Goal: Task Accomplishment & Management: Manage account settings

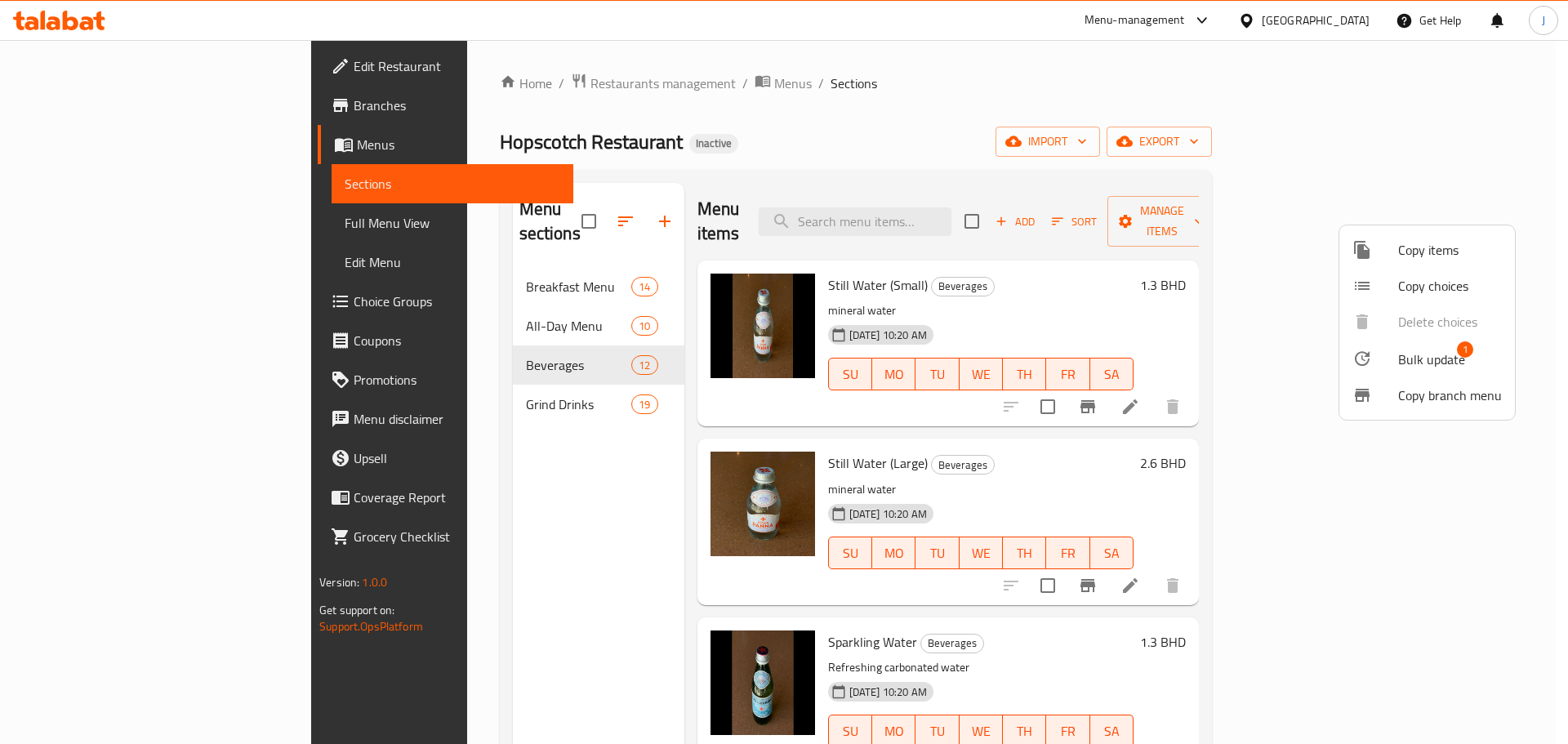
click at [842, 127] on div at bounding box center [784, 372] width 1568 height 744
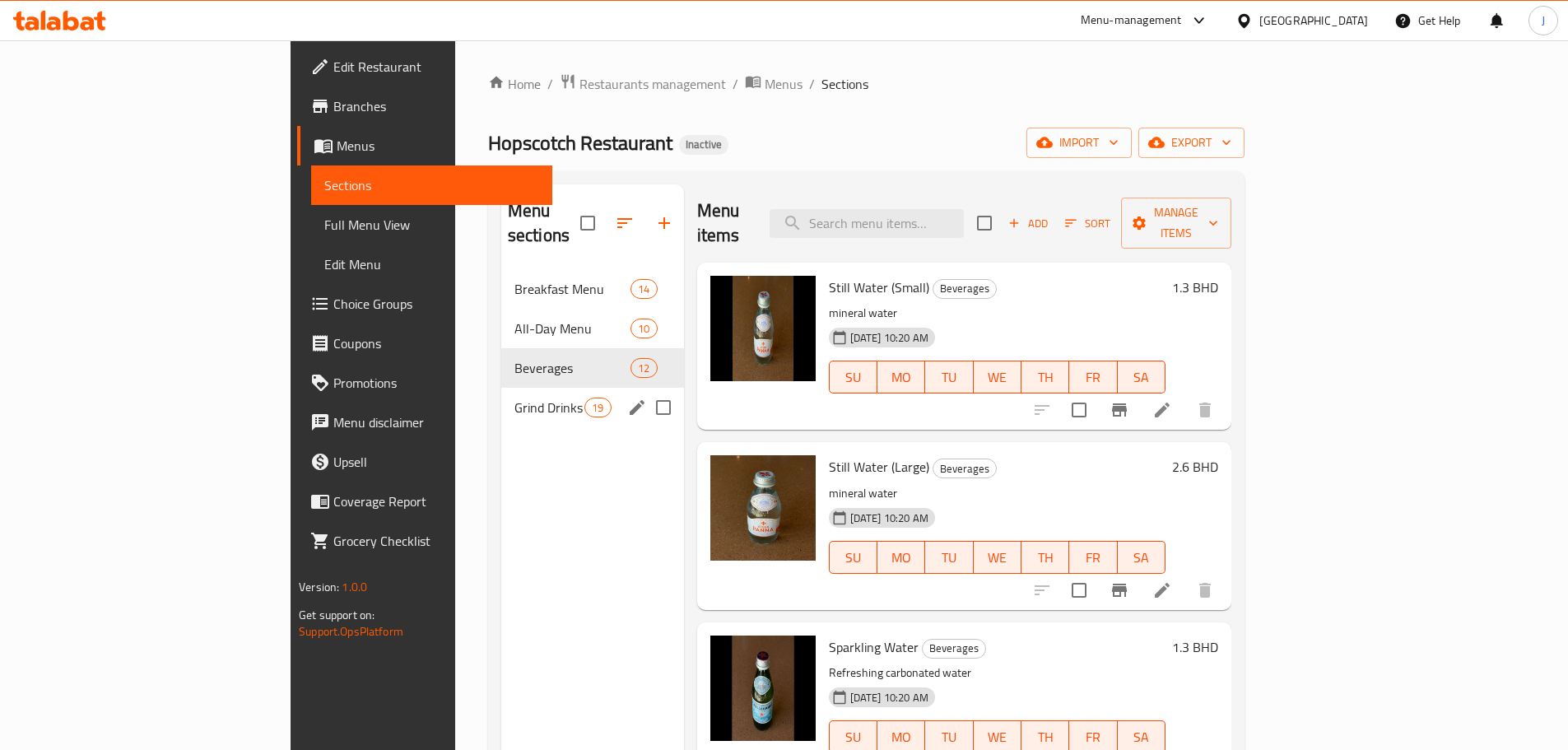
click at [501, 388] on div "Grind Drinks 19" at bounding box center [593, 408] width 183 height 40
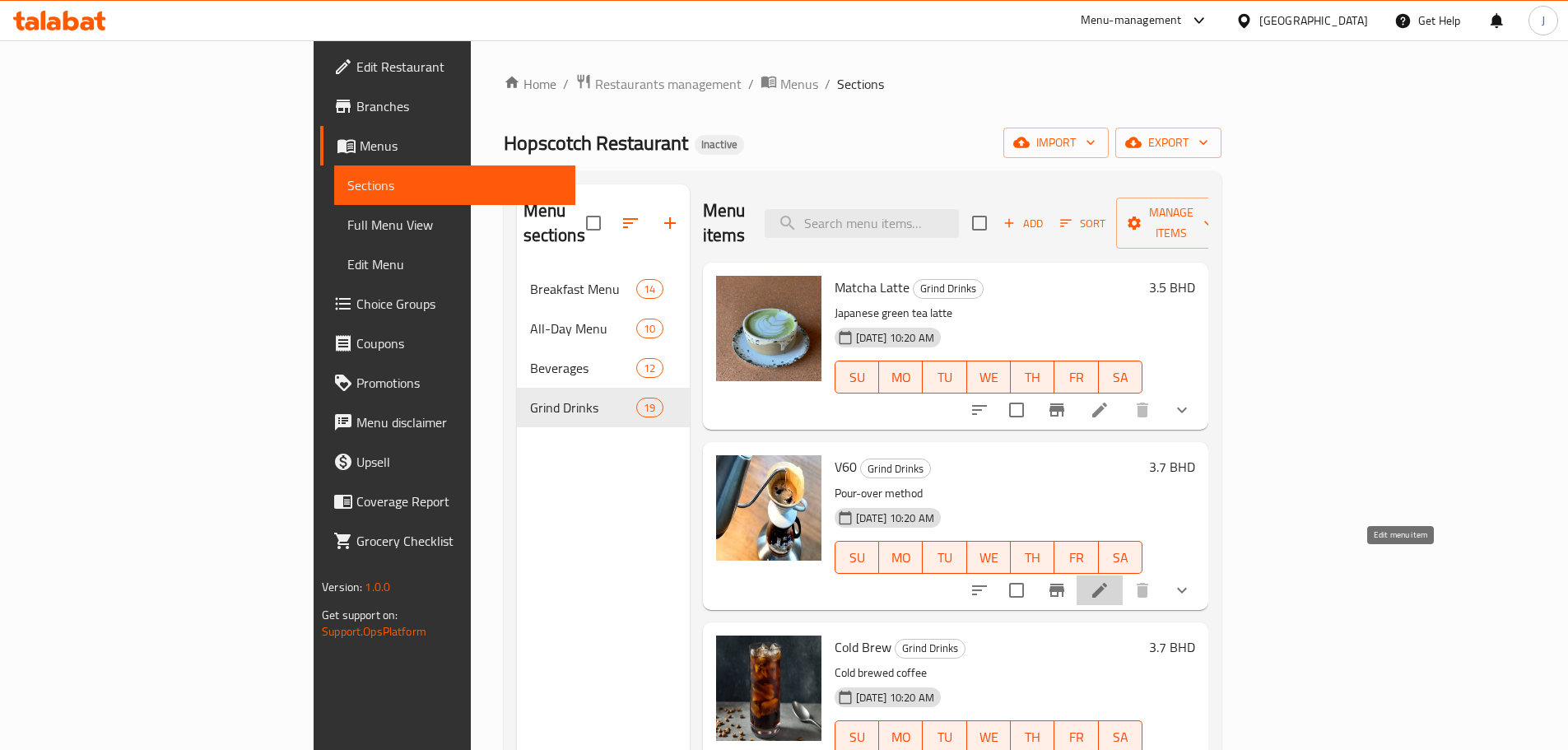
click at [1110, 581] on icon at bounding box center [1100, 590] width 19 height 19
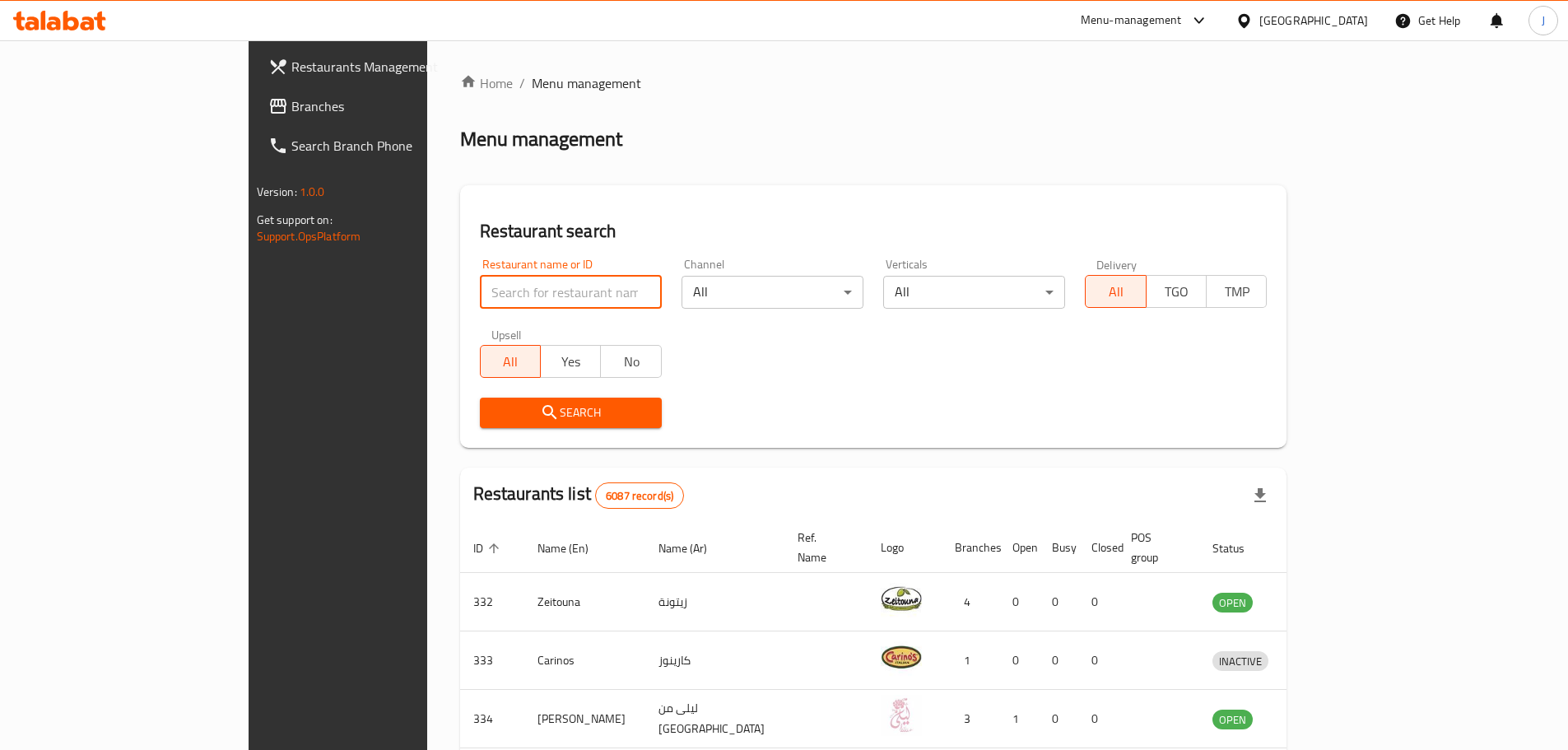
click at [490, 289] on input "search" at bounding box center [571, 292] width 182 height 33
type input "hopscotch"
click button "Search" at bounding box center [571, 413] width 182 height 30
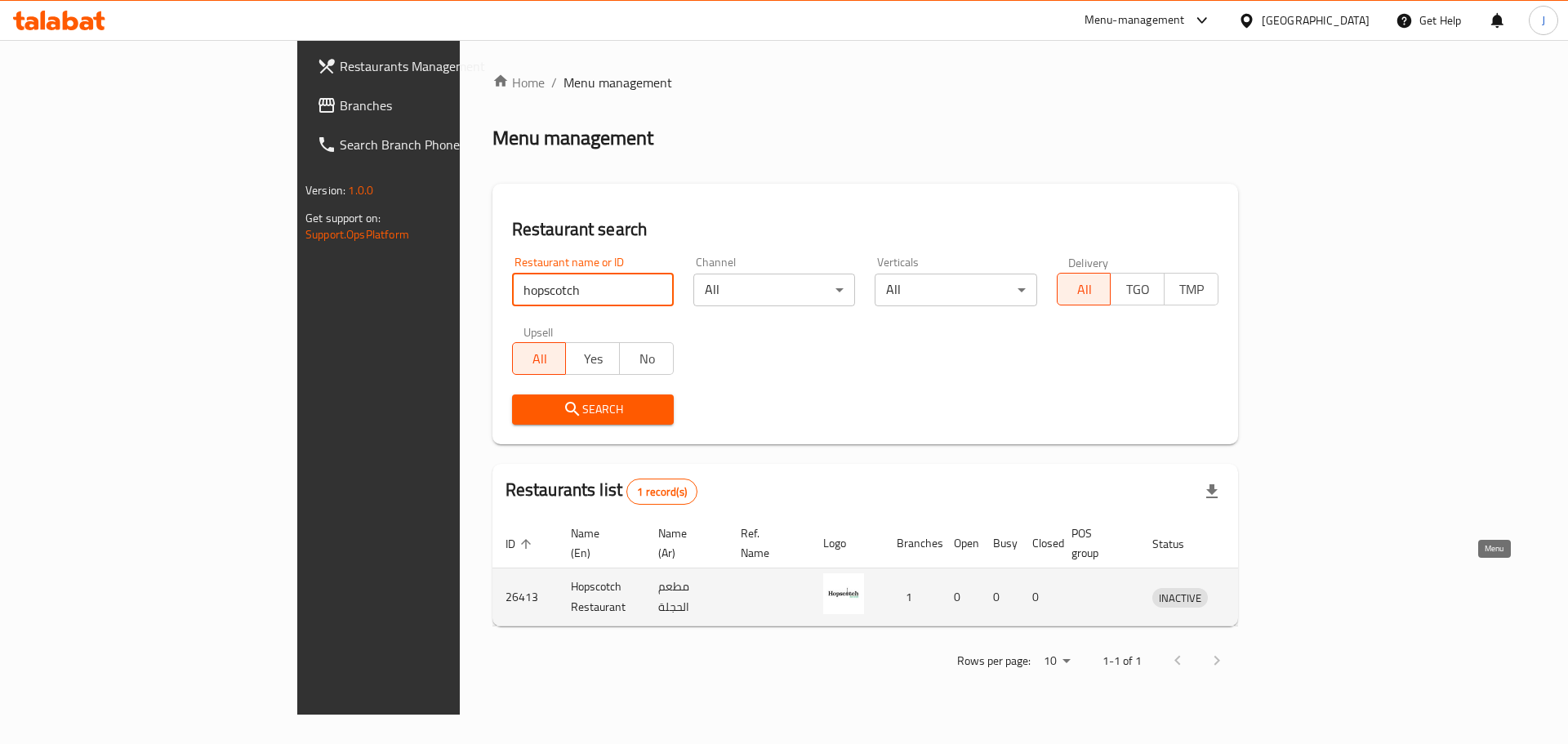
click at [1257, 595] on icon "enhanced table" at bounding box center [1254, 598] width 6 height 7
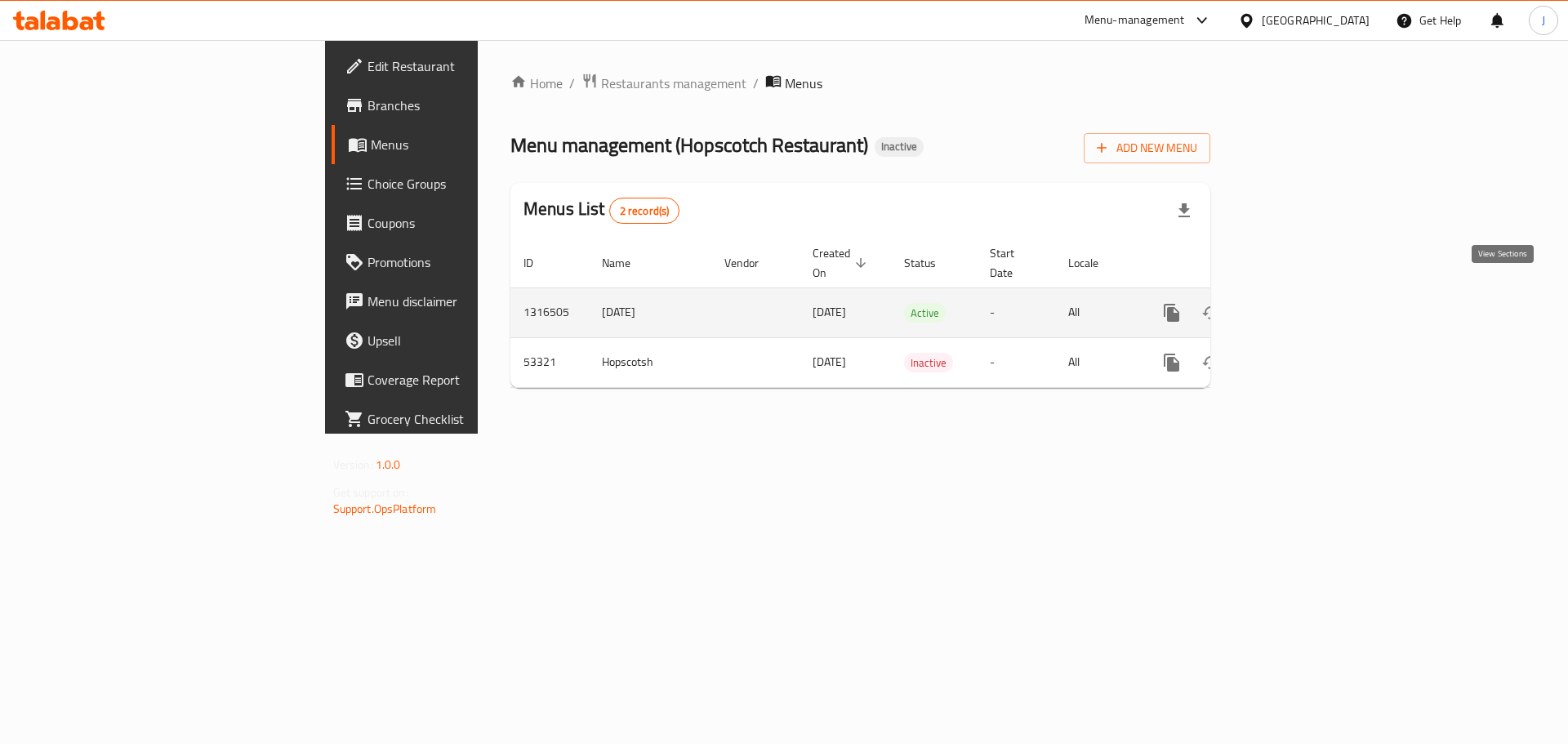
click at [1309, 307] on link "enhanced table" at bounding box center [1290, 313] width 39 height 39
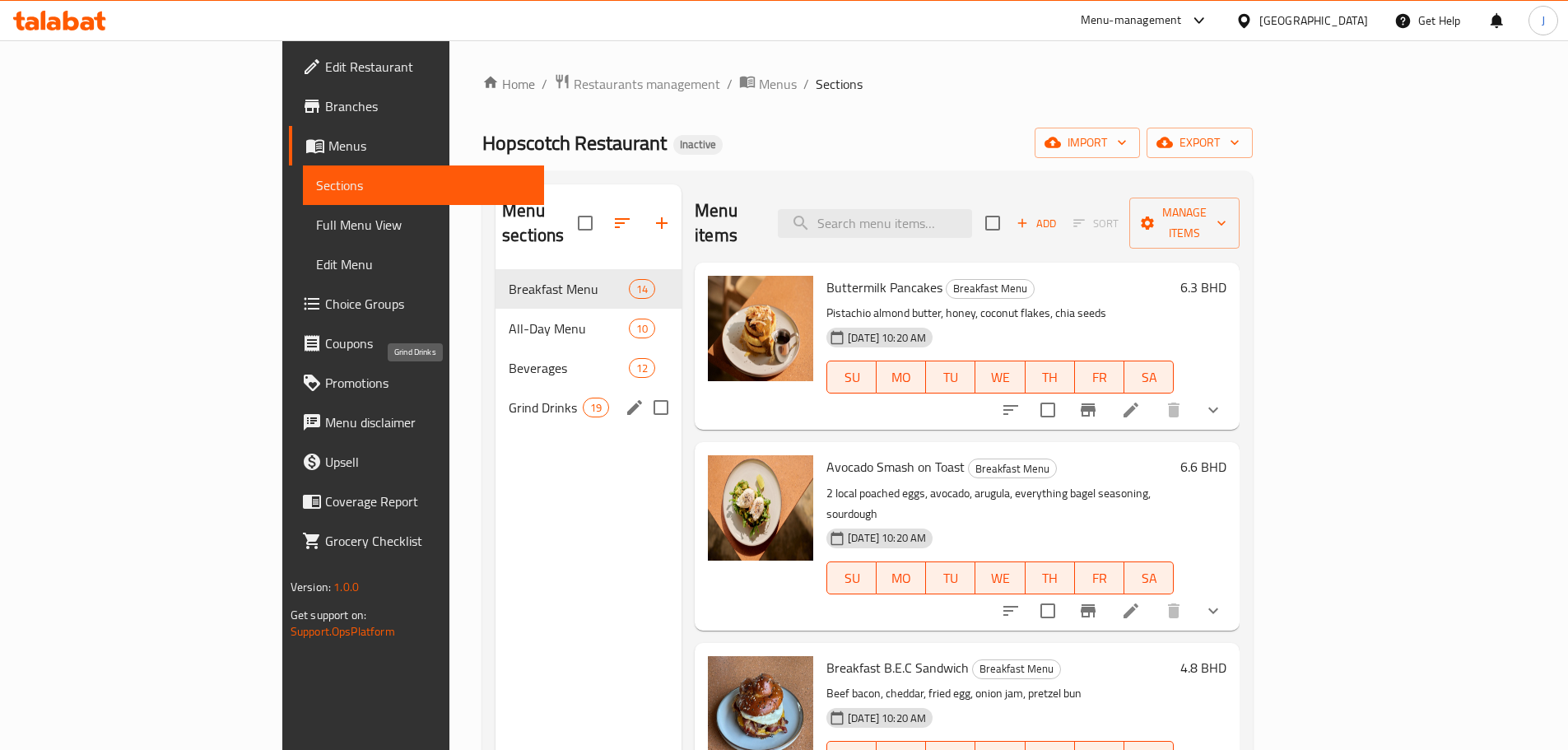
click at [509, 397] on span "Grind Drinks" at bounding box center [546, 407] width 74 height 19
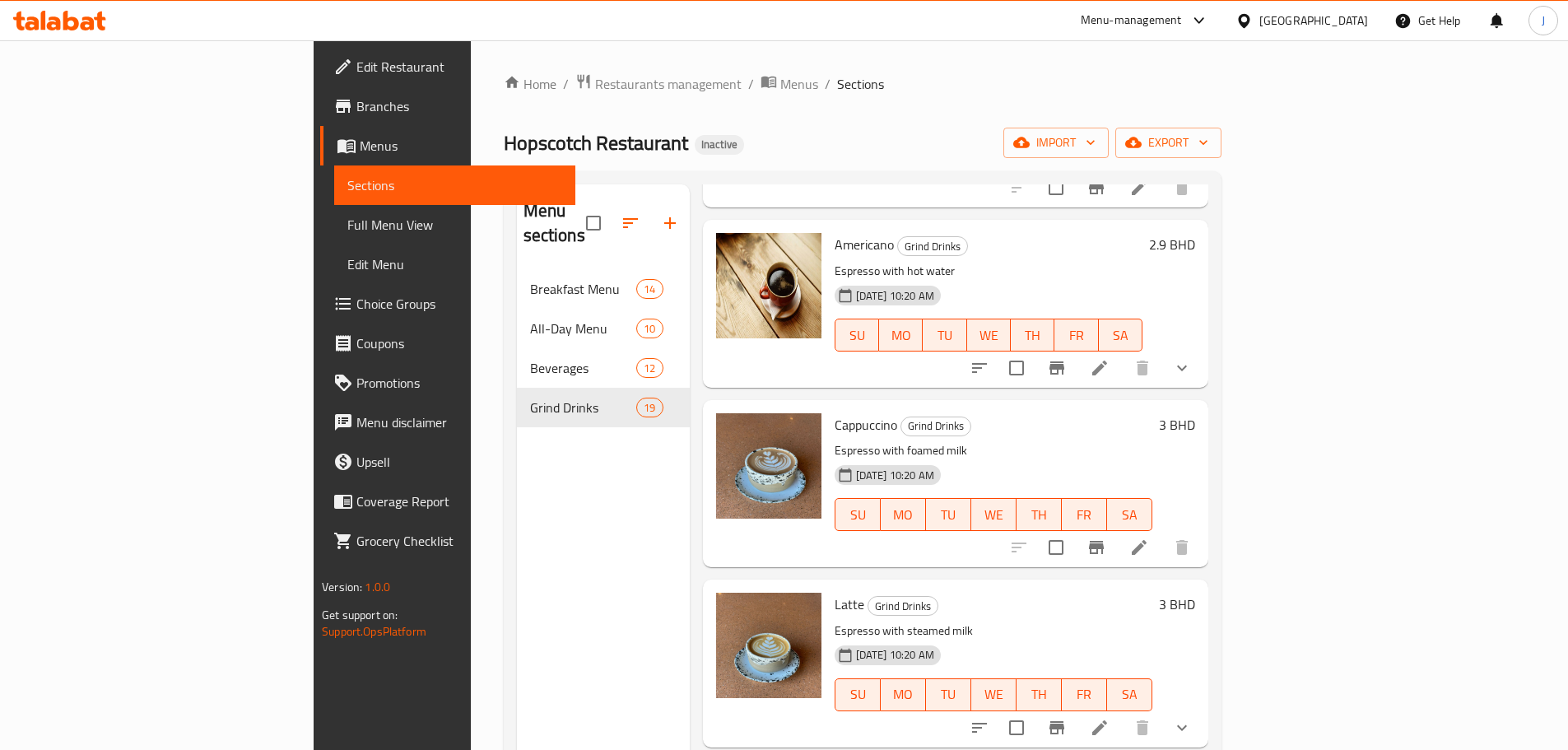
scroll to position [247, 0]
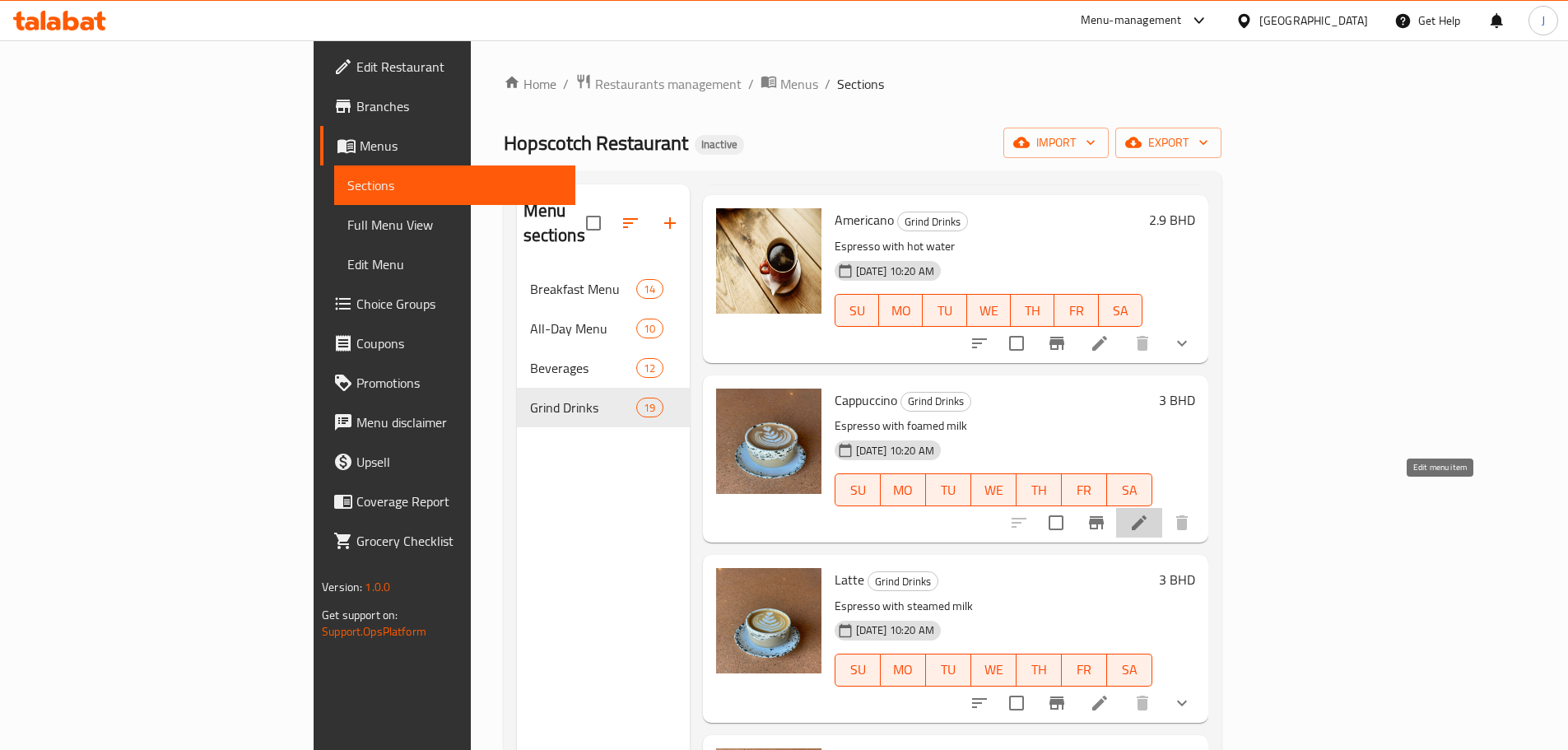
click at [1150, 513] on icon at bounding box center [1139, 523] width 19 height 19
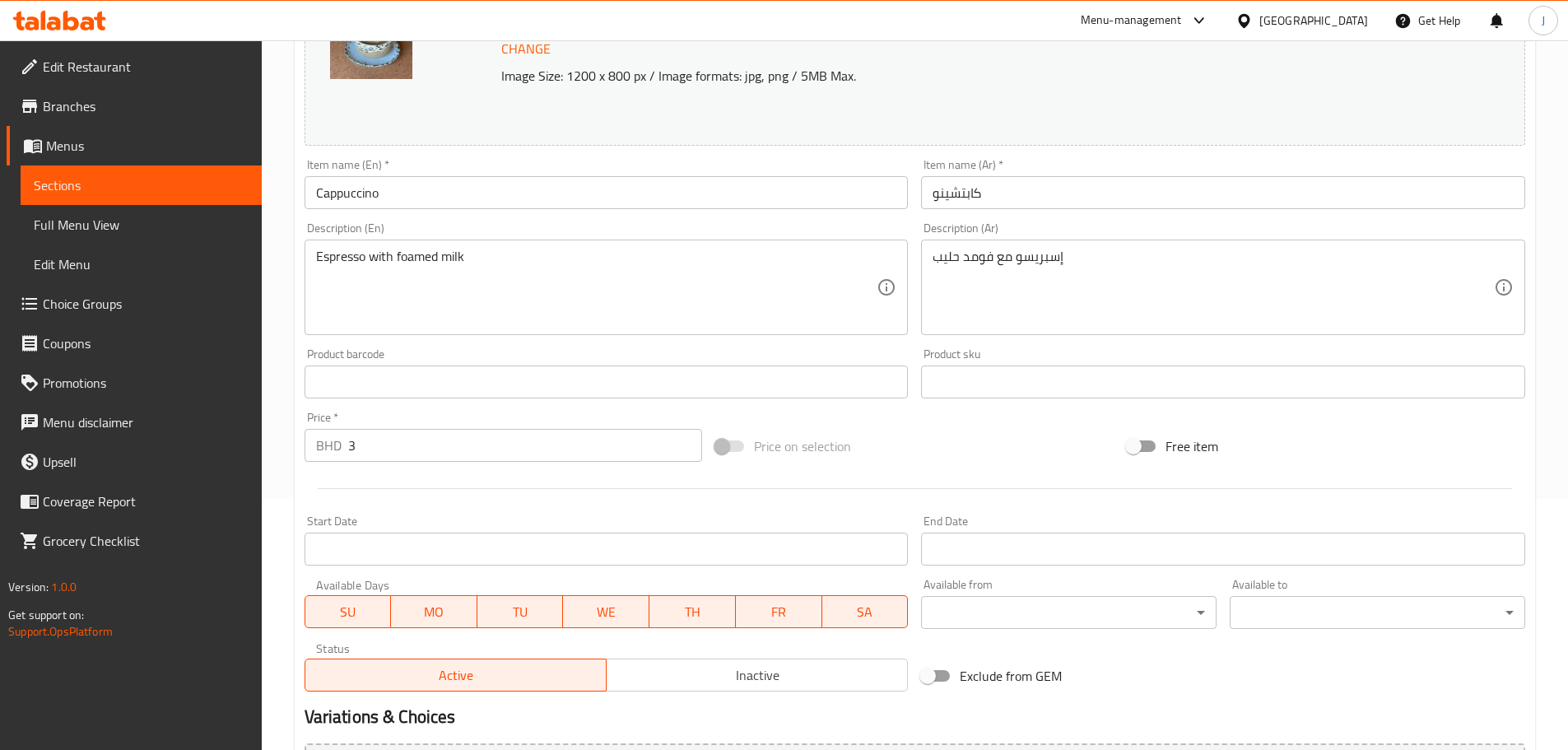
scroll to position [424, 0]
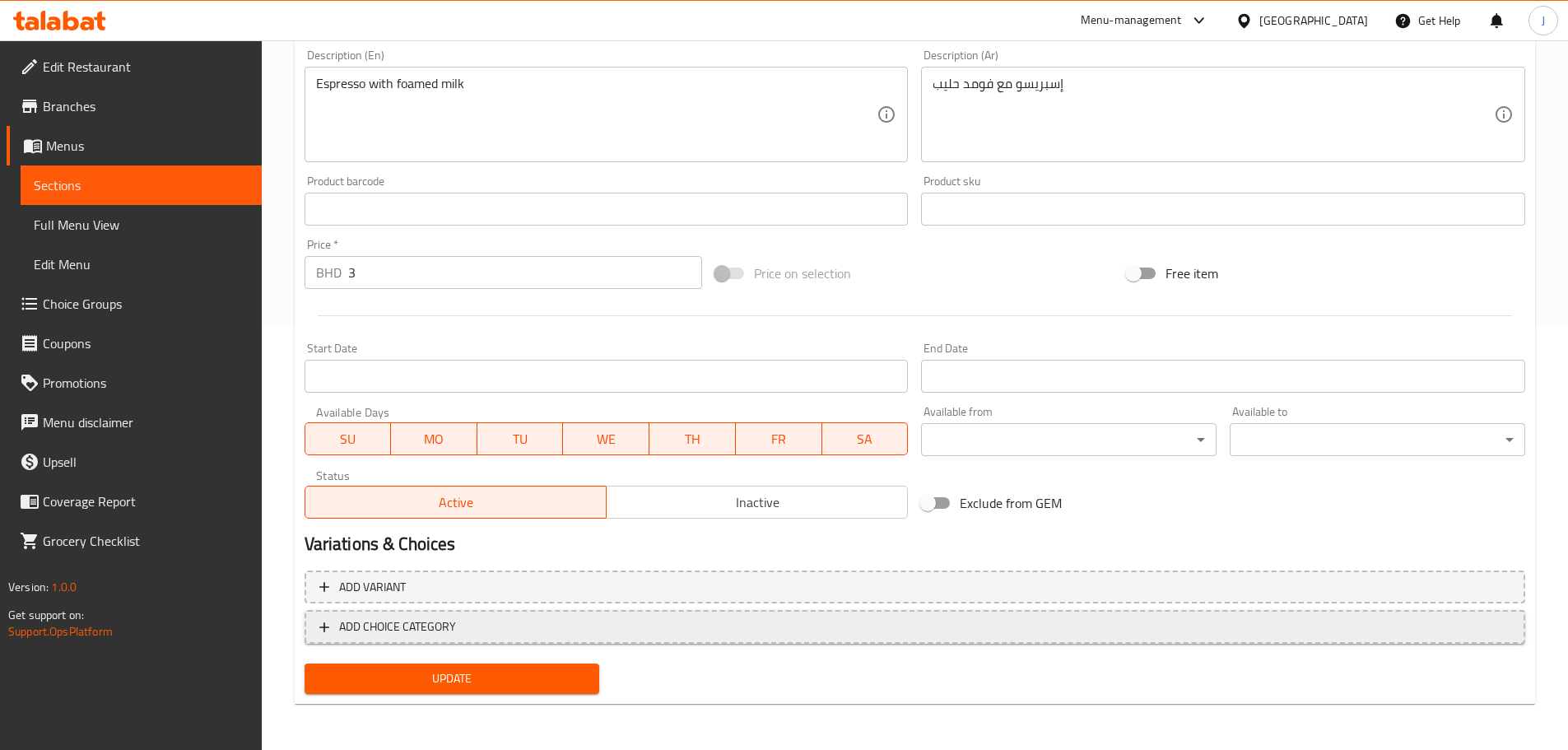
click at [560, 618] on span "ADD CHOICE CATEGORY" at bounding box center [915, 627] width 1191 height 20
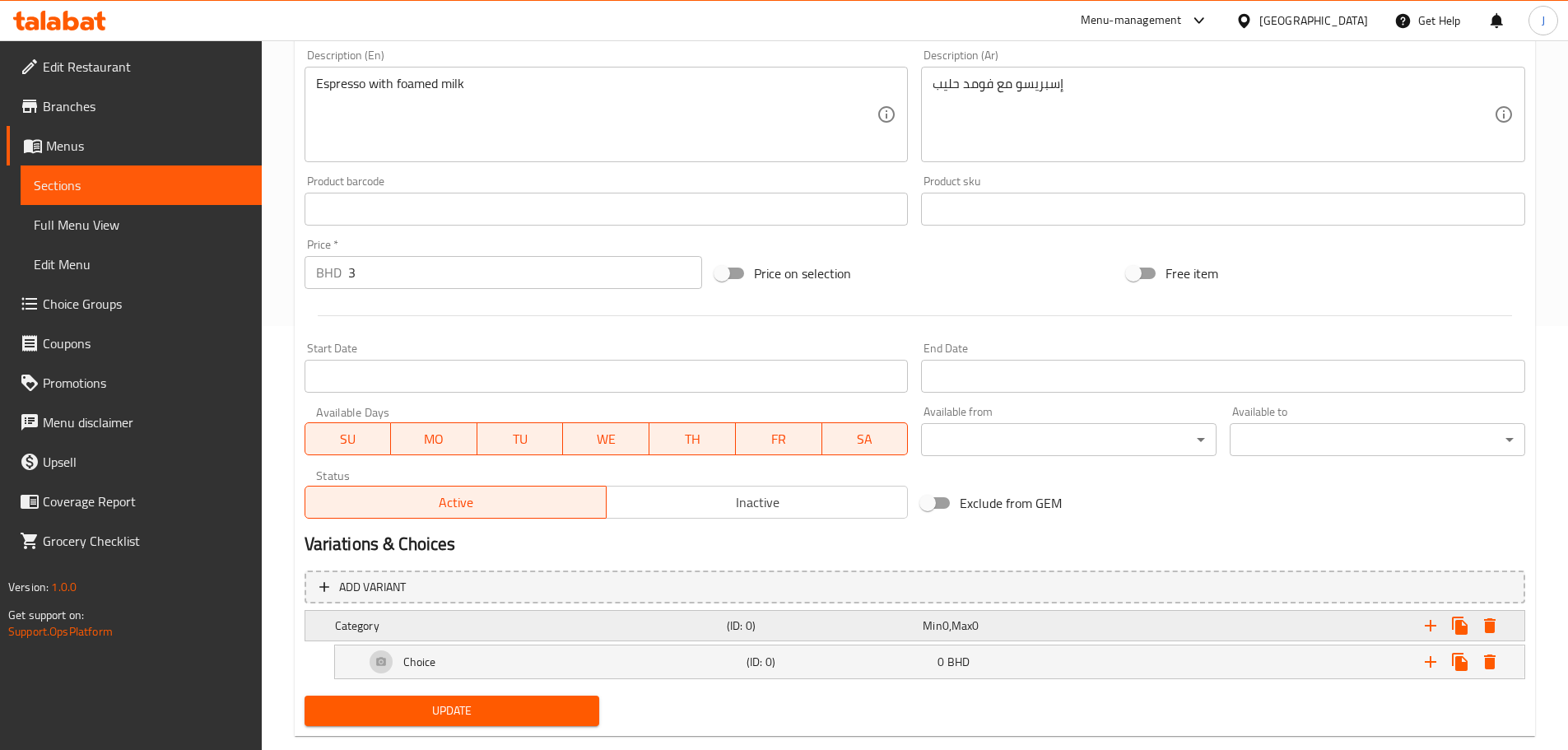
click at [559, 622] on h5 "Category" at bounding box center [527, 625] width 385 height 16
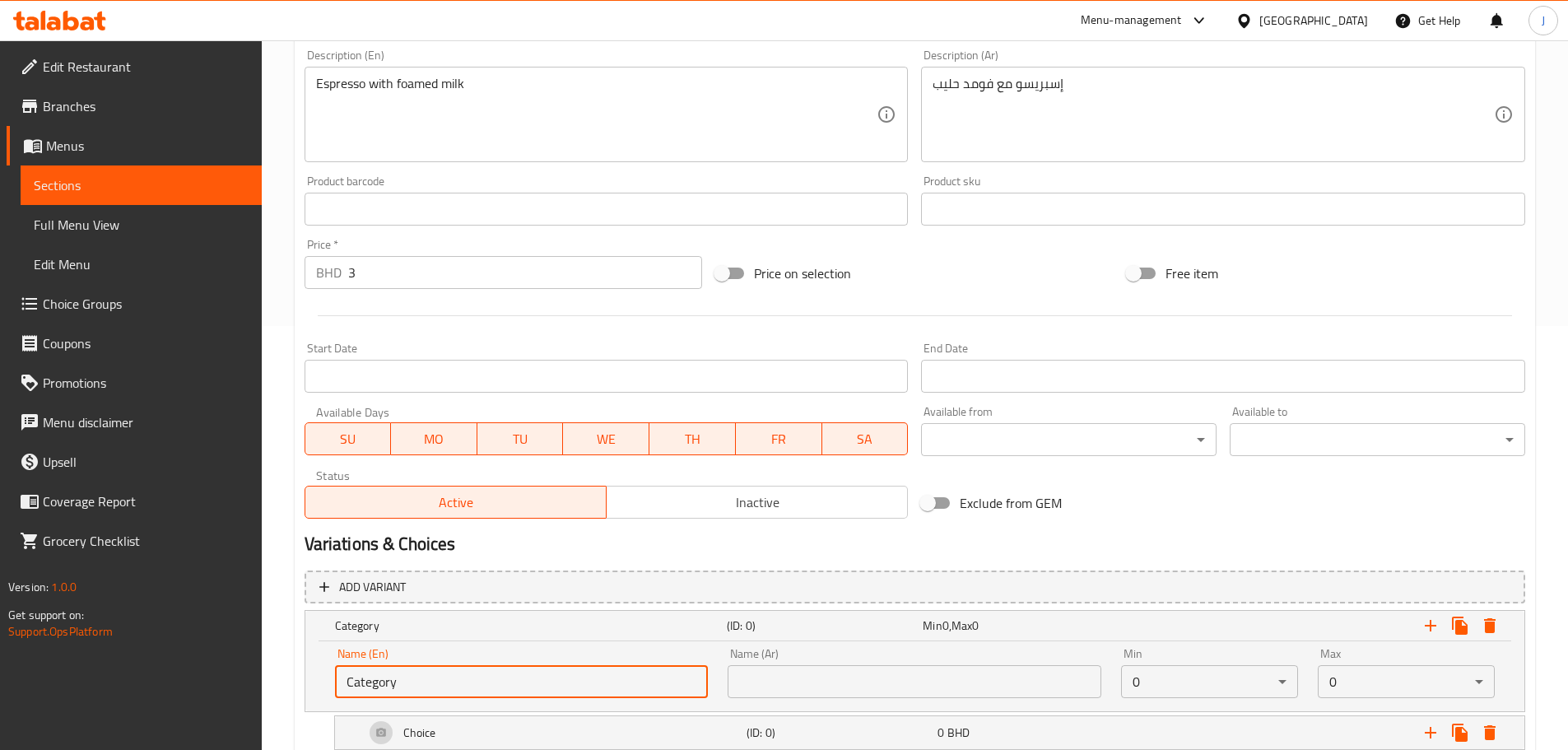
click at [486, 677] on input "Category" at bounding box center [522, 682] width 374 height 33
type input "Ad ons for Drinks"
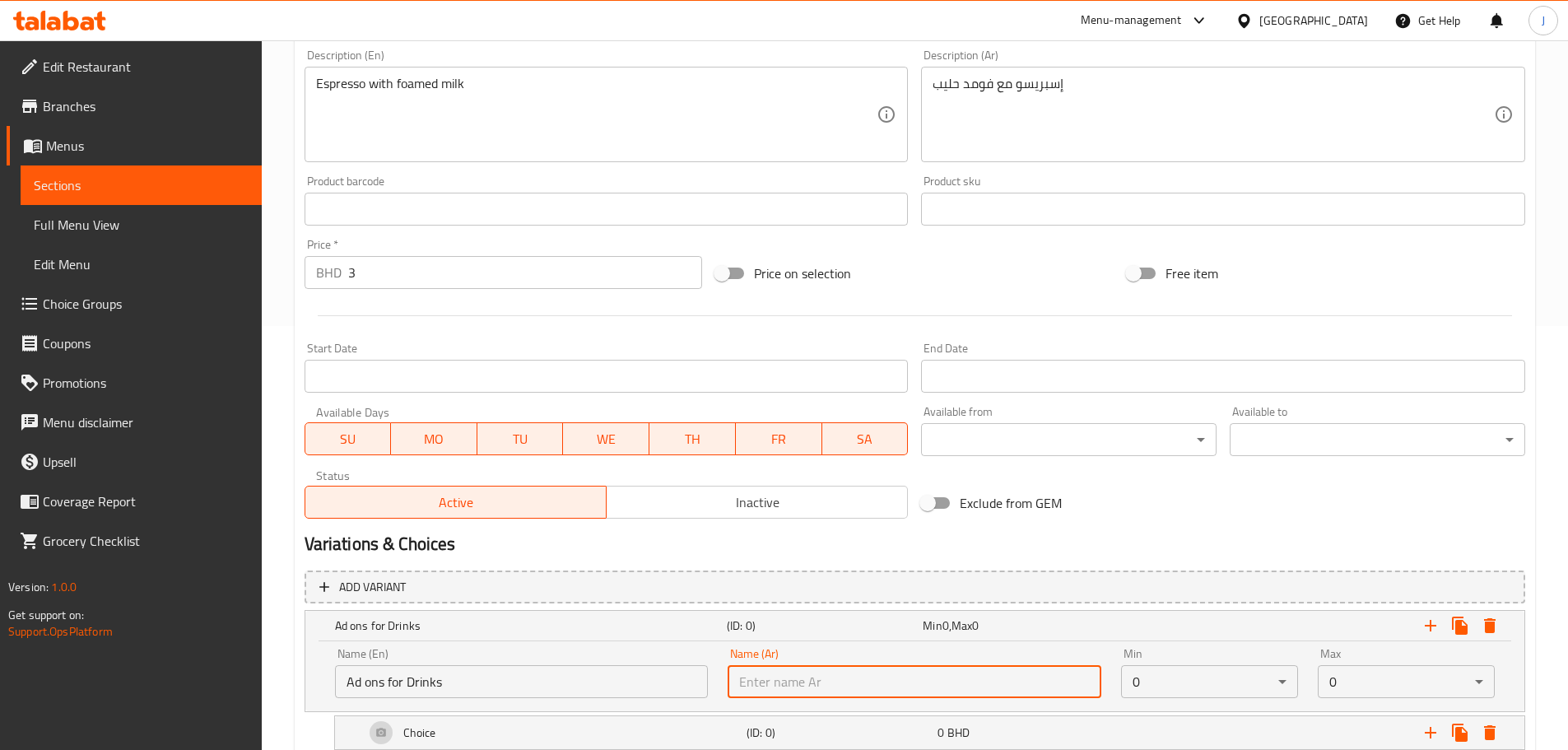
click at [807, 686] on input "text" at bounding box center [915, 682] width 374 height 33
paste input "إعلانات المشروبات"
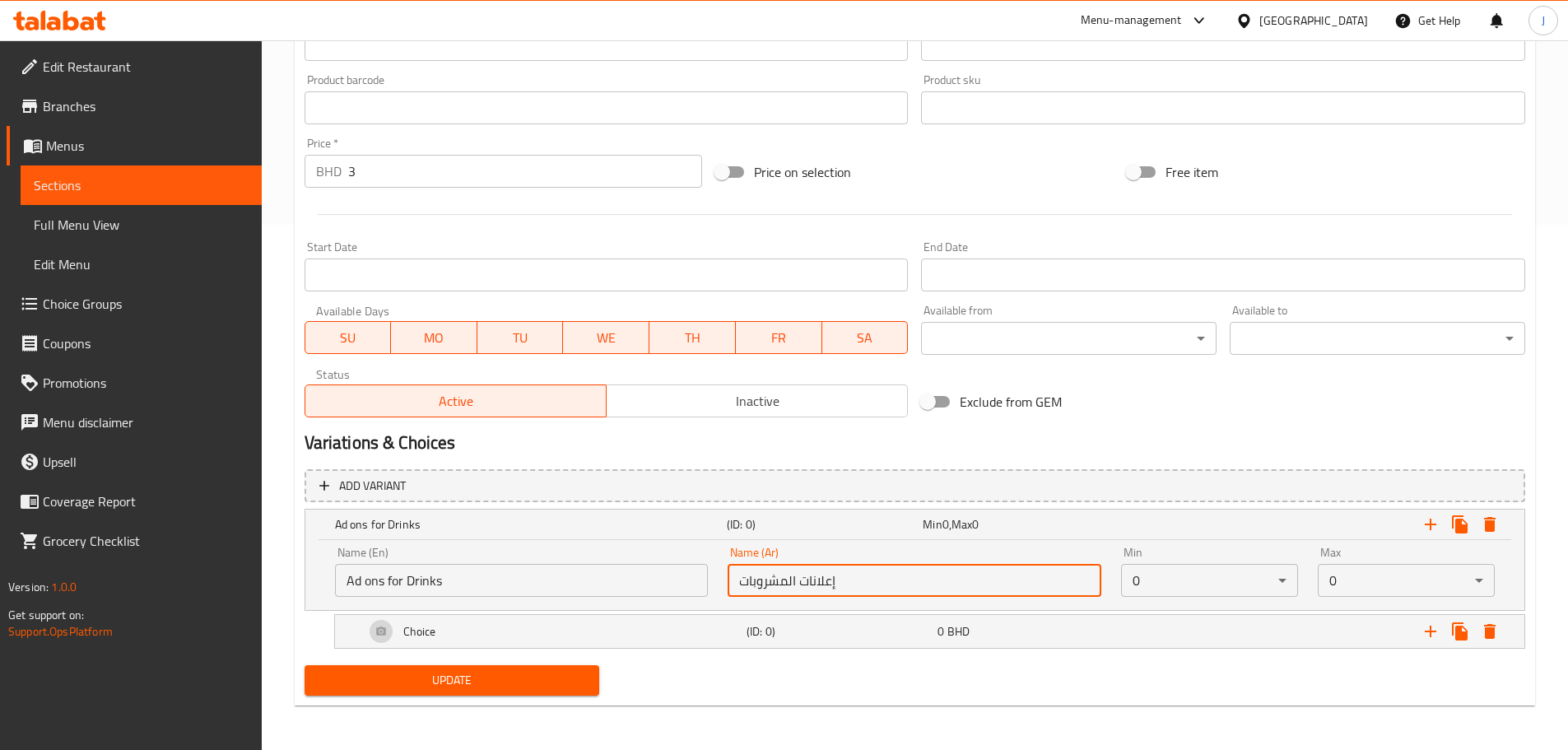
scroll to position [527, 0]
type input "إعلانات المشروبات"
click at [579, 621] on div "Choice" at bounding box center [553, 630] width 382 height 40
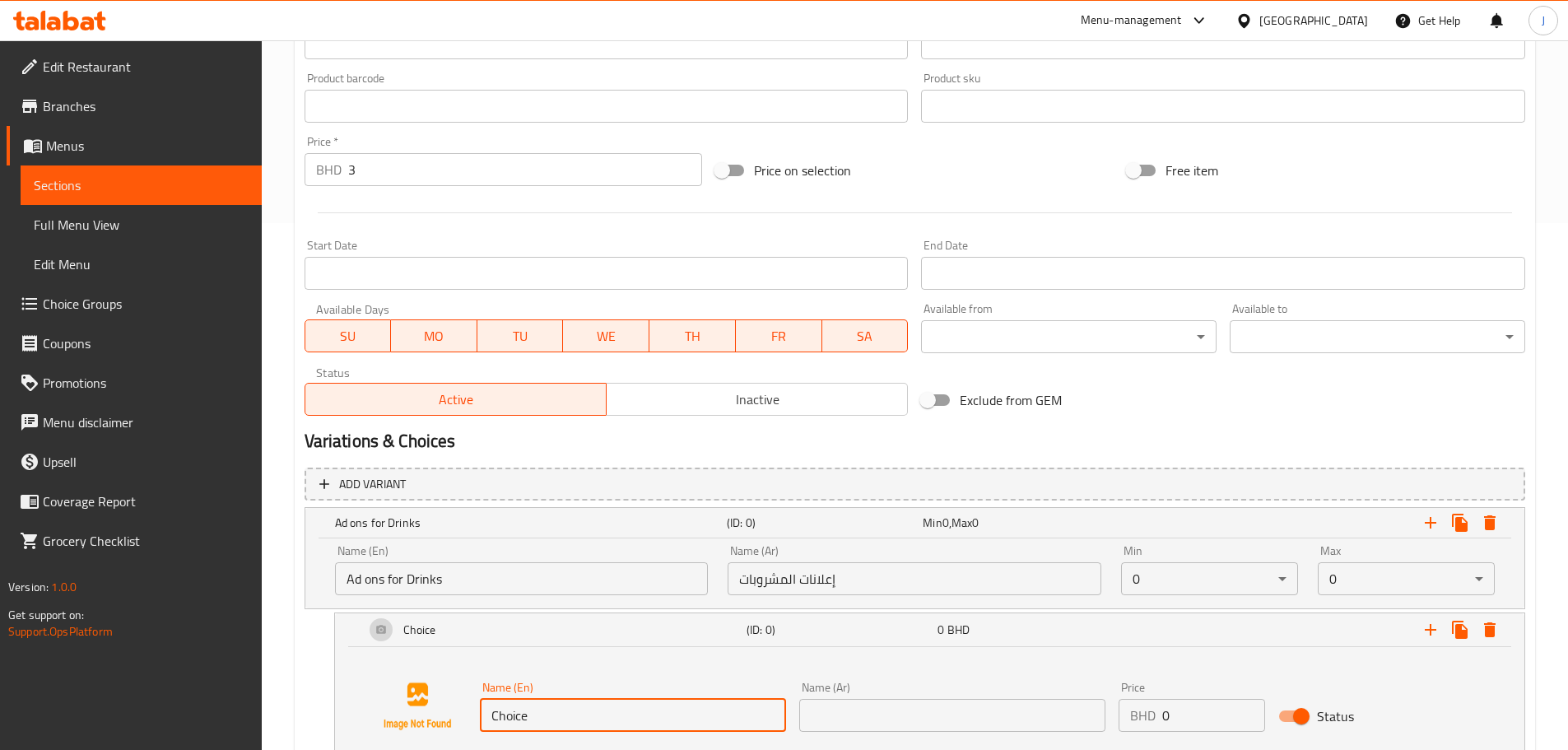
click at [608, 722] on input "Choice" at bounding box center [633, 715] width 306 height 33
click at [609, 723] on input "Choice" at bounding box center [633, 715] width 306 height 33
type input "Extra Shot"
click at [904, 725] on input "text" at bounding box center [953, 715] width 306 height 33
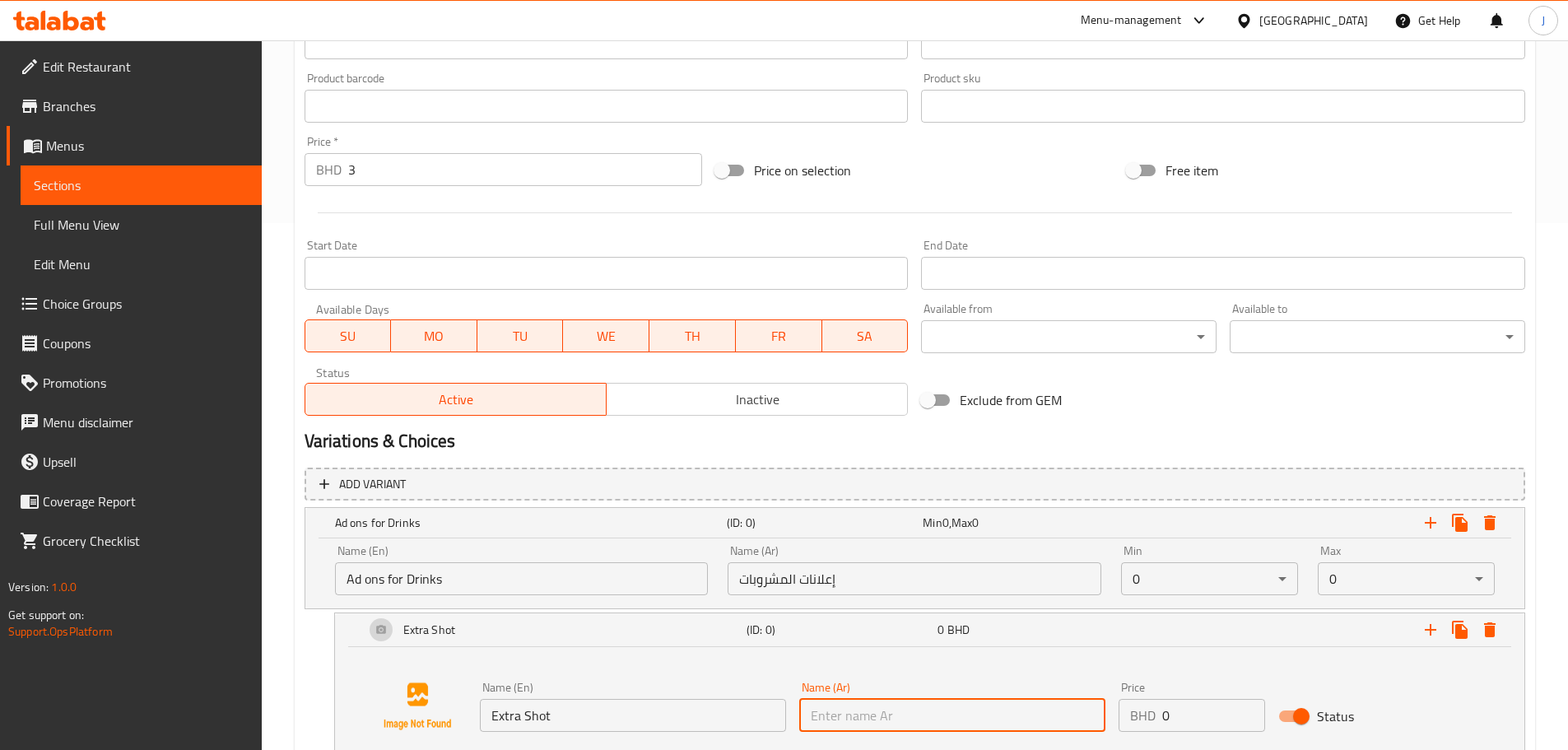
paste input "طلقة اضافية"
type input "طلقة اضافية"
click at [1181, 714] on input "0" at bounding box center [1214, 715] width 103 height 33
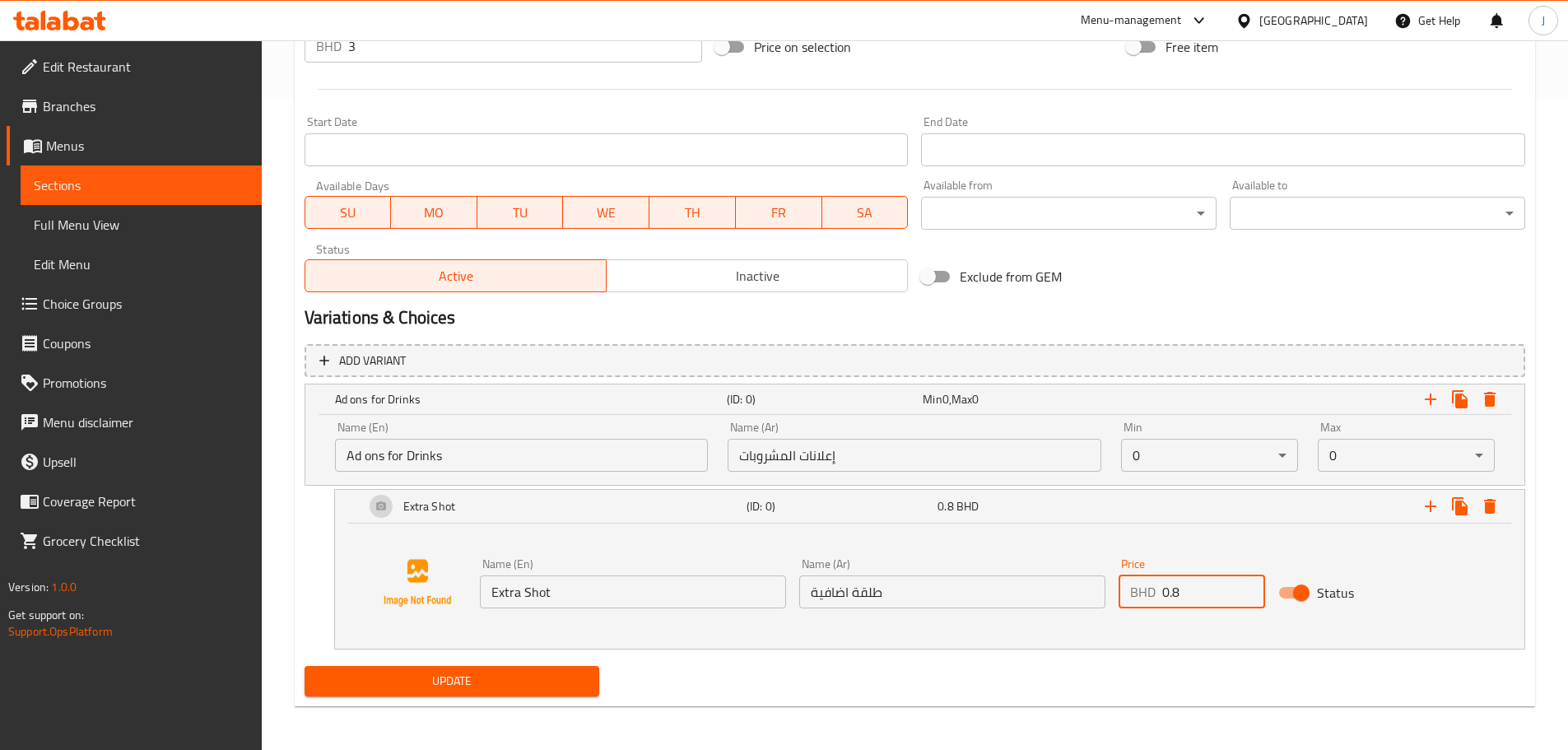
scroll to position [653, 0]
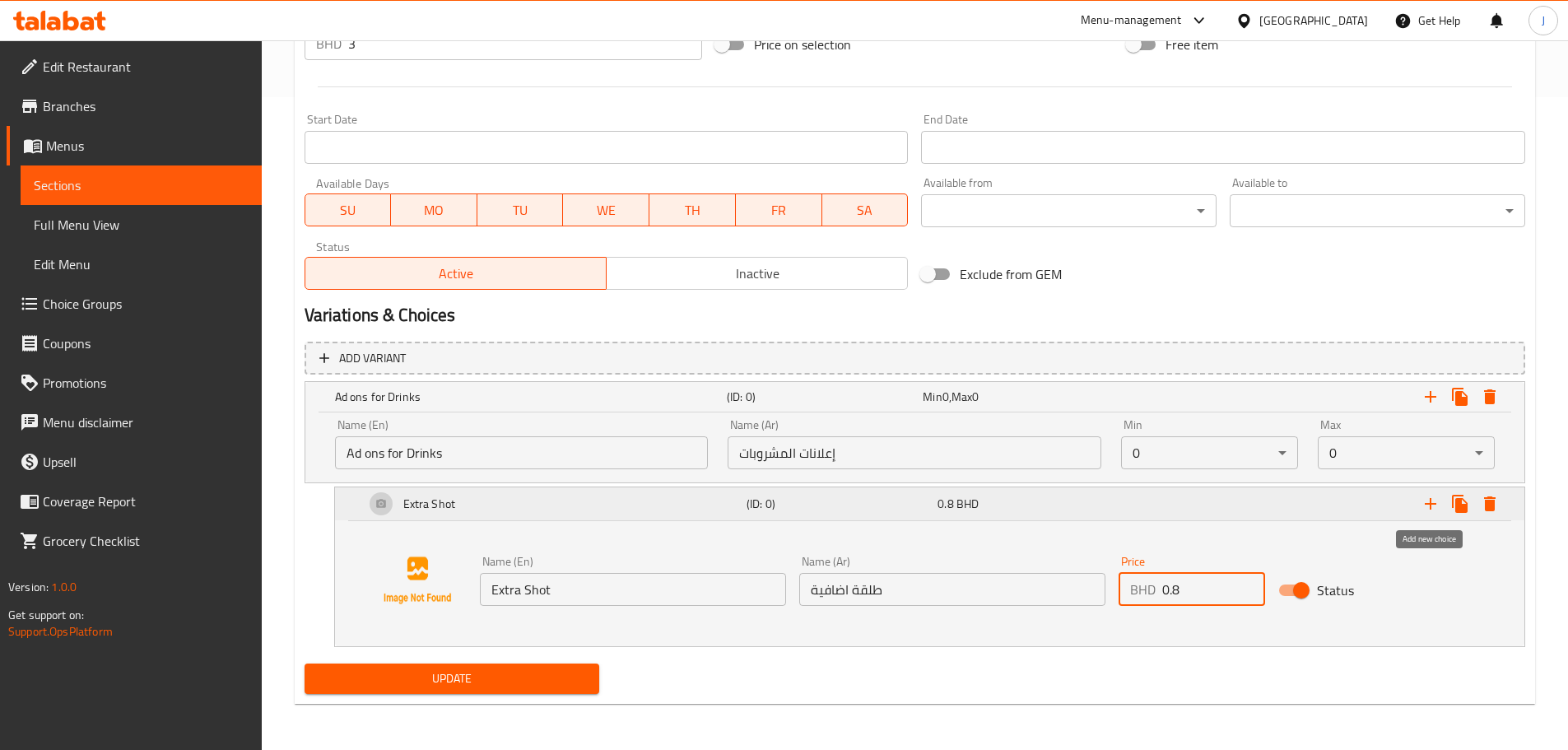
type input "0.8"
click at [1430, 504] on icon "Expand" at bounding box center [1431, 504] width 12 height 12
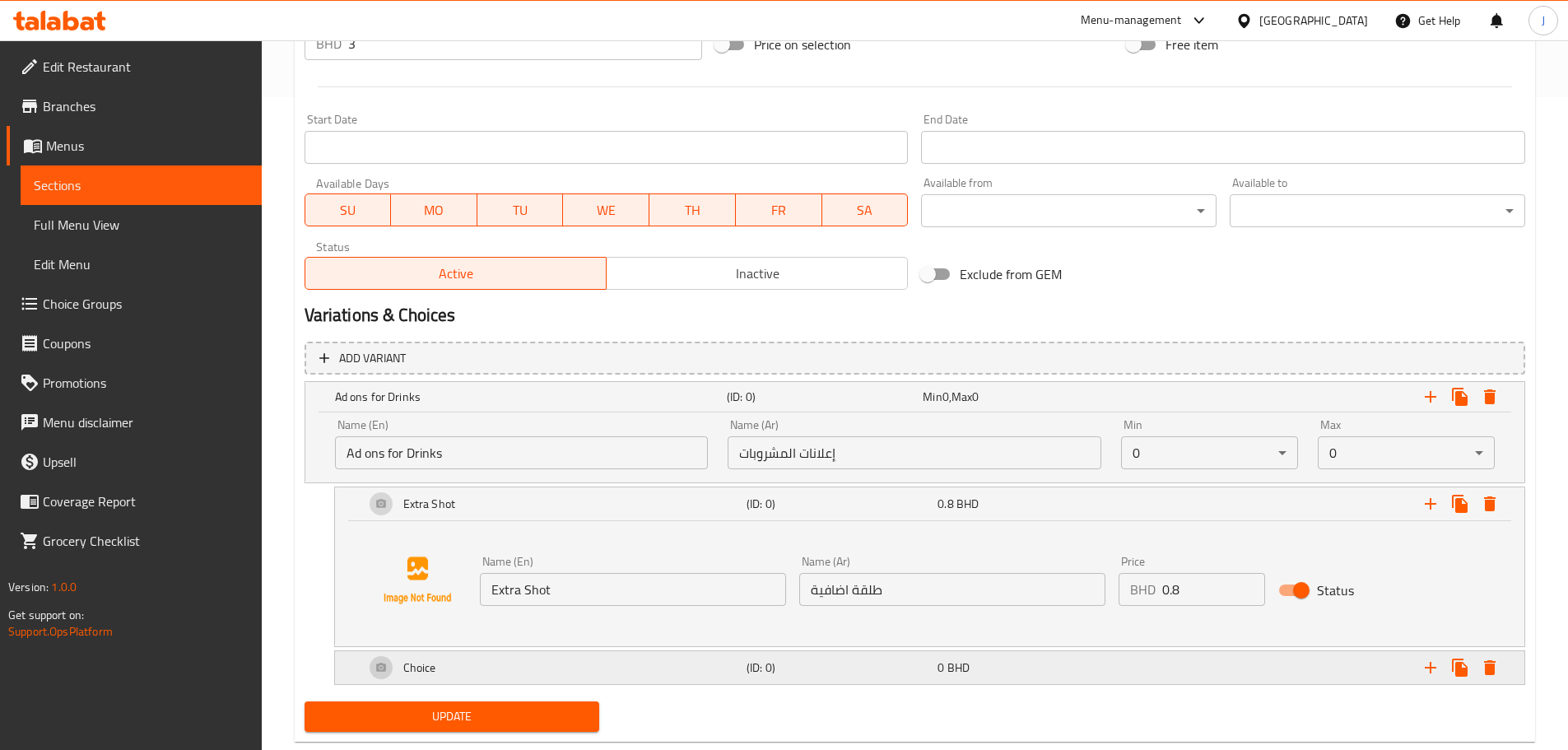
click at [662, 671] on div "Choice" at bounding box center [553, 668] width 382 height 40
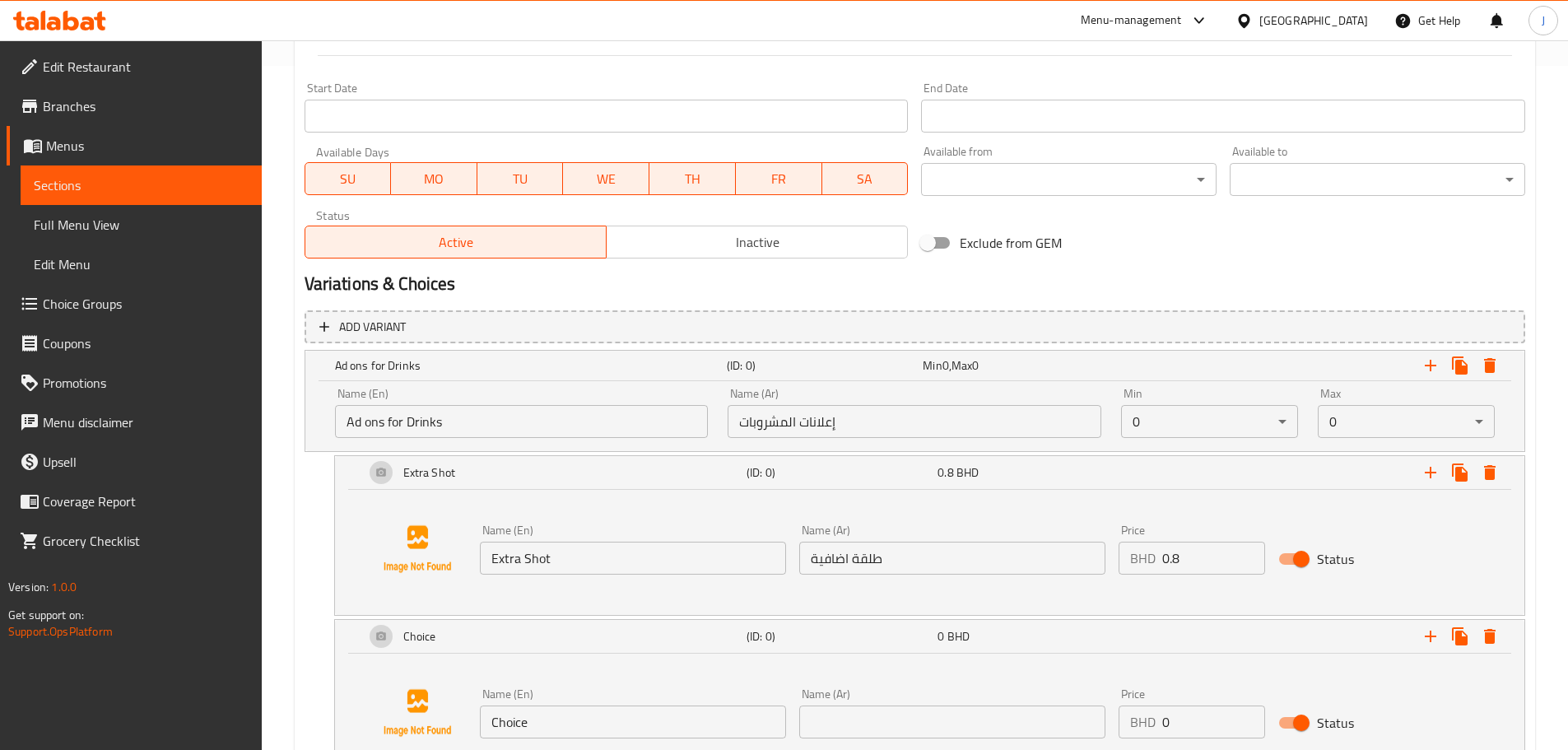
scroll to position [736, 0]
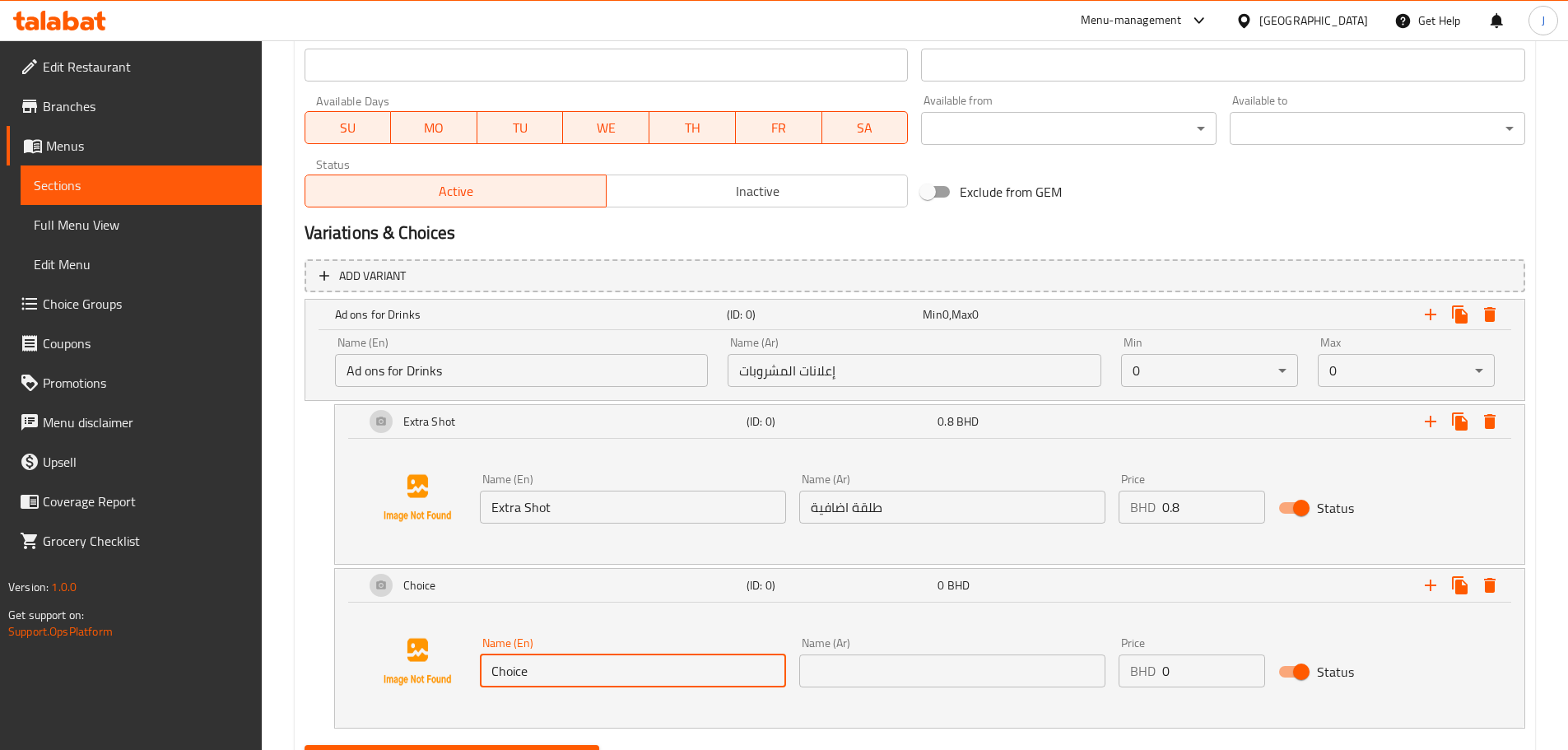
click at [552, 657] on input "Choice" at bounding box center [633, 671] width 306 height 33
type input "Coconut Milk"
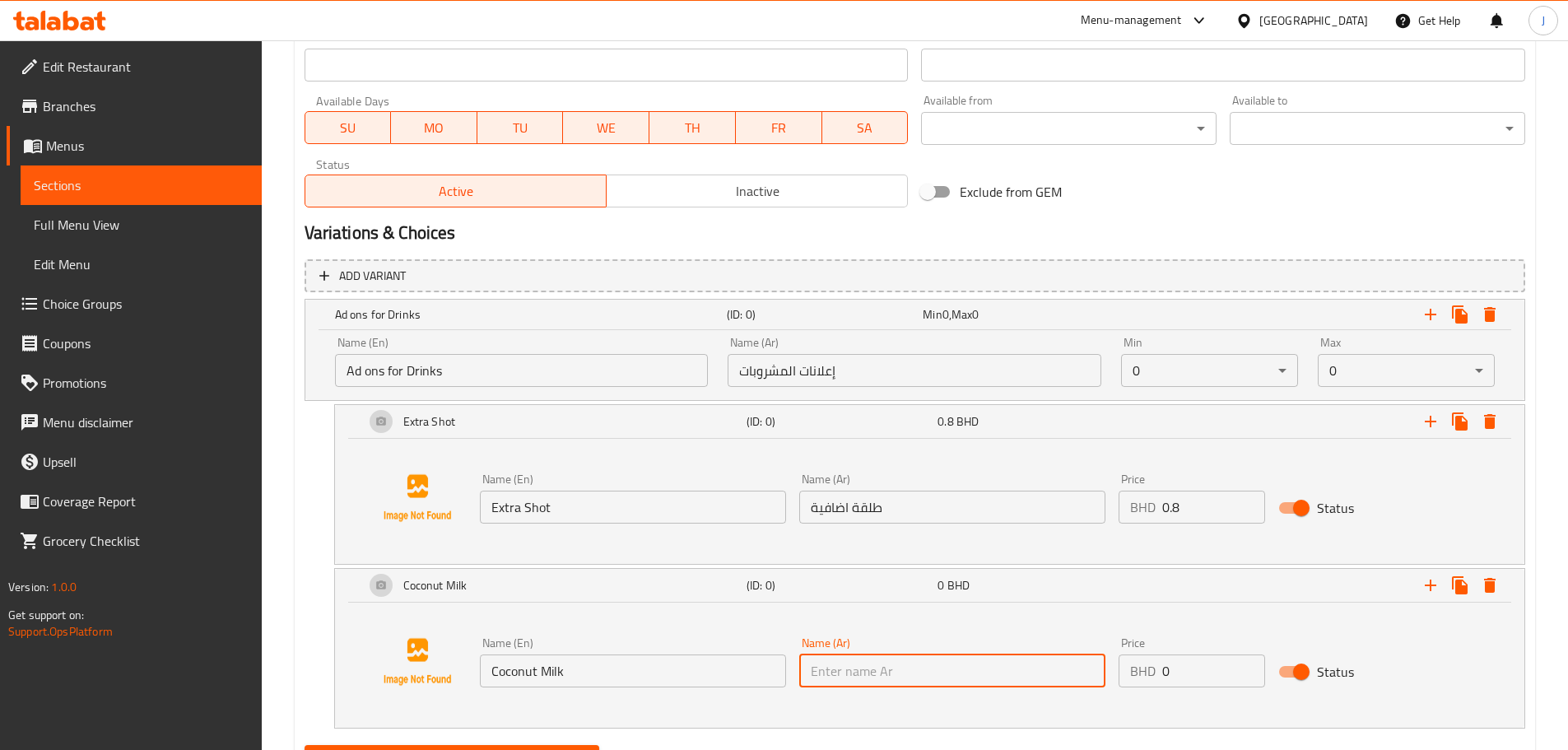
click at [884, 682] on input "text" at bounding box center [953, 671] width 306 height 33
paste input "حليب جوز الهند"
type input "حليب جوز الهند"
click at [1207, 667] on input "0" at bounding box center [1214, 671] width 103 height 33
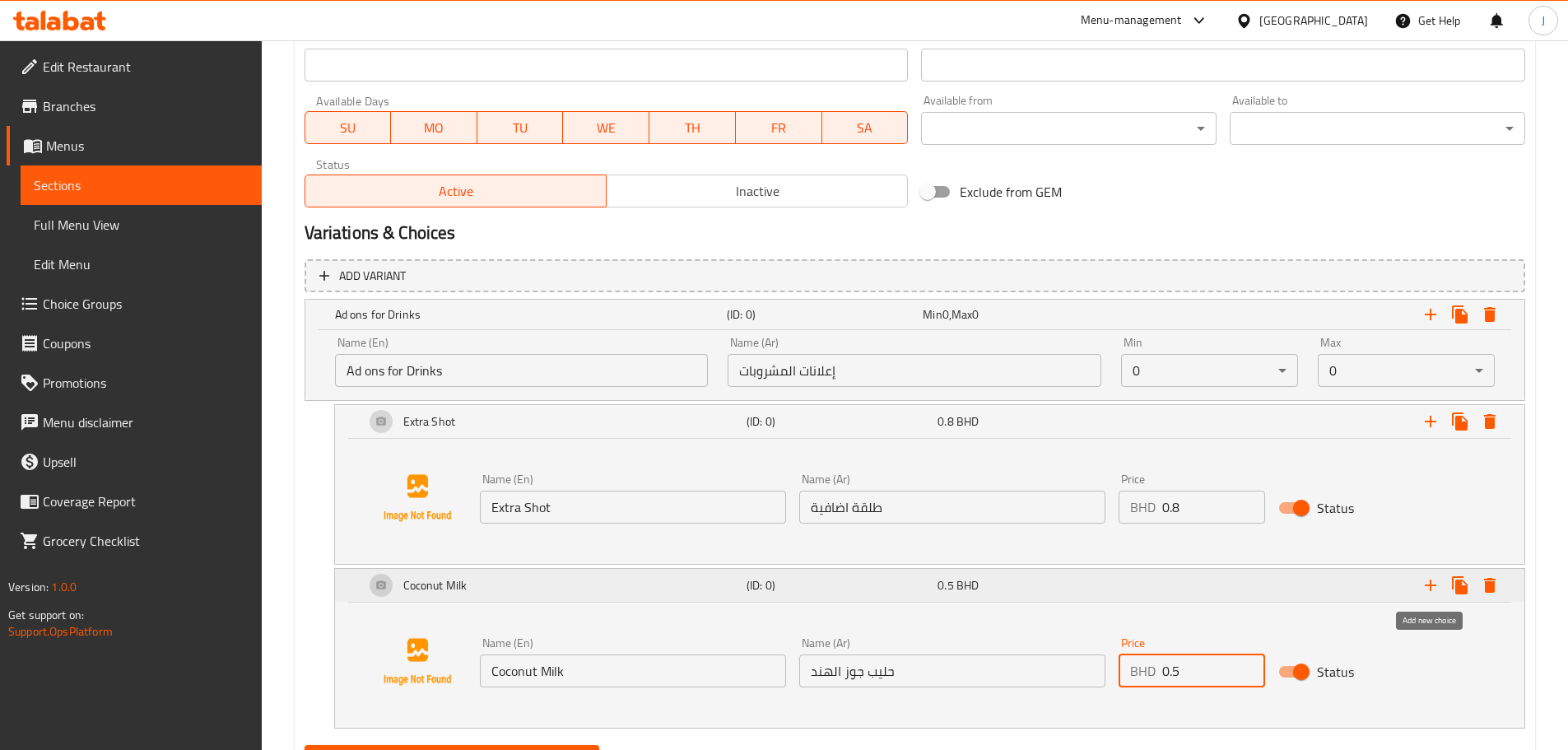
type input "0.5"
click at [1427, 583] on icon "Expand" at bounding box center [1430, 585] width 19 height 19
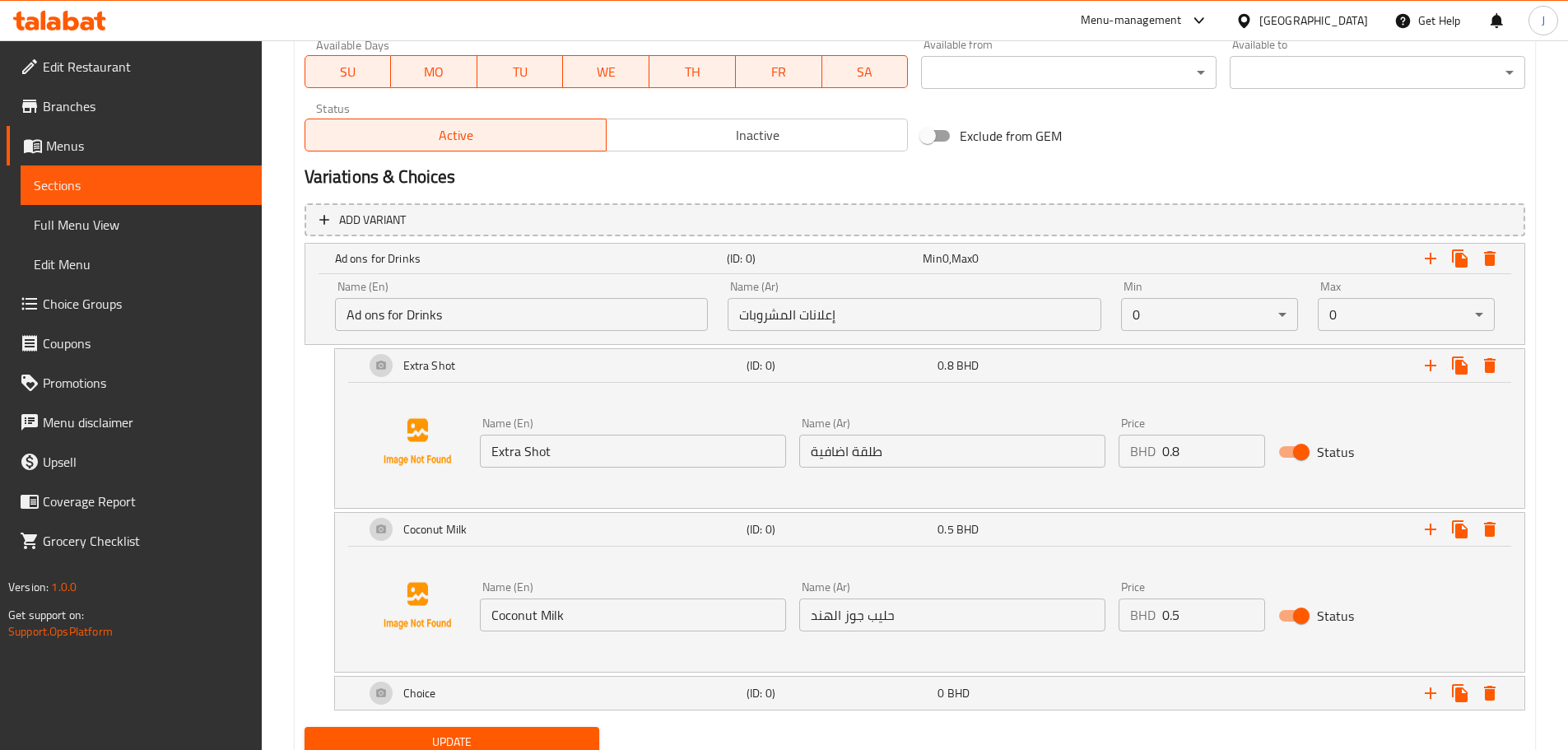
scroll to position [855, 0]
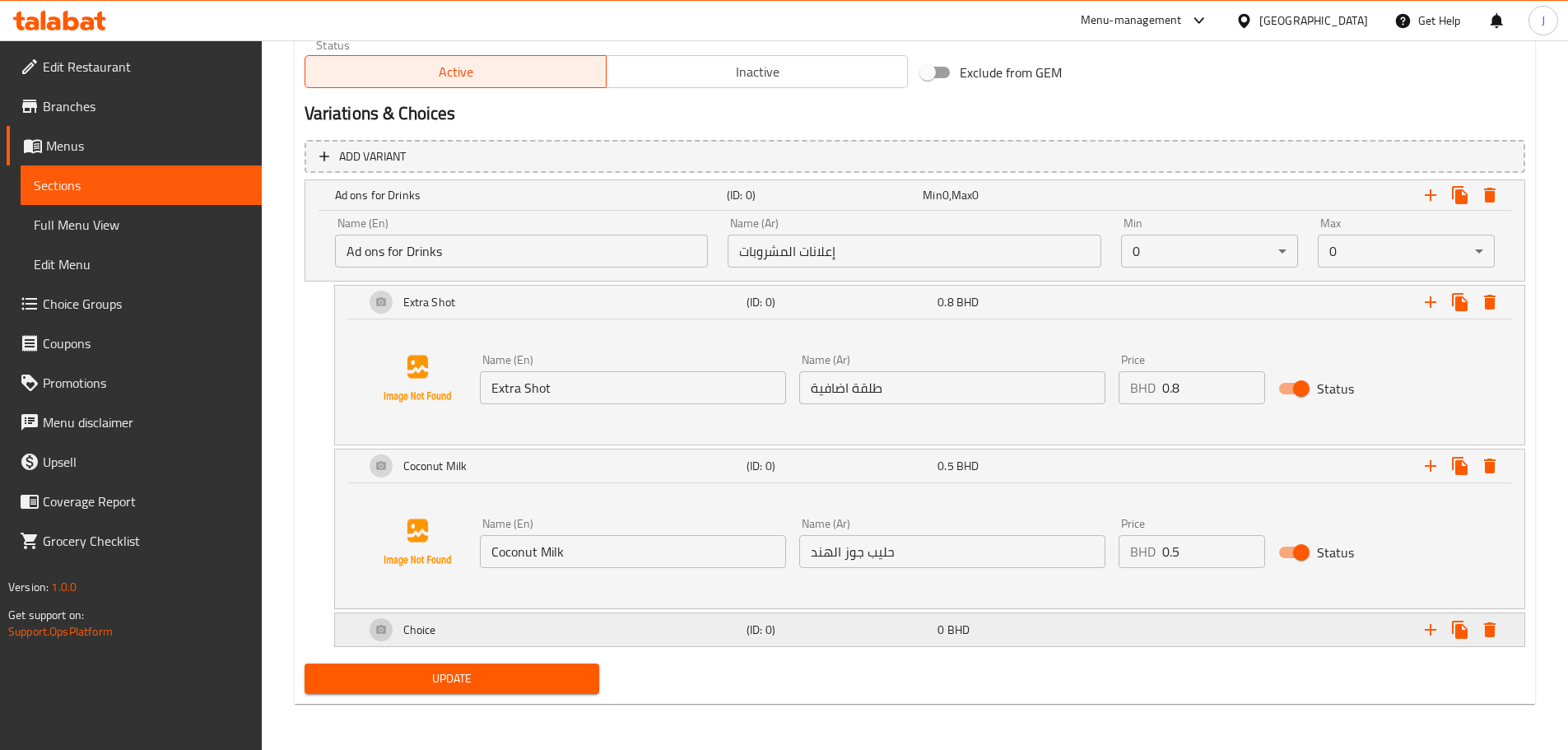
click at [492, 616] on div "Choice" at bounding box center [553, 630] width 382 height 40
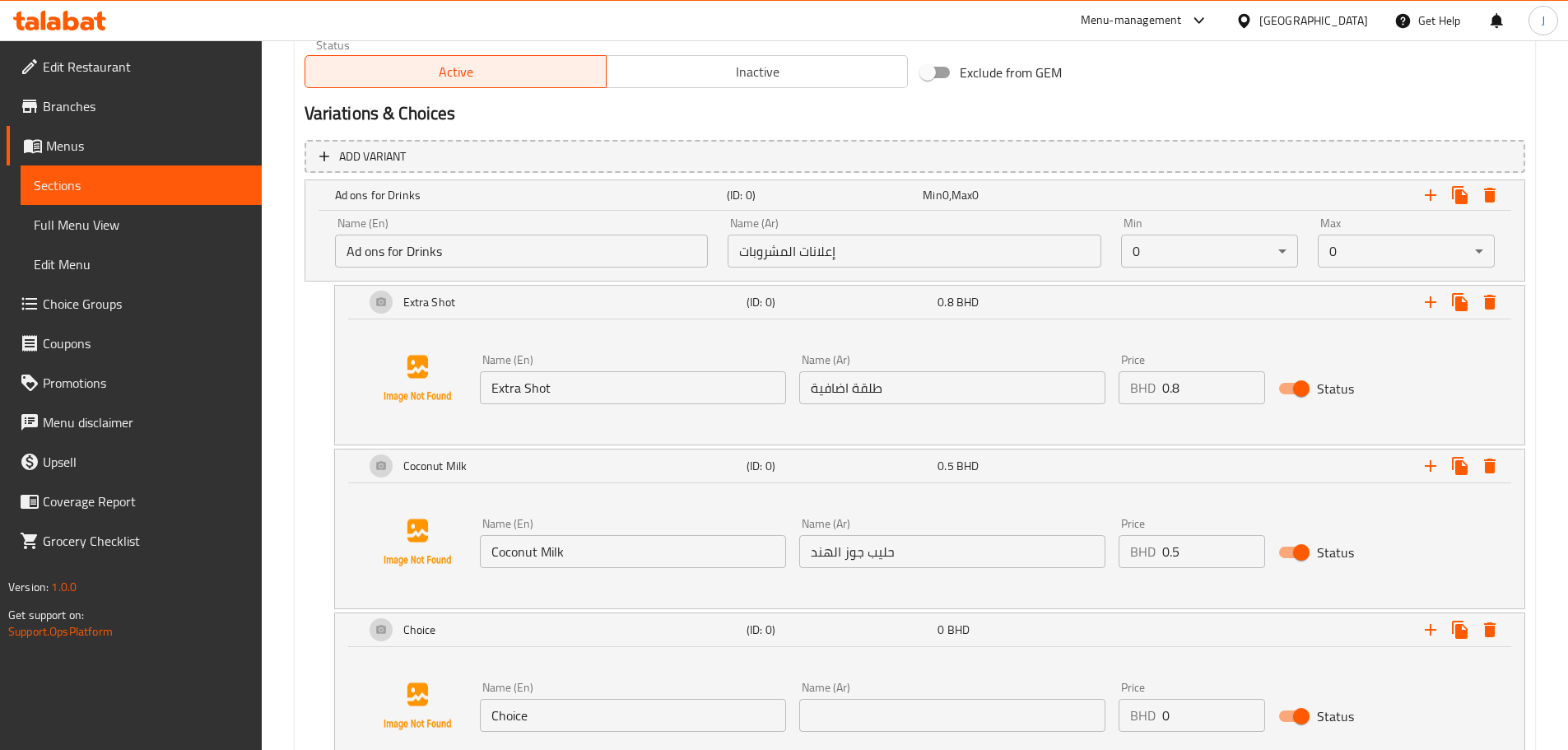
click at [554, 703] on input "Choice" at bounding box center [633, 715] width 306 height 33
type input "Almond Milk"
click at [856, 719] on input "text" at bounding box center [953, 715] width 306 height 33
paste input "حليب اللوز"
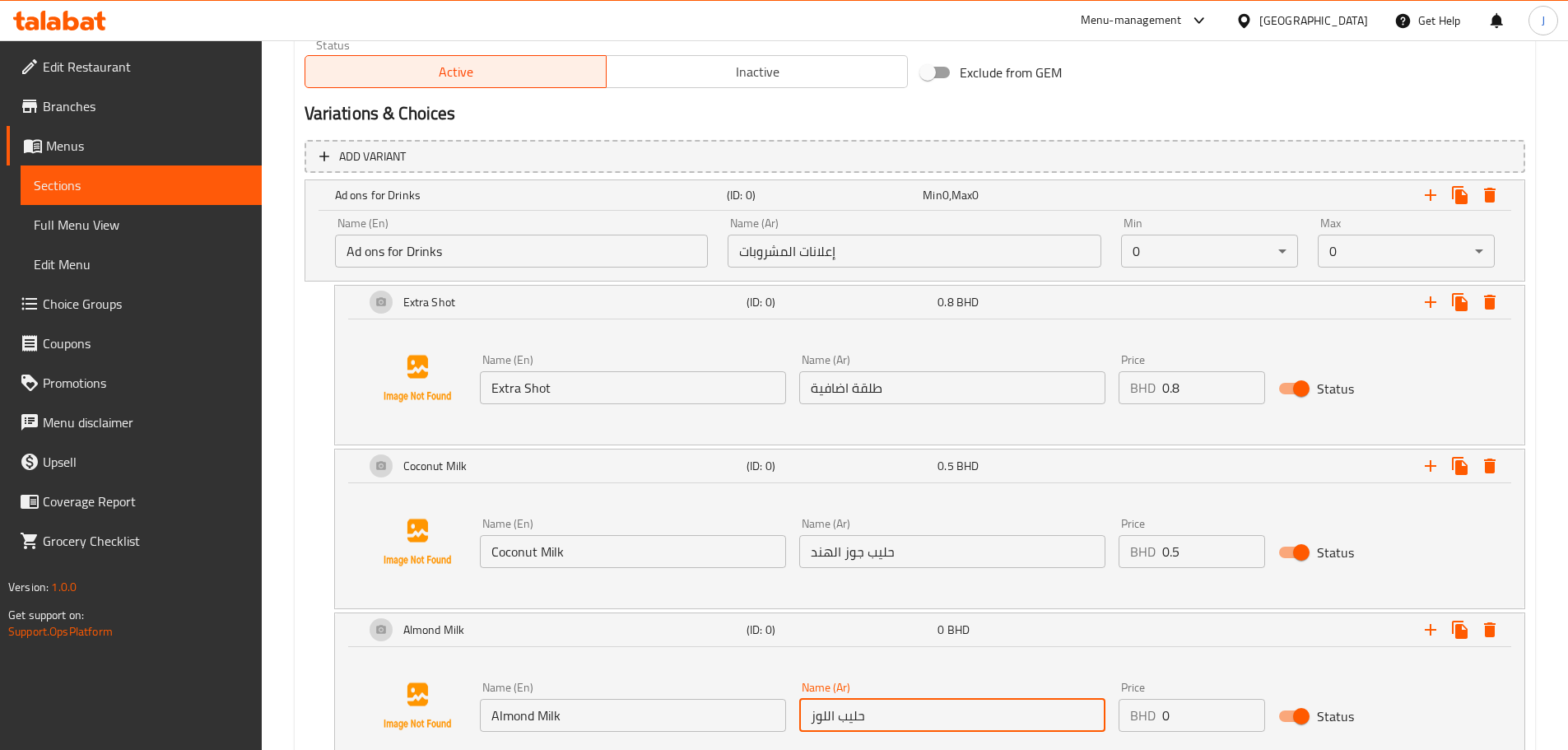
type input "حليب اللوز"
click at [1196, 725] on input "0" at bounding box center [1214, 715] width 103 height 33
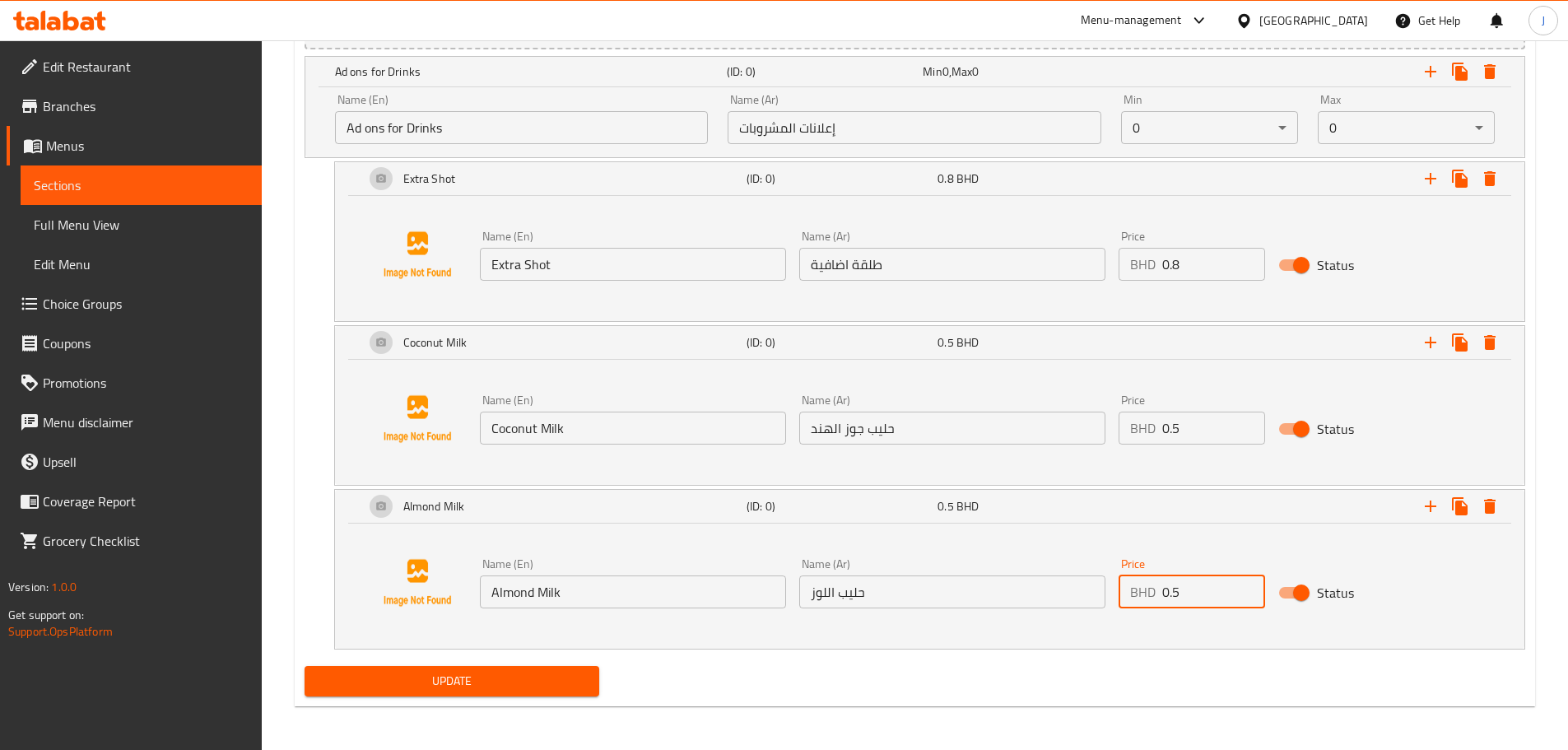
scroll to position [981, 0]
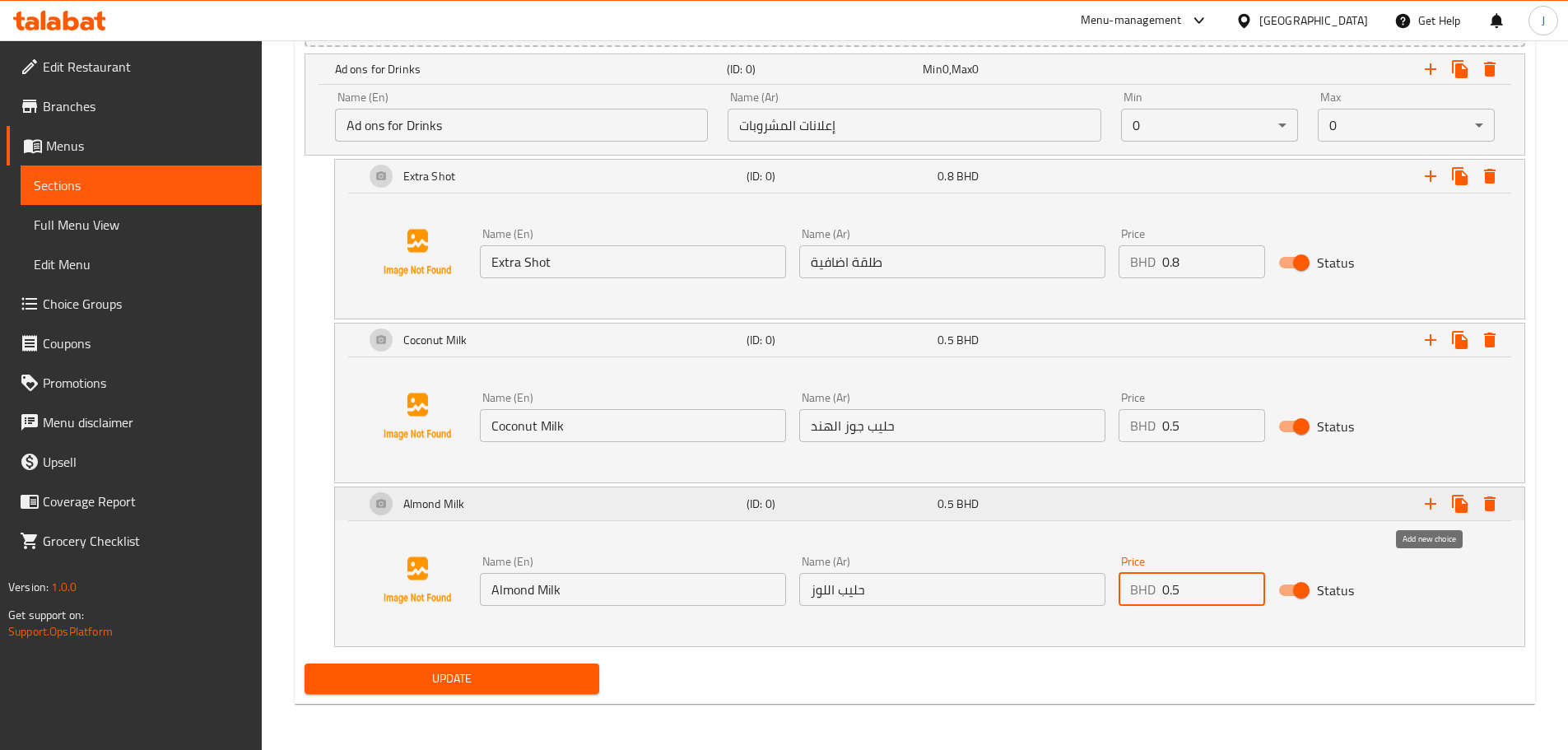
type input "0.5"
click at [1429, 507] on icon "Expand" at bounding box center [1430, 503] width 19 height 19
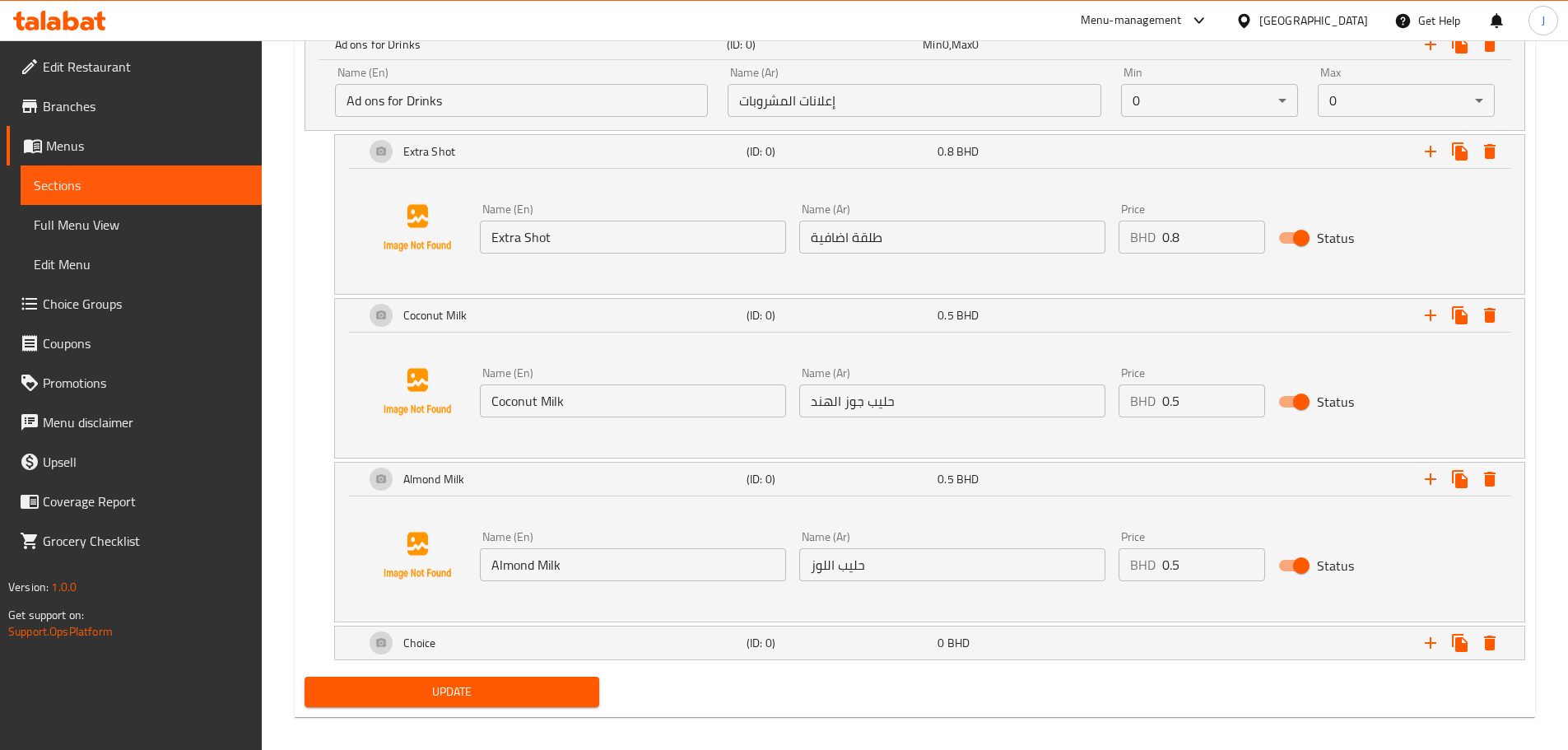
scroll to position [1019, 0]
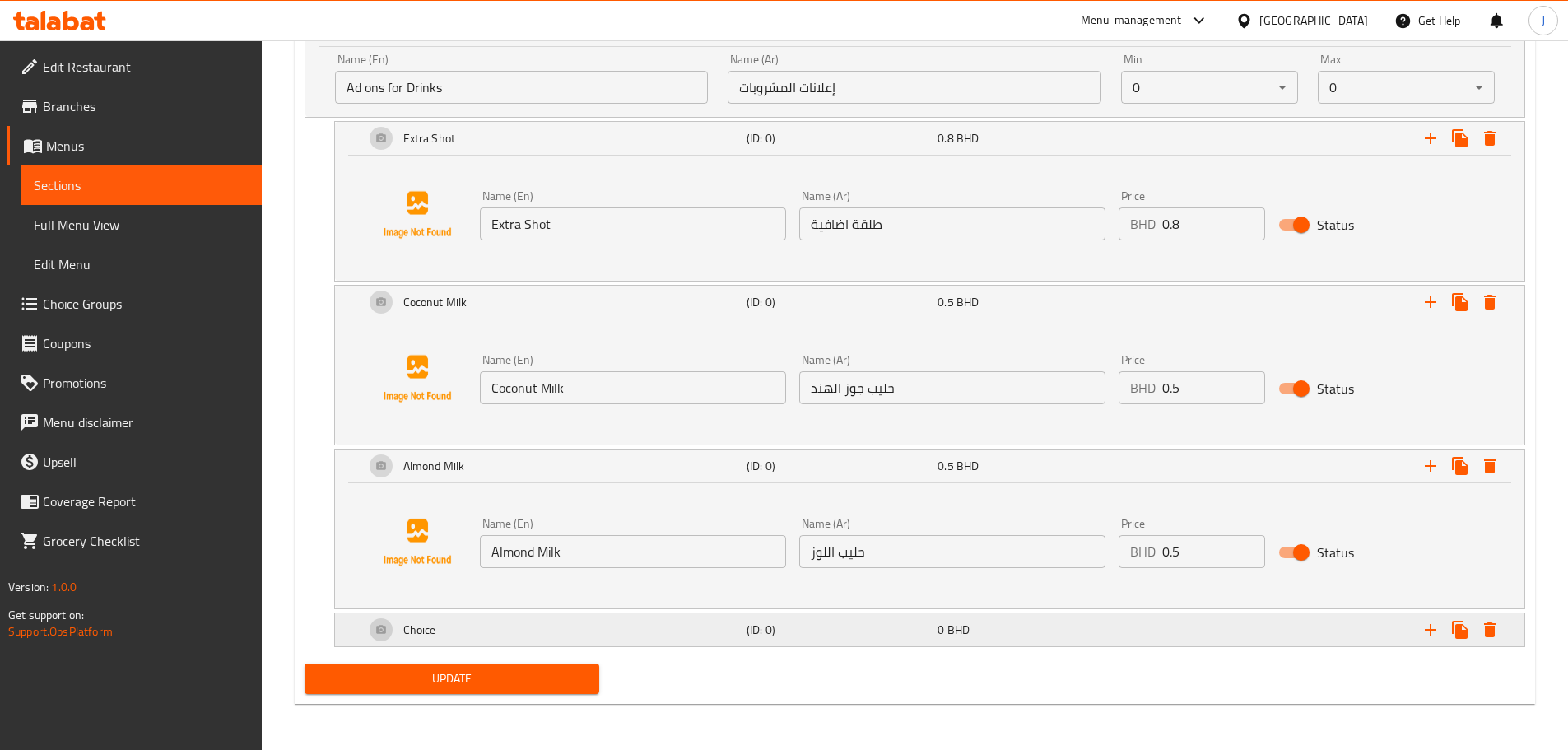
click at [710, 625] on div "Choice" at bounding box center [553, 630] width 382 height 40
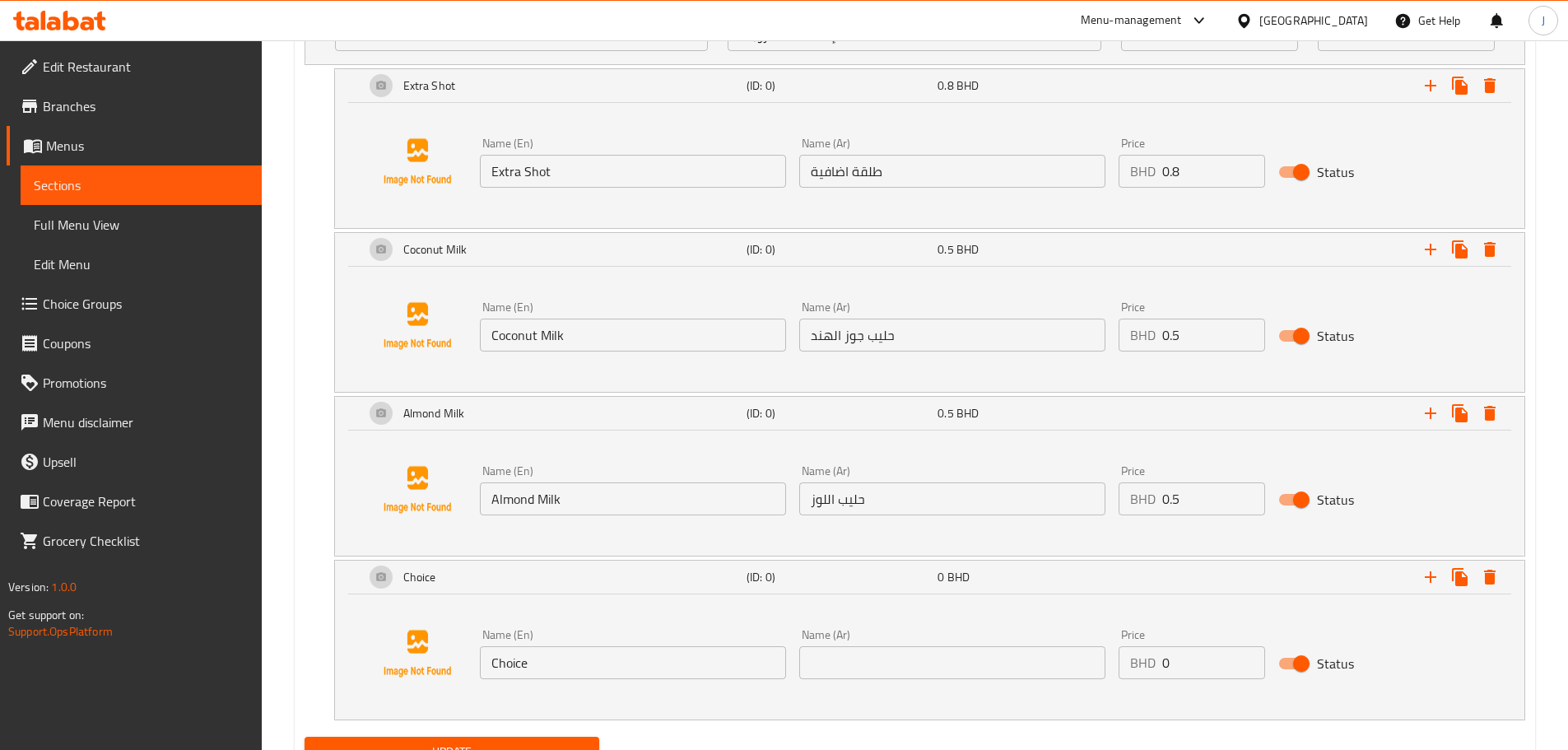
scroll to position [1101, 0]
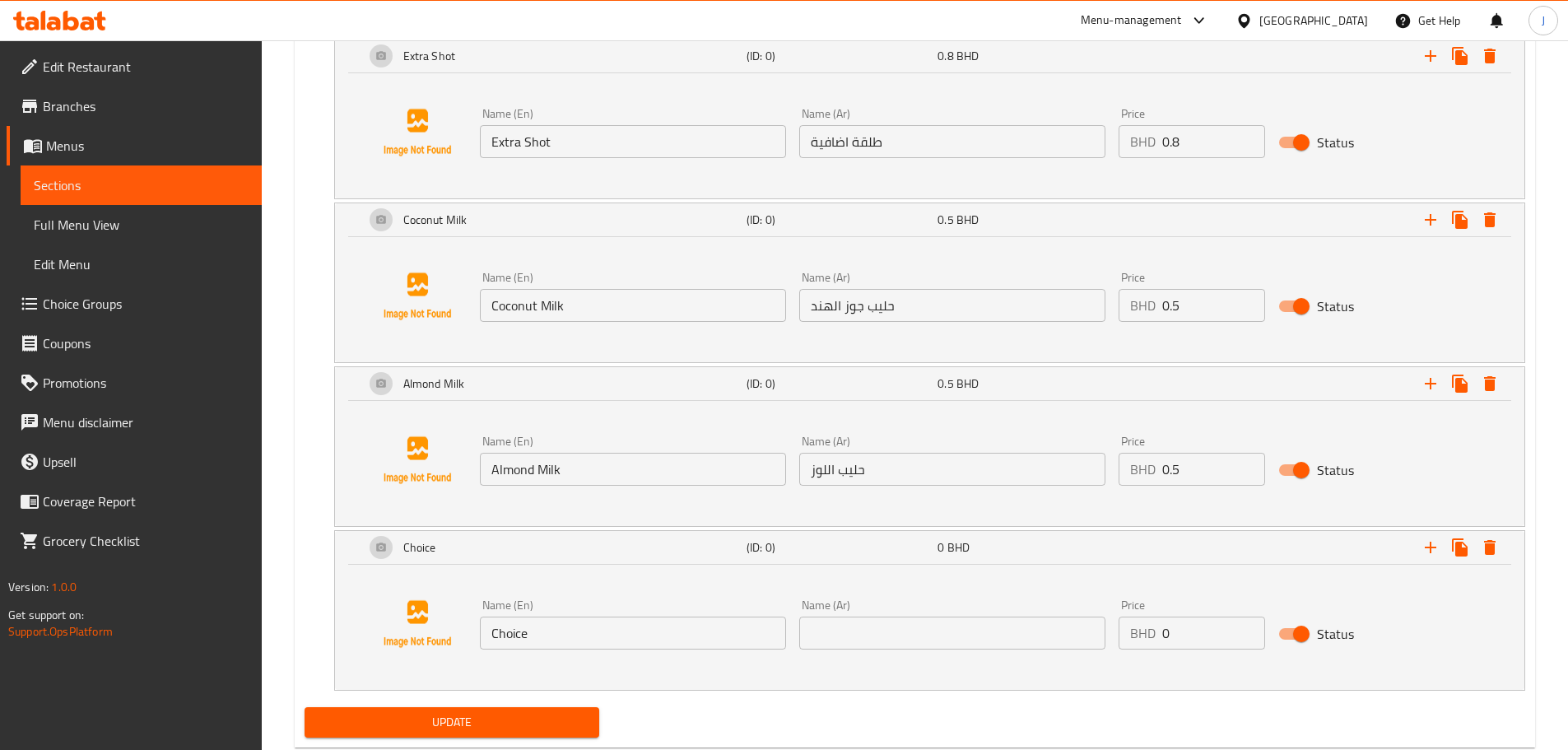
click at [629, 633] on input "Choice" at bounding box center [633, 633] width 306 height 33
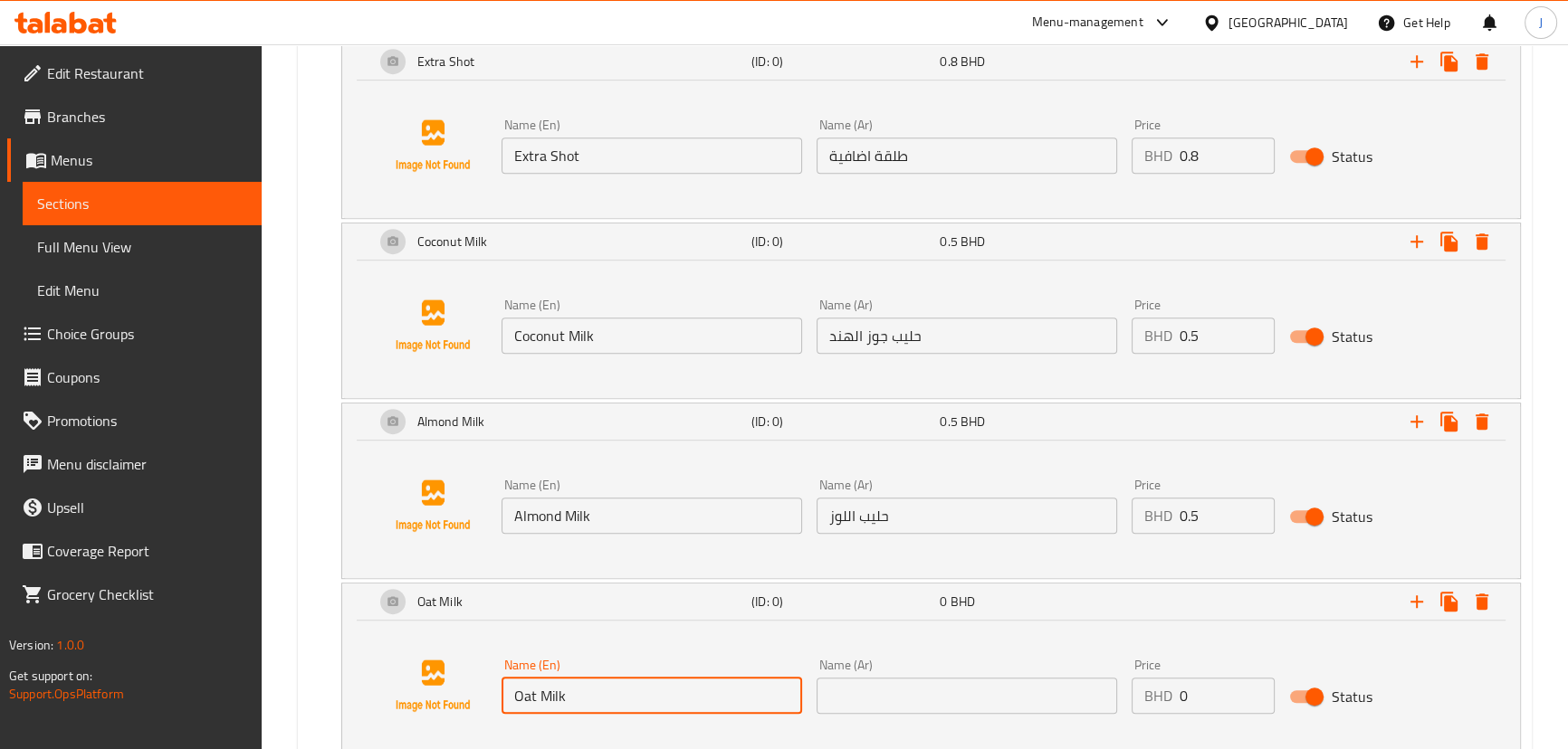
type input "Oat Milk"
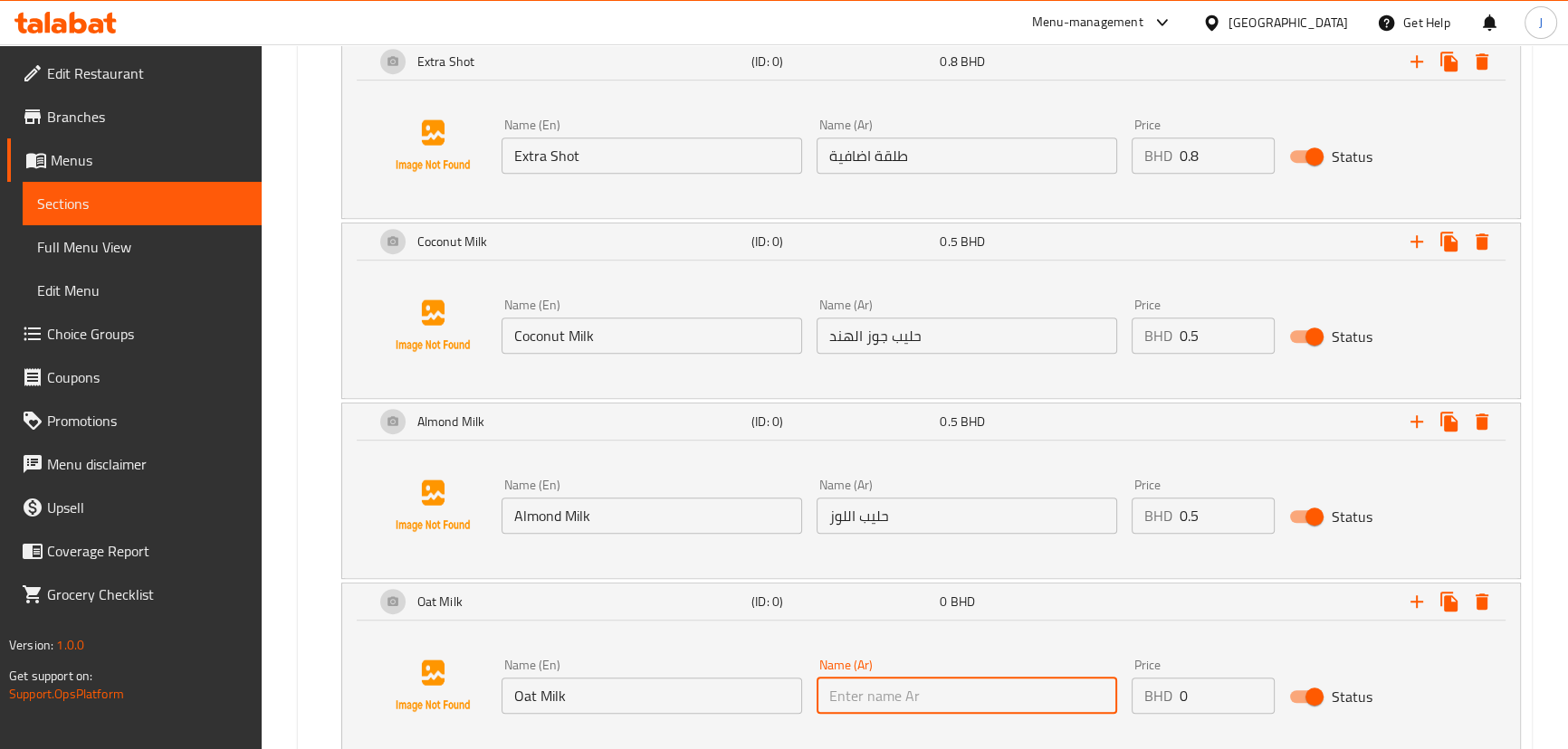
click at [896, 682] on input "text" at bounding box center [967, 696] width 300 height 36
paste input "حليب الشوفان"
type input "حليب الشوفان"
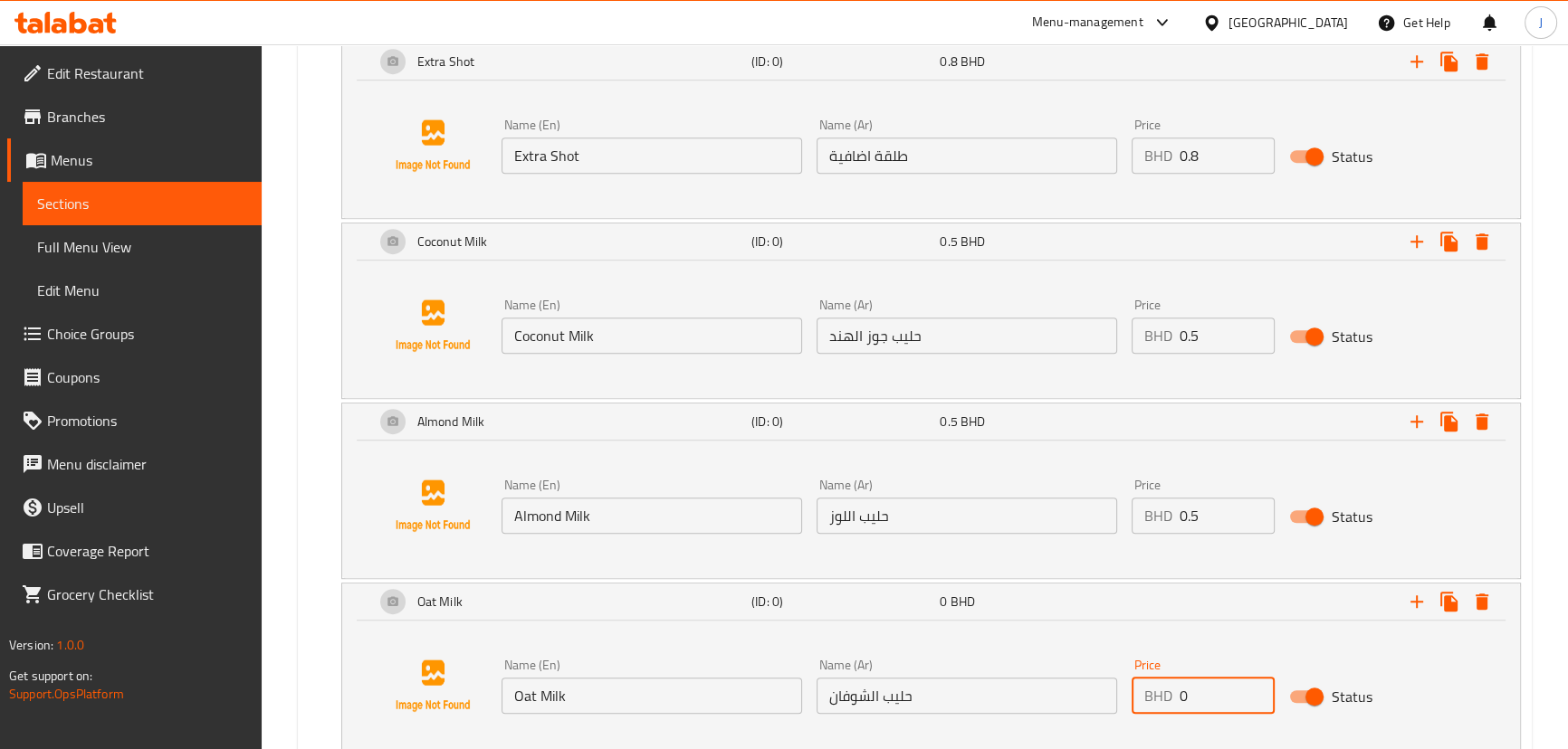
click at [1222, 695] on input "0" at bounding box center [1227, 696] width 95 height 36
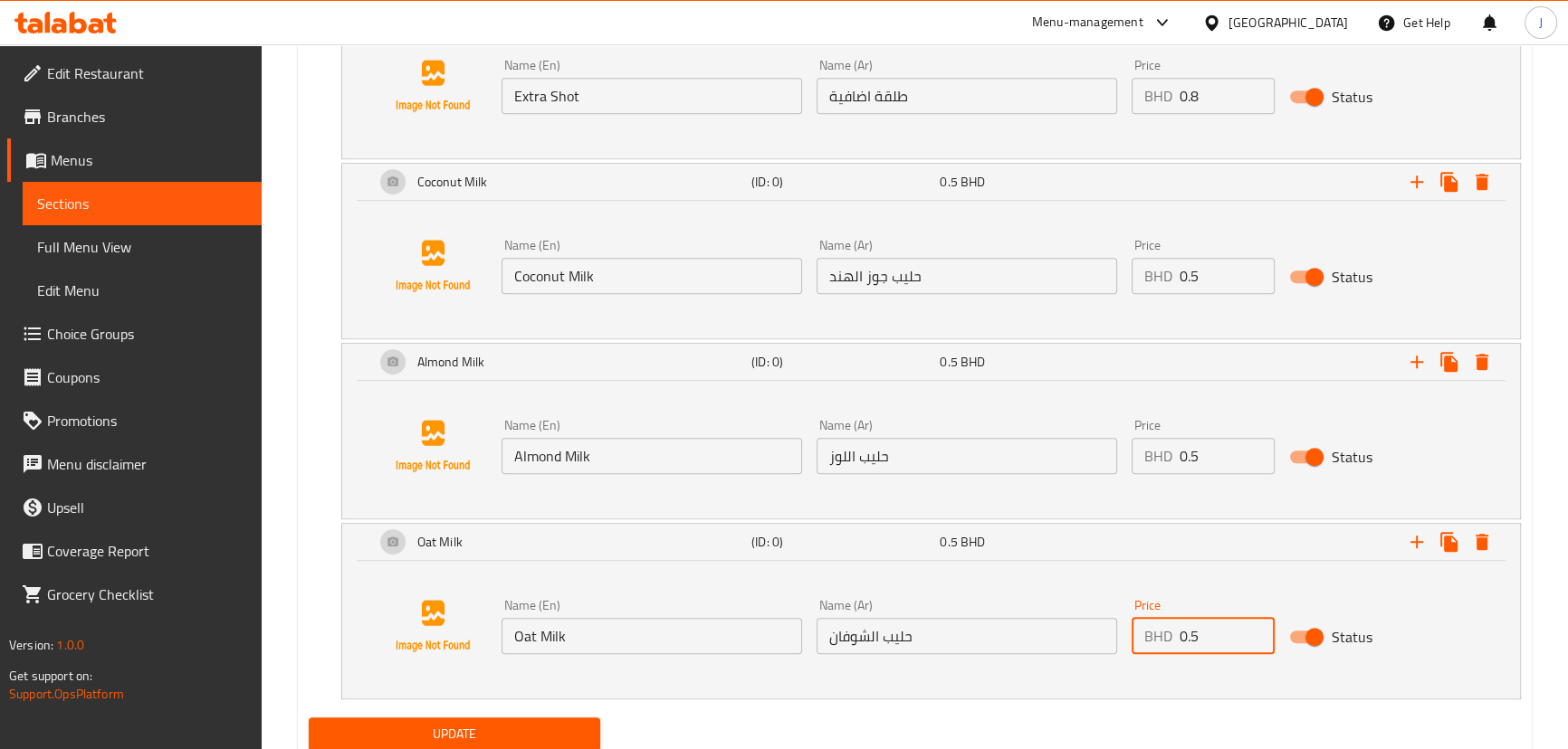
scroll to position [1332, 0]
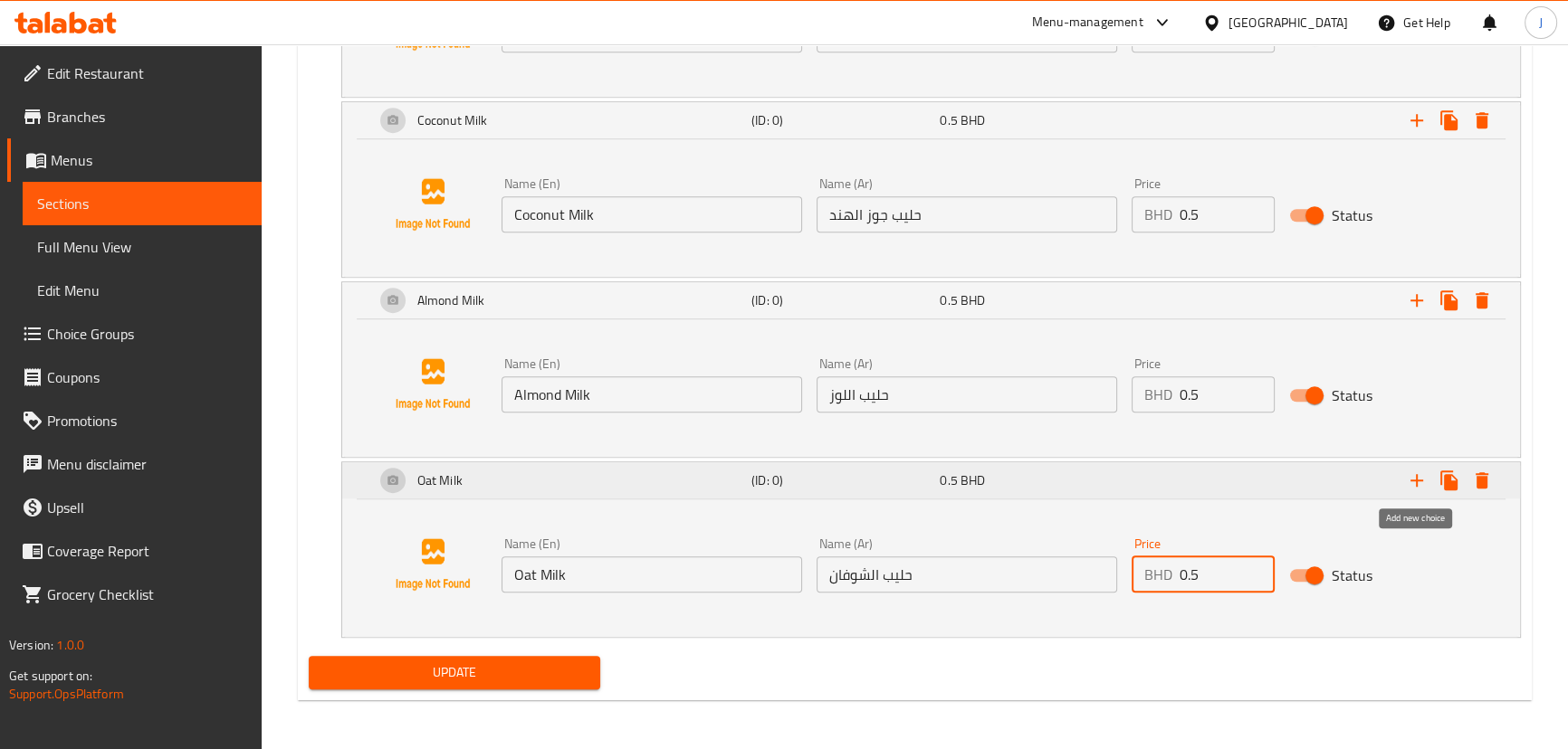
type input "0.5"
click at [1421, 480] on icon "Expand" at bounding box center [1416, 480] width 13 height 13
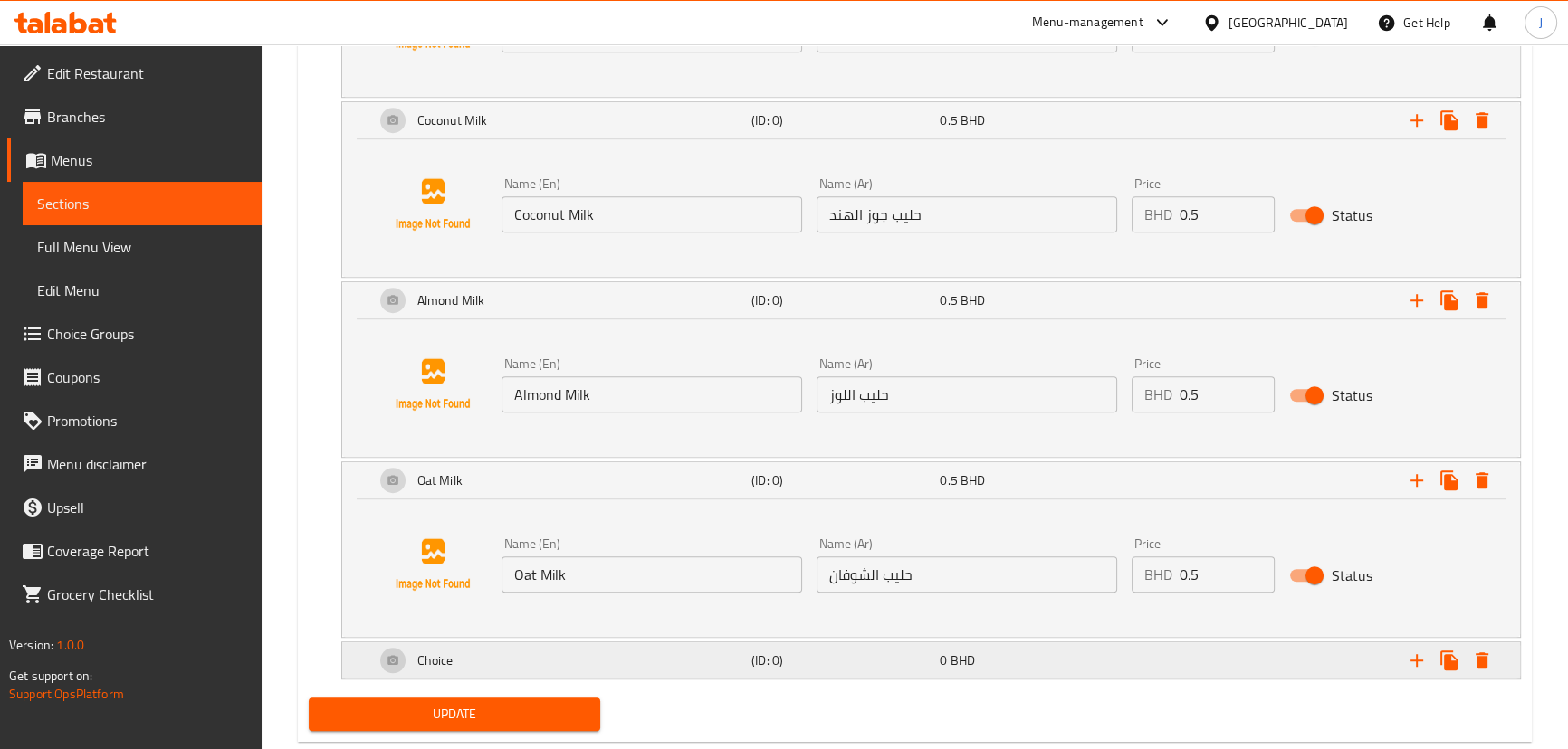
click at [633, 656] on div "Choice" at bounding box center [559, 661] width 376 height 44
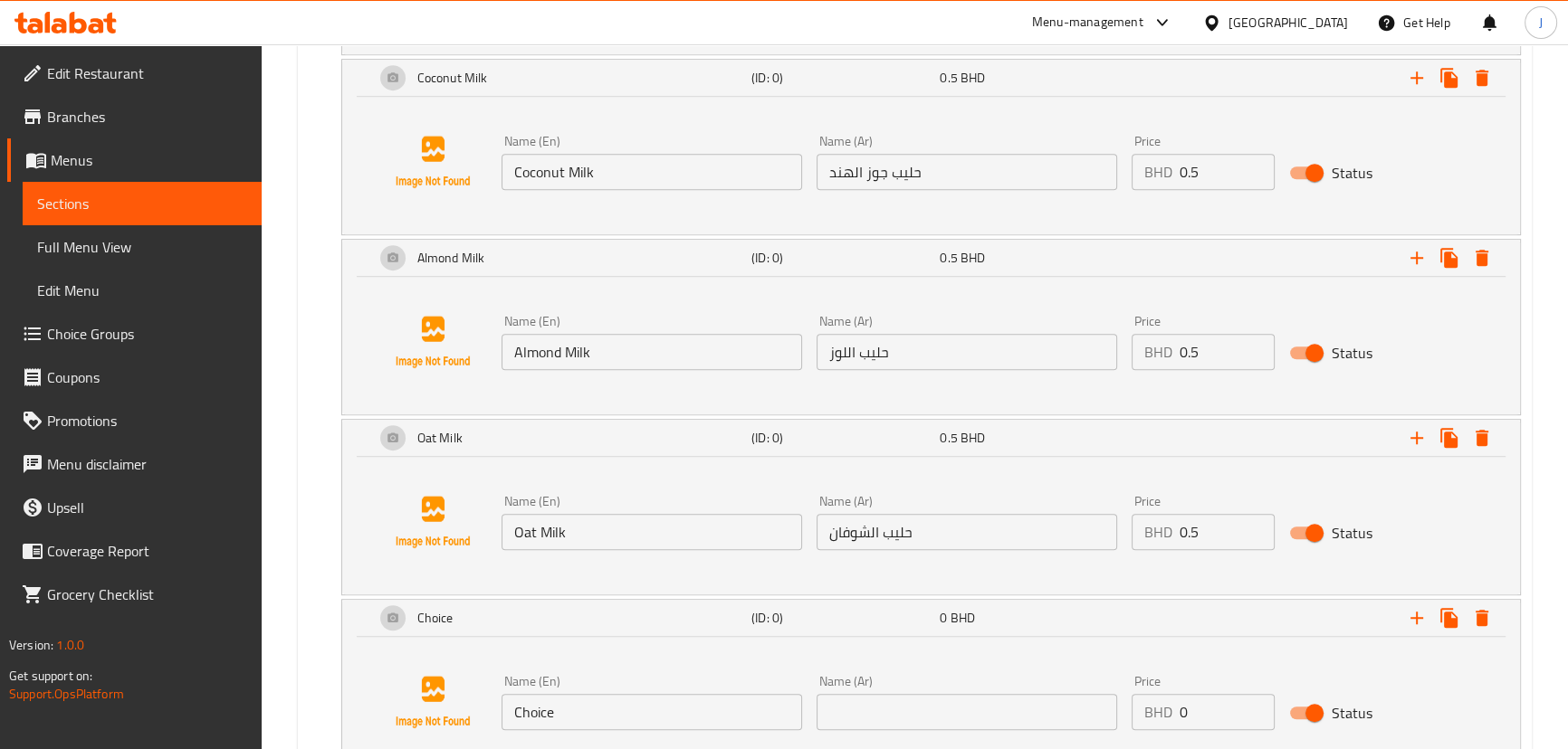
scroll to position [1413, 0]
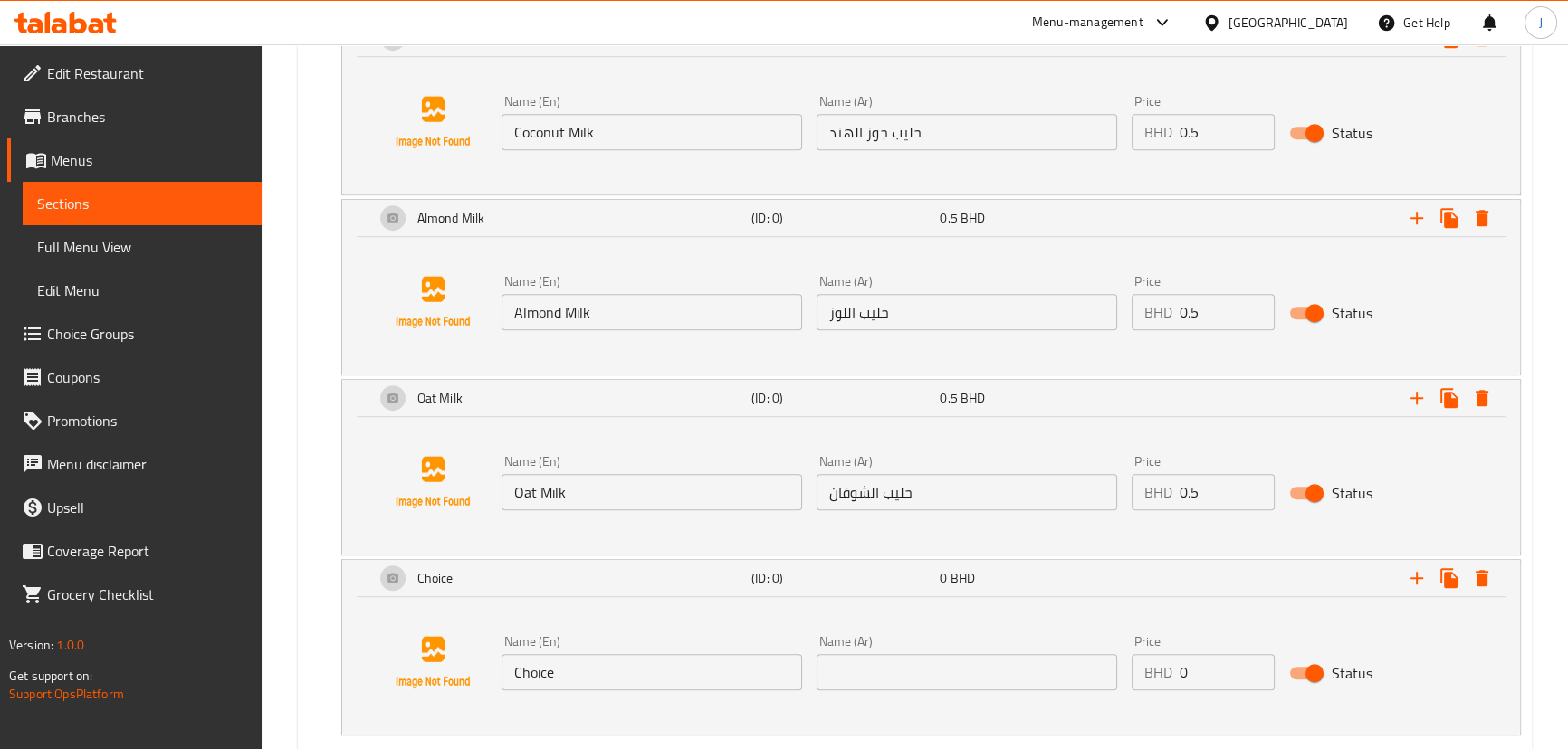
click at [648, 673] on input "Choice" at bounding box center [652, 672] width 300 height 36
paste input "Lactose Fre"
type input "Lactose Free"
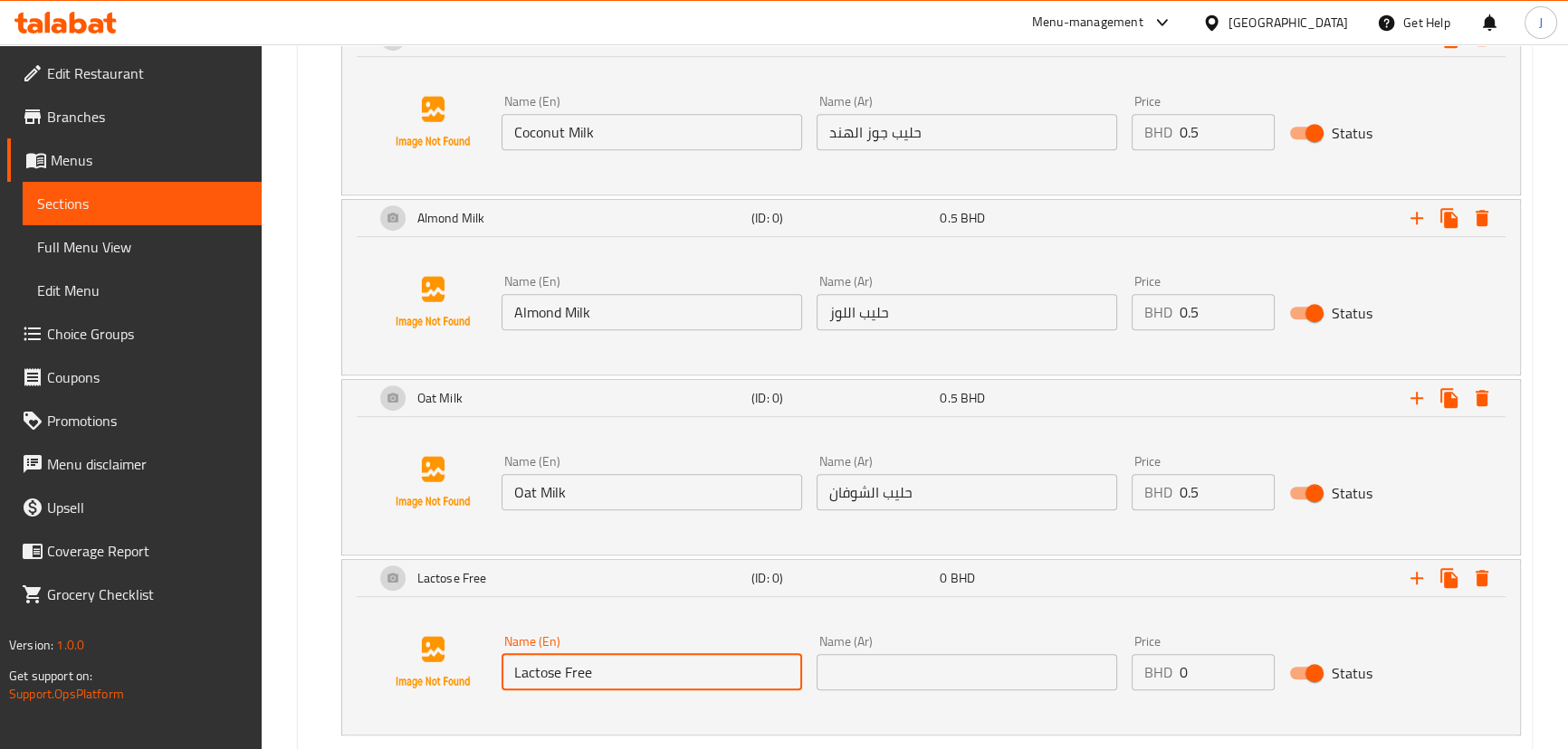
click at [892, 657] on input "text" at bounding box center [967, 672] width 300 height 36
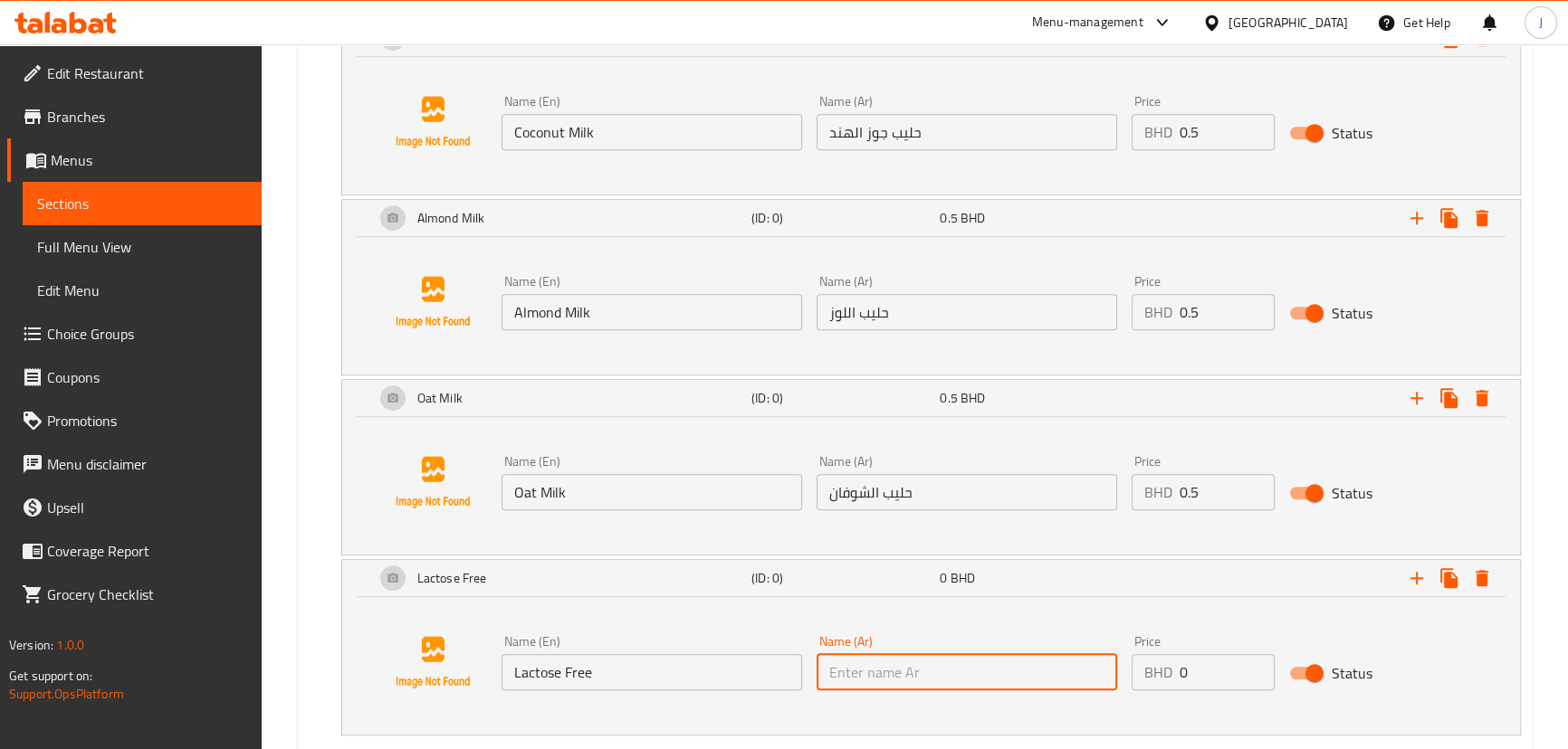
paste input "خالي من اللاكتوز"
type input "خالي من اللاكتوز"
click at [1188, 664] on input "0" at bounding box center [1227, 672] width 95 height 36
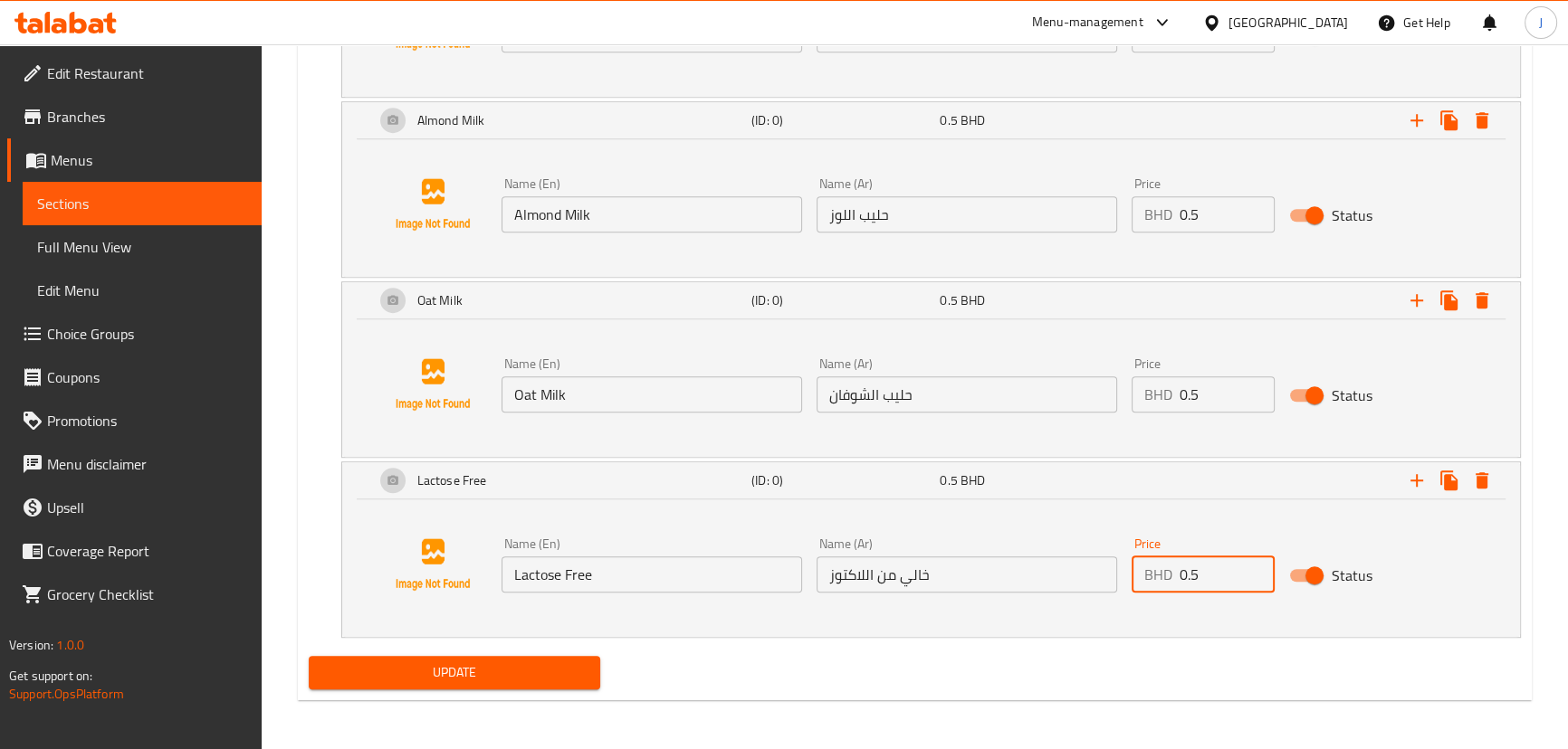
scroll to position [1512, 0]
type input "0.5"
click at [418, 674] on span "Update" at bounding box center [455, 673] width 263 height 22
click at [520, 662] on span "Update" at bounding box center [455, 673] width 263 height 22
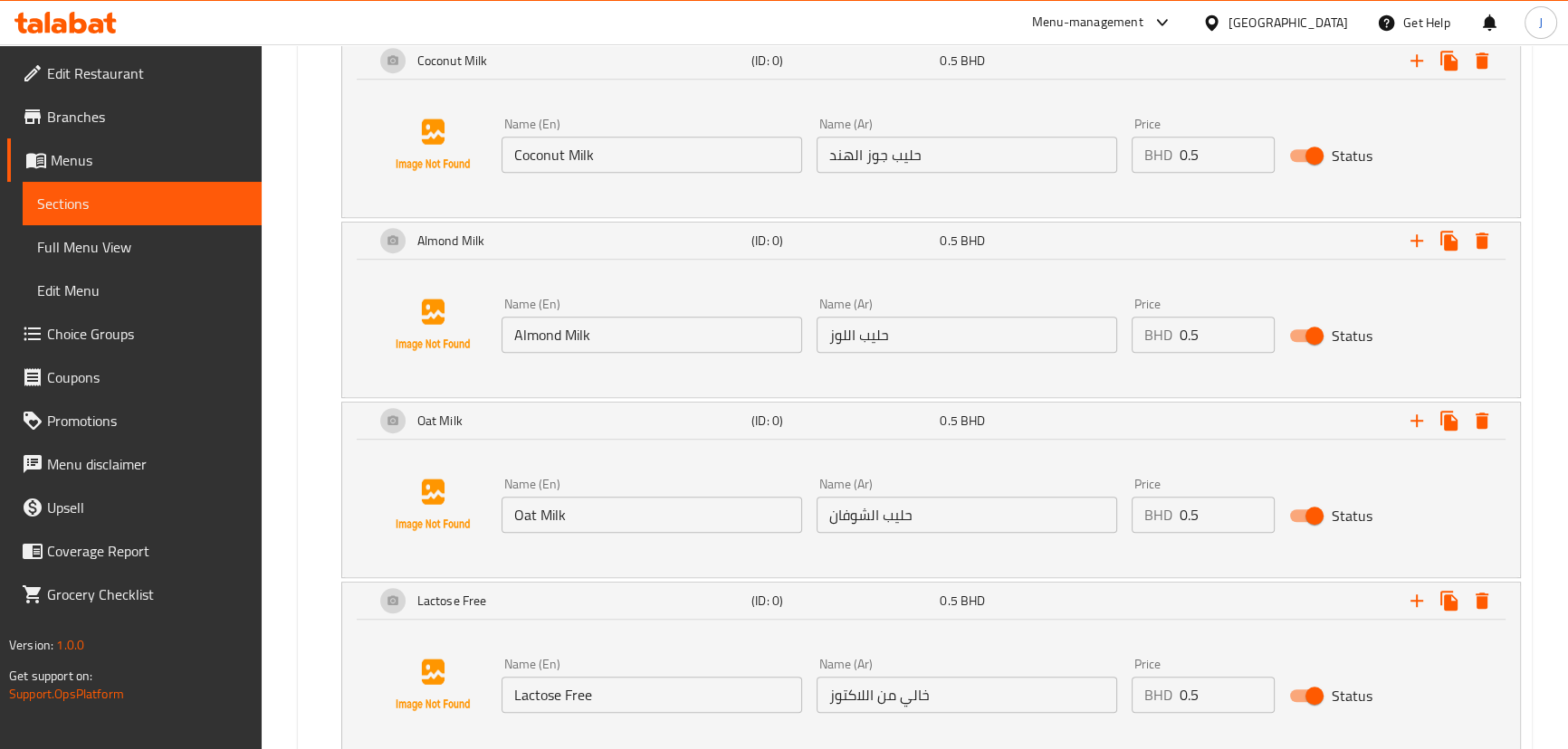
scroll to position [771, 0]
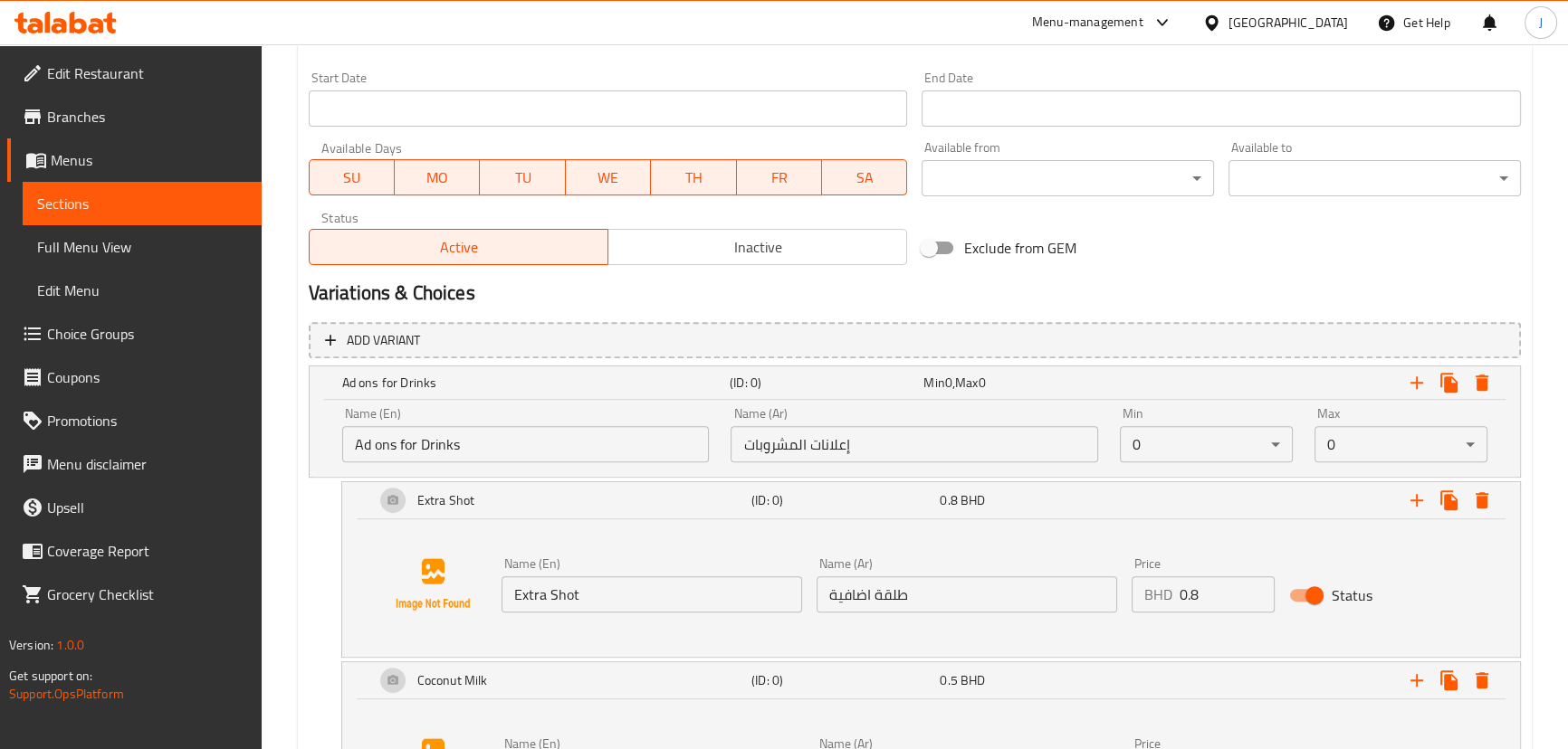
click at [198, 209] on span "Sections" at bounding box center [142, 203] width 210 height 21
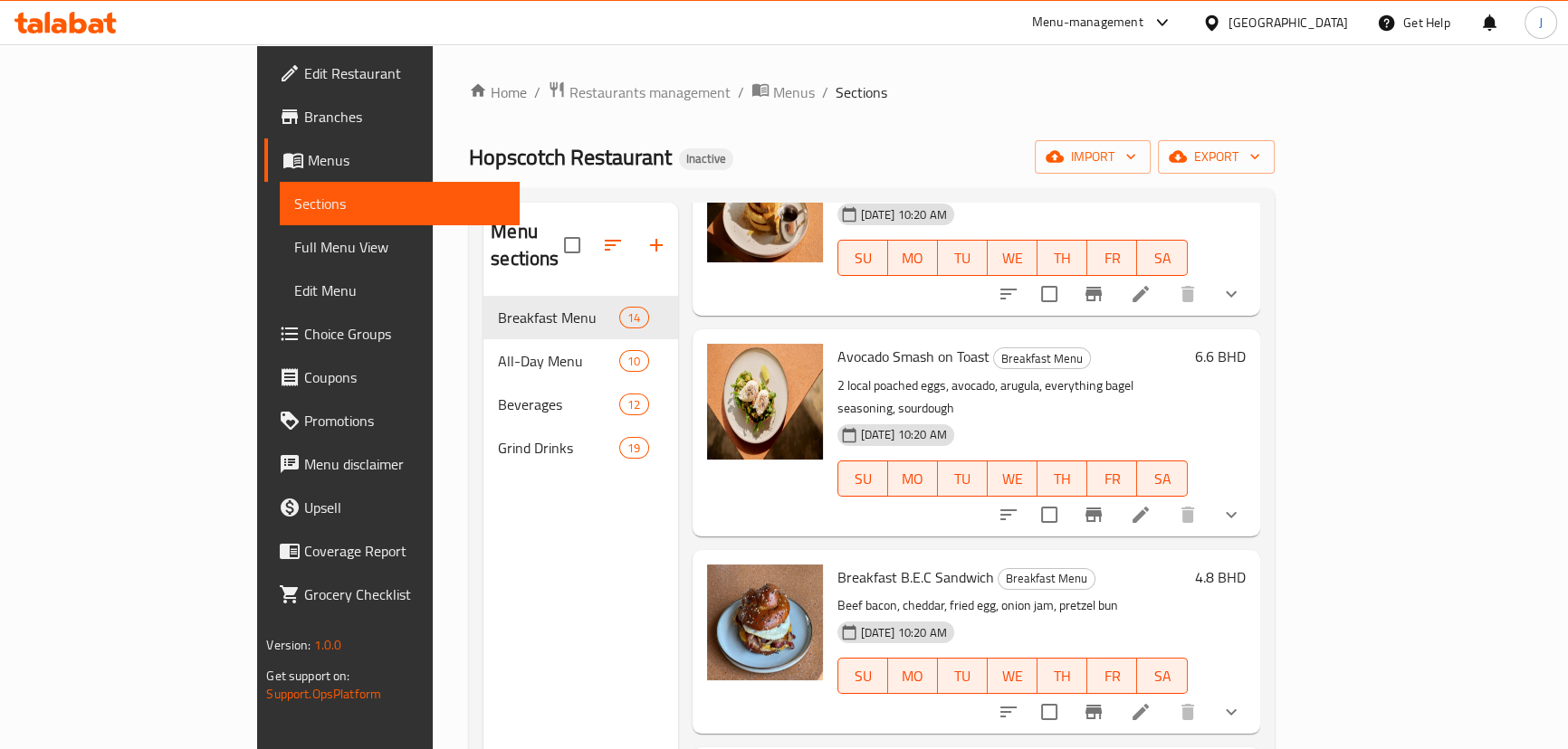
scroll to position [164, 0]
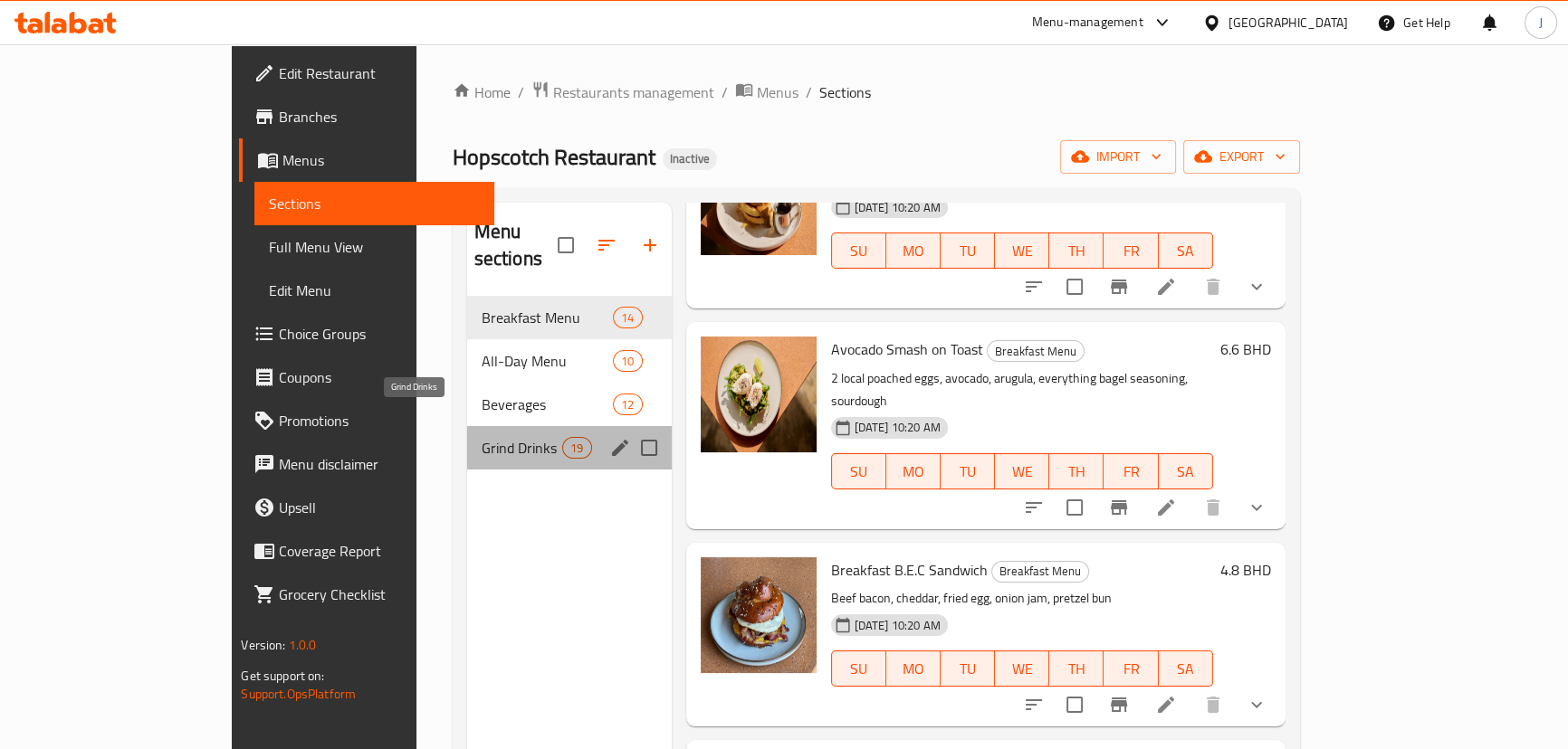
click at [481, 437] on span "Grind Drinks" at bounding box center [522, 447] width 82 height 21
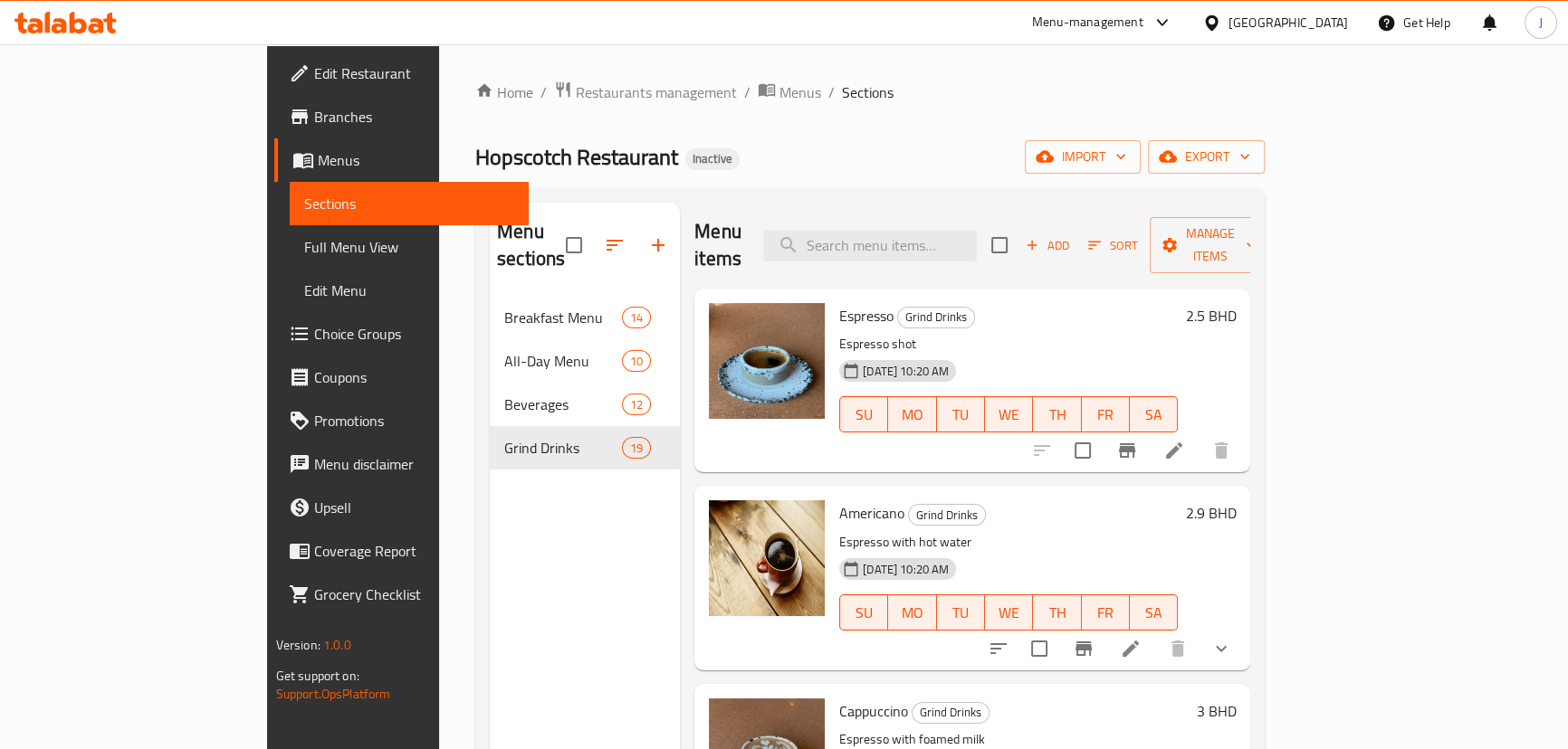
scroll to position [246, 0]
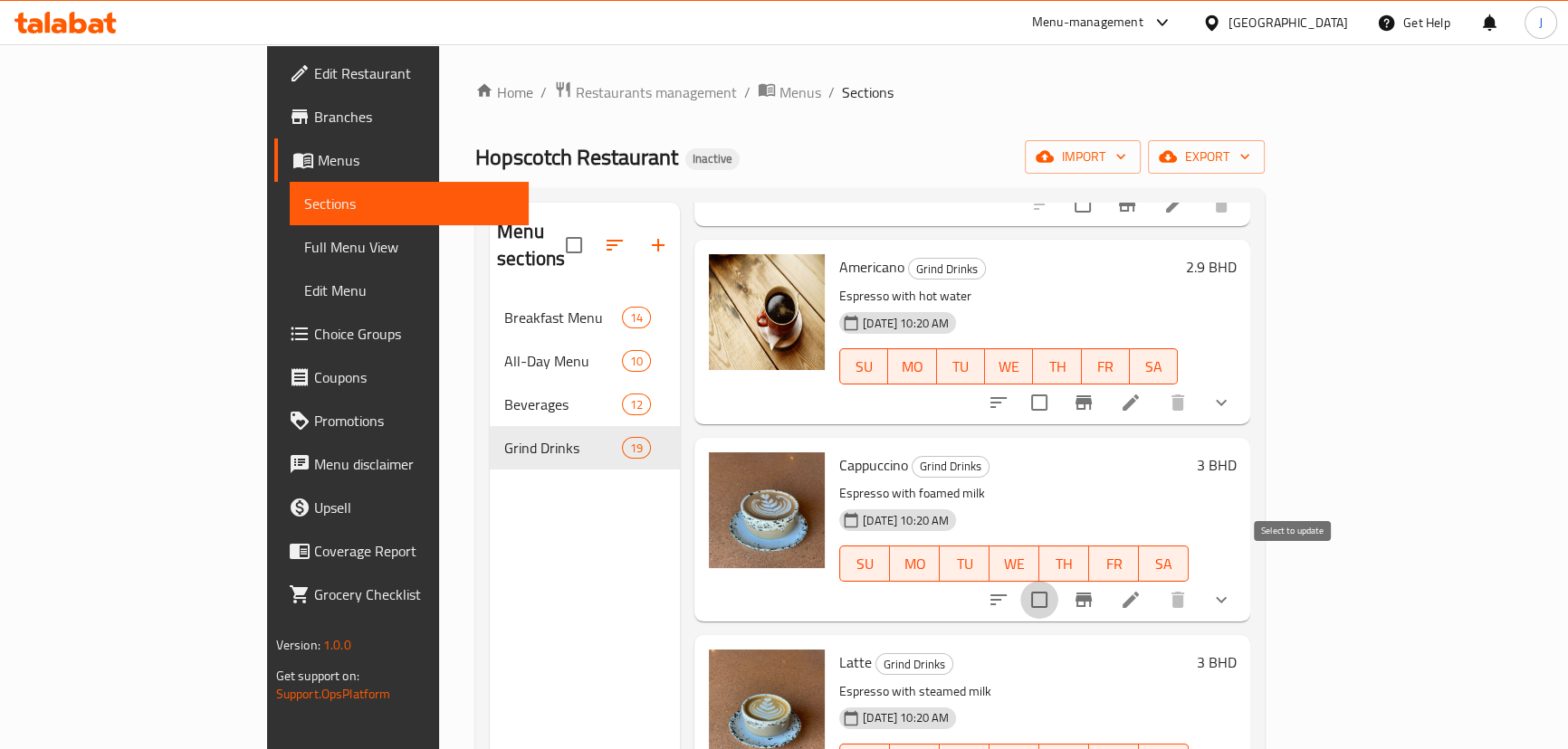
click at [1059, 581] on input "checkbox" at bounding box center [1039, 599] width 38 height 38
checkbox input "true"
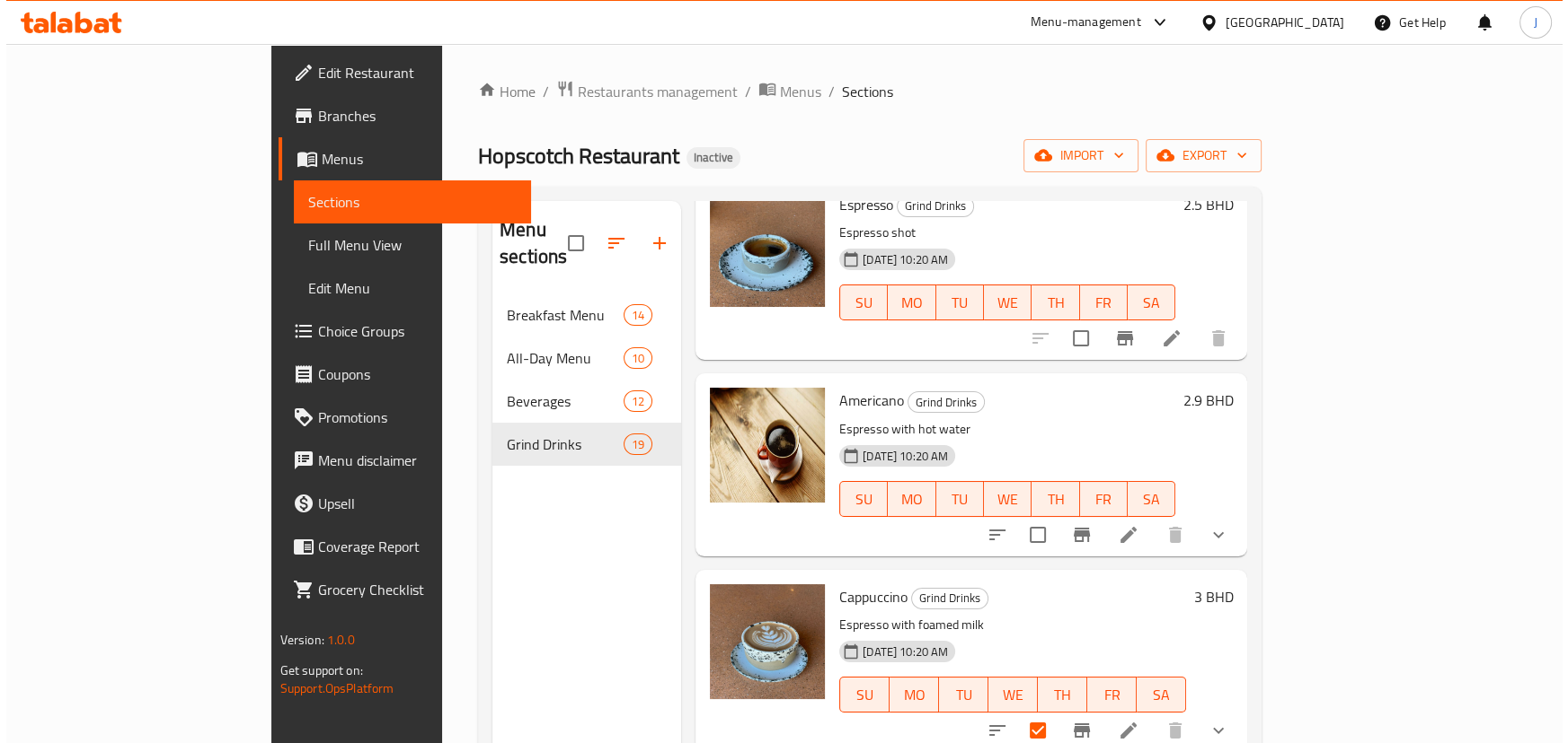
scroll to position [0, 0]
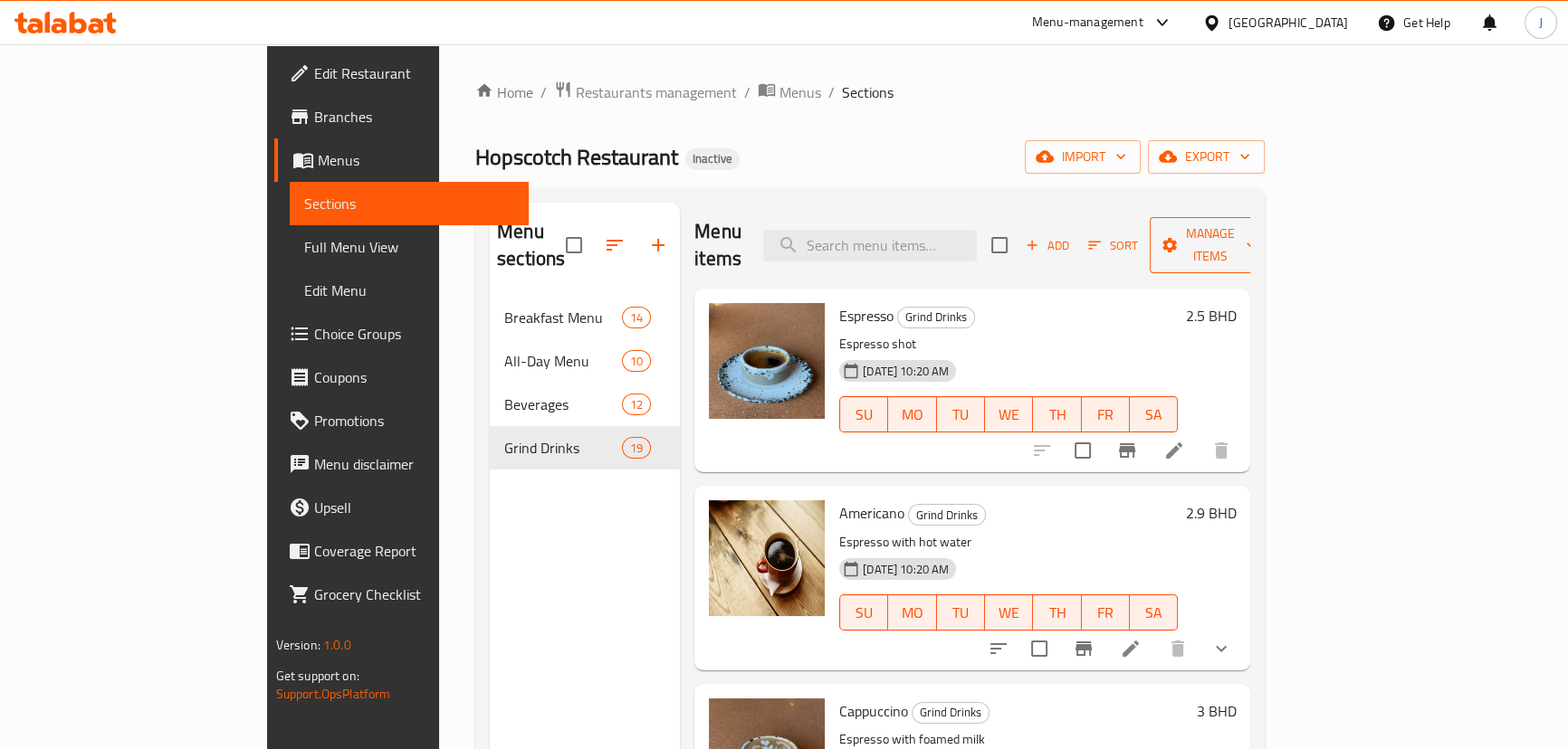
click at [1257, 227] on span "Manage items" at bounding box center [1210, 245] width 92 height 46
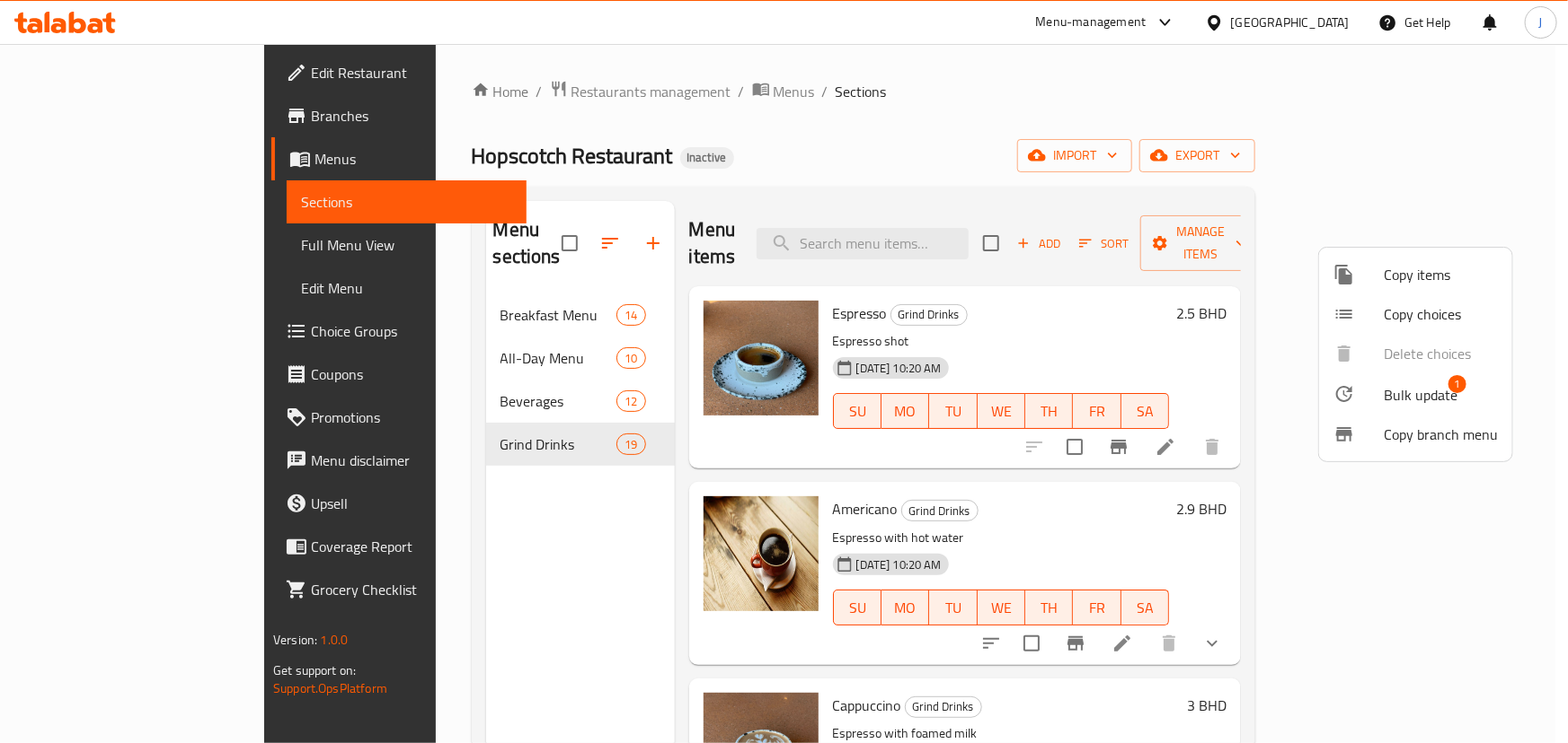
click at [1413, 312] on span "Copy choices" at bounding box center [1441, 313] width 114 height 21
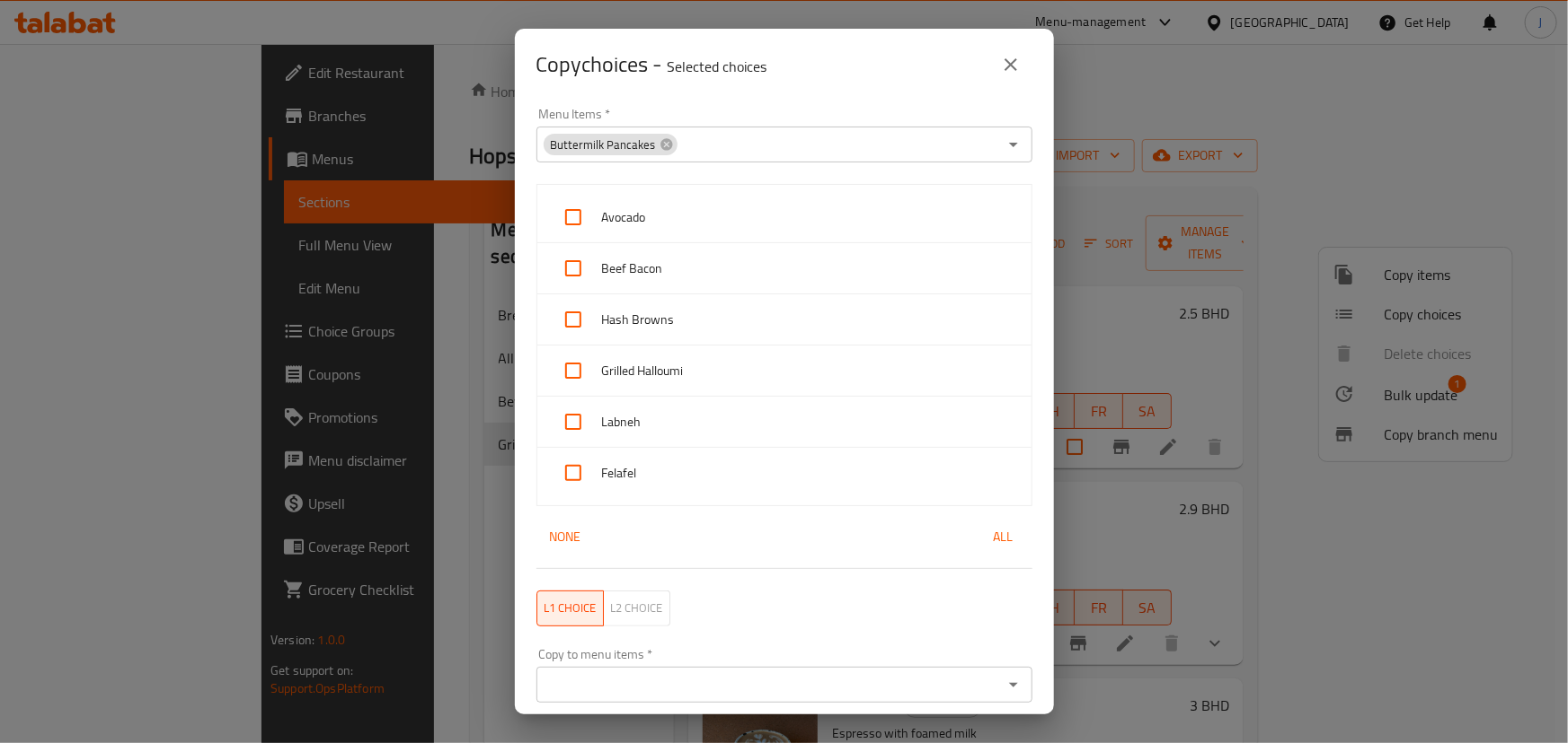
click at [671, 131] on div "Buttermilk Pancakes Menu Items *" at bounding box center [784, 144] width 496 height 36
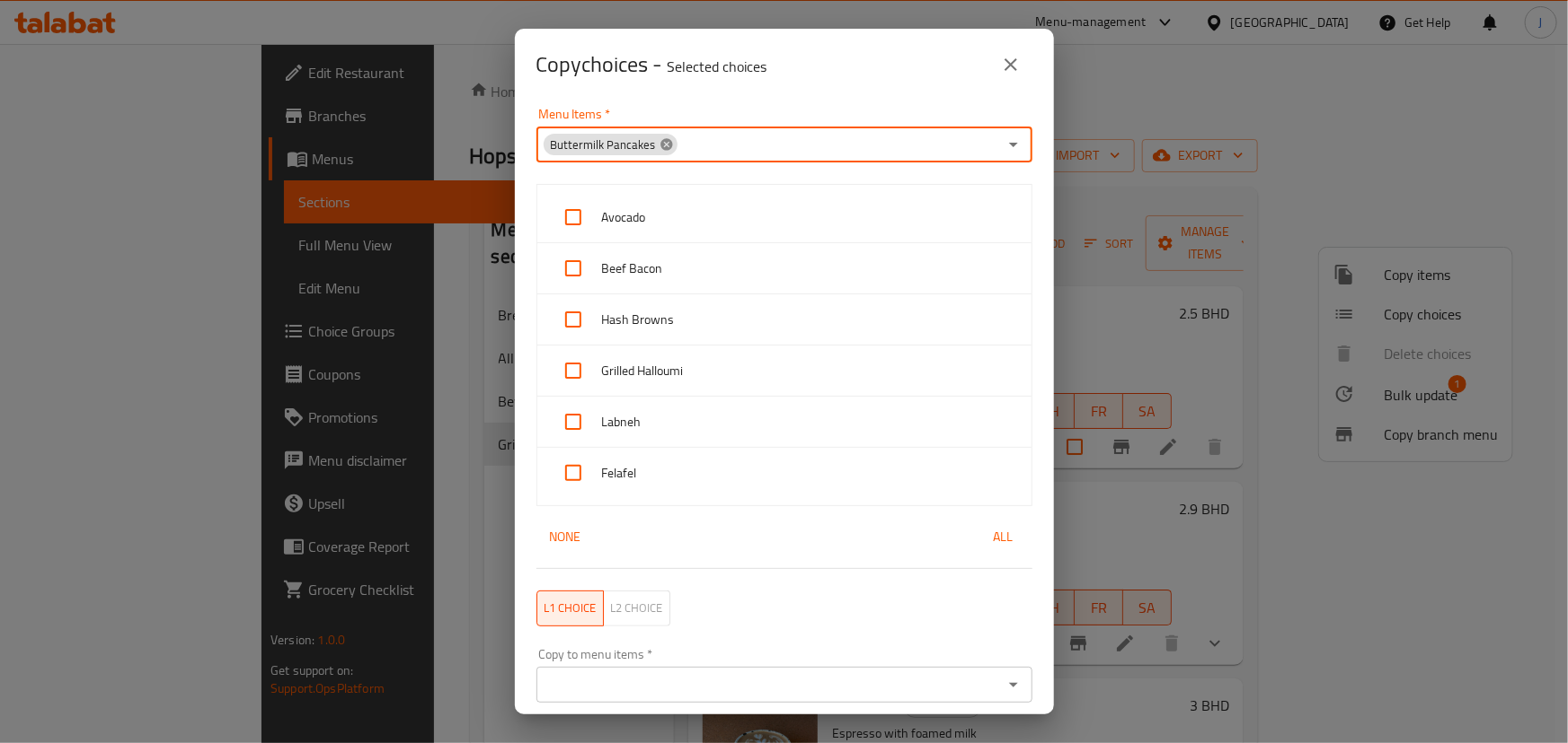
click at [662, 144] on icon at bounding box center [667, 145] width 15 height 15
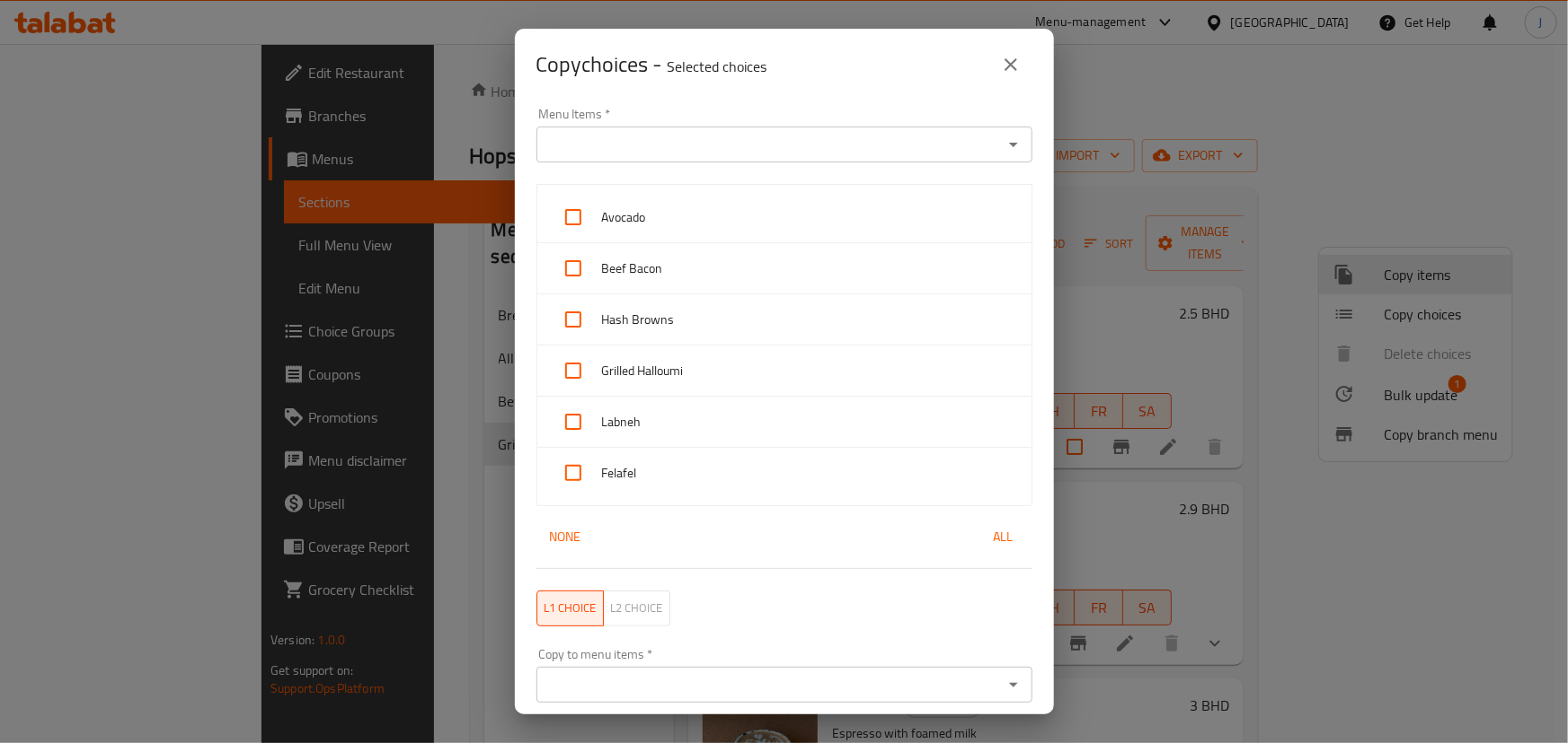
click at [673, 151] on input "Menu Items   *" at bounding box center [769, 144] width 456 height 25
click at [1003, 144] on icon "Open" at bounding box center [1013, 144] width 21 height 21
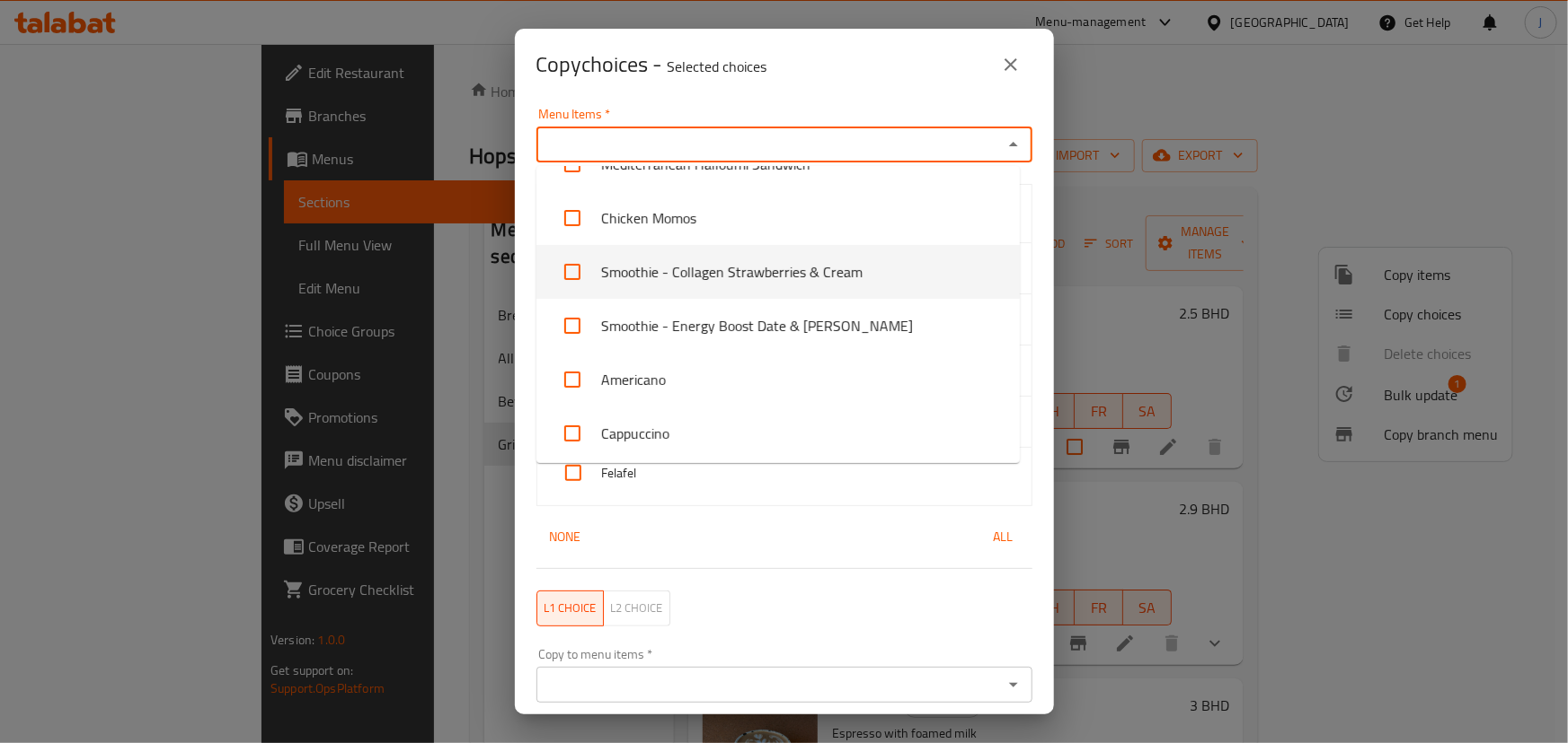
scroll to position [1246, 0]
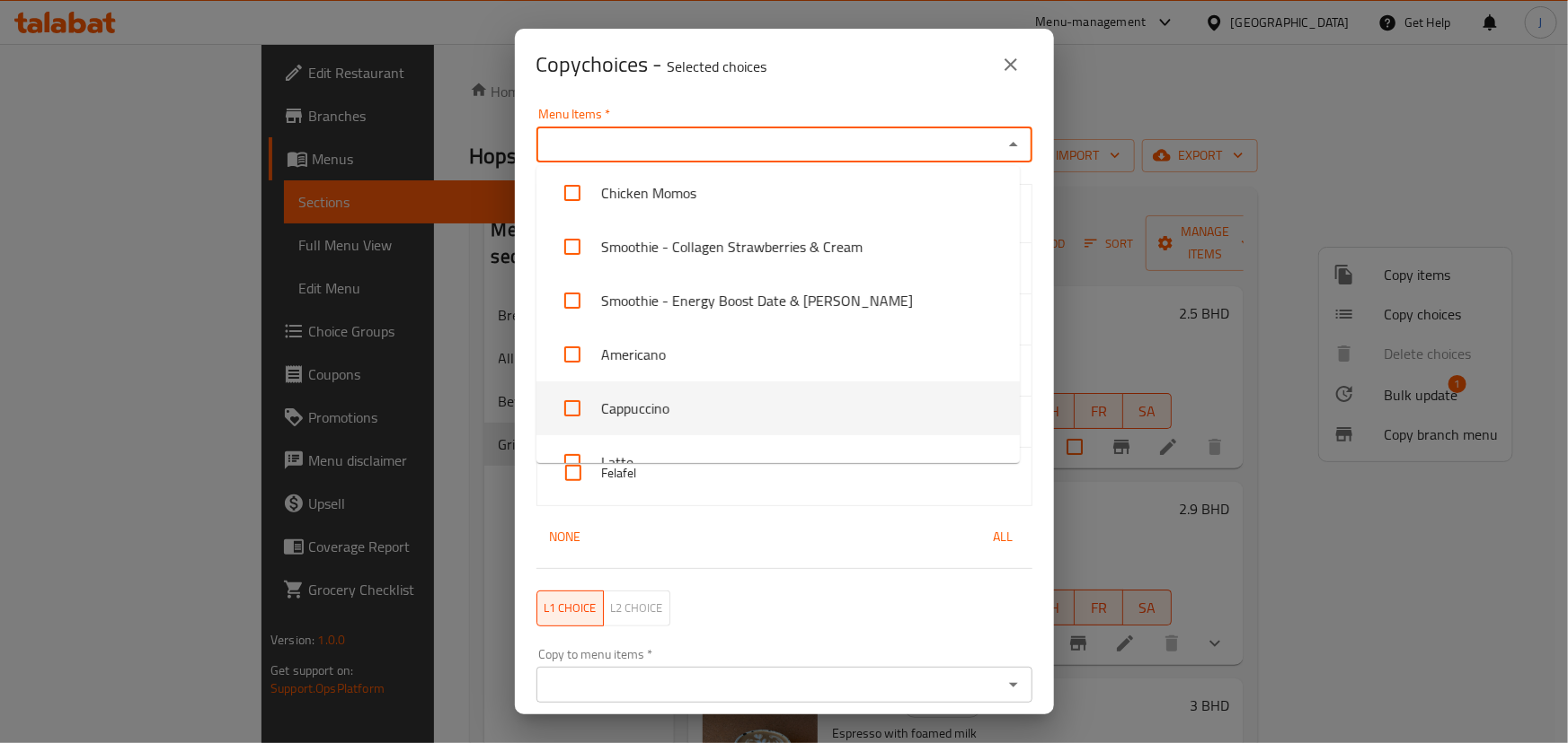
click at [589, 400] on input "checkbox" at bounding box center [572, 408] width 43 height 43
checkbox input "true"
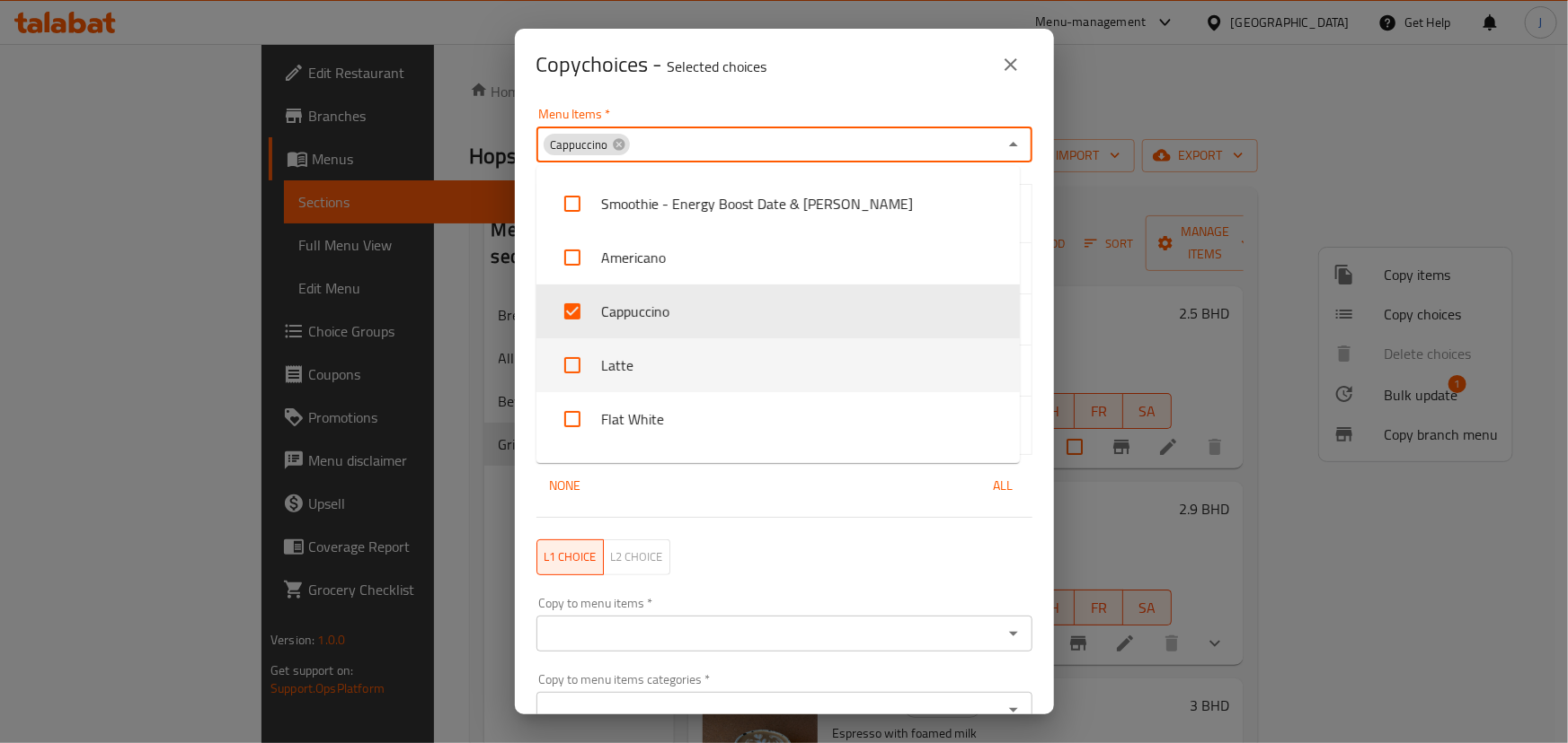
scroll to position [1572, 0]
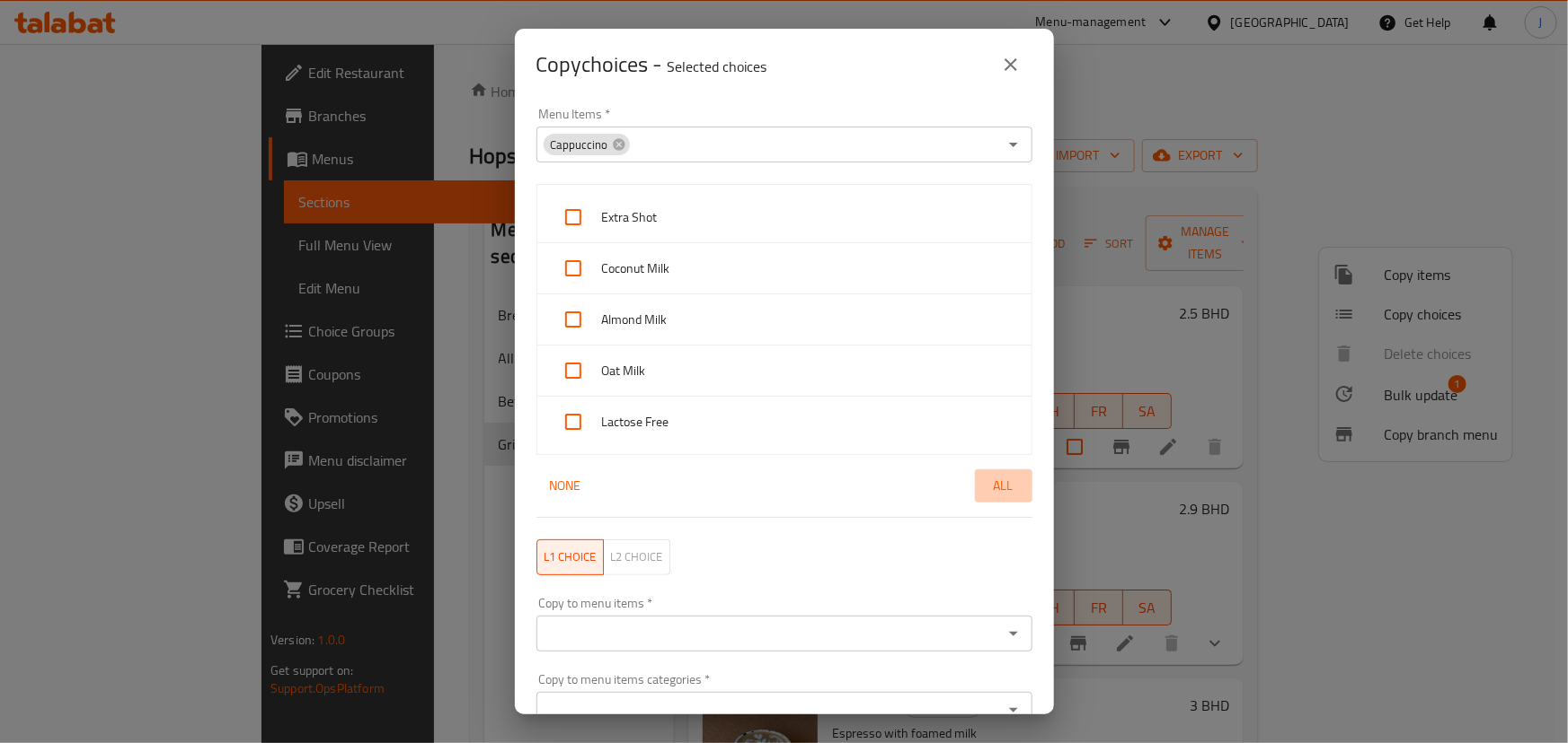
click at [982, 485] on span "All" at bounding box center [1004, 486] width 43 height 22
checkbox input "true"
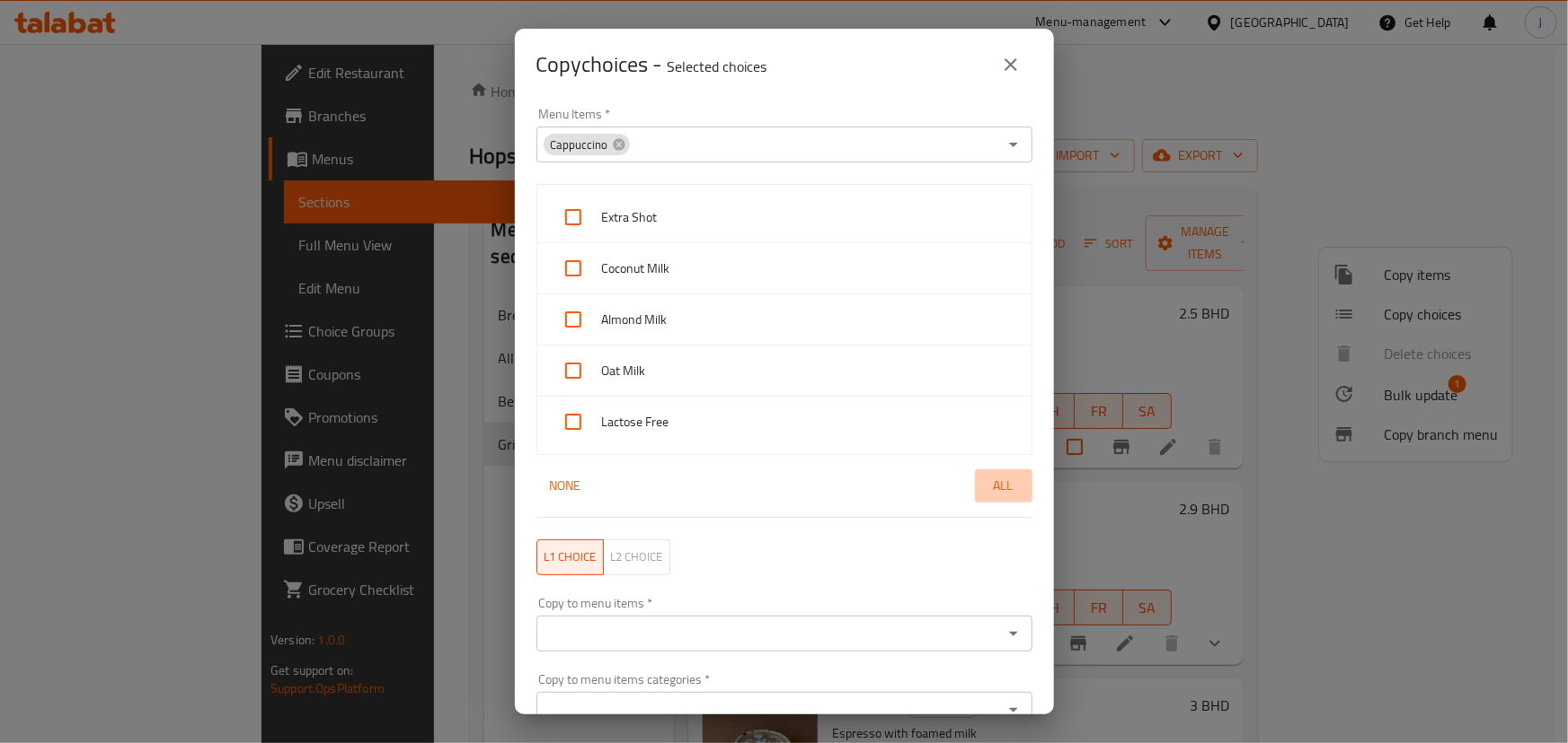
checkbox input "true"
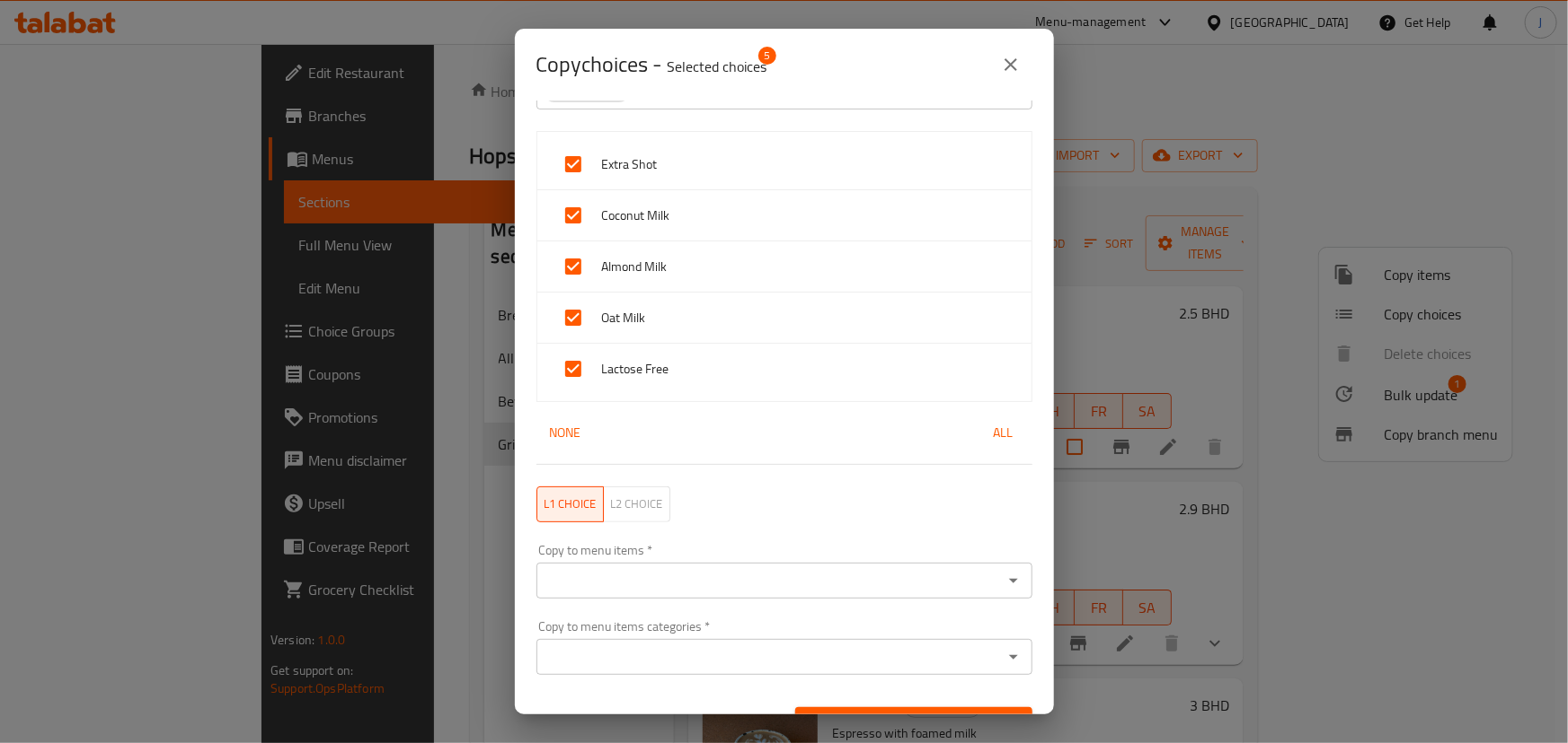
scroll to position [88, 0]
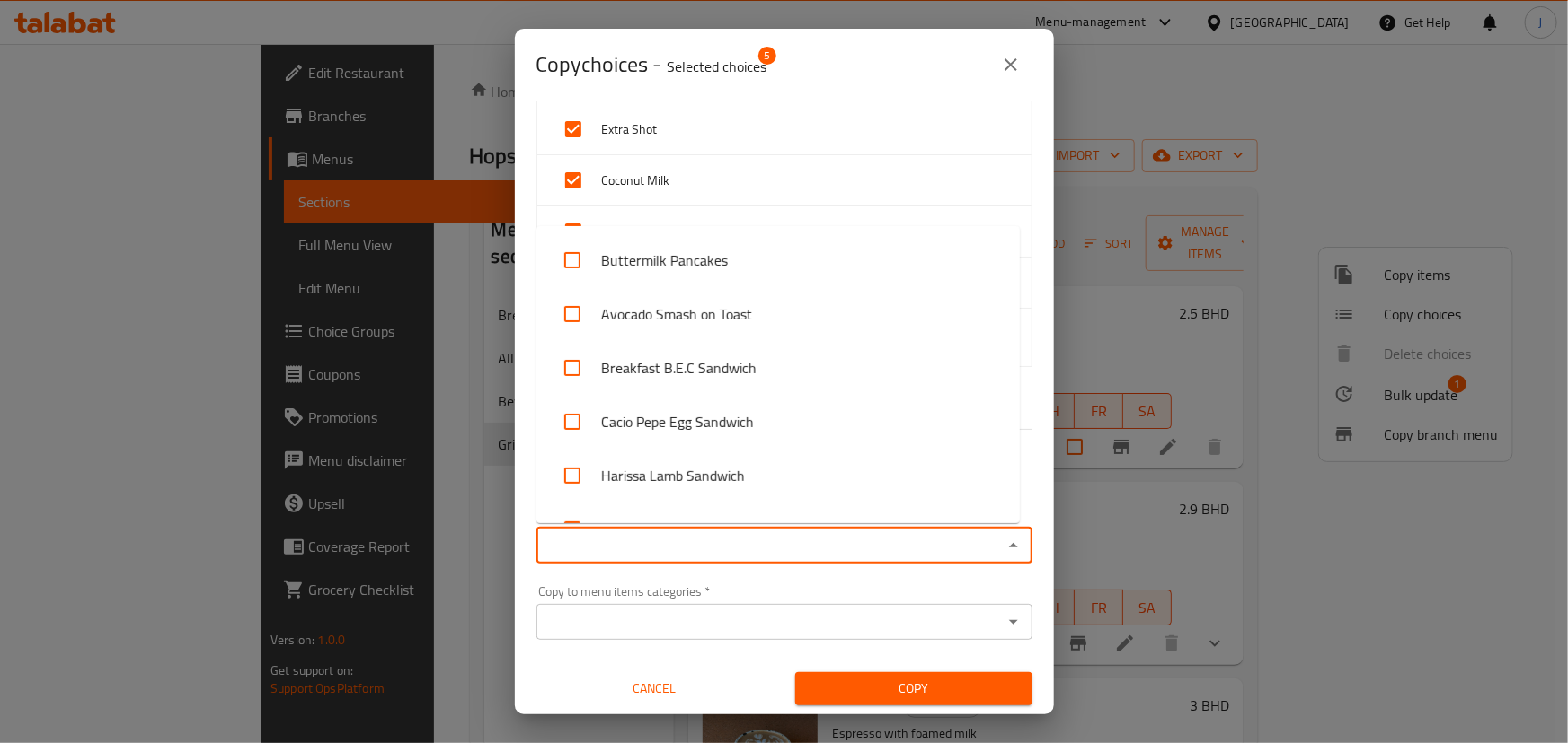
click at [775, 538] on input "Copy to menu items   *" at bounding box center [769, 546] width 456 height 25
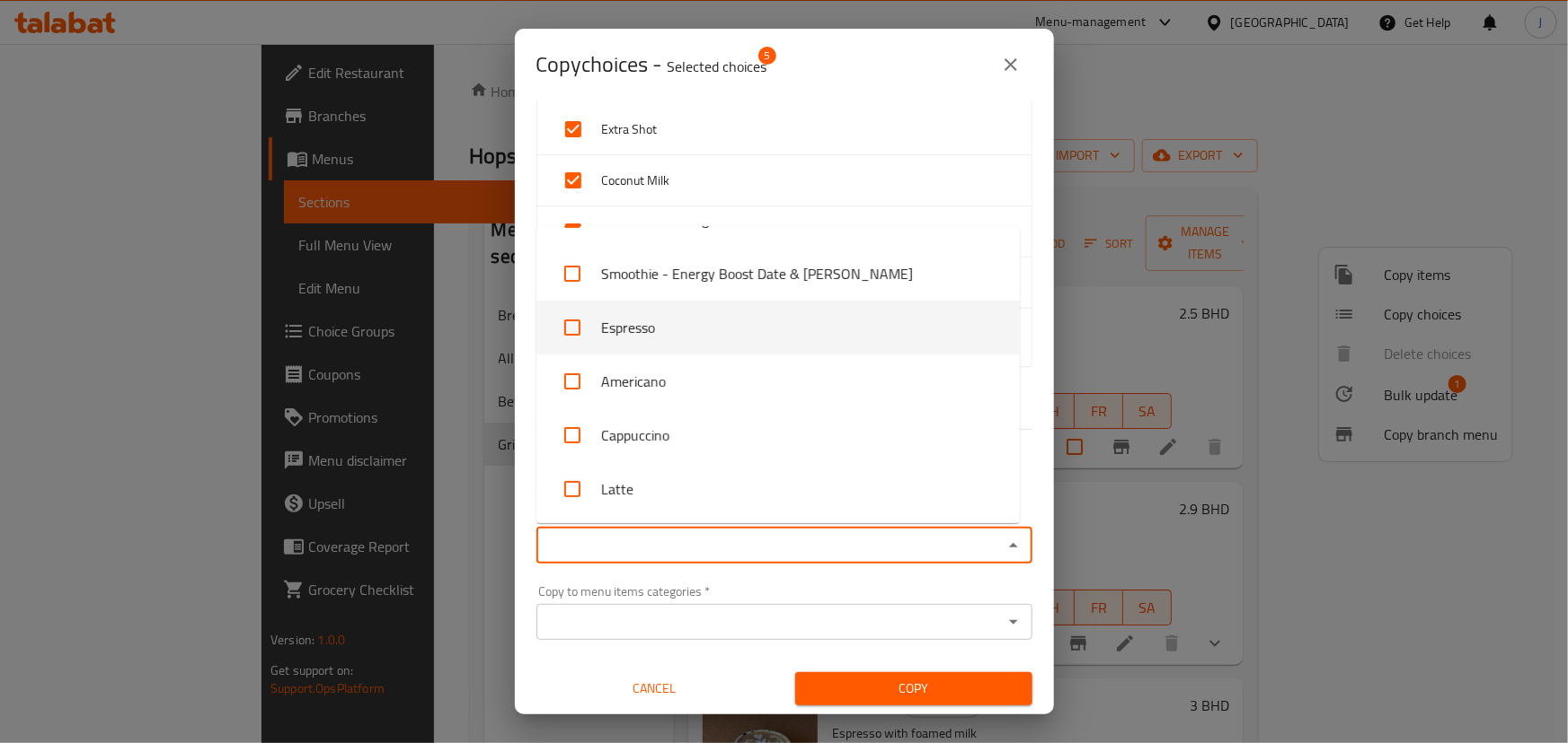
scroll to position [1877, 0]
click at [571, 317] on input "checkbox" at bounding box center [572, 323] width 43 height 43
checkbox input "true"
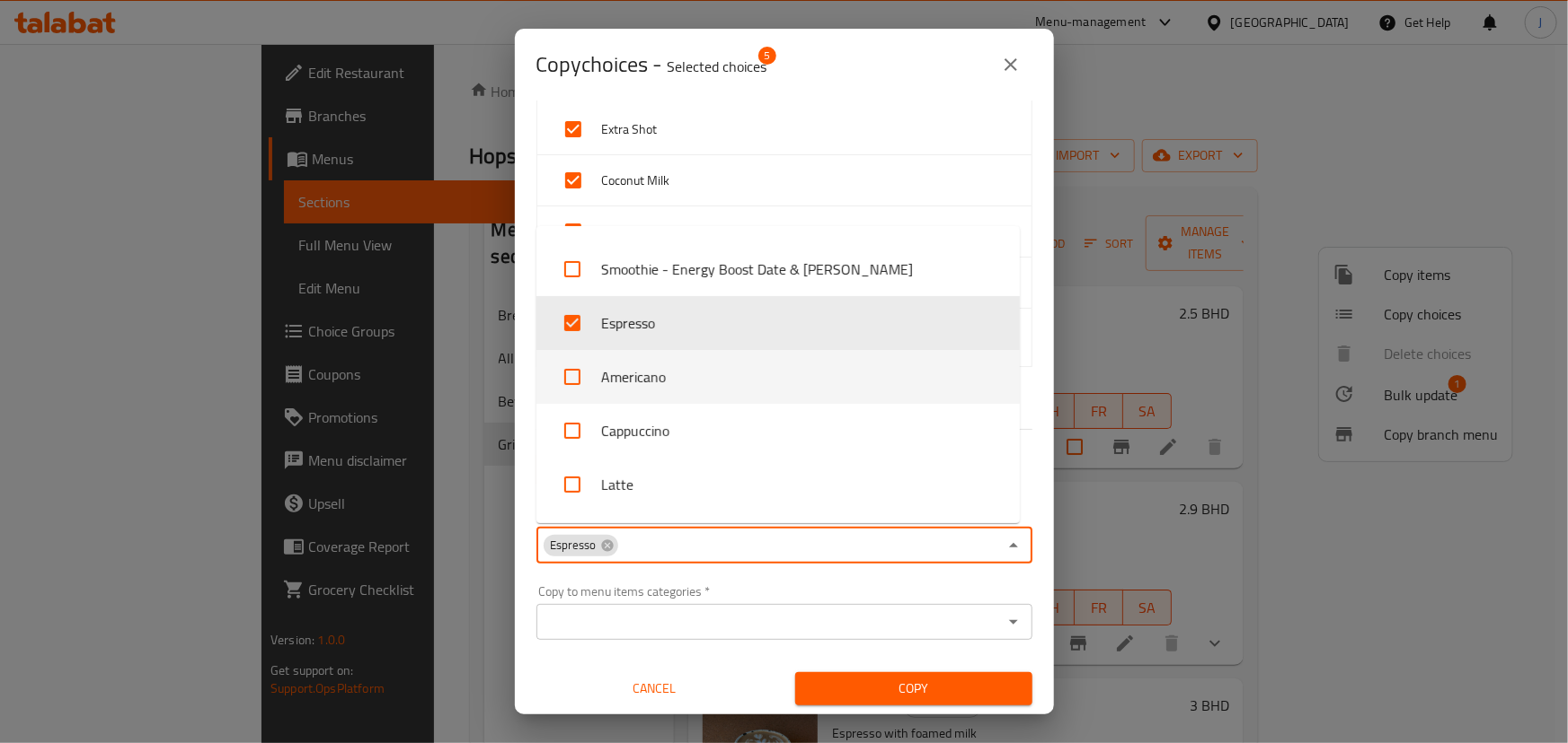
click at [576, 377] on input "checkbox" at bounding box center [572, 377] width 43 height 43
checkbox input "true"
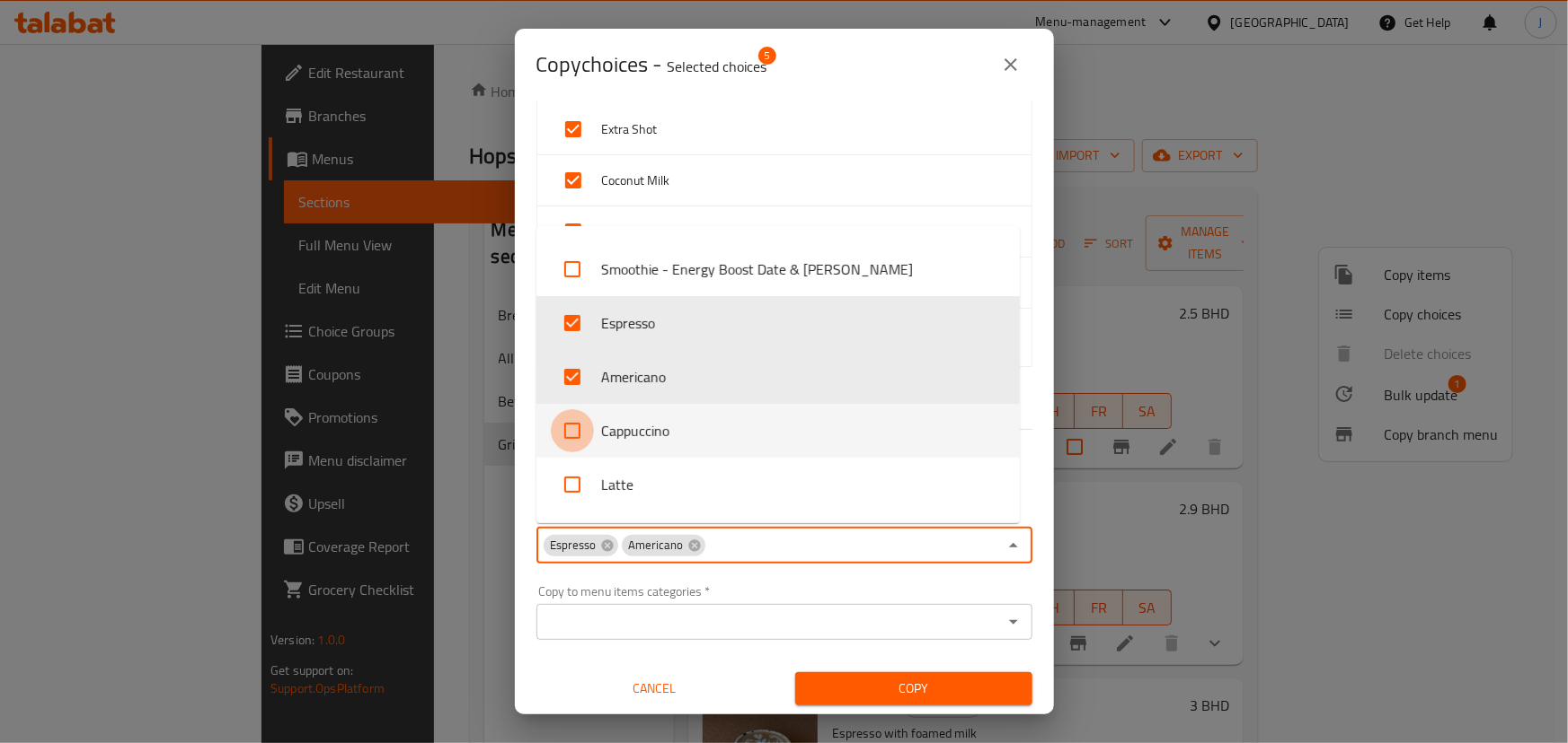
click at [572, 419] on input "checkbox" at bounding box center [572, 430] width 43 height 43
checkbox input "true"
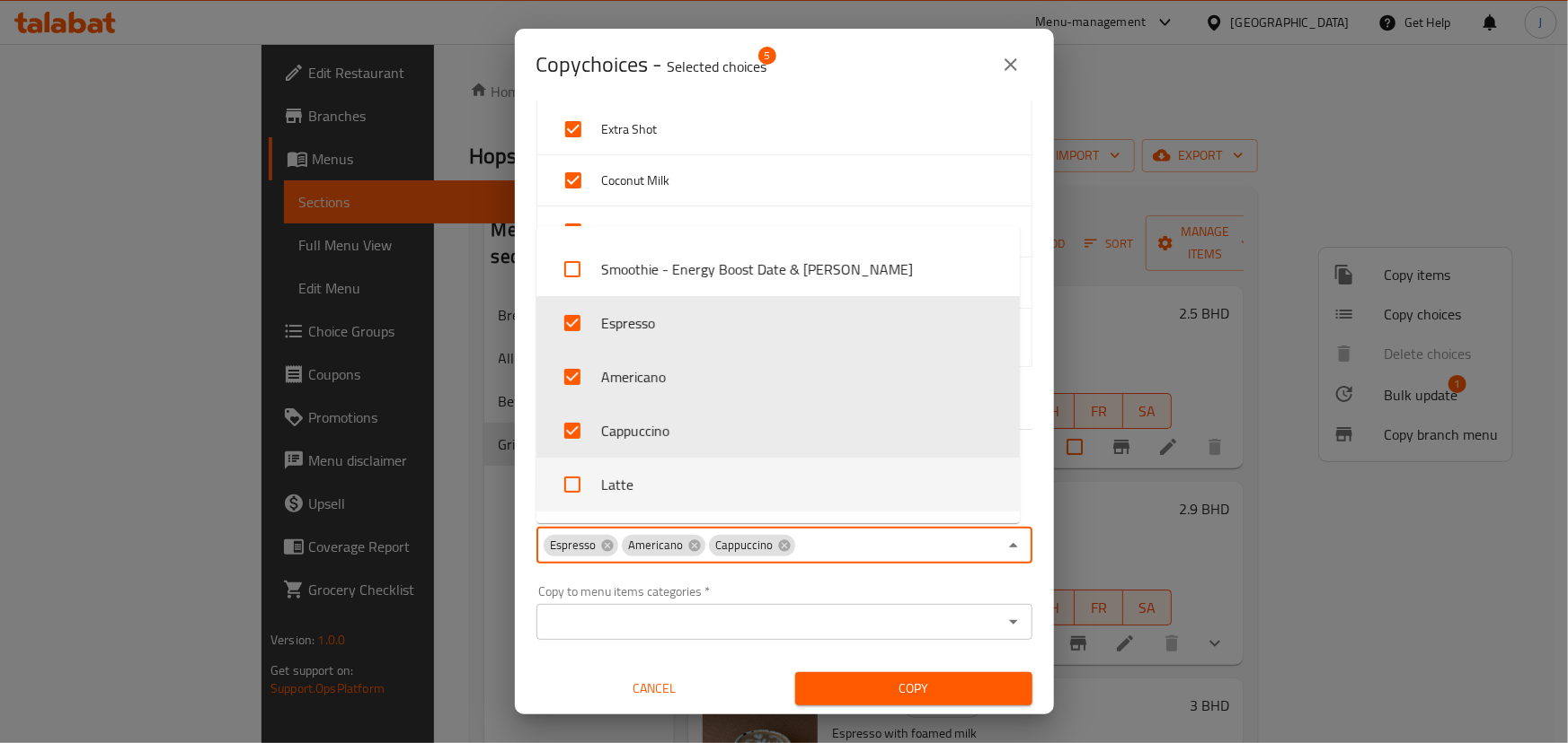
click at [578, 484] on input "checkbox" at bounding box center [572, 485] width 43 height 43
checkbox input "true"
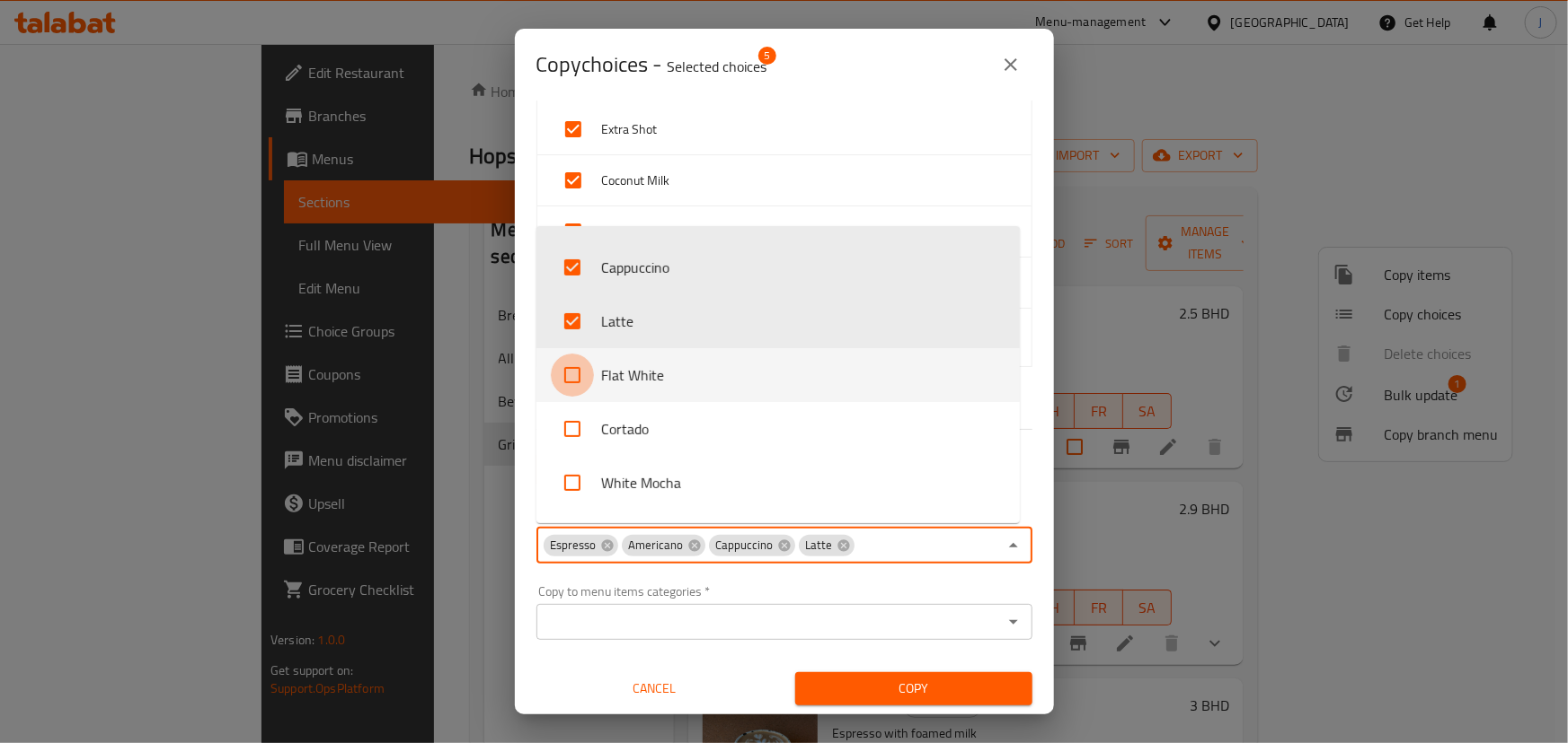
click at [576, 374] on input "checkbox" at bounding box center [572, 375] width 43 height 43
checkbox input "true"
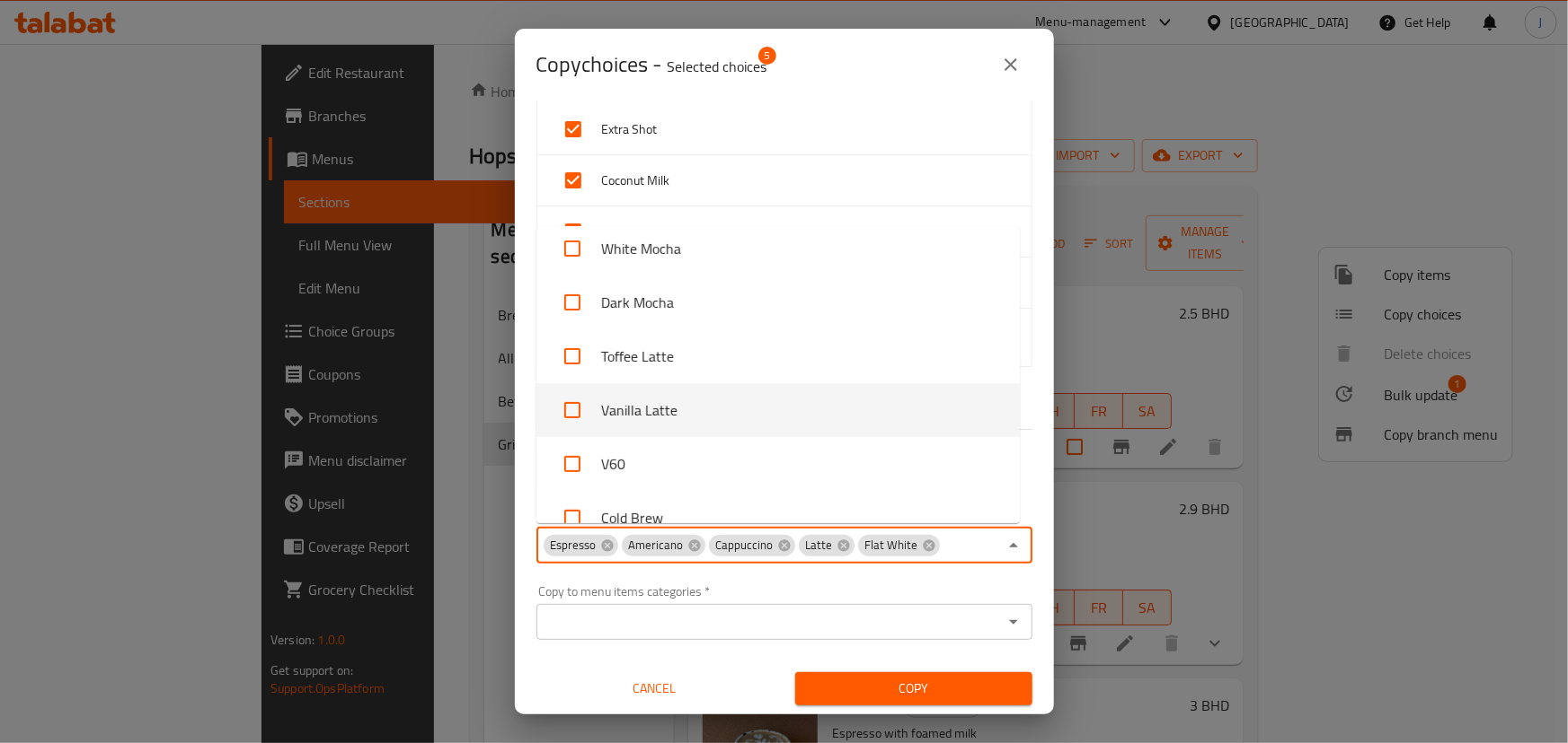
click at [574, 401] on input "checkbox" at bounding box center [572, 410] width 43 height 43
checkbox input "true"
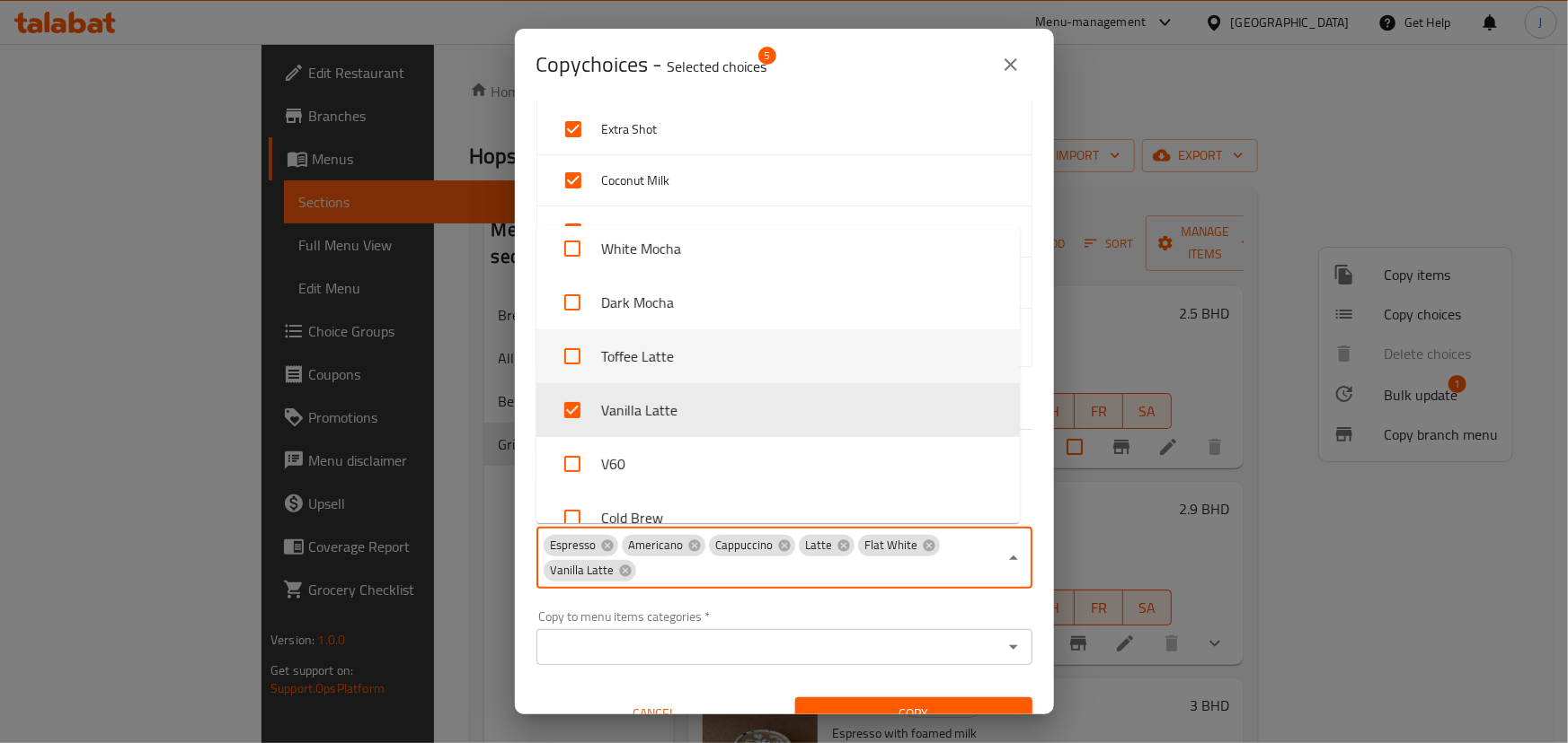
click at [566, 358] on input "checkbox" at bounding box center [572, 356] width 43 height 43
checkbox input "true"
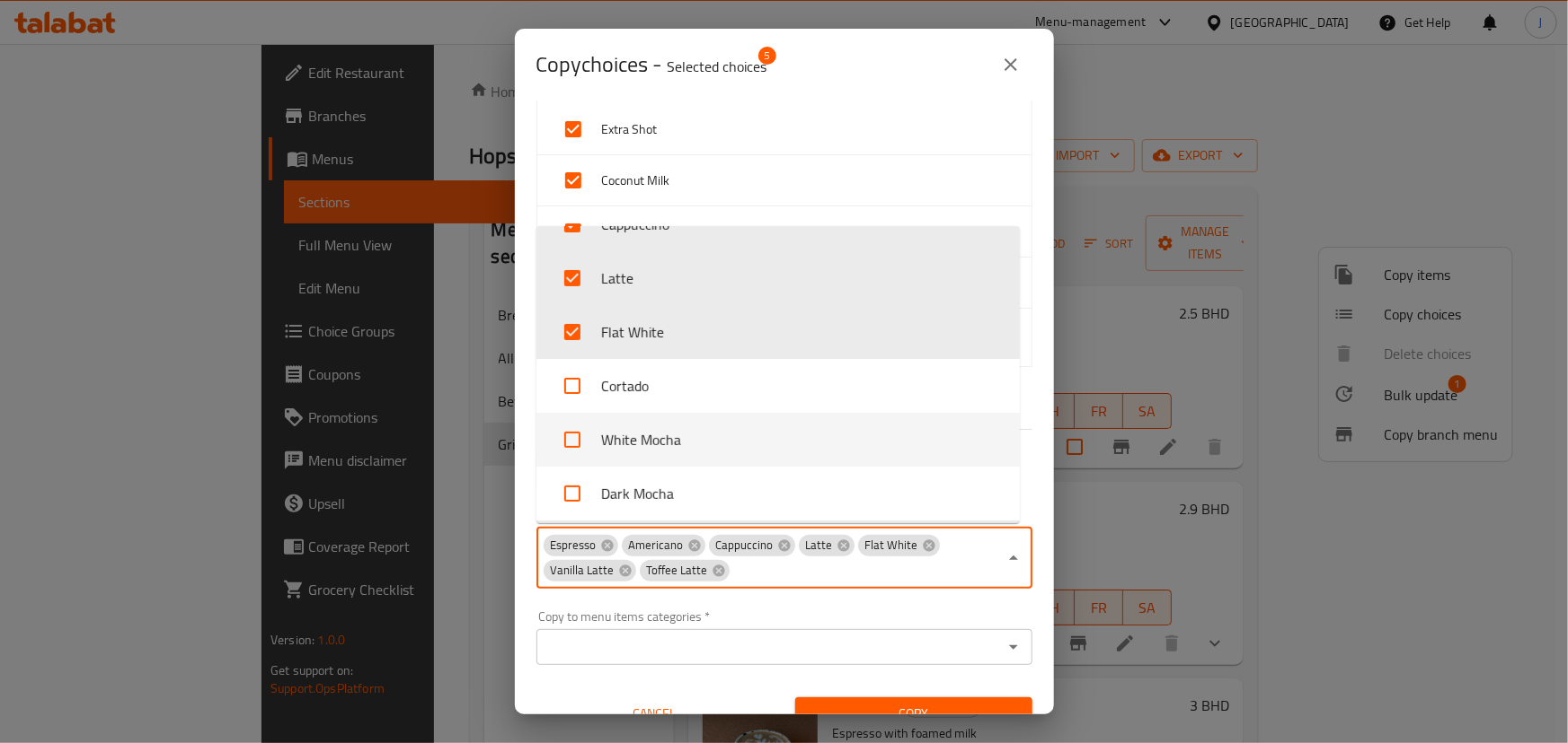
scroll to position [2111, 0]
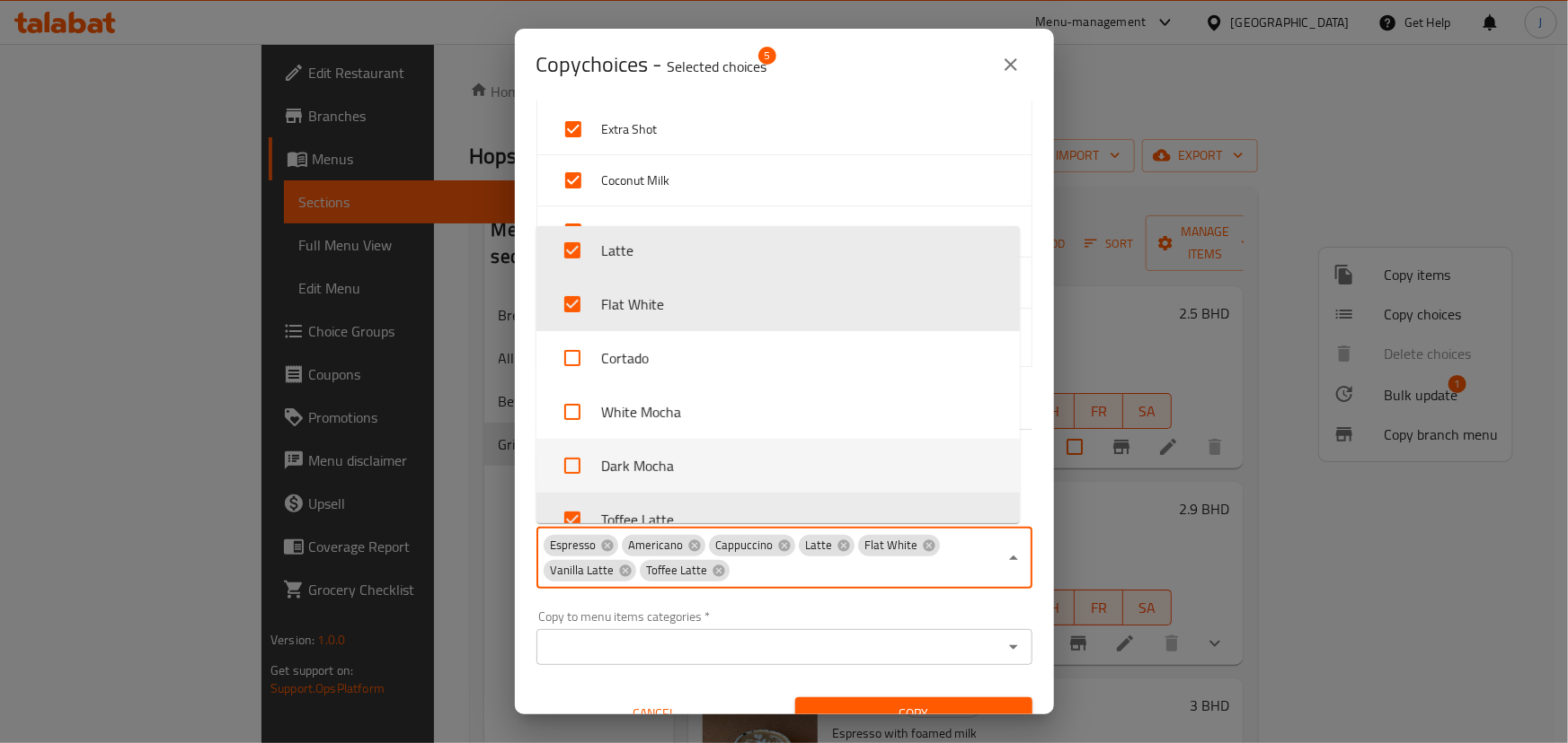
click at [614, 456] on li "Dark Mocha" at bounding box center [778, 466] width 483 height 53
checkbox input "true"
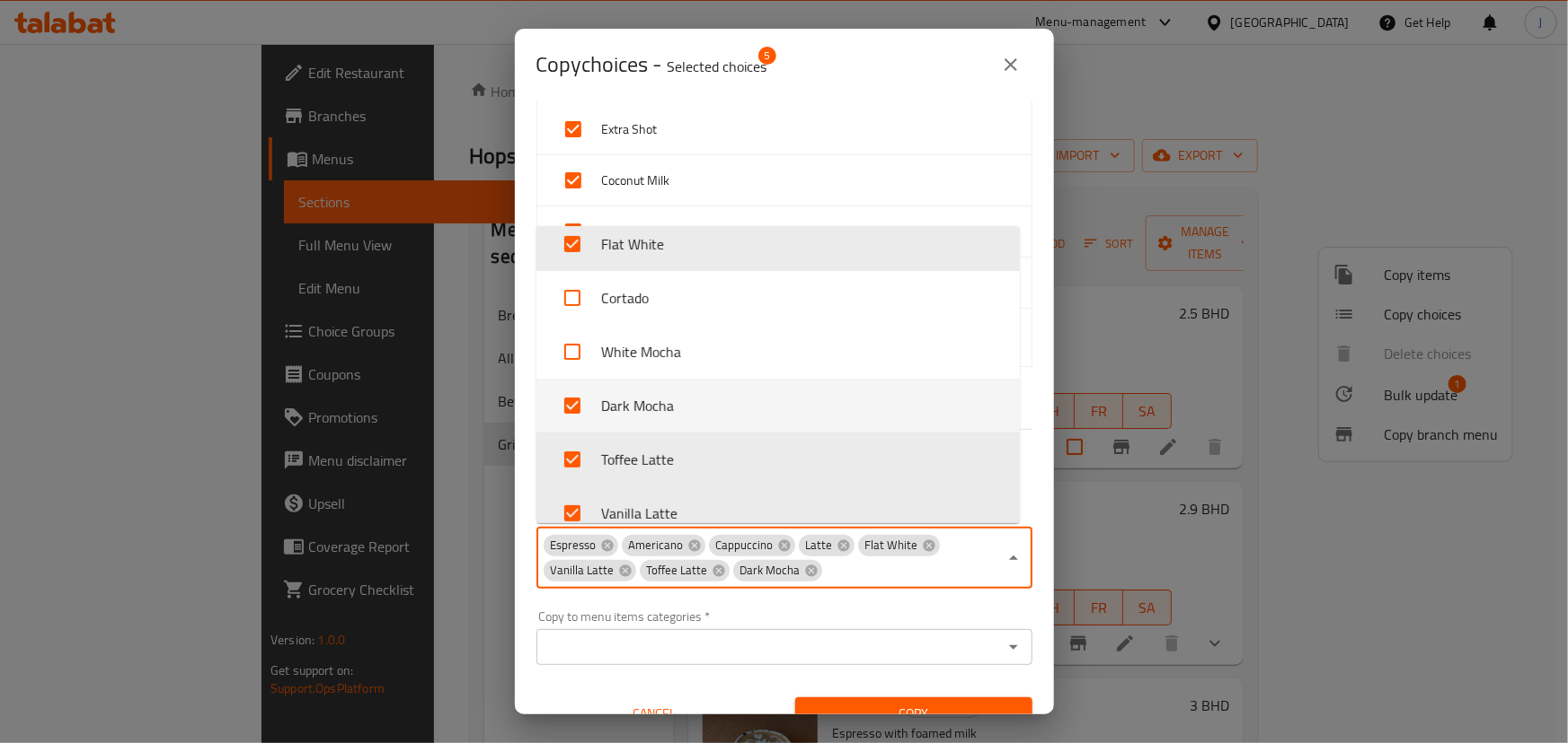
scroll to position [2274, 0]
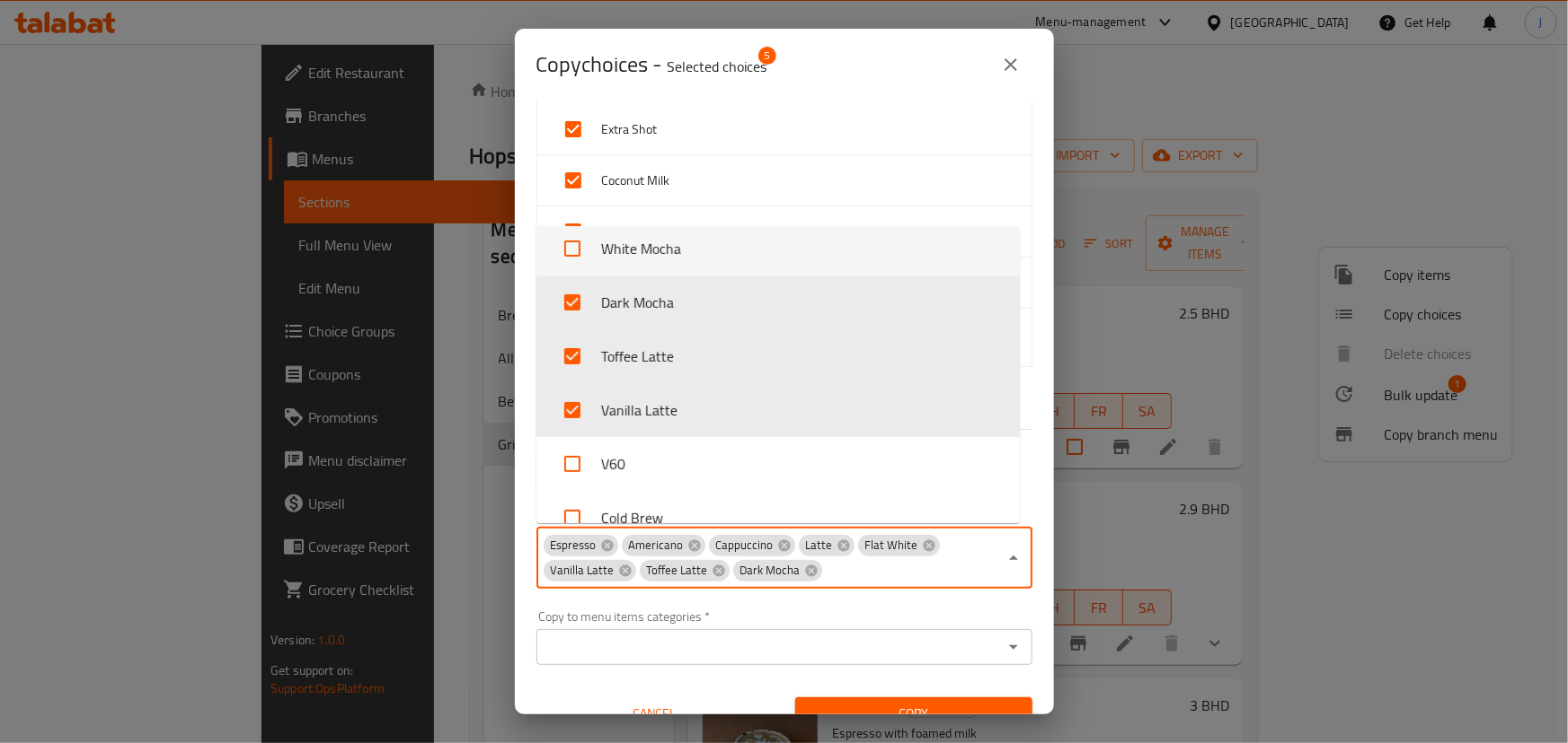
click at [602, 251] on li "White Mocha" at bounding box center [778, 249] width 483 height 53
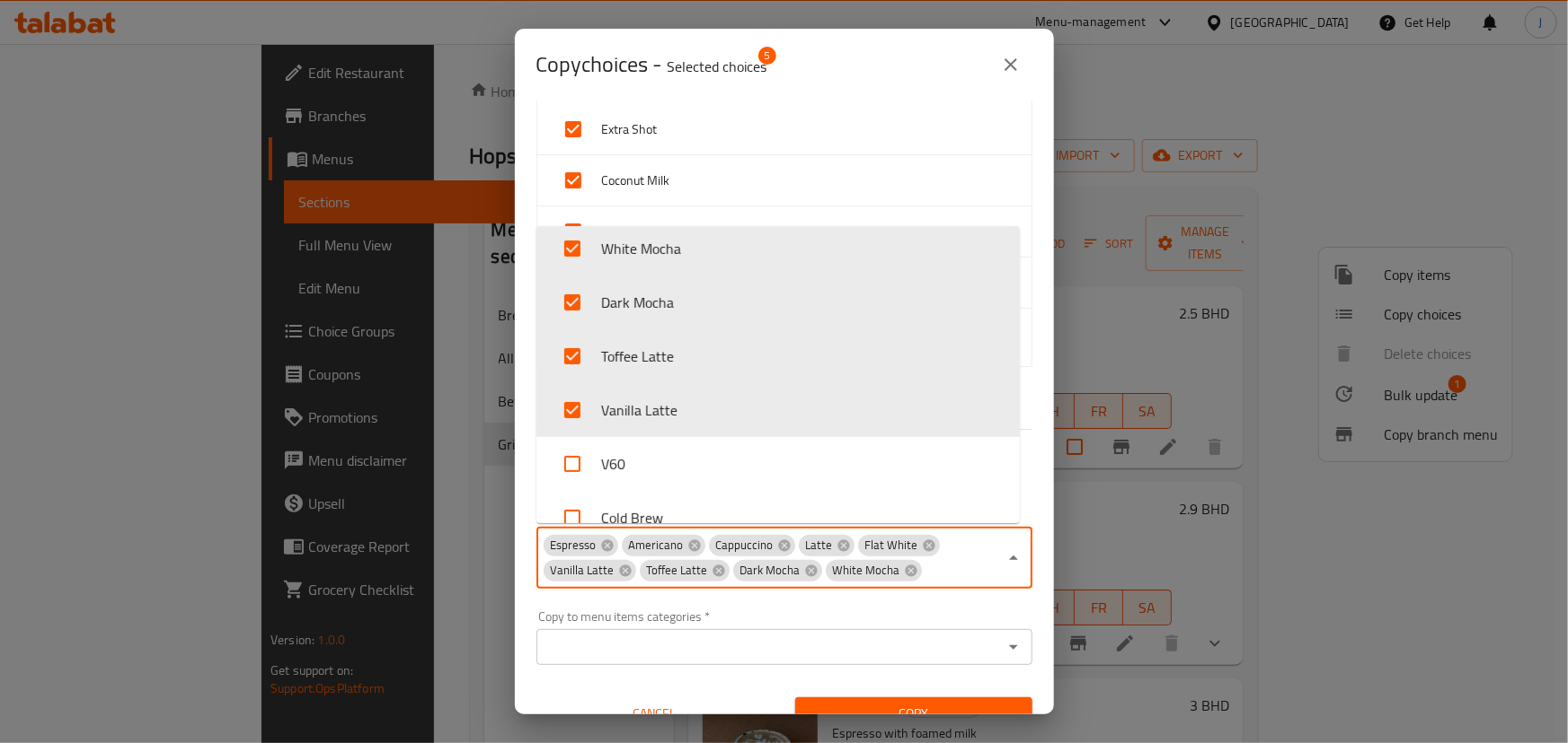
checkbox input "true"
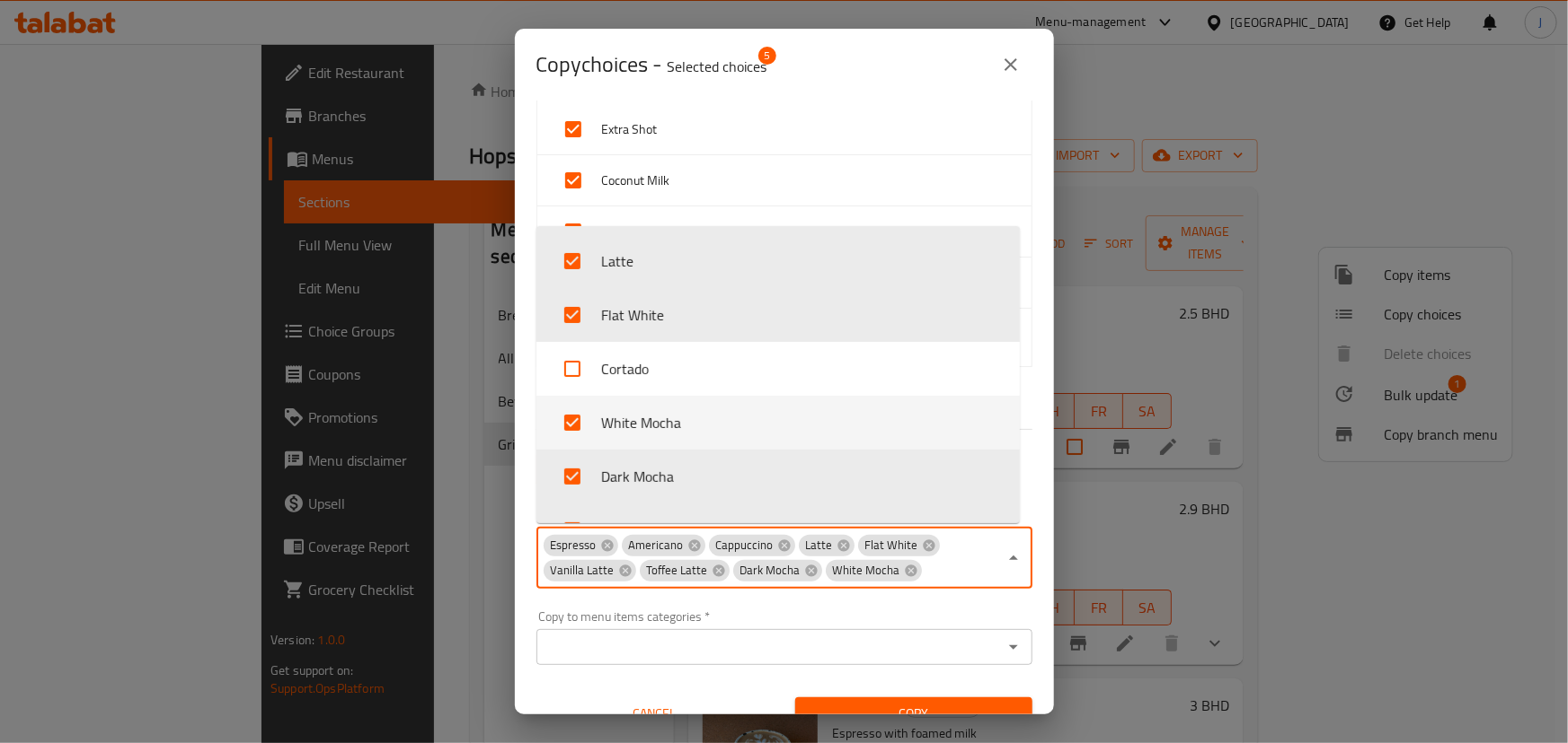
scroll to position [2111, 0]
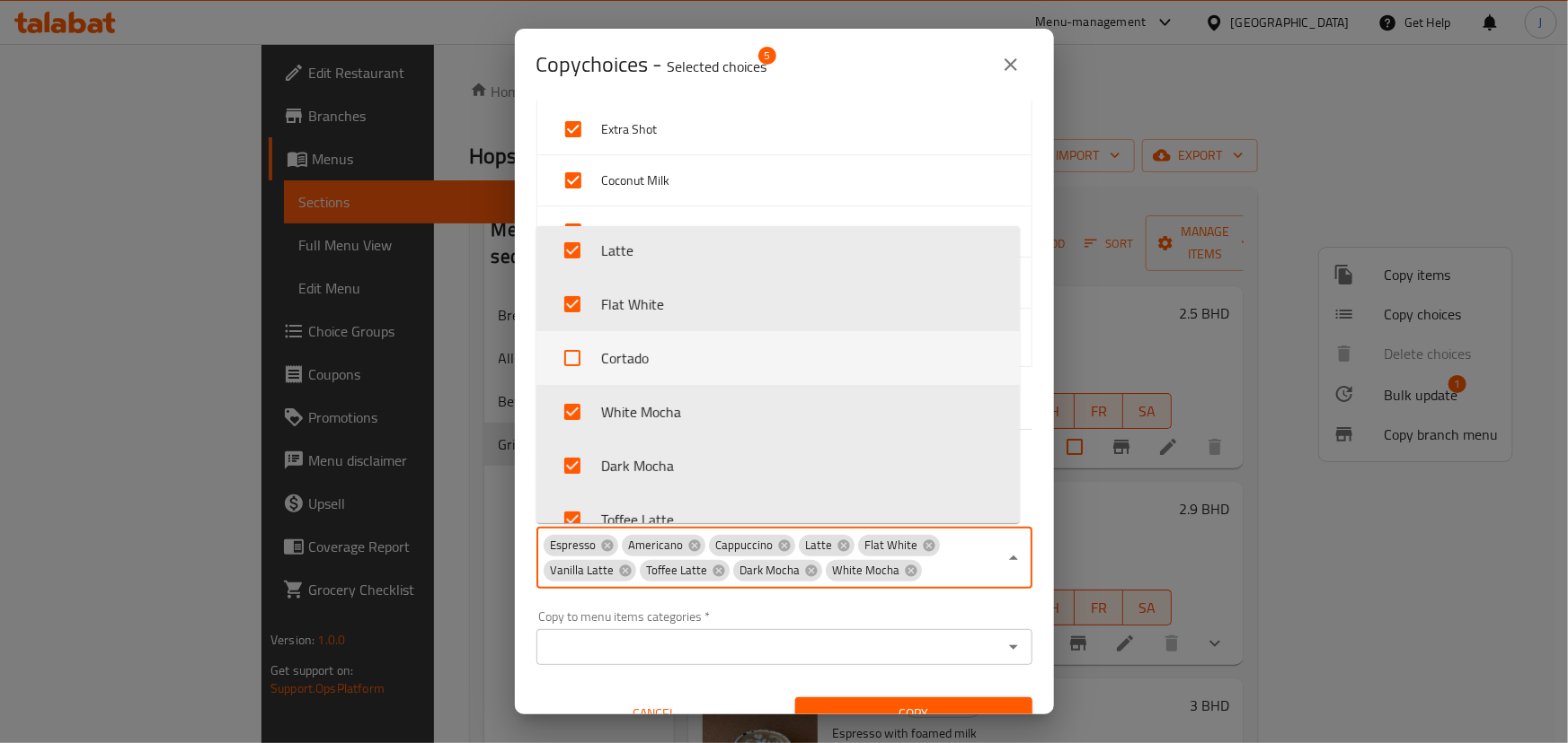
click at [648, 364] on li "Cortado" at bounding box center [778, 358] width 483 height 53
checkbox input "true"
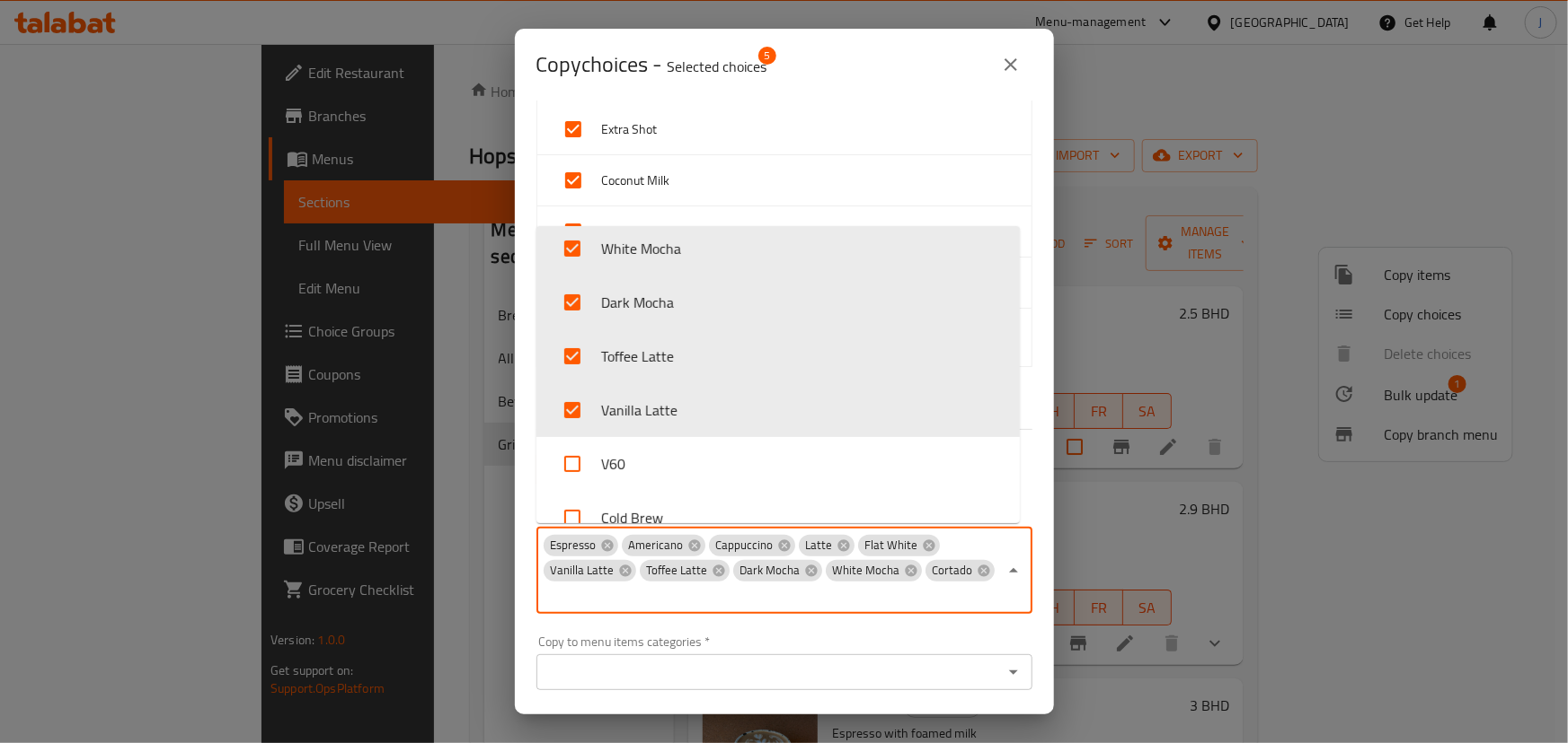
scroll to position [2356, 0]
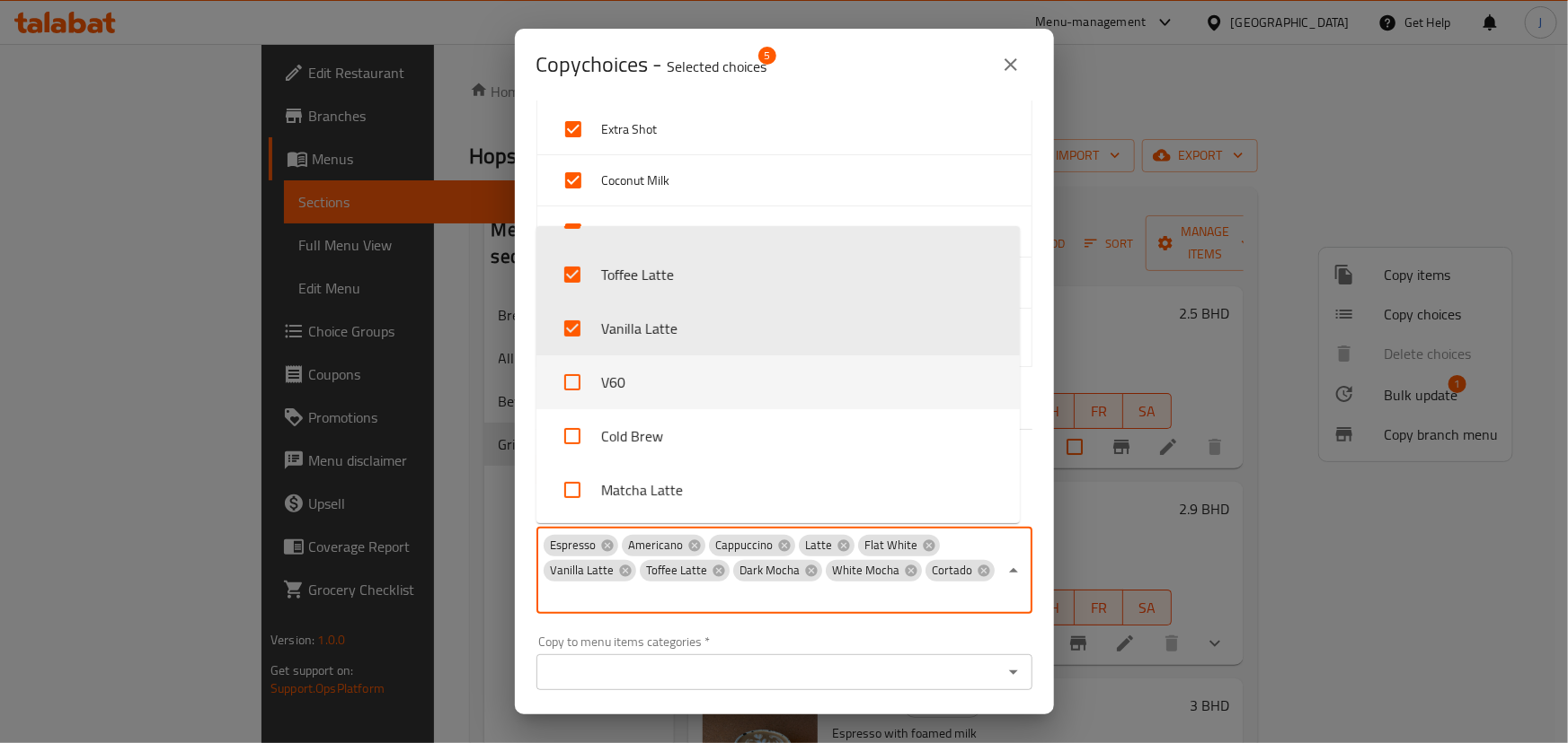
click at [685, 385] on li "V60" at bounding box center [778, 383] width 483 height 53
checkbox input "true"
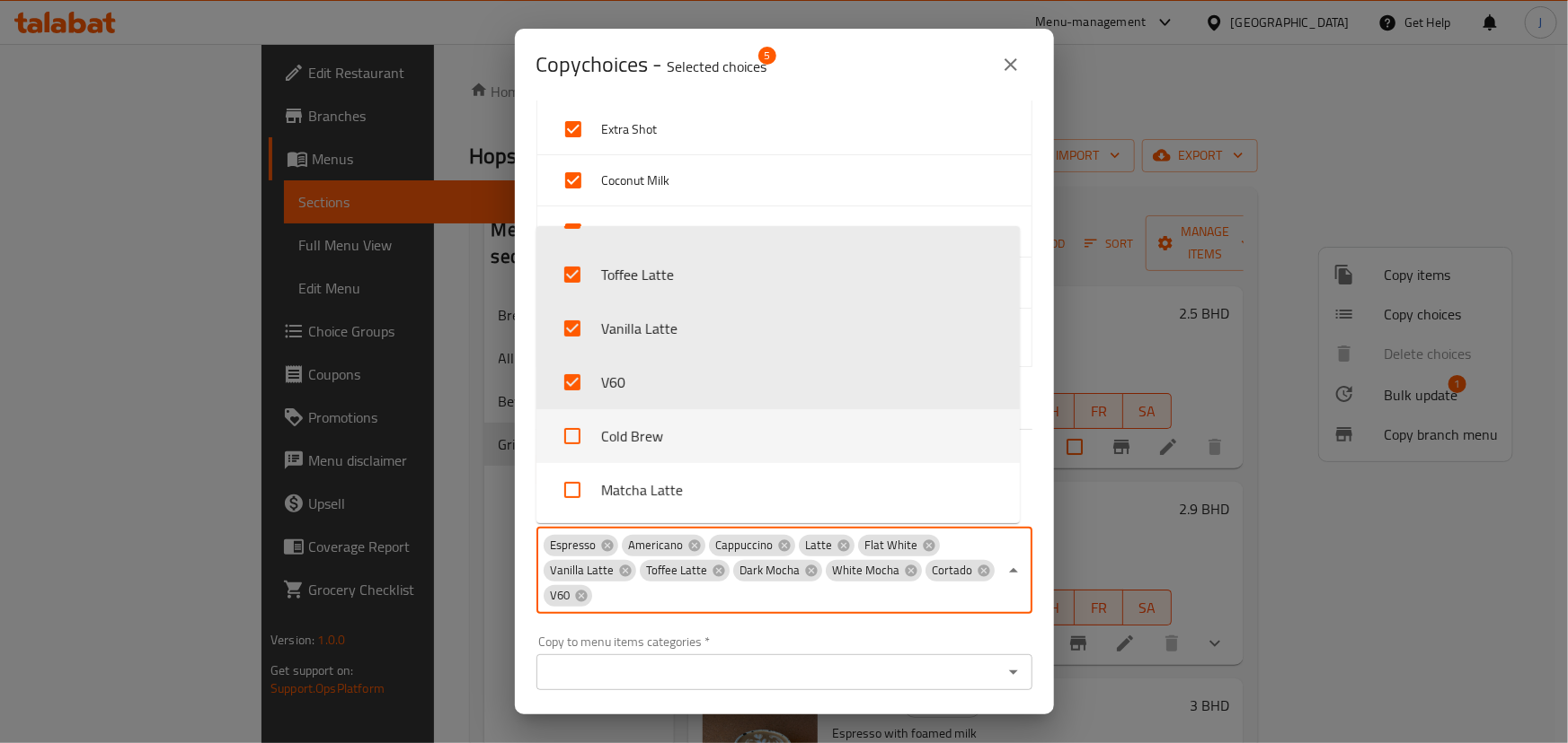
click at [638, 441] on li "Cold Brew" at bounding box center [778, 436] width 483 height 53
checkbox input "true"
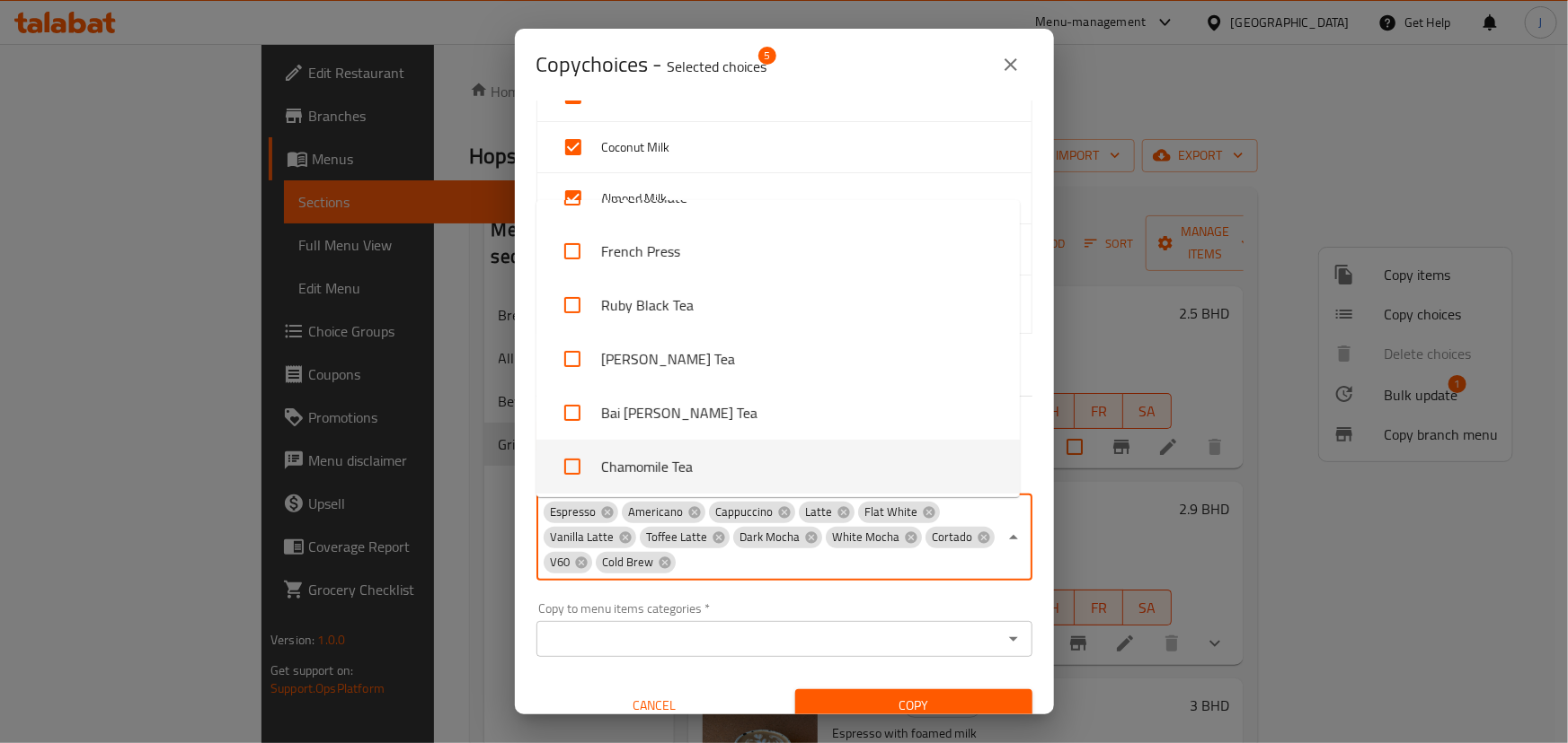
scroll to position [138, 0]
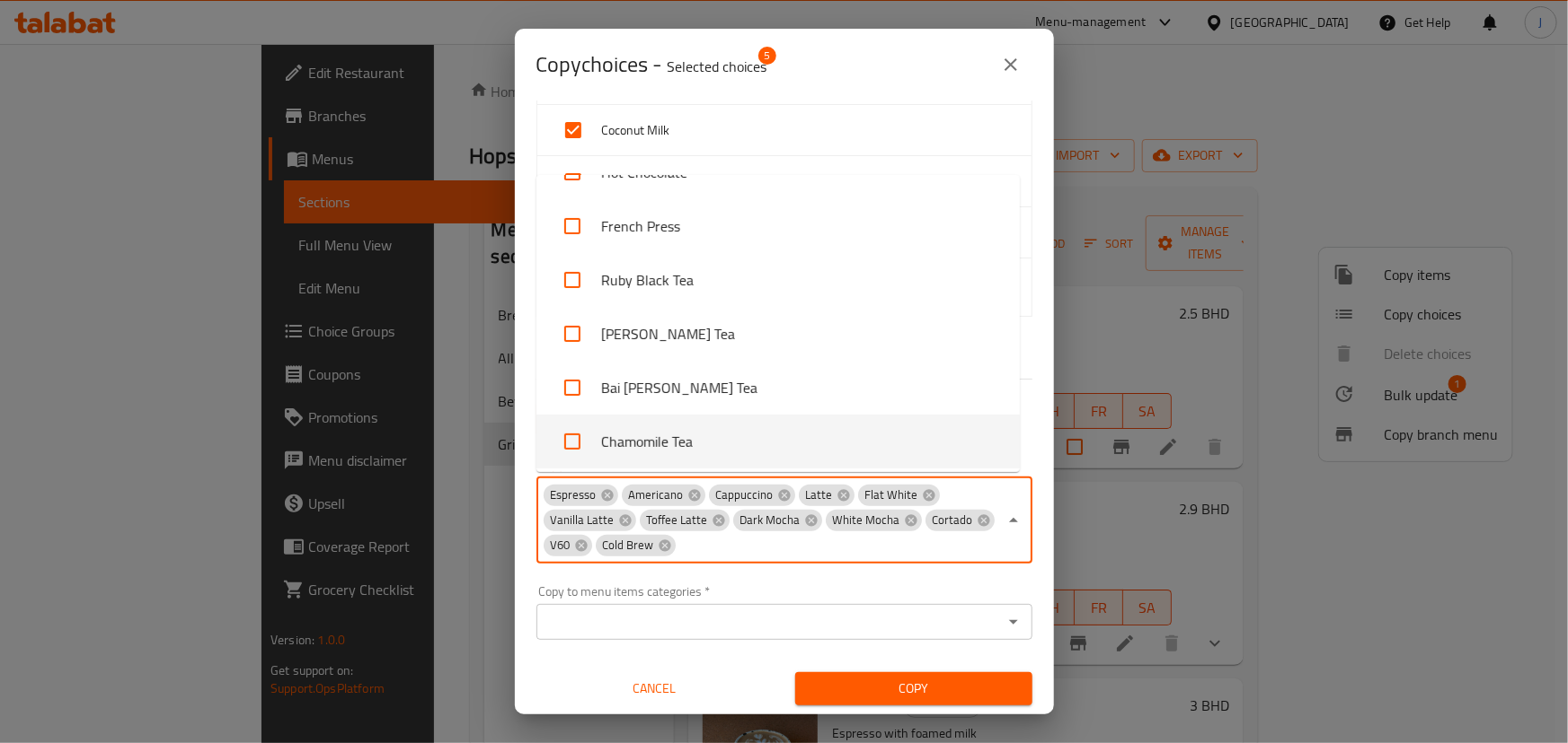
click at [892, 630] on input "Copy to menu items categories   *" at bounding box center [769, 621] width 456 height 25
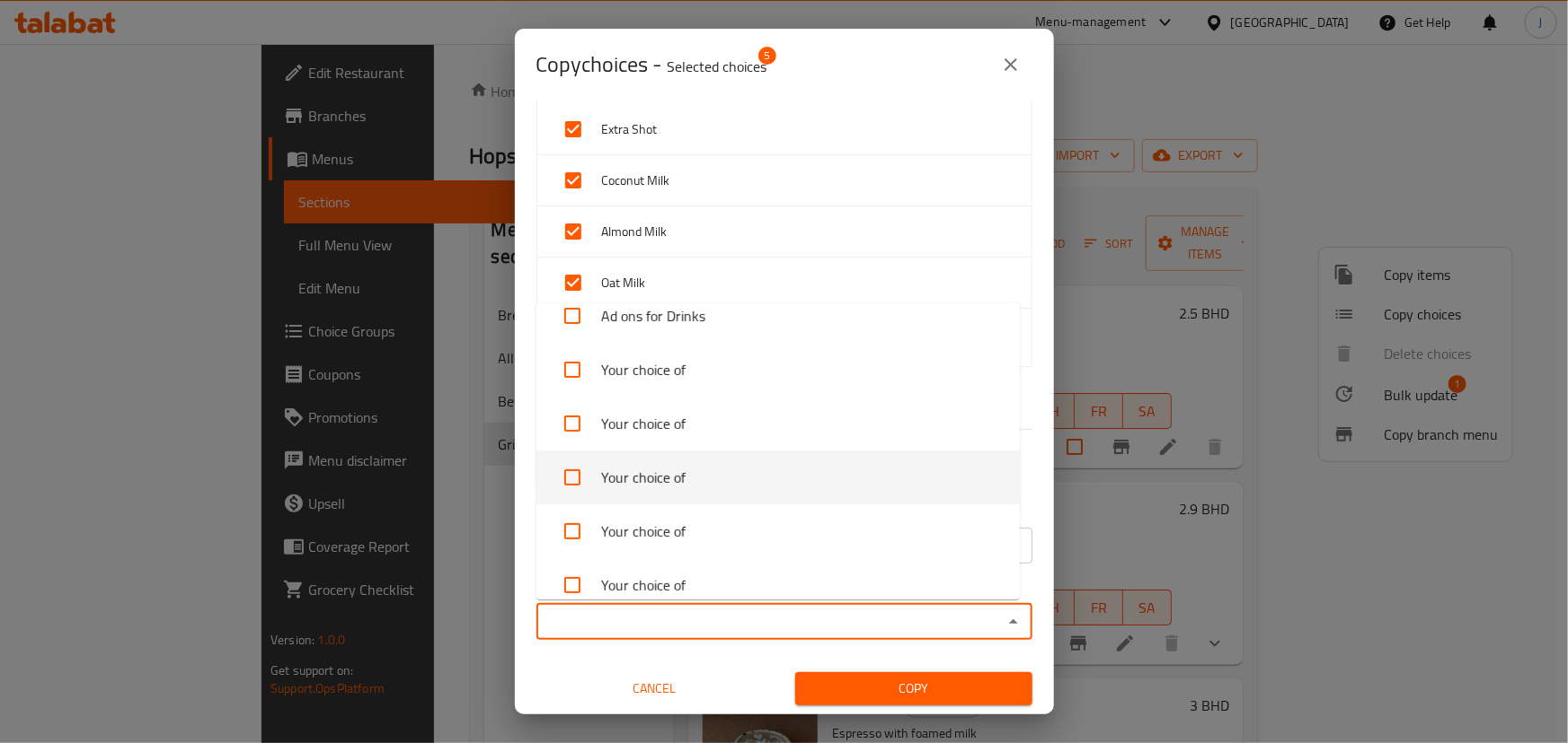
scroll to position [0, 0]
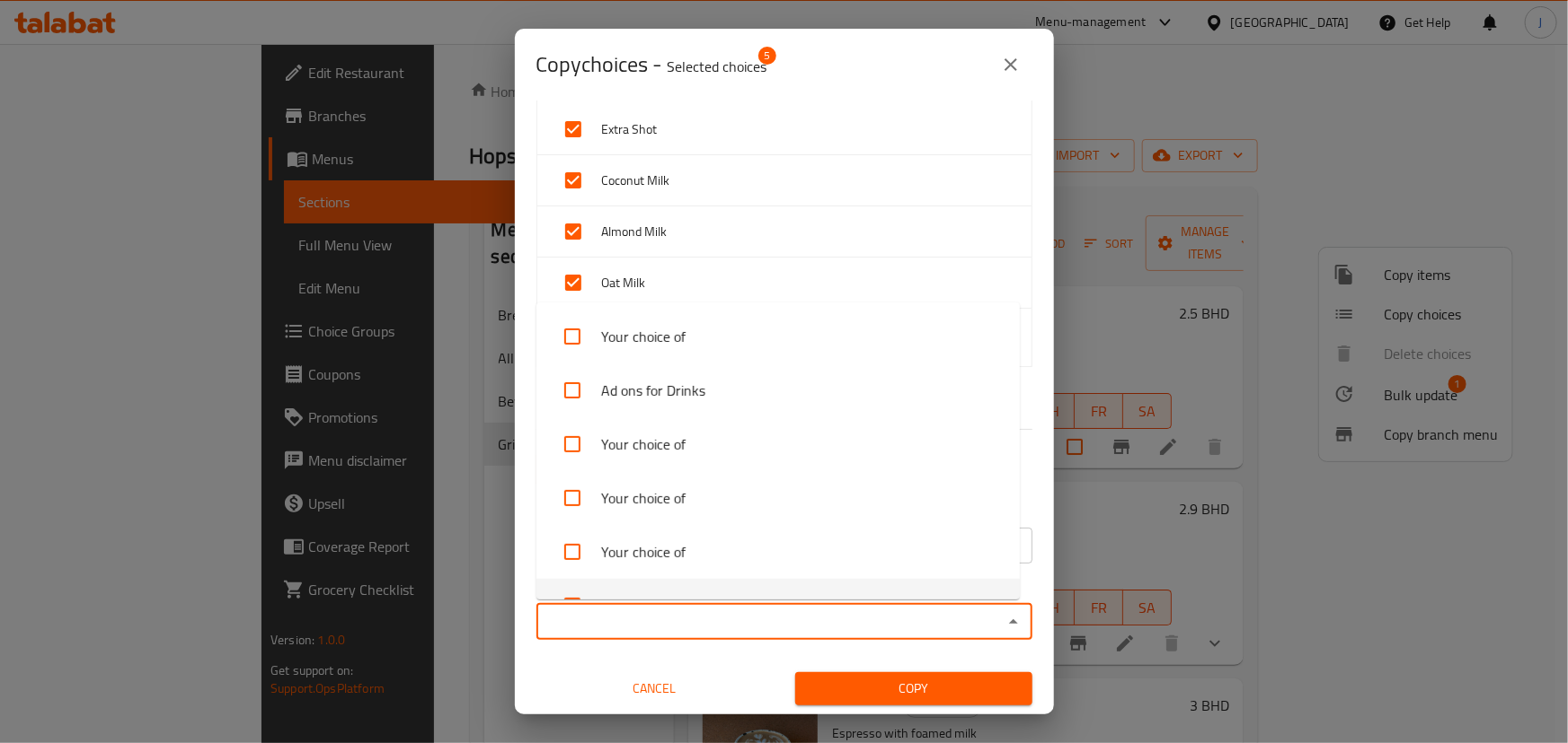
click at [709, 644] on div "Copy to menu items categories   * Copy to menu items categories *" at bounding box center [784, 612] width 517 height 77
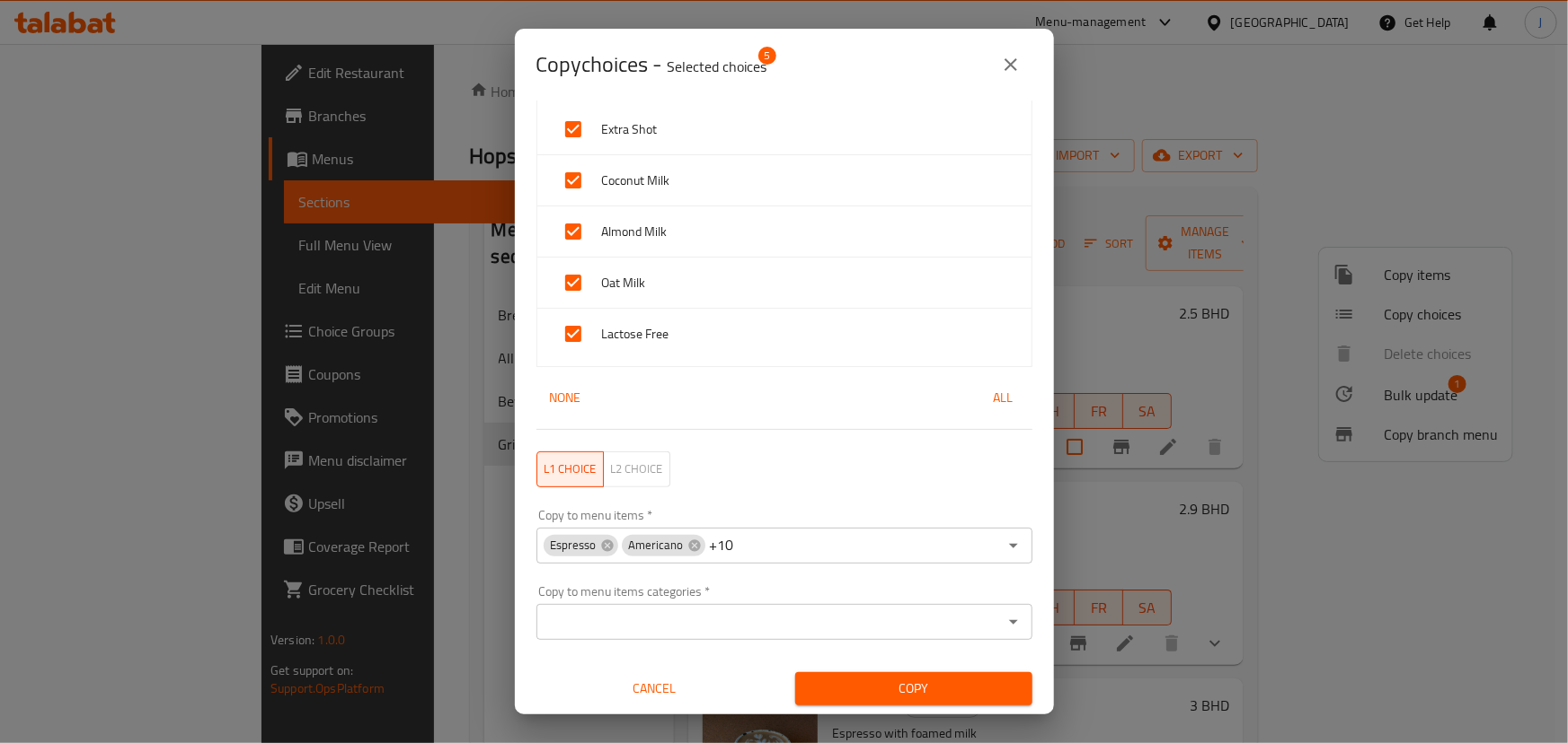
click at [931, 686] on span "Copy" at bounding box center [914, 689] width 208 height 22
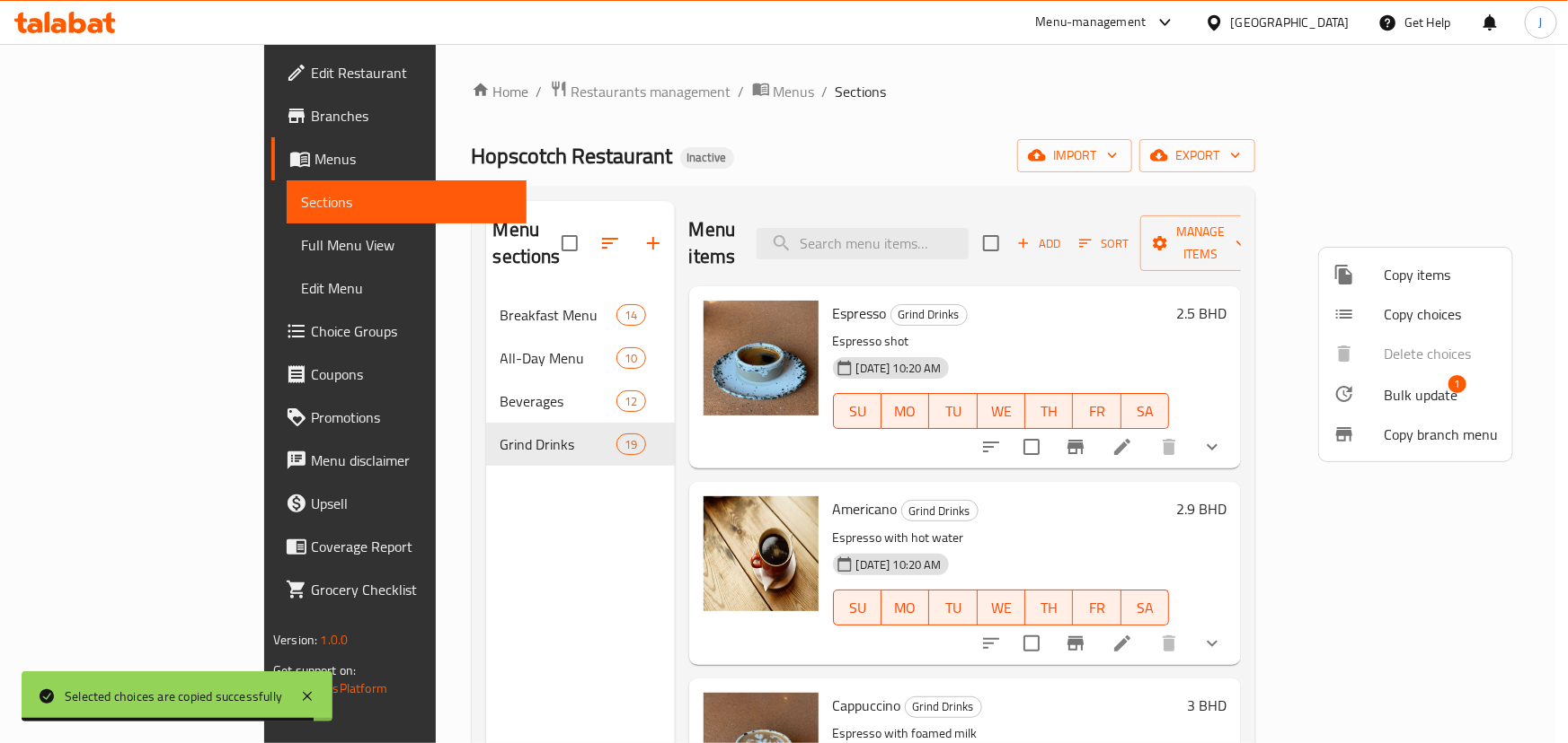
click at [872, 153] on div at bounding box center [784, 372] width 1568 height 743
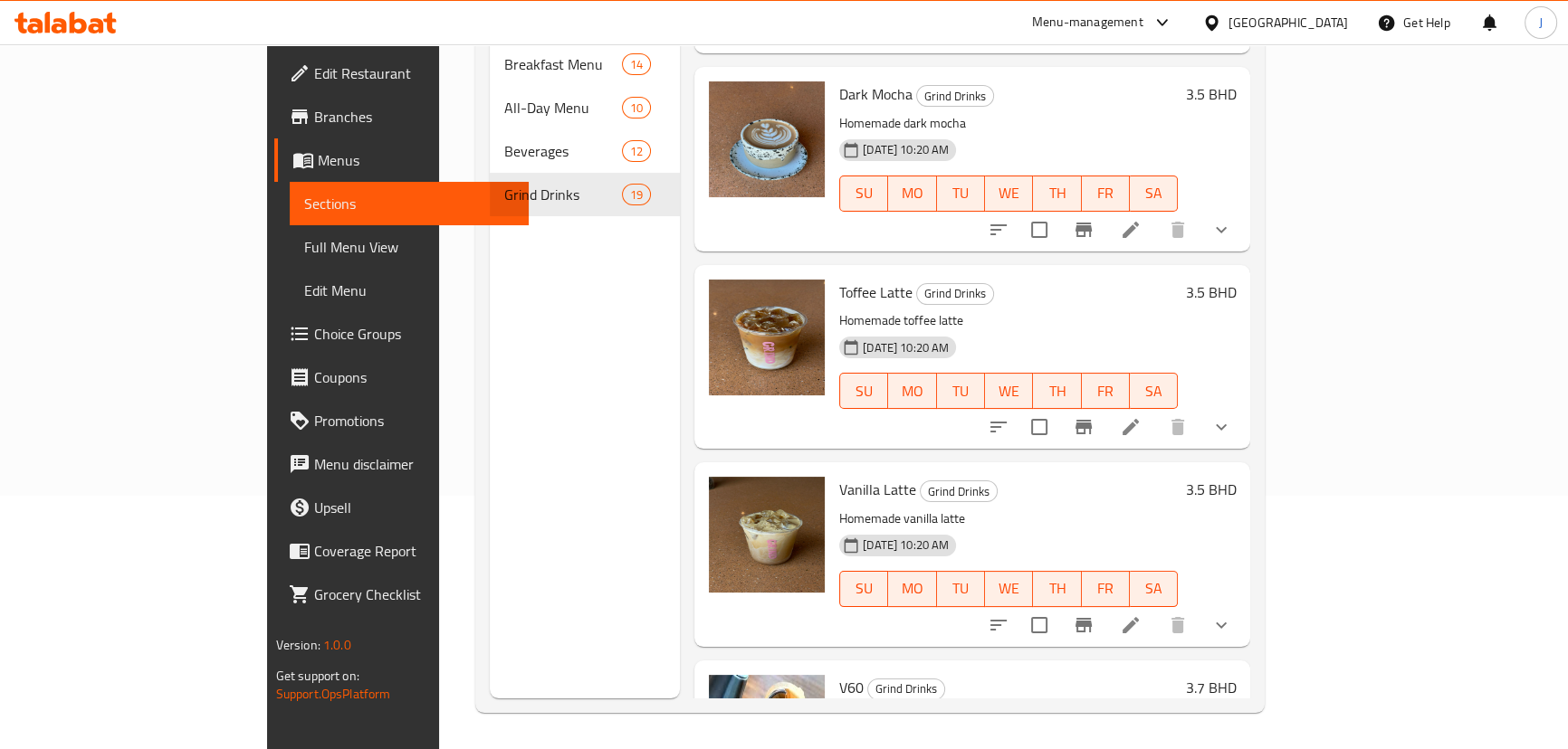
scroll to position [1323, 0]
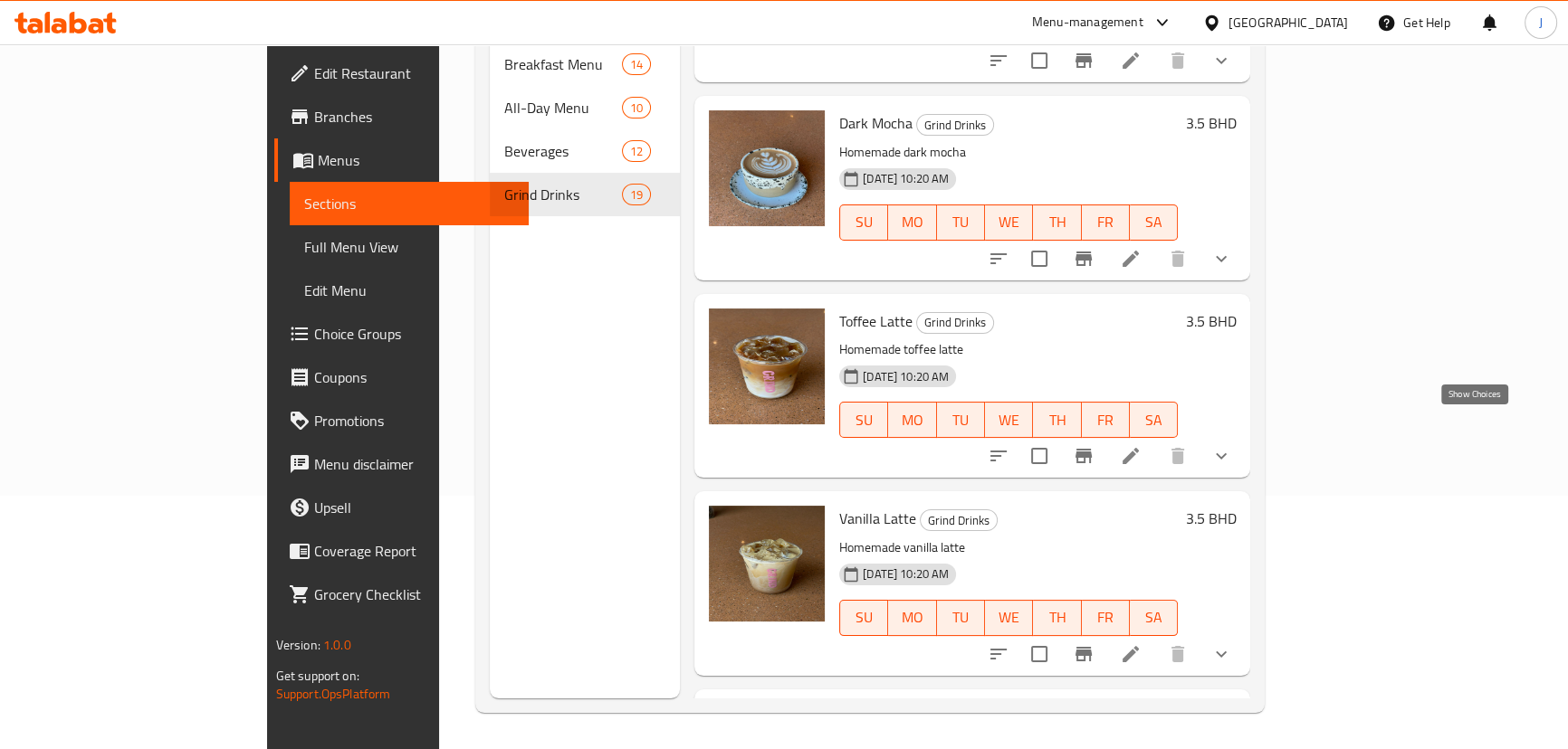
click at [1232, 445] on icon "show more" at bounding box center [1220, 455] width 21 height 21
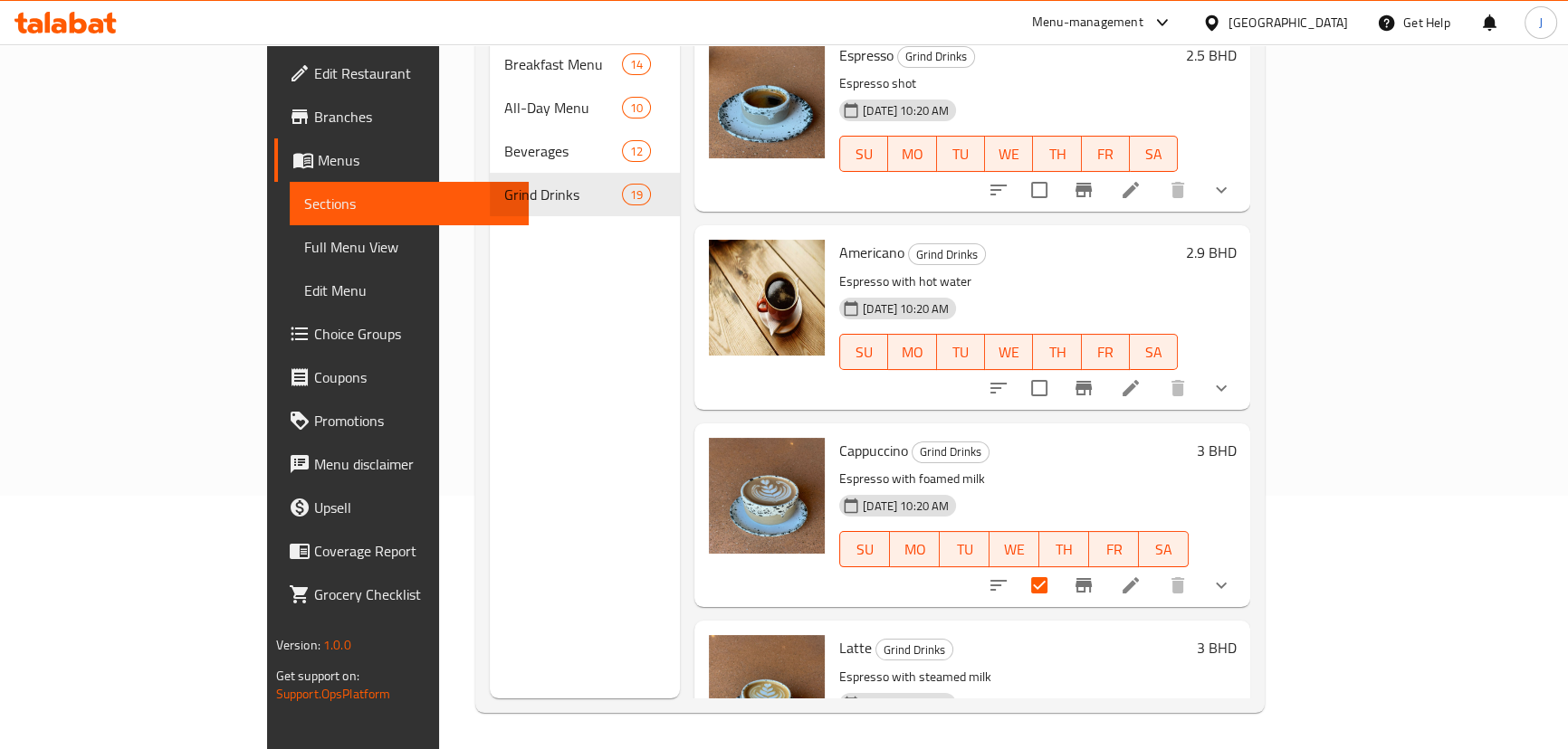
scroll to position [0, 0]
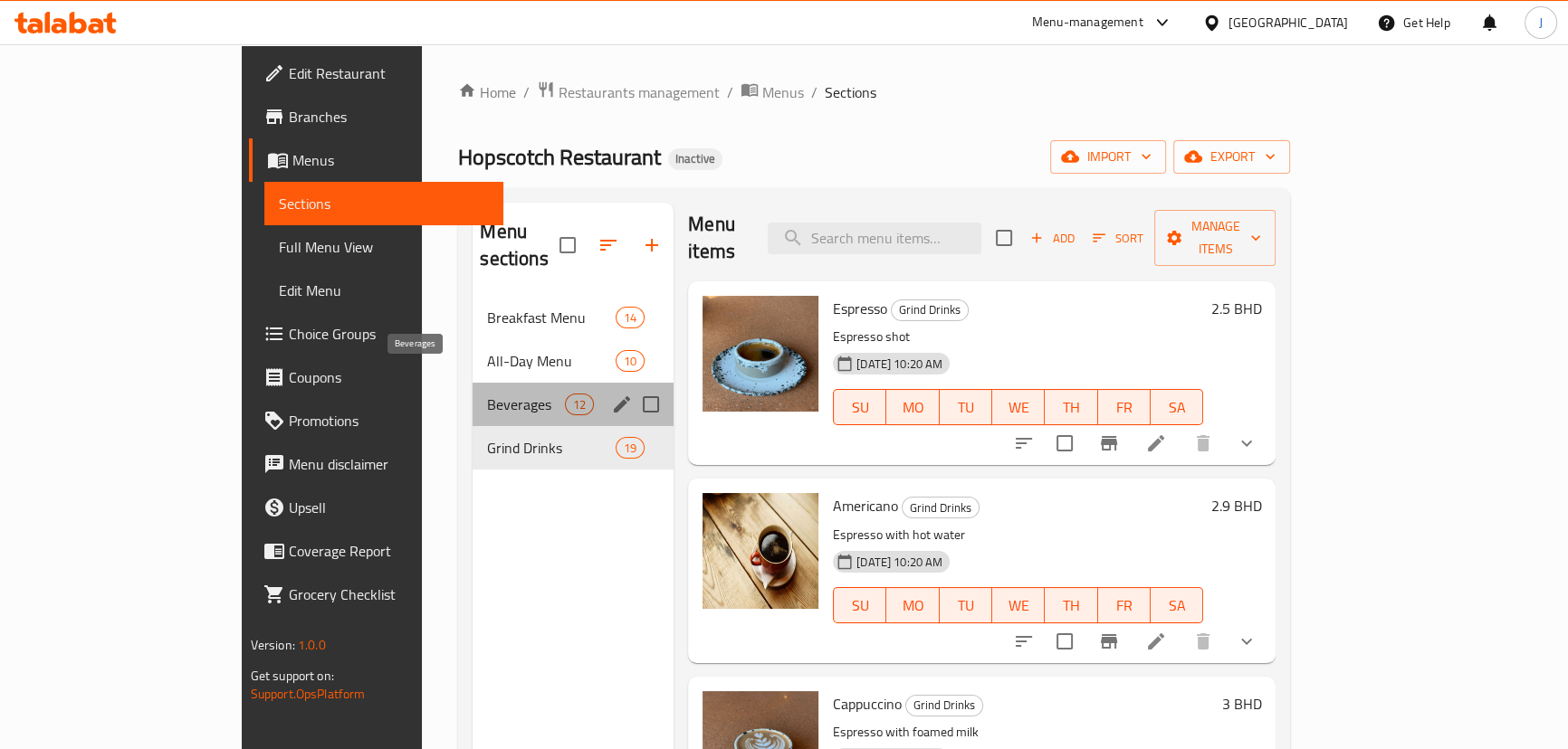
click at [487, 394] on span "Beverages" at bounding box center [525, 404] width 77 height 21
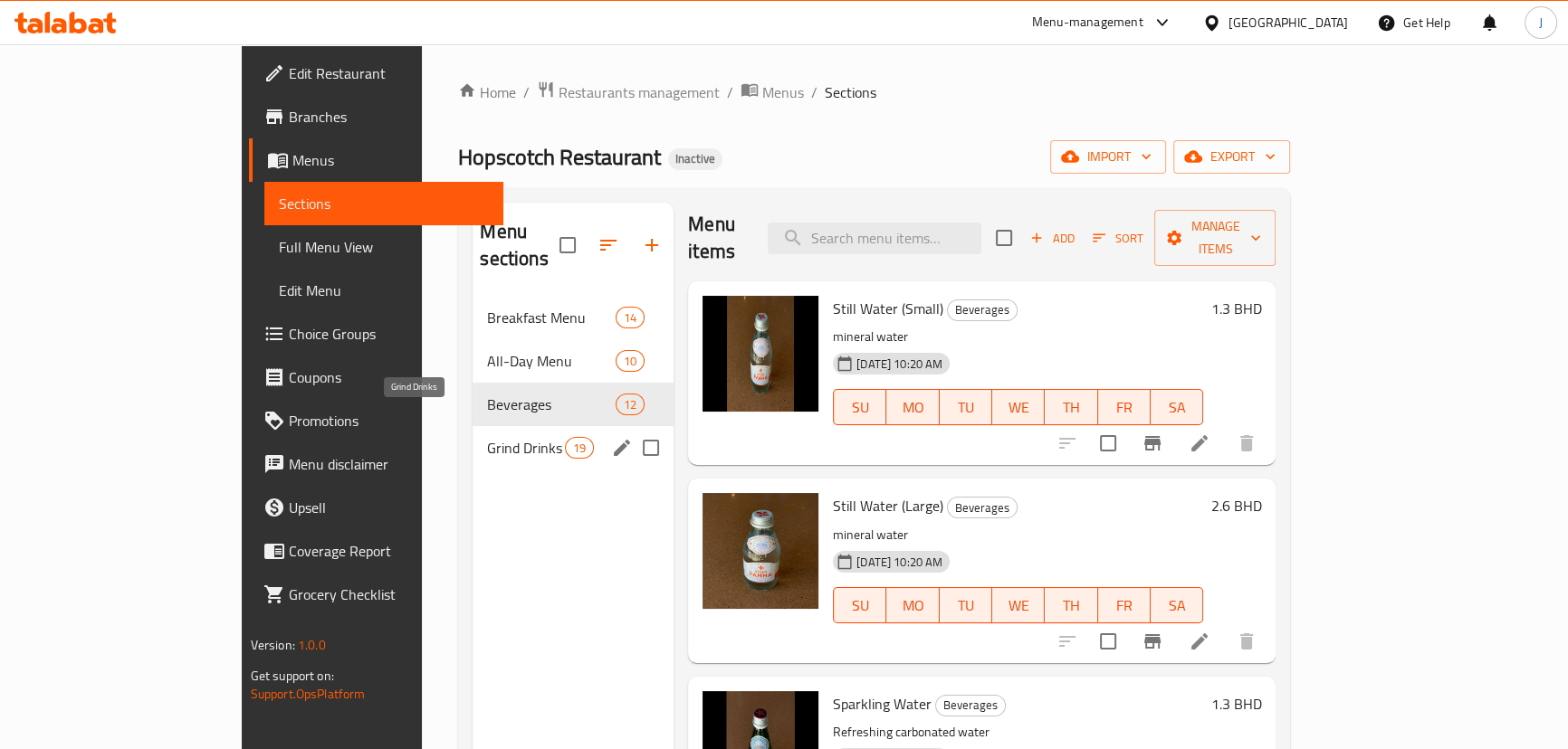
click at [487, 437] on span "Grind Drinks" at bounding box center [525, 447] width 77 height 21
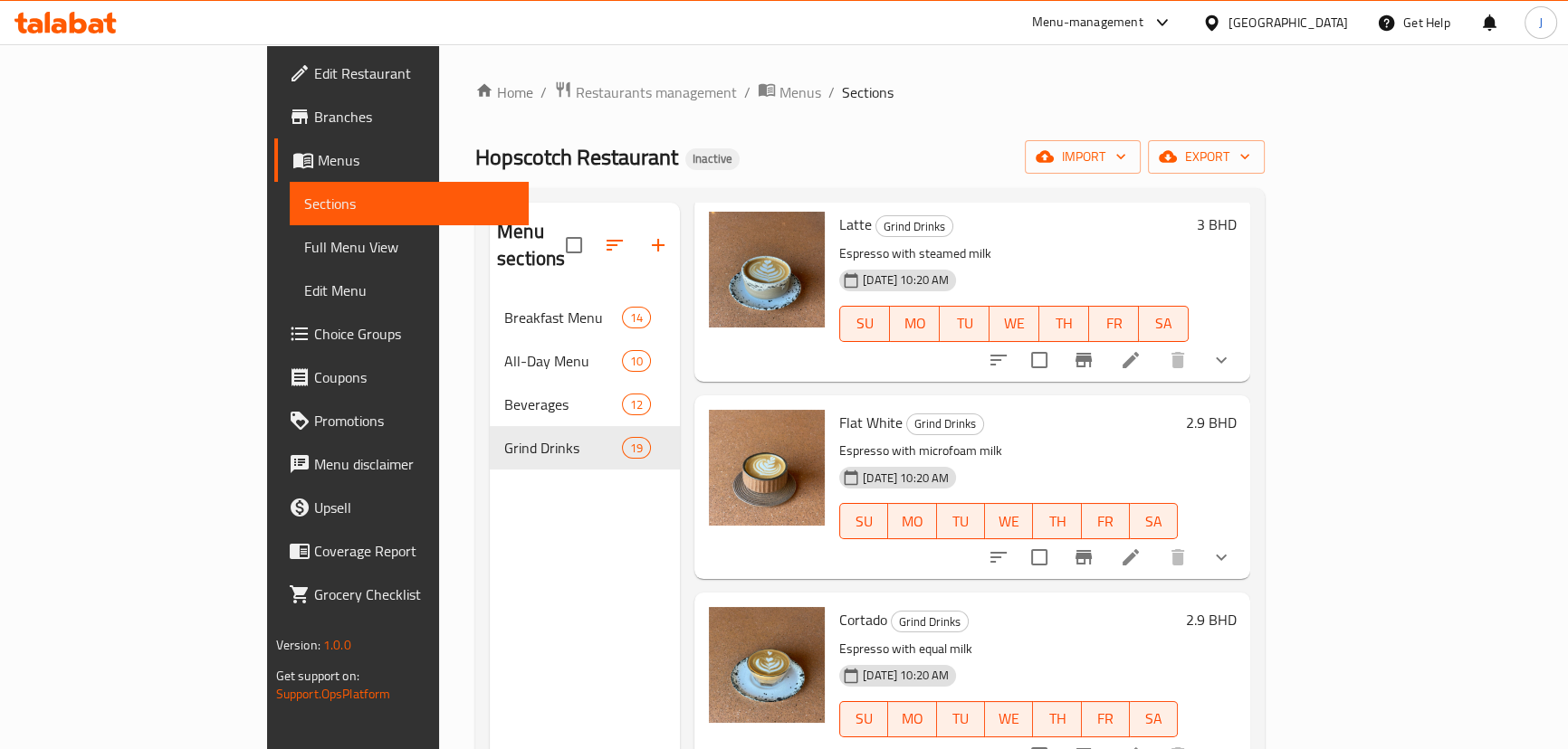
scroll to position [830, 0]
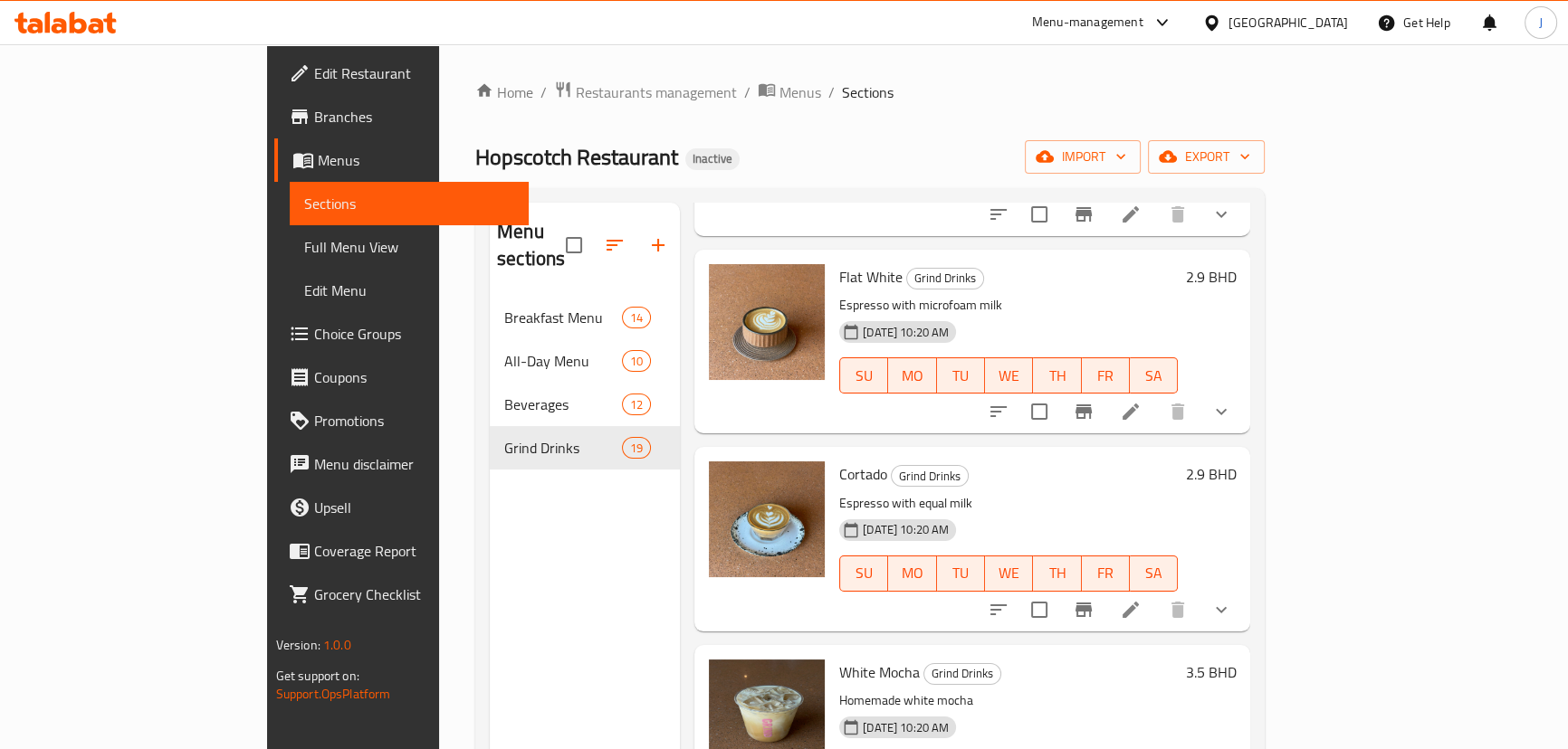
click at [1243, 400] on button "show more" at bounding box center [1221, 412] width 44 height 44
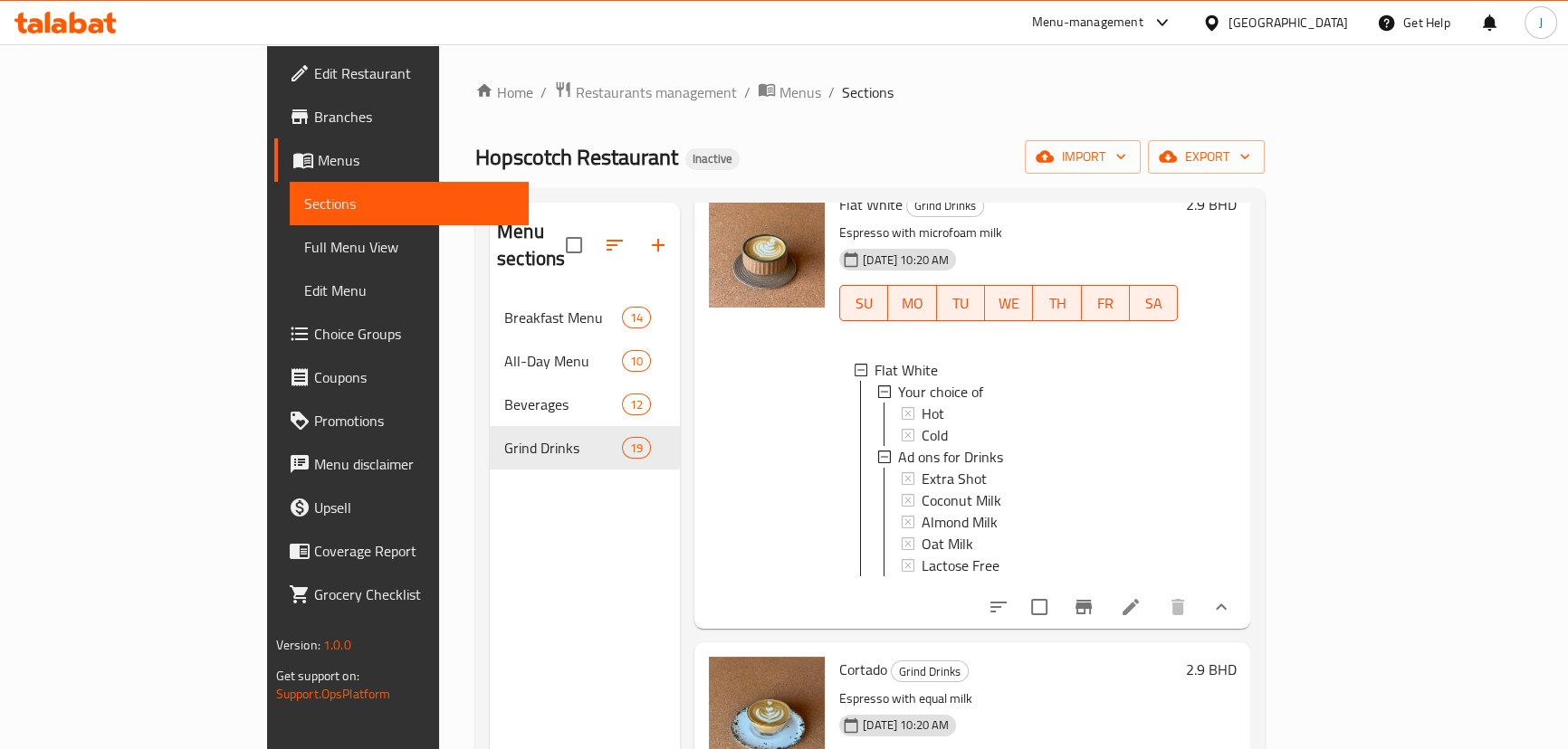
scroll to position [994, 0]
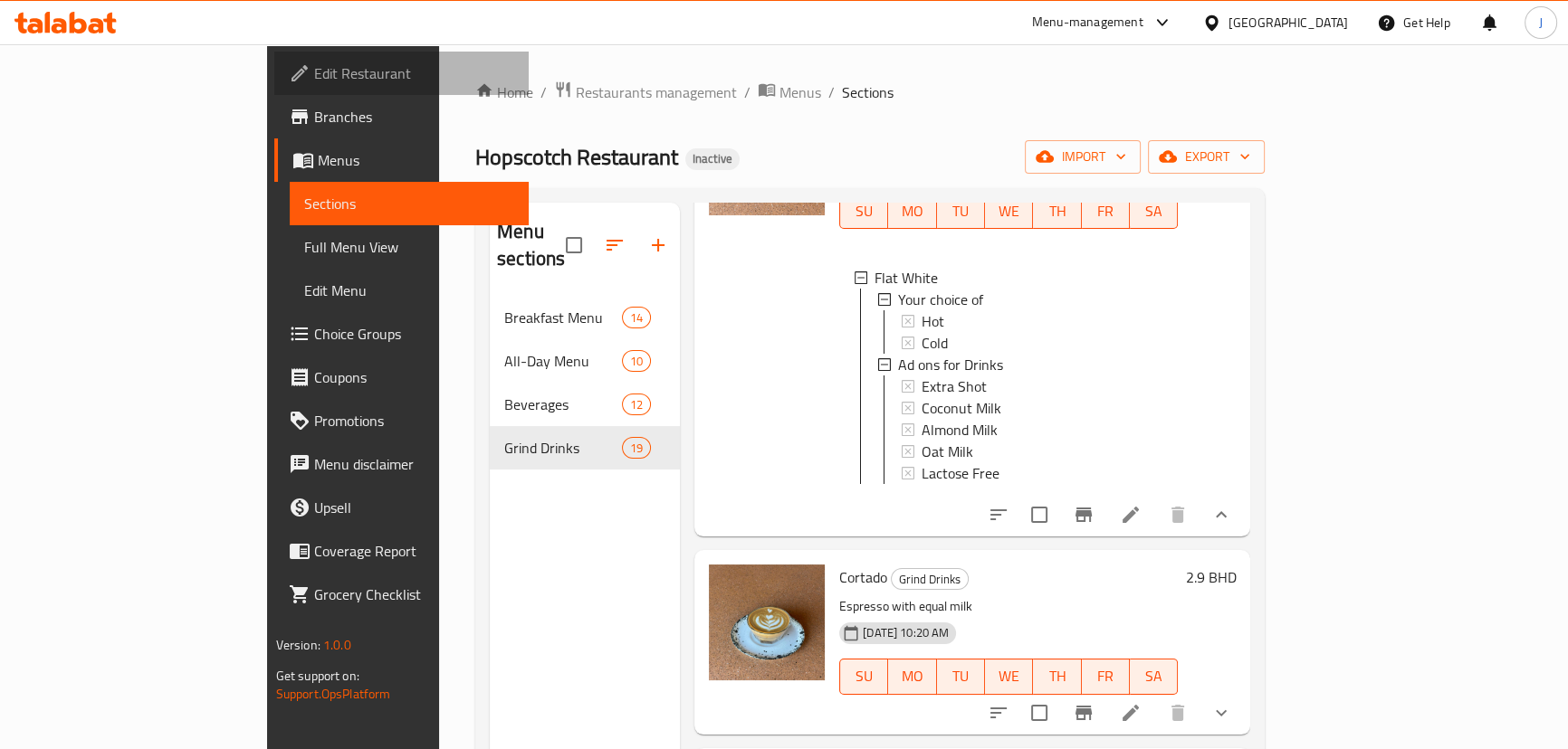
click at [314, 73] on span "Edit Restaurant" at bounding box center [414, 72] width 200 height 21
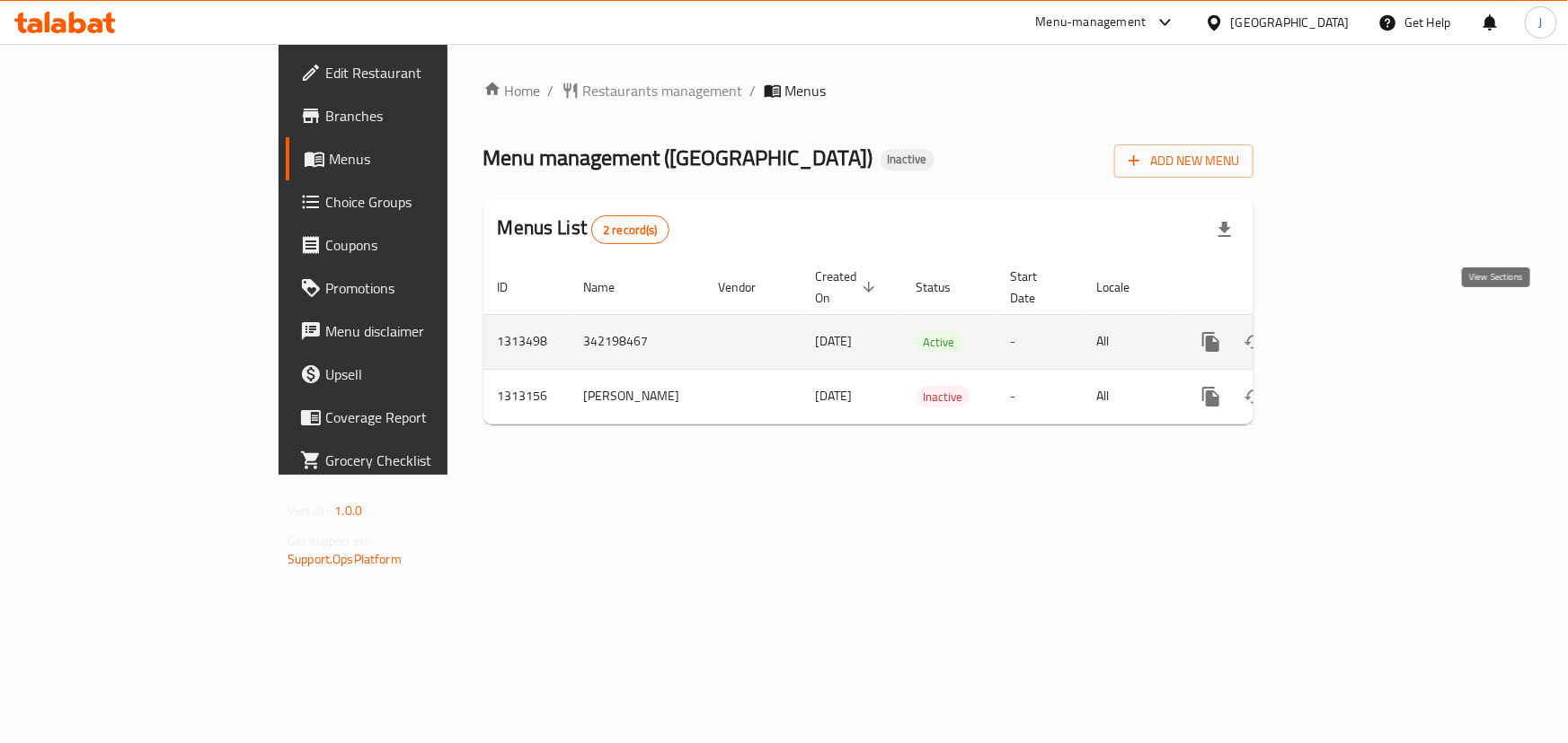
click at [1351, 331] on icon "enhanced table" at bounding box center [1339, 341] width 21 height 21
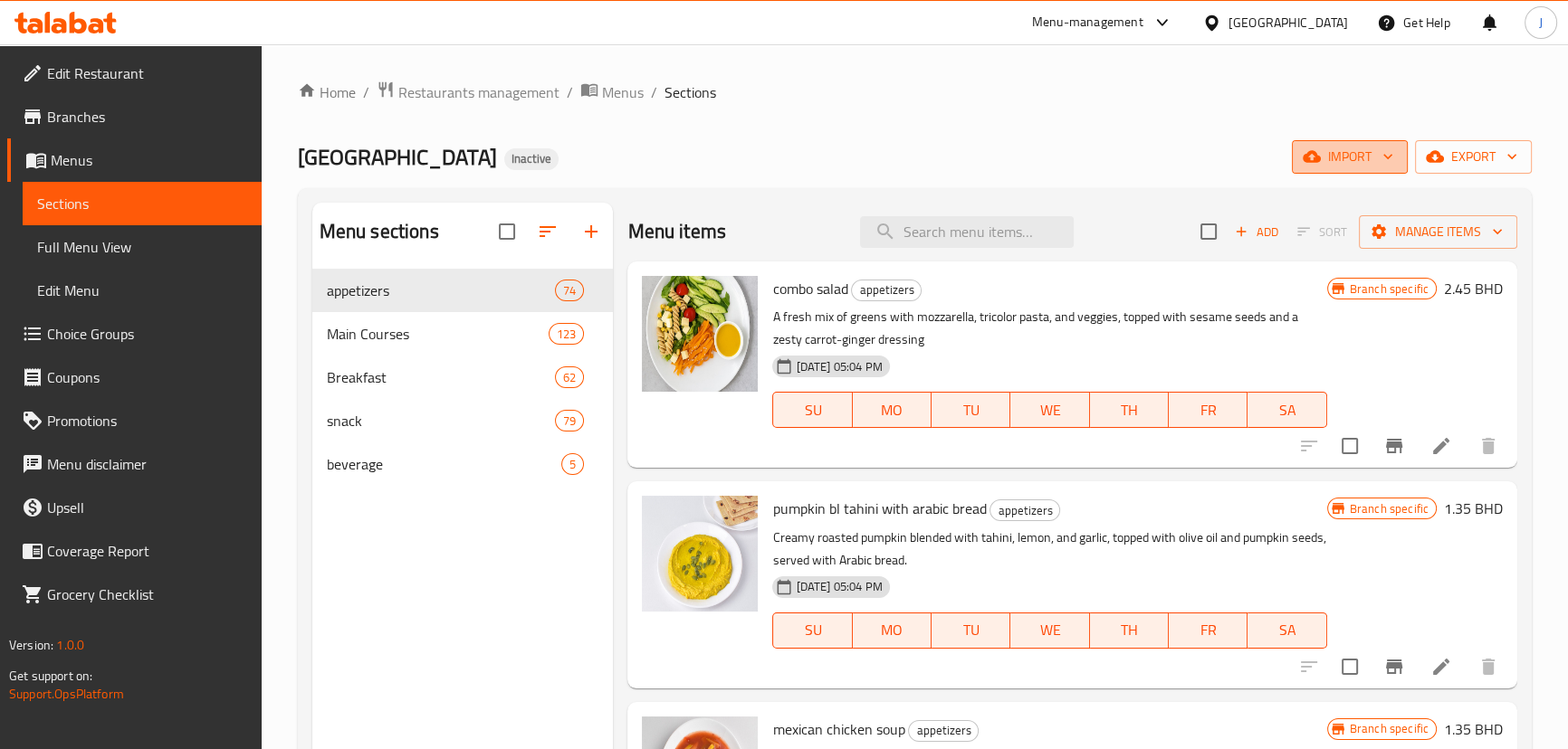
click at [1384, 157] on icon "button" at bounding box center [1387, 156] width 18 height 18
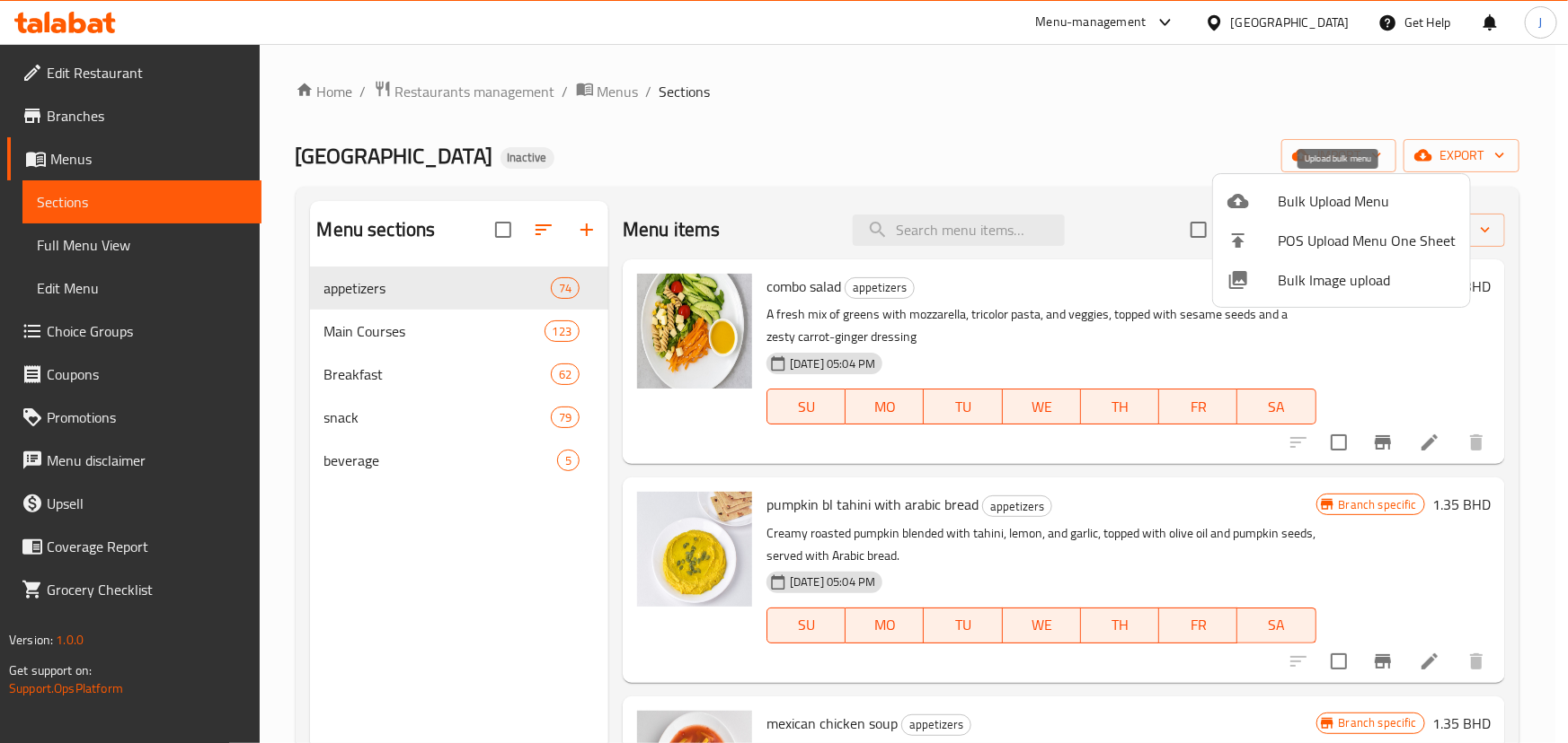
click at [1362, 199] on span "Bulk Upload Menu" at bounding box center [1366, 200] width 178 height 21
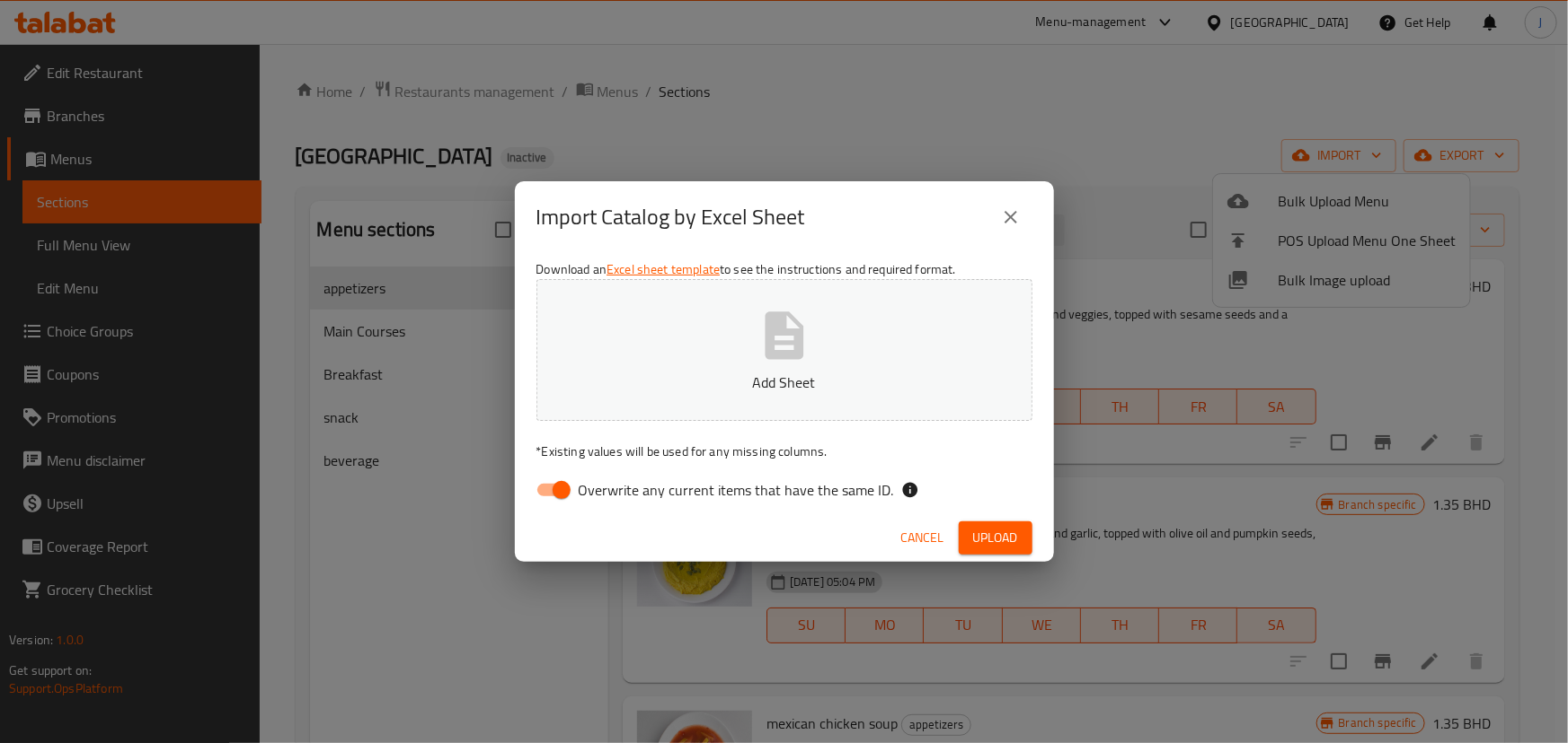
click at [764, 341] on icon "button" at bounding box center [784, 336] width 57 height 57
click at [992, 532] on span "Upload" at bounding box center [995, 538] width 45 height 22
click at [924, 536] on span "Cancel" at bounding box center [922, 538] width 43 height 22
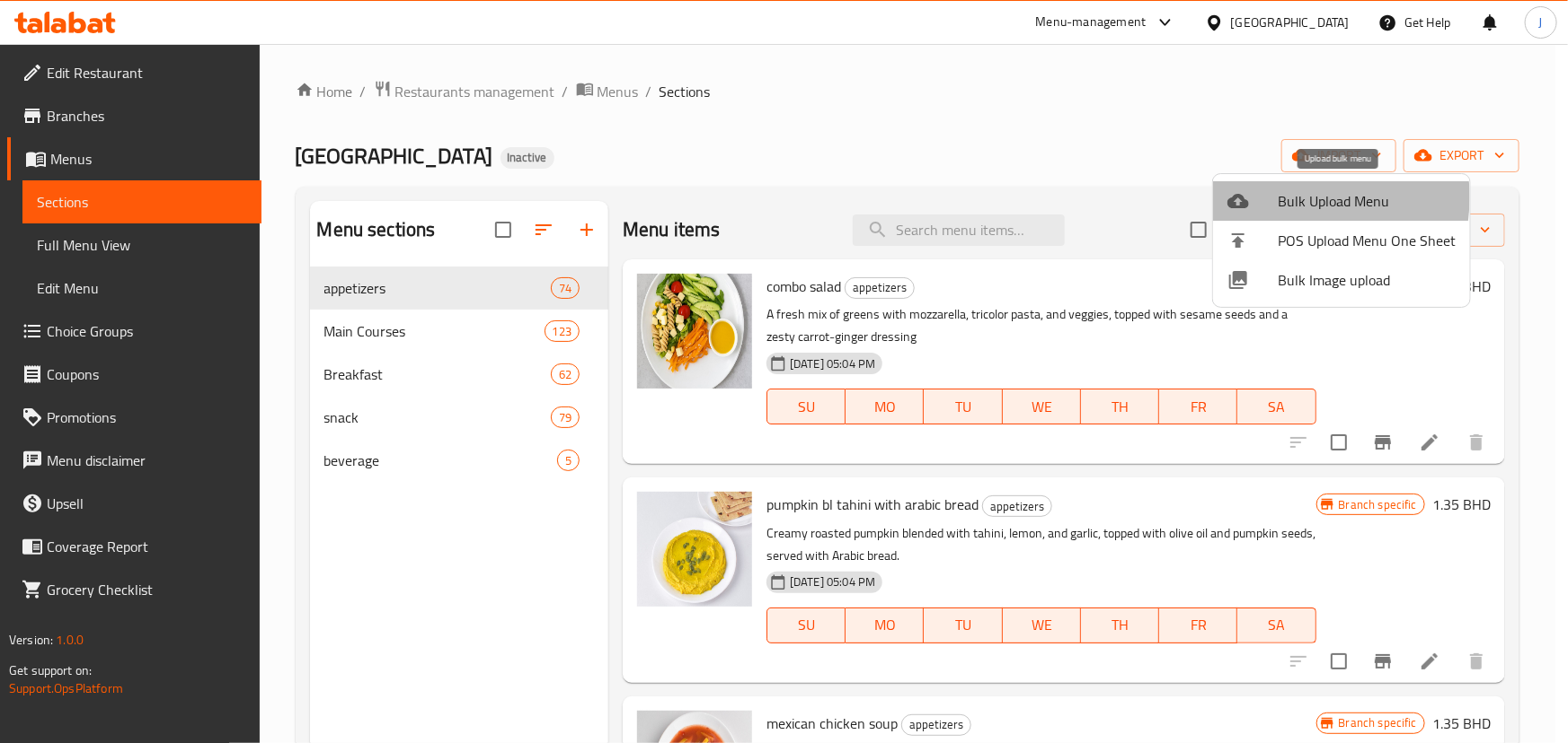
click at [1292, 197] on span "Bulk Upload Menu" at bounding box center [1366, 200] width 178 height 21
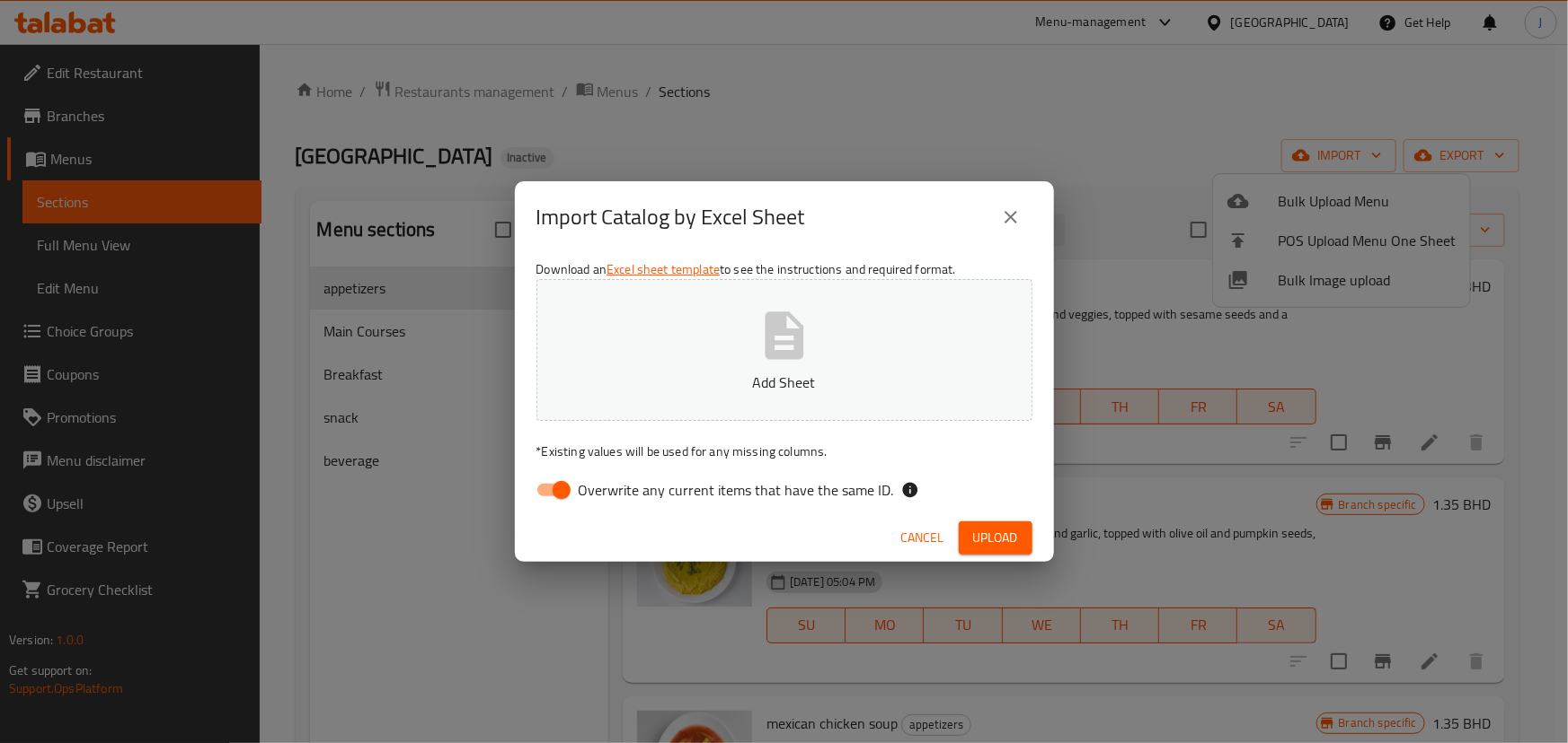
click at [835, 350] on button "Add Sheet" at bounding box center [784, 350] width 496 height 142
click at [1002, 538] on span "Upload" at bounding box center [995, 538] width 45 height 22
click at [911, 533] on span "Cancel" at bounding box center [922, 538] width 43 height 22
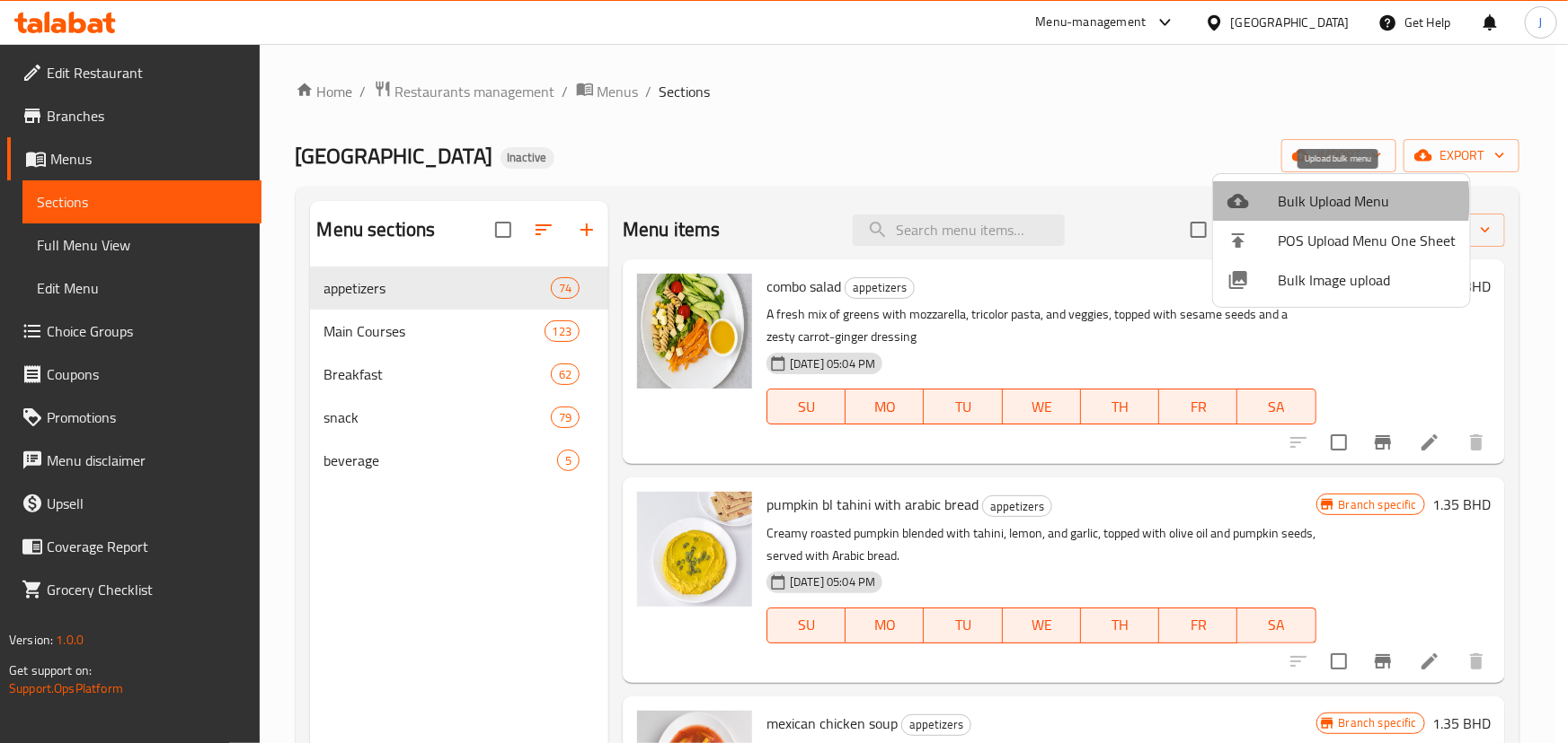
click at [1324, 201] on span "Bulk Upload Menu" at bounding box center [1366, 200] width 178 height 21
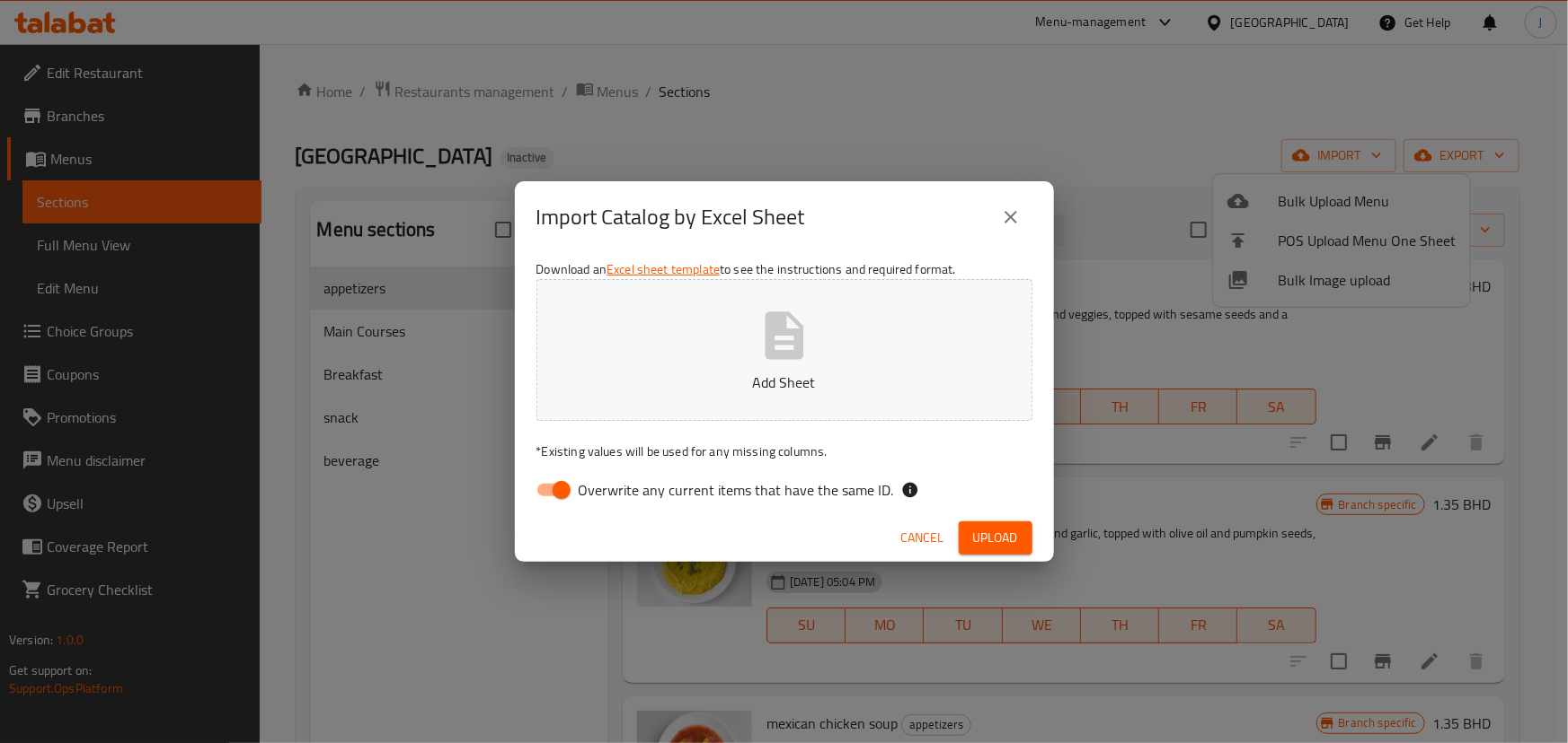
click at [754, 364] on button "Add Sheet" at bounding box center [784, 350] width 496 height 142
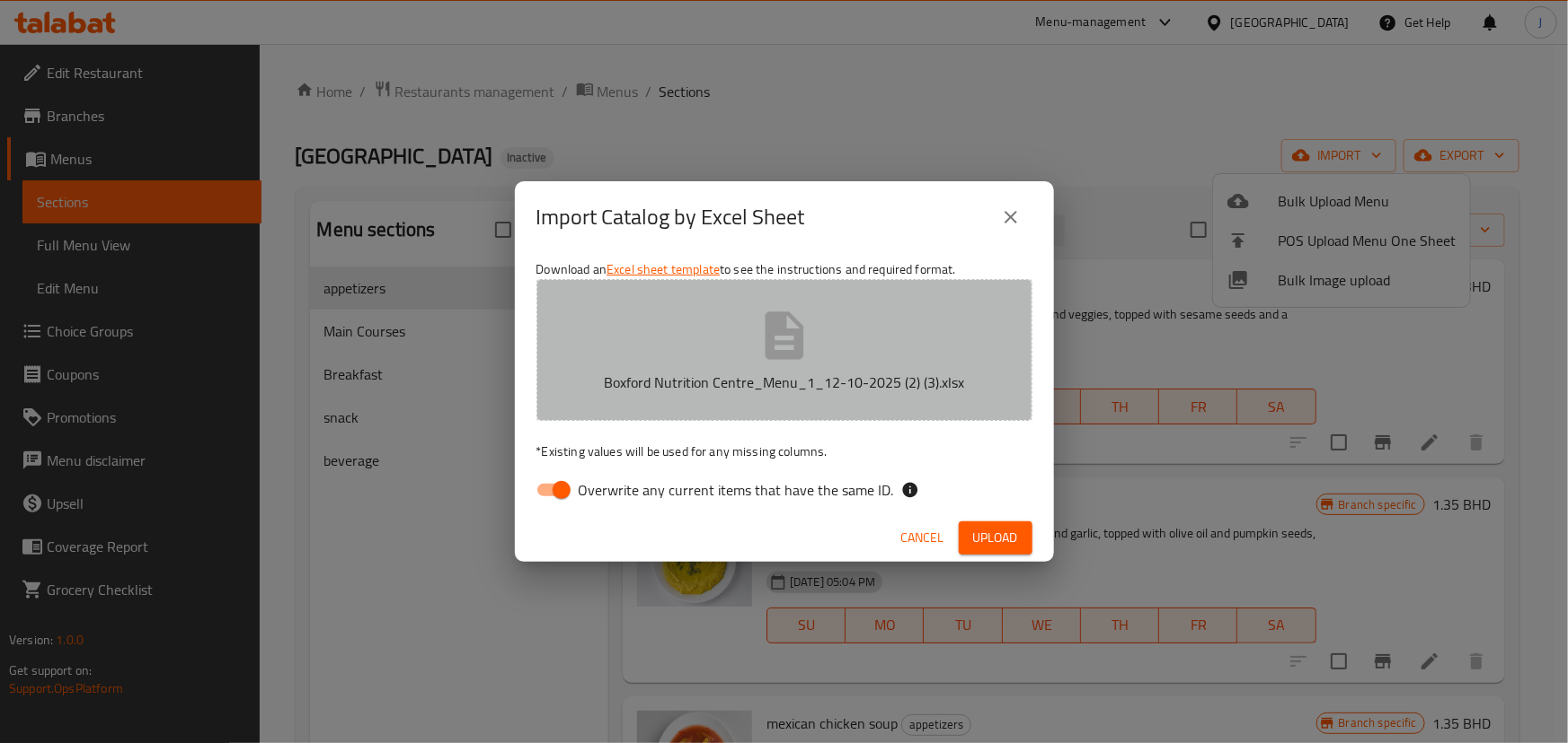
click at [797, 359] on icon "button" at bounding box center [784, 336] width 39 height 48
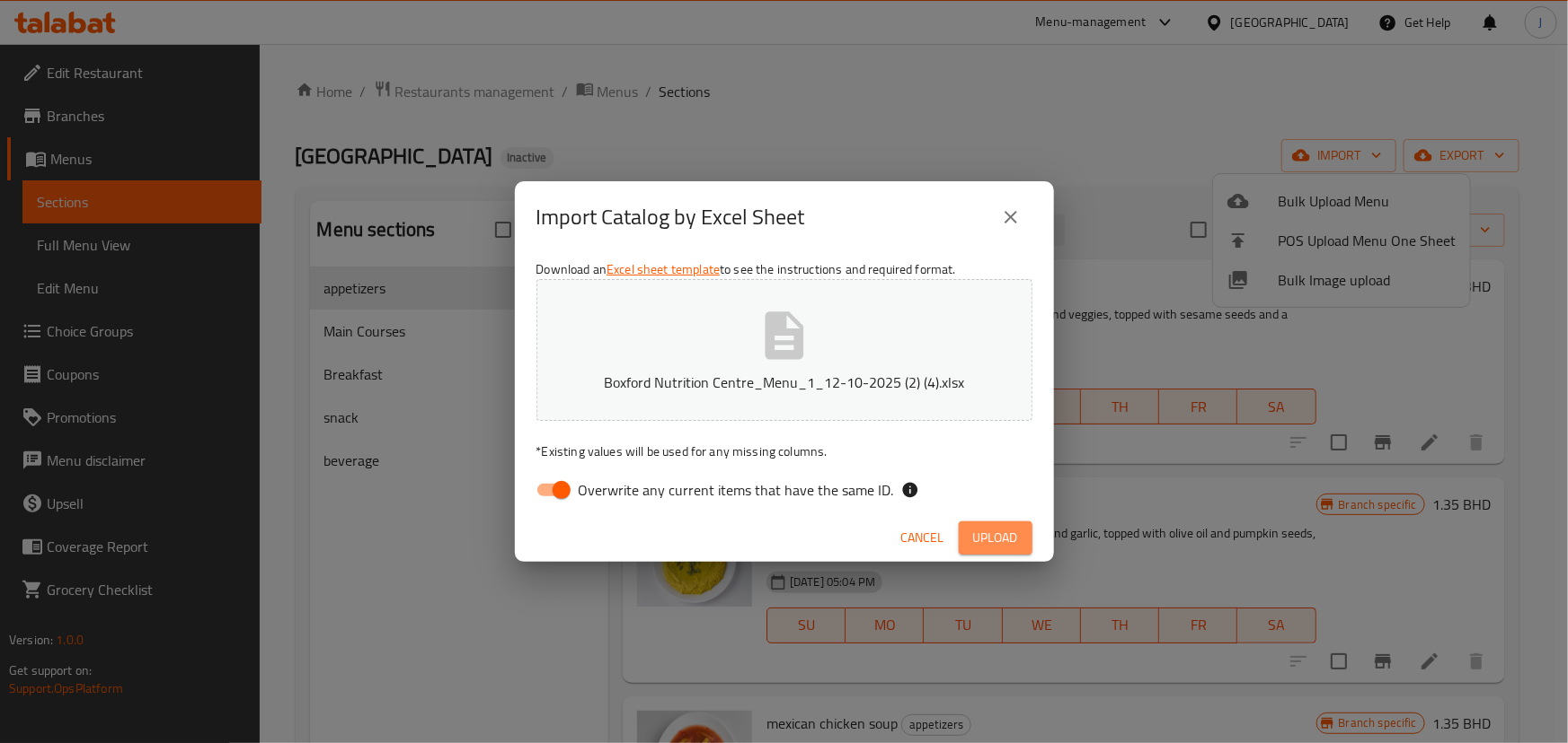
click at [988, 531] on span "Upload" at bounding box center [995, 538] width 45 height 22
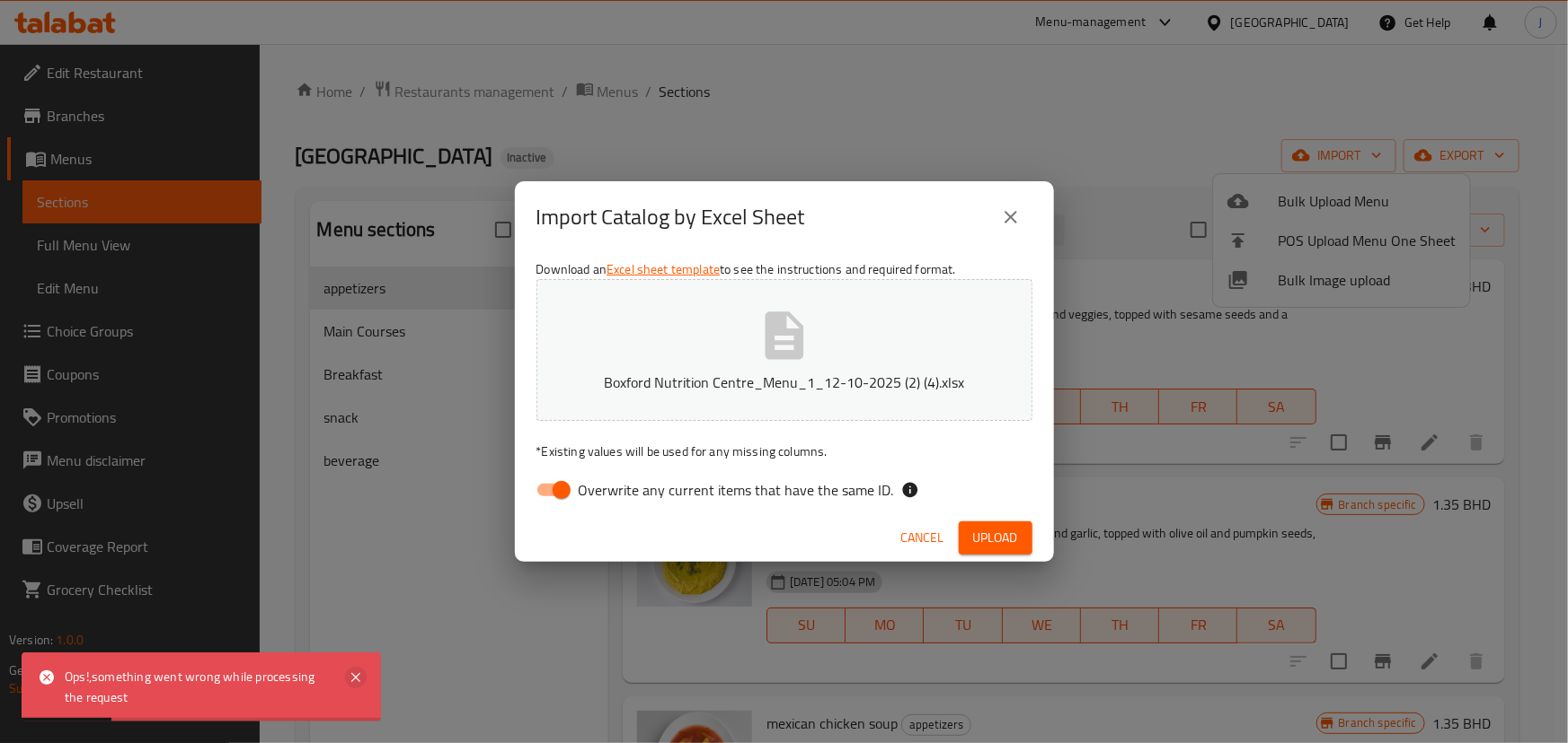
click at [348, 680] on icon at bounding box center [355, 678] width 21 height 21
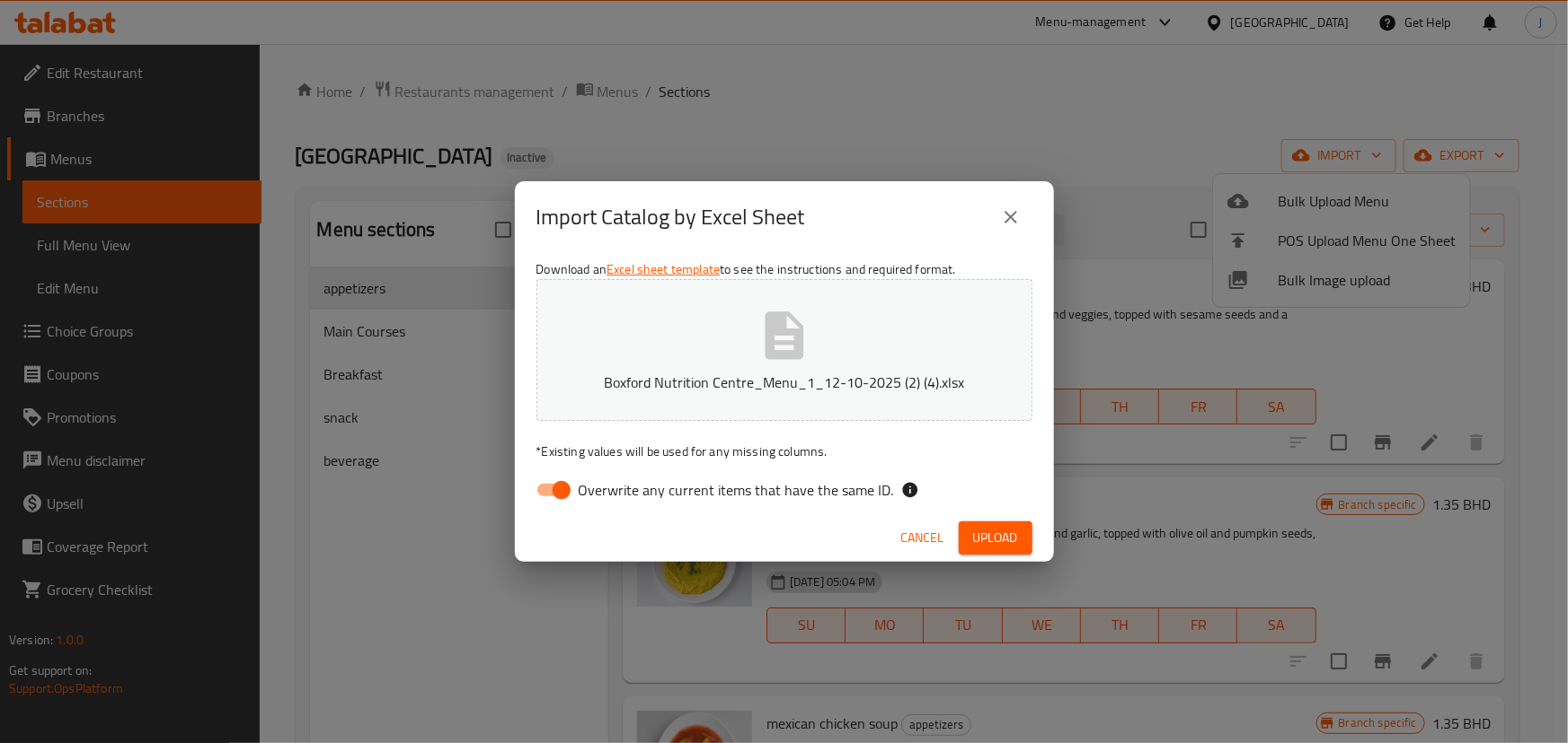
click at [1015, 223] on icon "close" at bounding box center [1011, 218] width 13 height 13
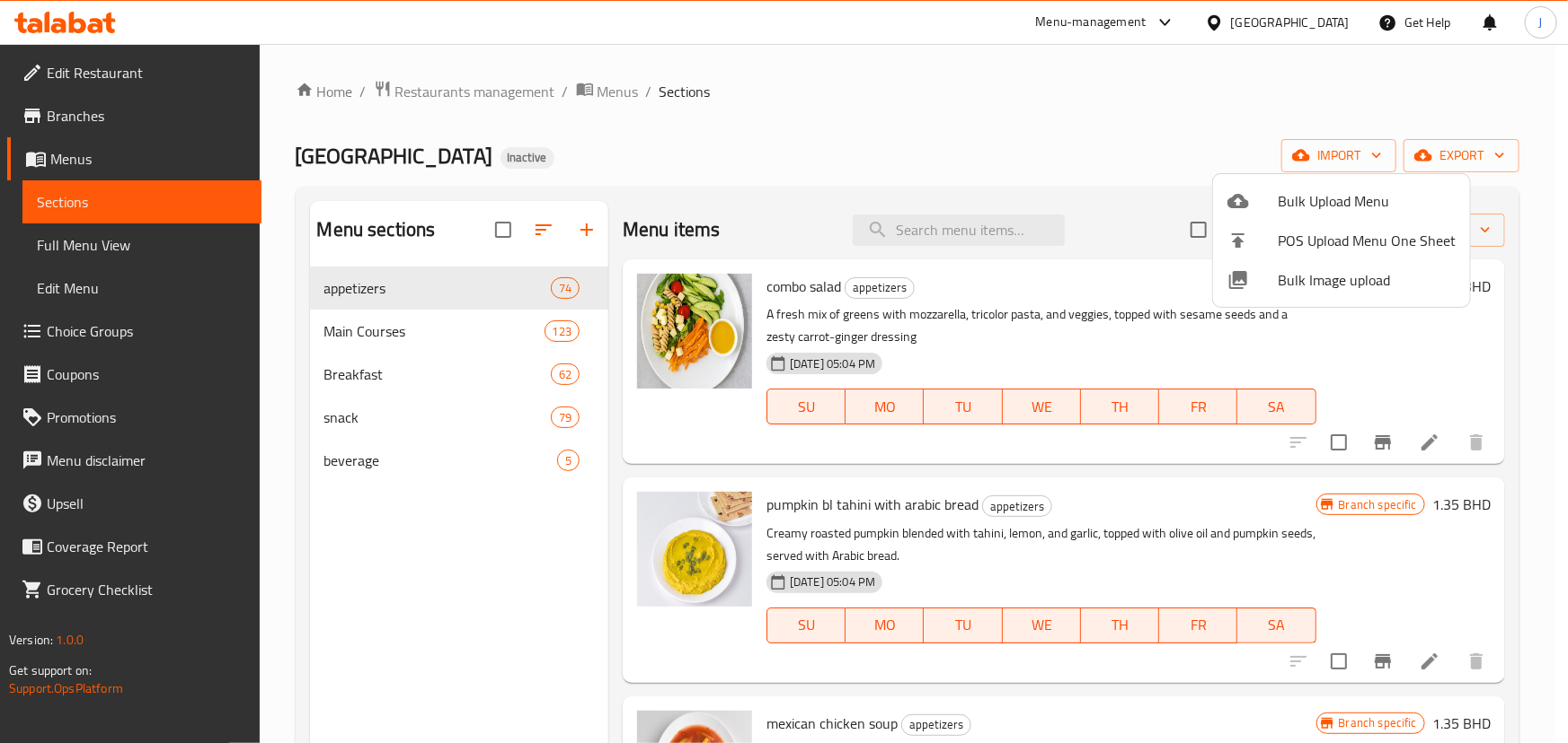
click at [1455, 156] on div at bounding box center [784, 372] width 1568 height 743
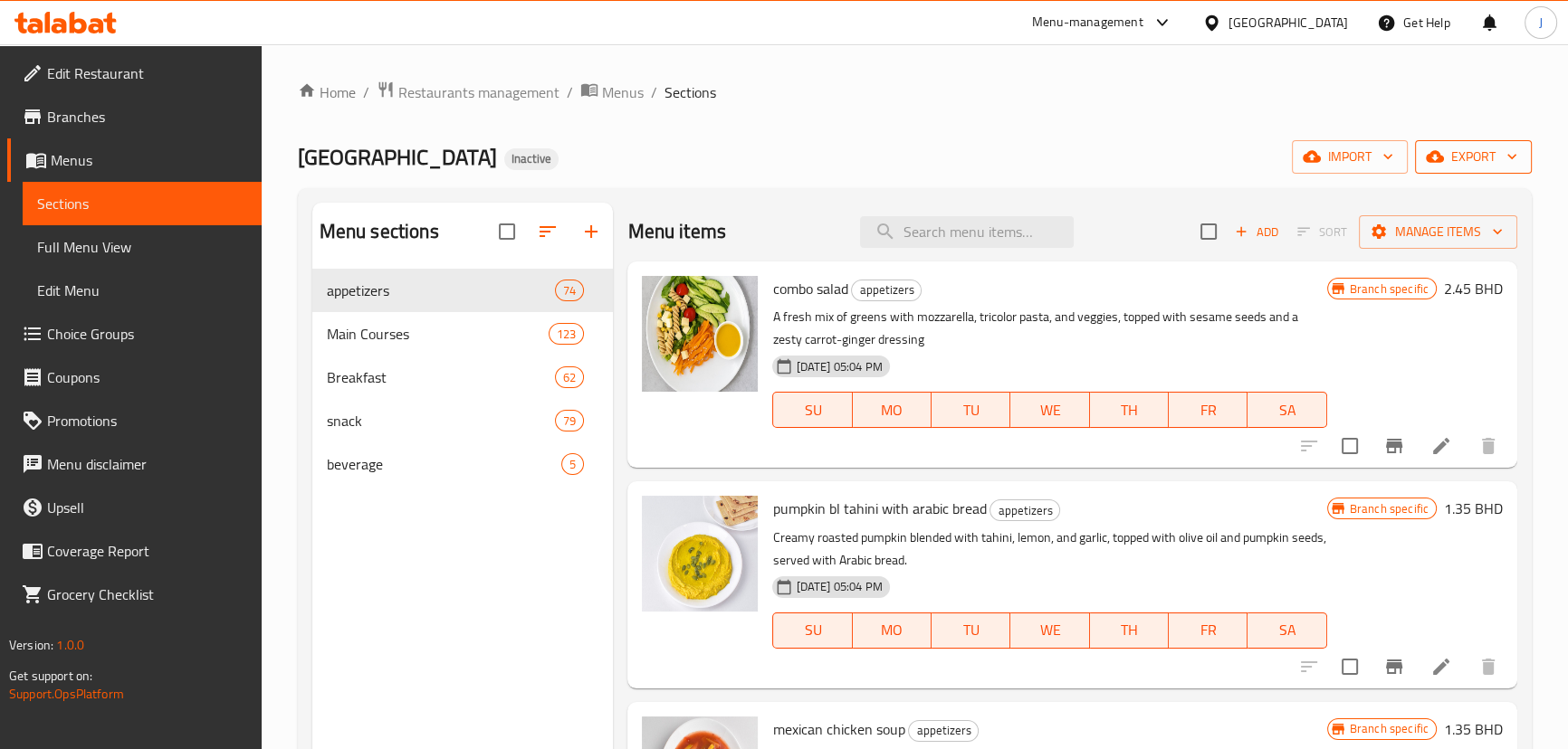
click at [1485, 154] on span "export" at bounding box center [1473, 157] width 87 height 22
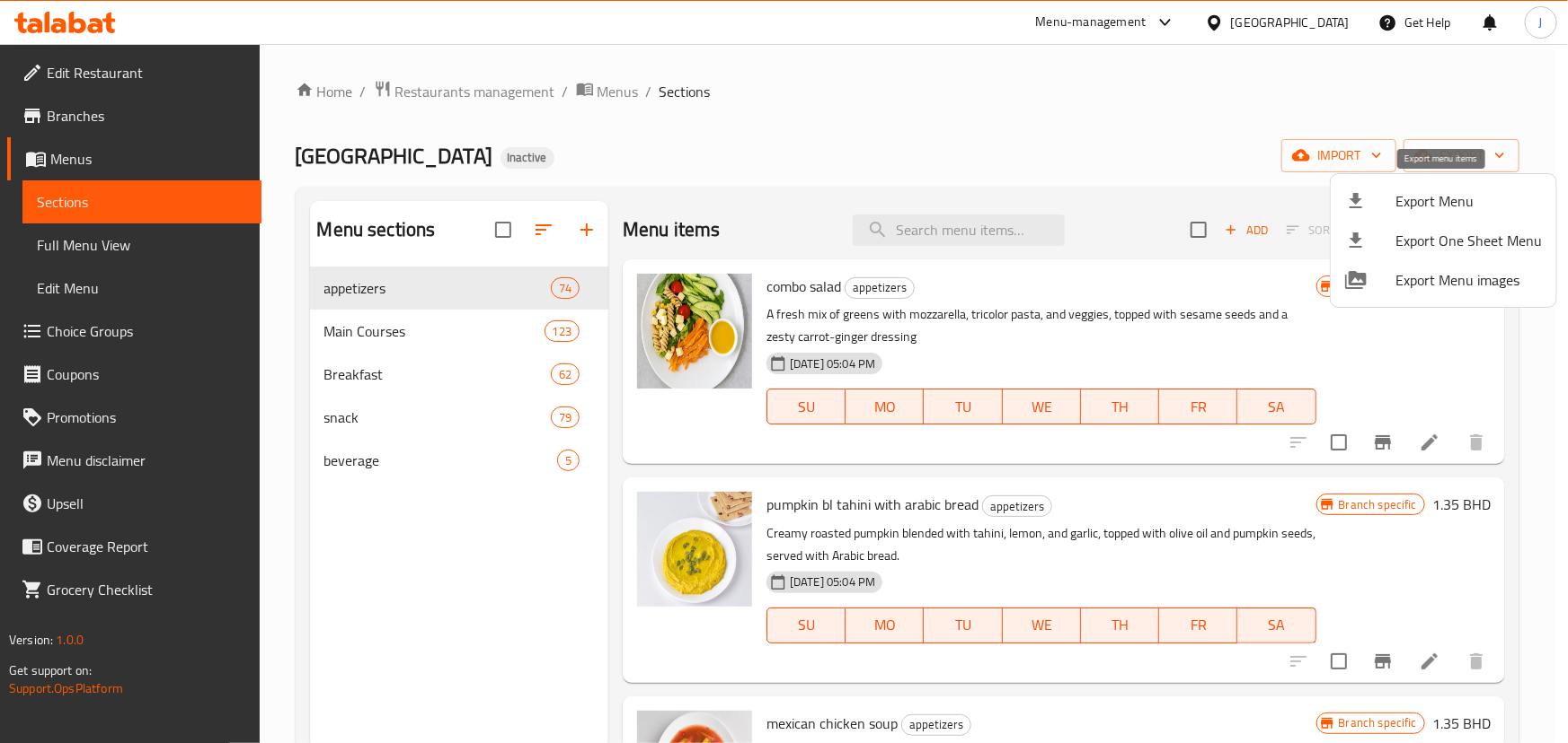
click at [1459, 208] on span "Export Menu" at bounding box center [1468, 200] width 147 height 21
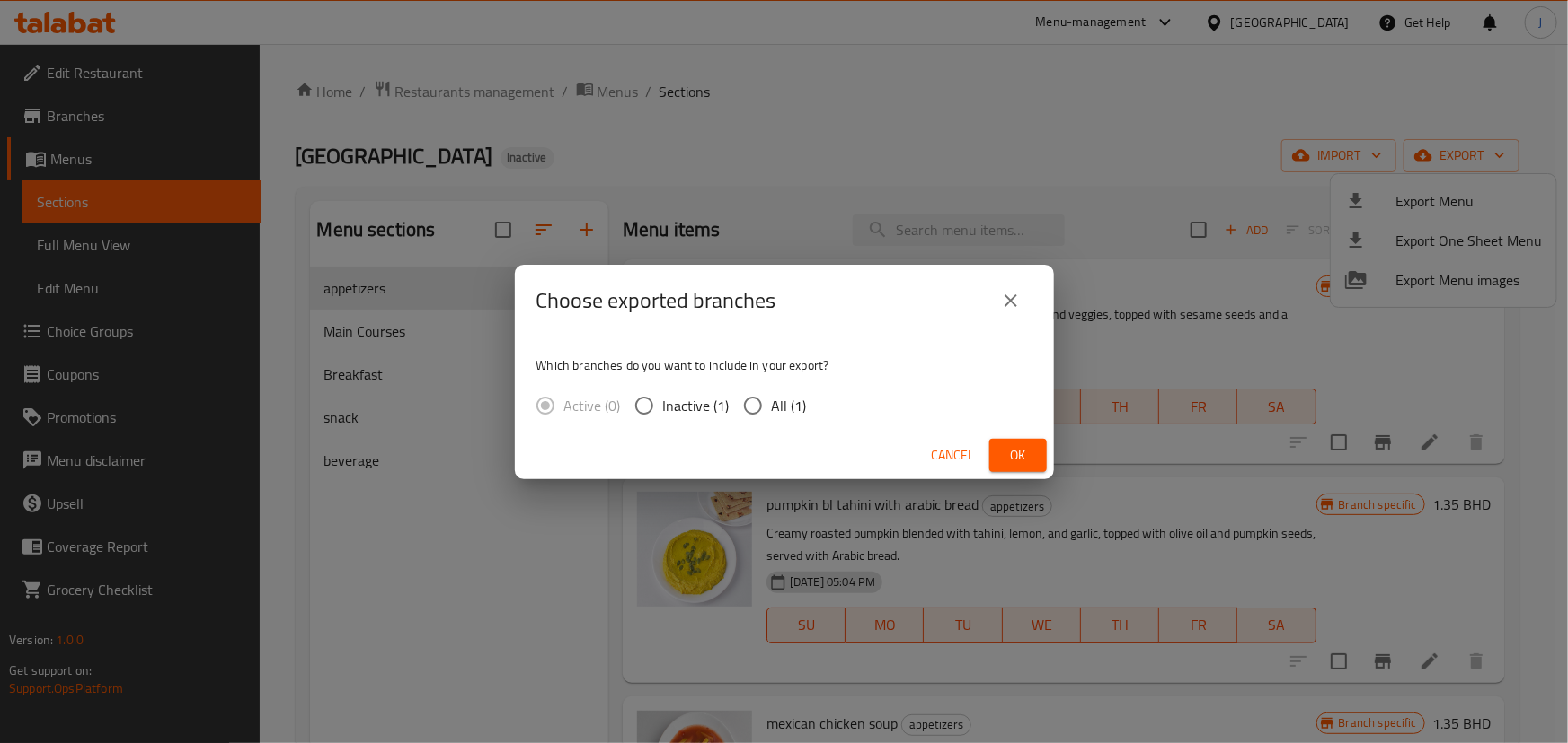
click at [741, 418] on input "All (1)" at bounding box center [753, 406] width 38 height 38
radio input "true"
click at [1024, 448] on span "Ok" at bounding box center [1017, 455] width 29 height 22
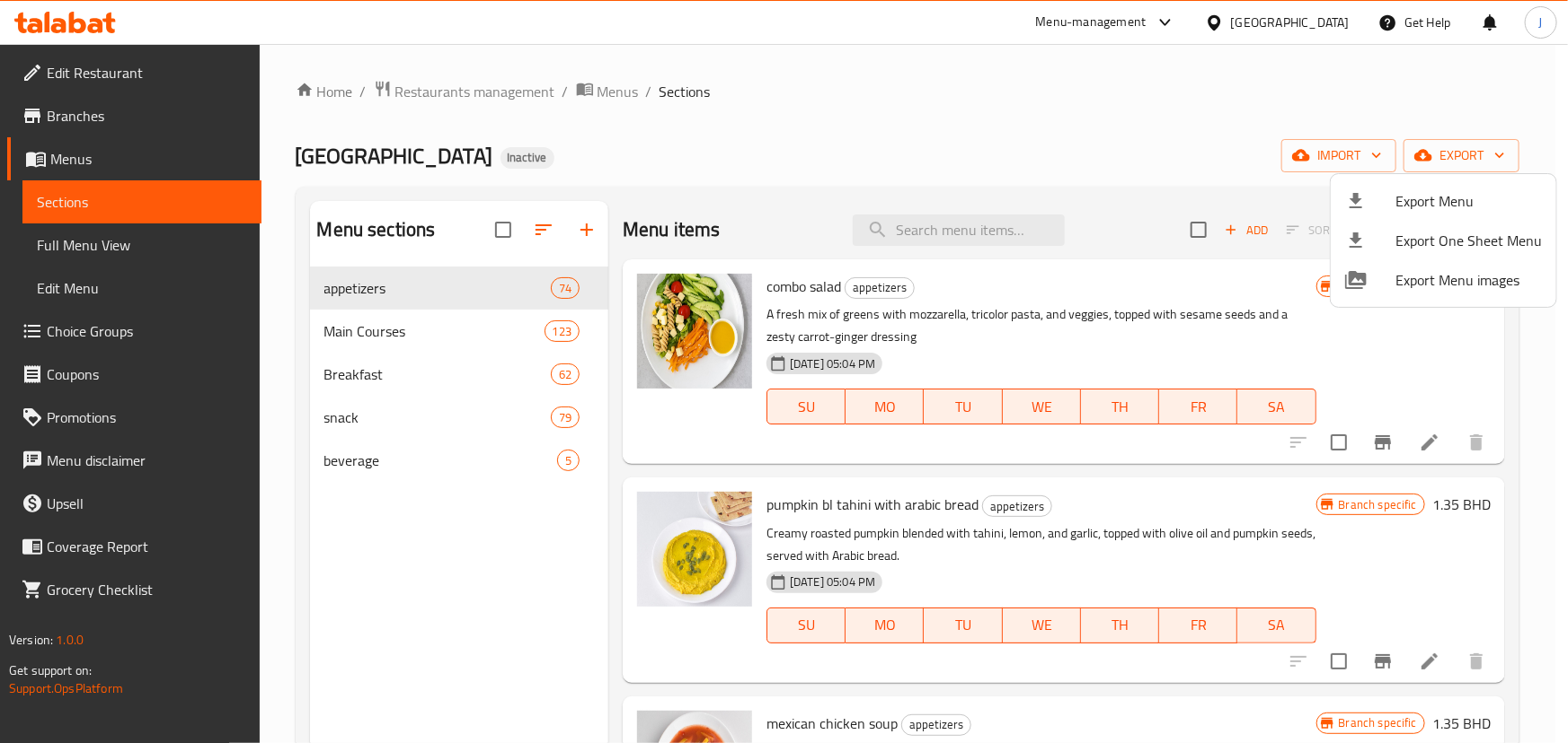
click at [1269, 146] on div at bounding box center [784, 372] width 1568 height 743
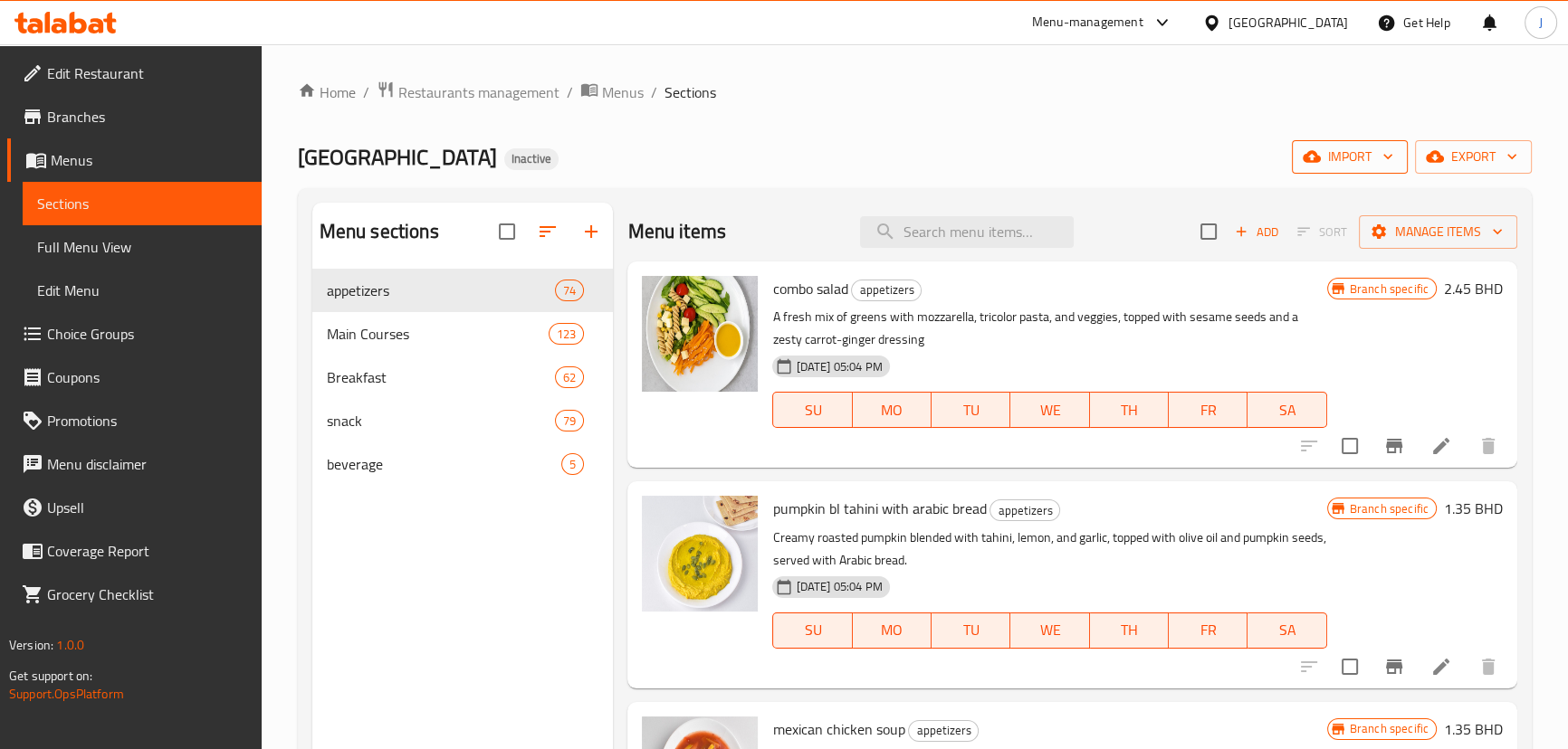
click at [1396, 159] on icon "button" at bounding box center [1387, 156] width 18 height 18
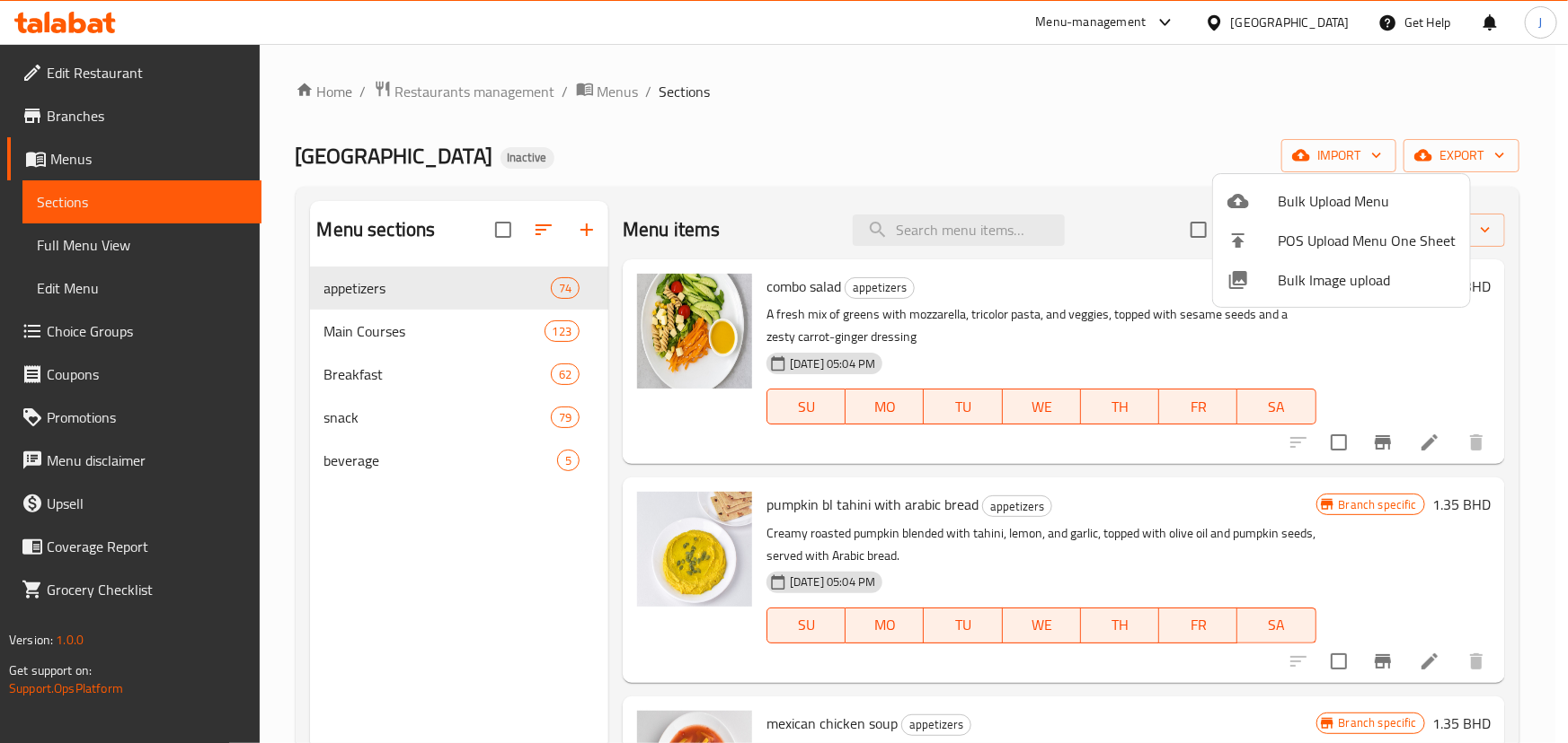
click at [997, 176] on div at bounding box center [784, 372] width 1568 height 743
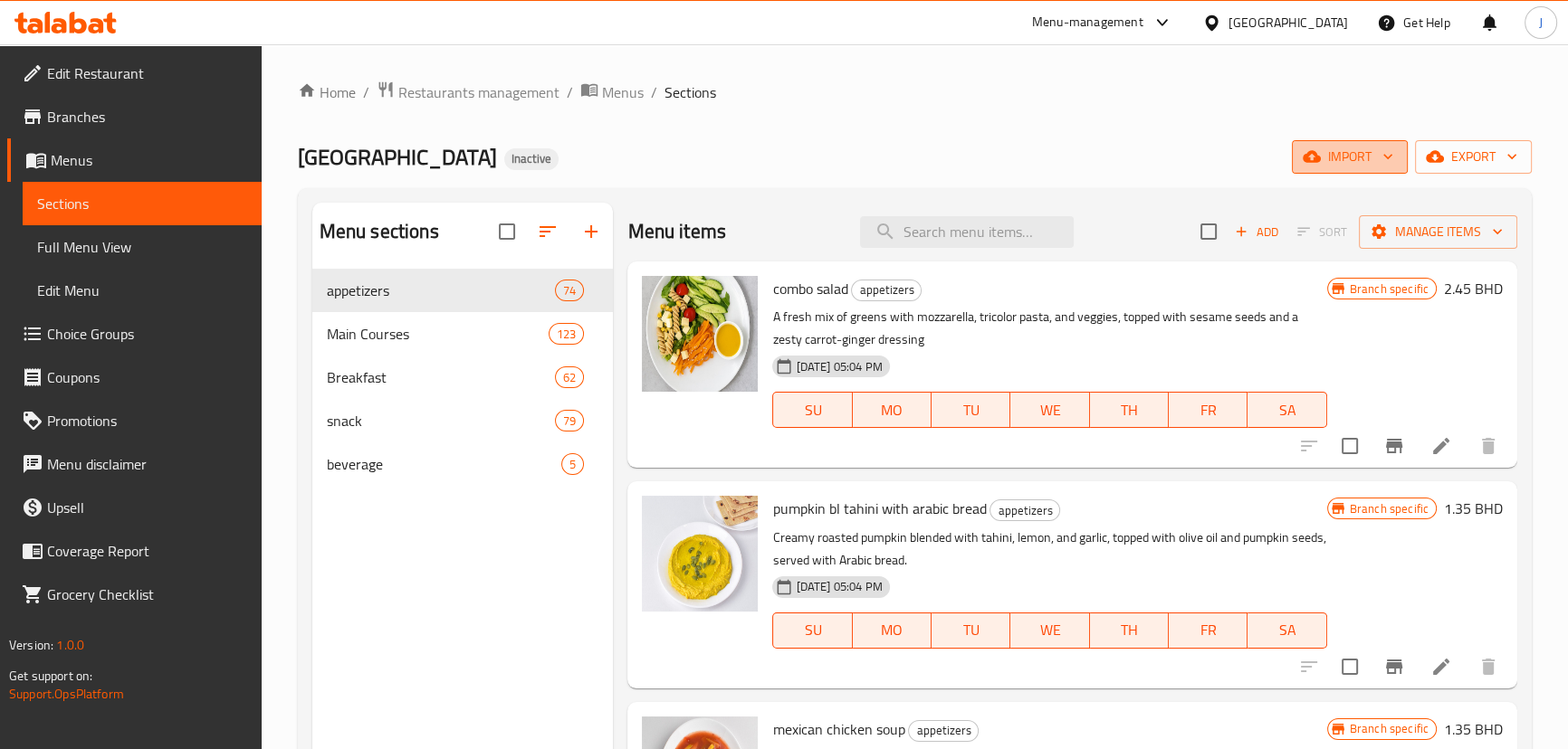
click at [1363, 155] on span "import" at bounding box center [1350, 157] width 87 height 22
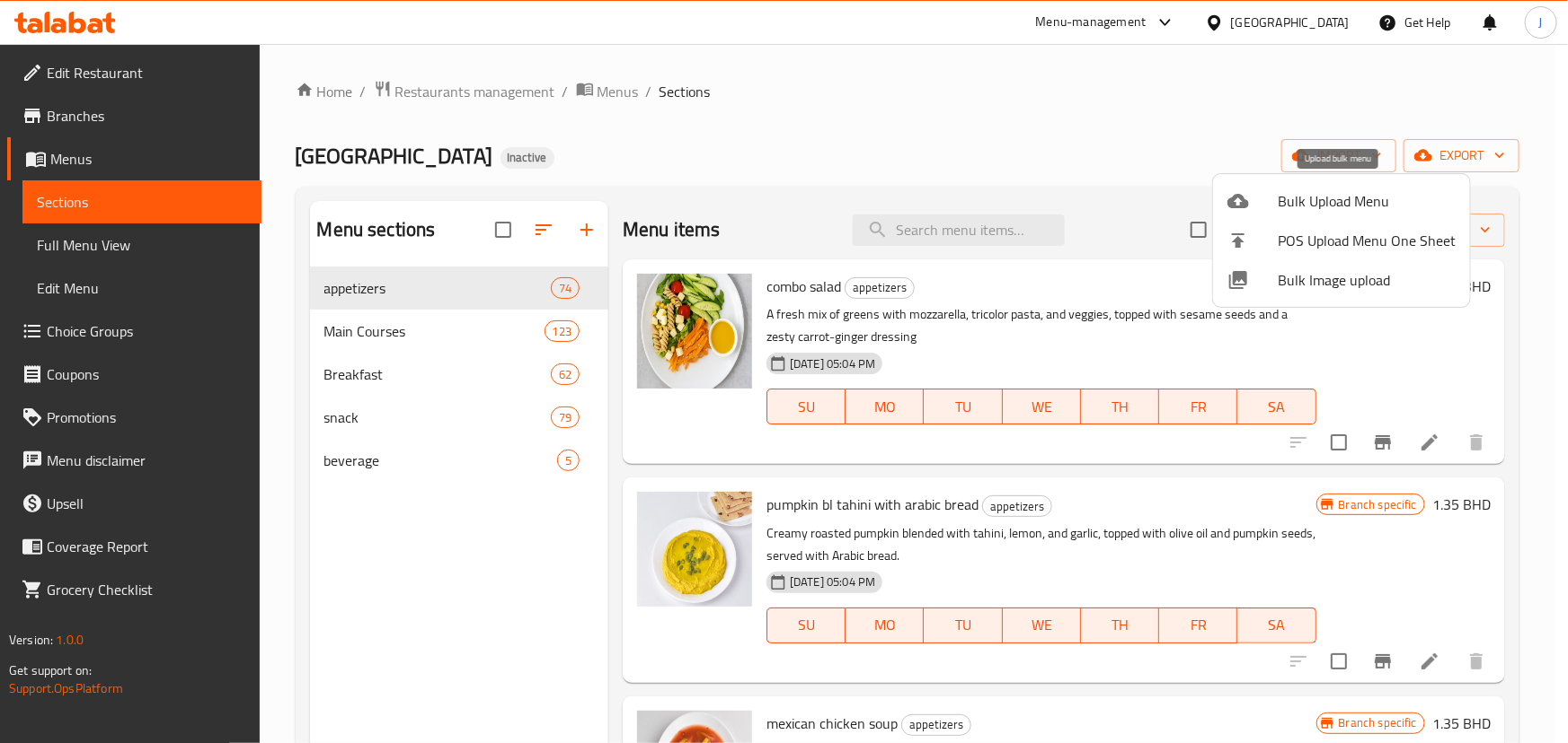
click at [1338, 203] on span "Bulk Upload Menu" at bounding box center [1366, 200] width 178 height 21
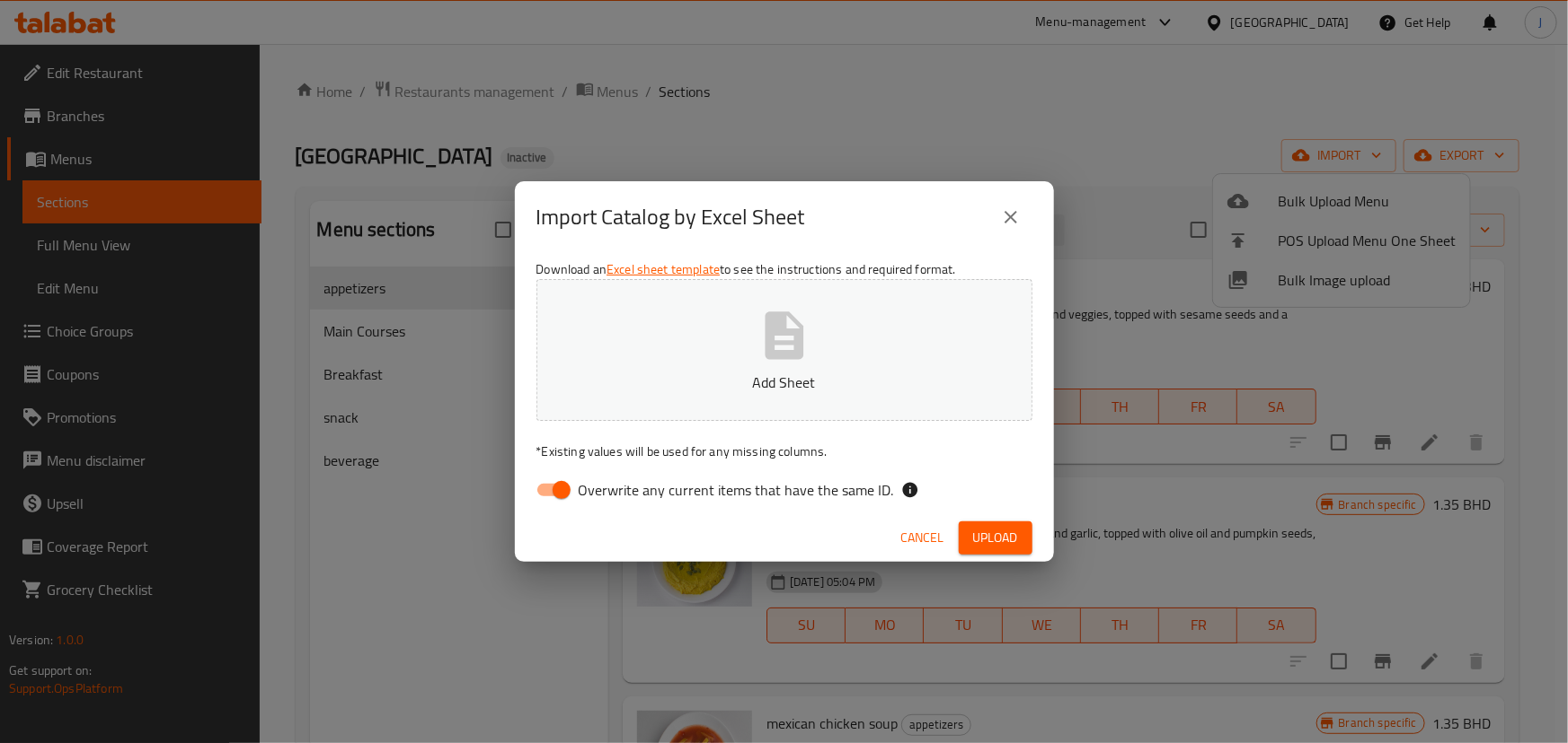
click at [749, 348] on button "Add Sheet" at bounding box center [784, 350] width 496 height 142
click at [980, 531] on span "Upload" at bounding box center [995, 538] width 45 height 22
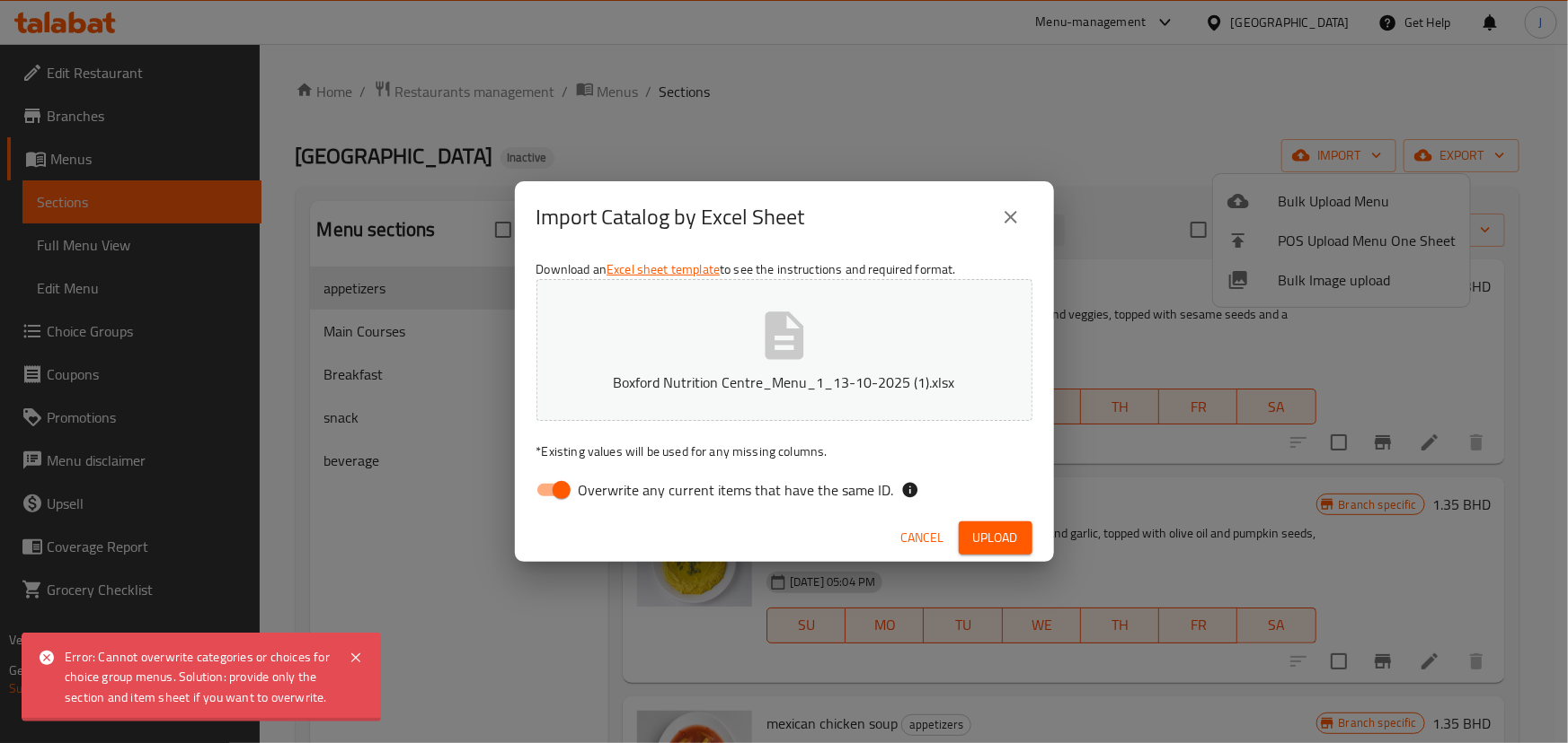
click at [778, 342] on icon "button" at bounding box center [784, 336] width 39 height 48
click at [1002, 545] on span "Upload" at bounding box center [995, 538] width 45 height 22
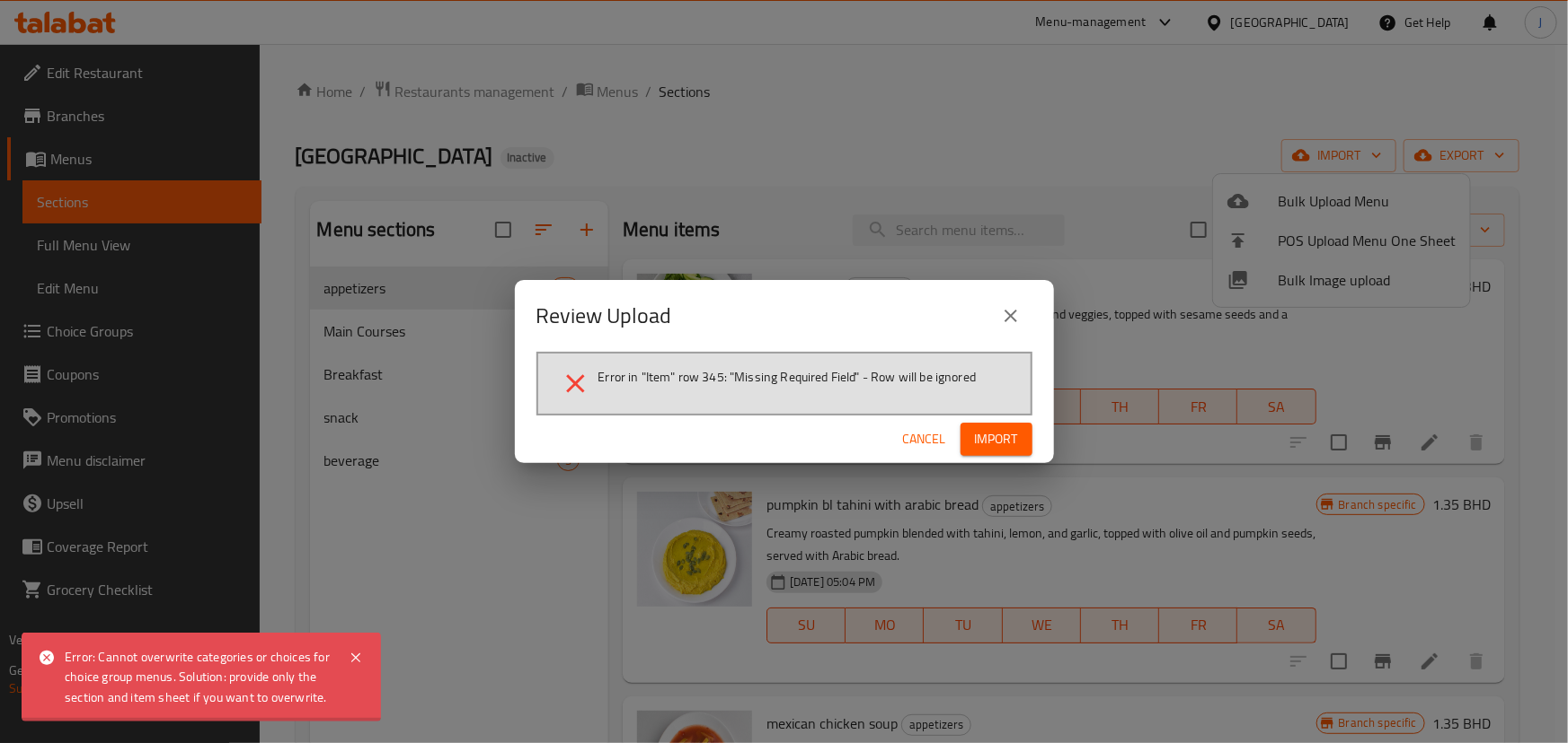
click at [1003, 318] on icon "close" at bounding box center [1010, 315] width 21 height 21
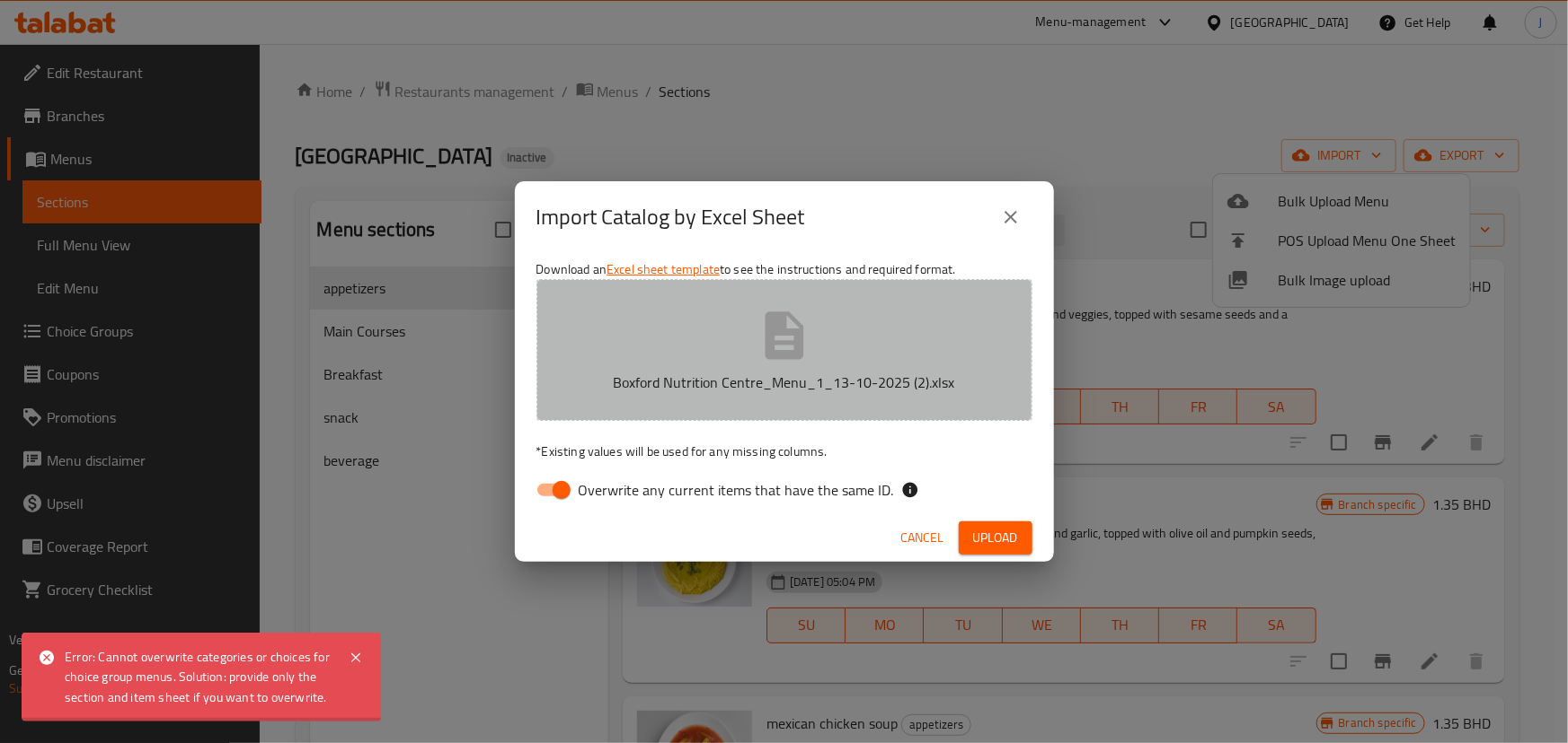
click at [801, 354] on icon "button" at bounding box center [784, 336] width 39 height 48
click at [762, 377] on p "Boxford Nutrition Centre_Menu_1_13-10-2025 (3).xlsx" at bounding box center [784, 382] width 440 height 21
click at [822, 360] on button "Boxford Nutrition Centre_Menu_1_13-10-2025 (3).xlsx" at bounding box center [784, 350] width 496 height 142
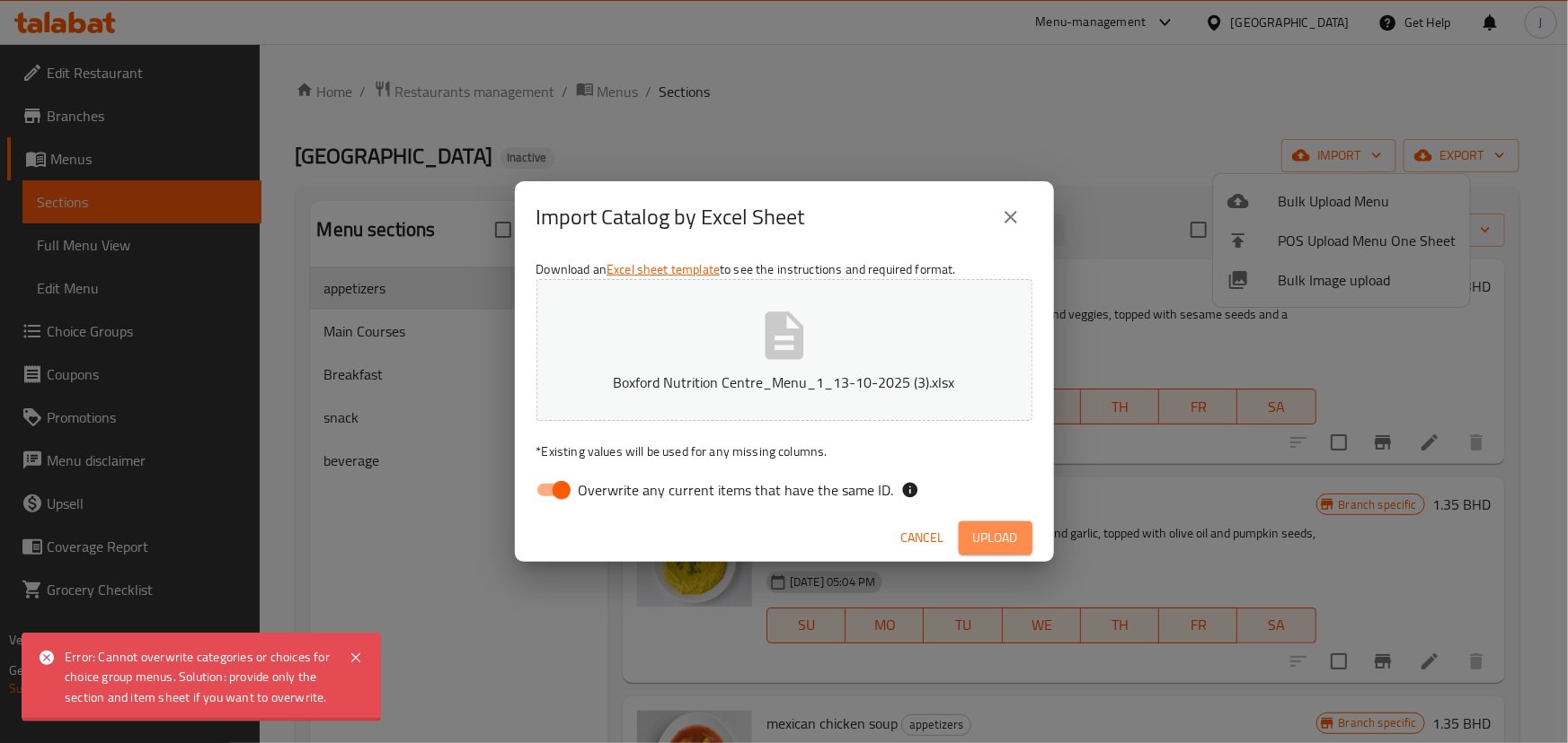
click at [997, 538] on span "Upload" at bounding box center [995, 538] width 45 height 22
click at [357, 650] on icon at bounding box center [355, 657] width 21 height 21
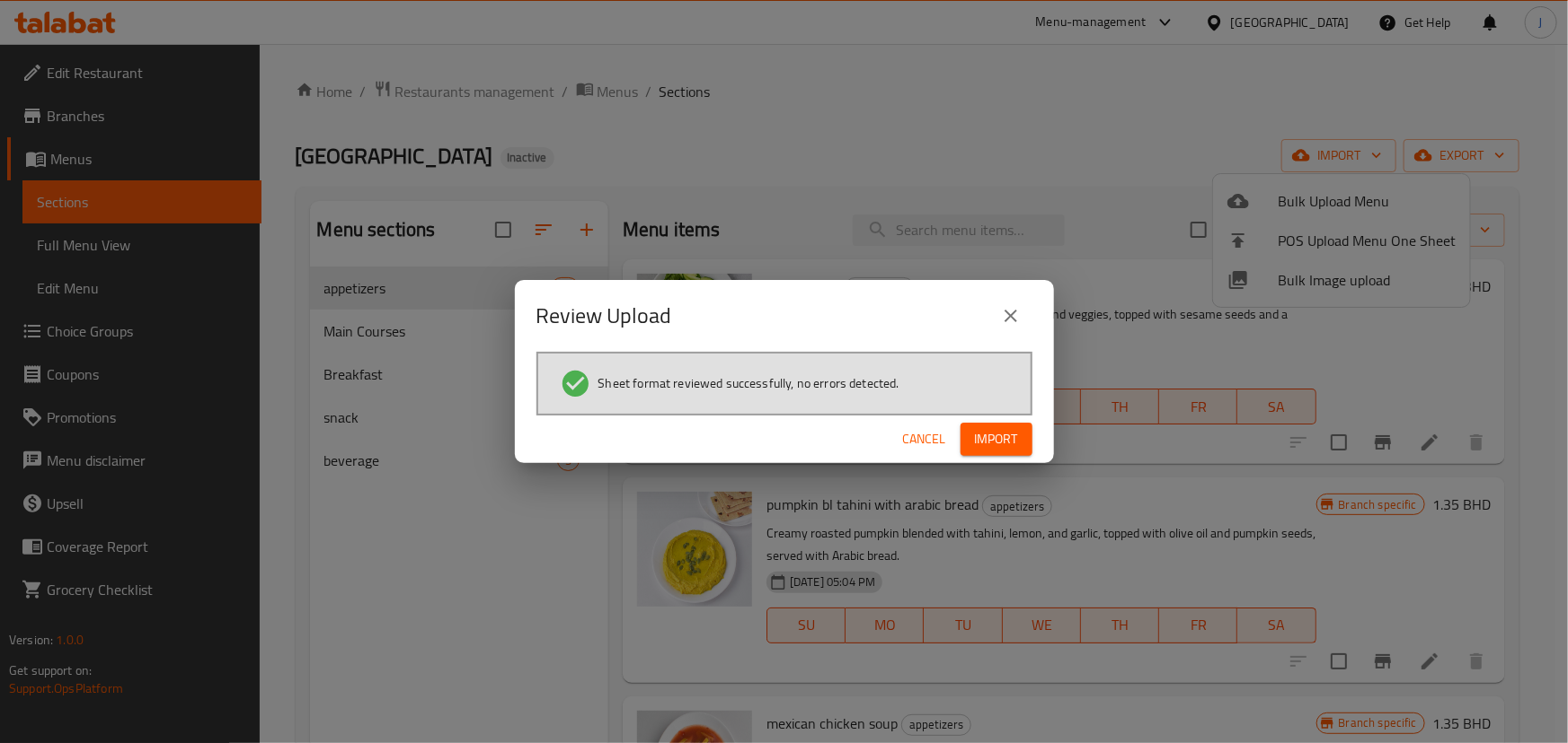
click at [1009, 436] on span "Import" at bounding box center [996, 440] width 43 height 22
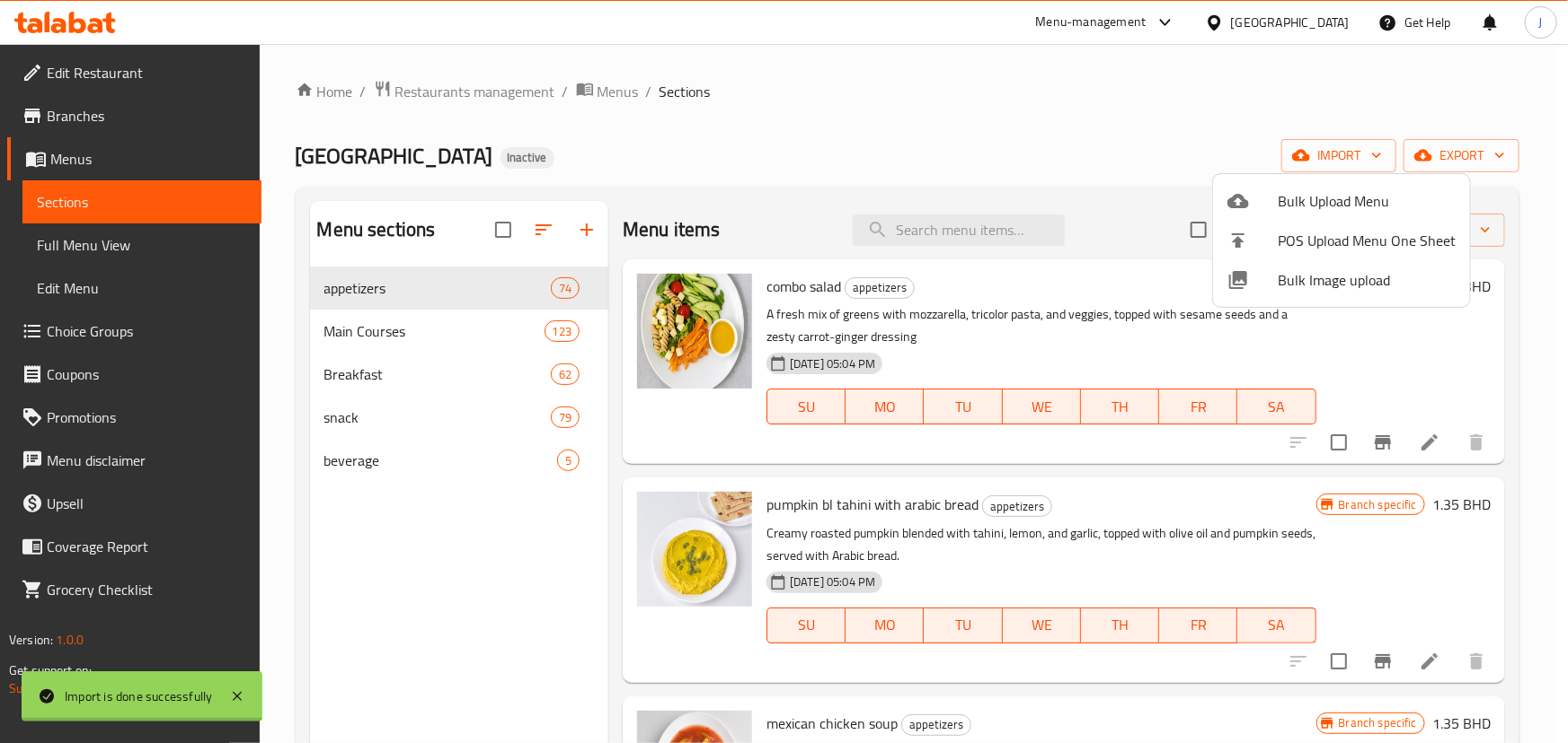
drag, startPoint x: 489, startPoint y: 538, endPoint x: 504, endPoint y: 324, distance: 214.5
click at [489, 538] on div at bounding box center [784, 372] width 1568 height 743
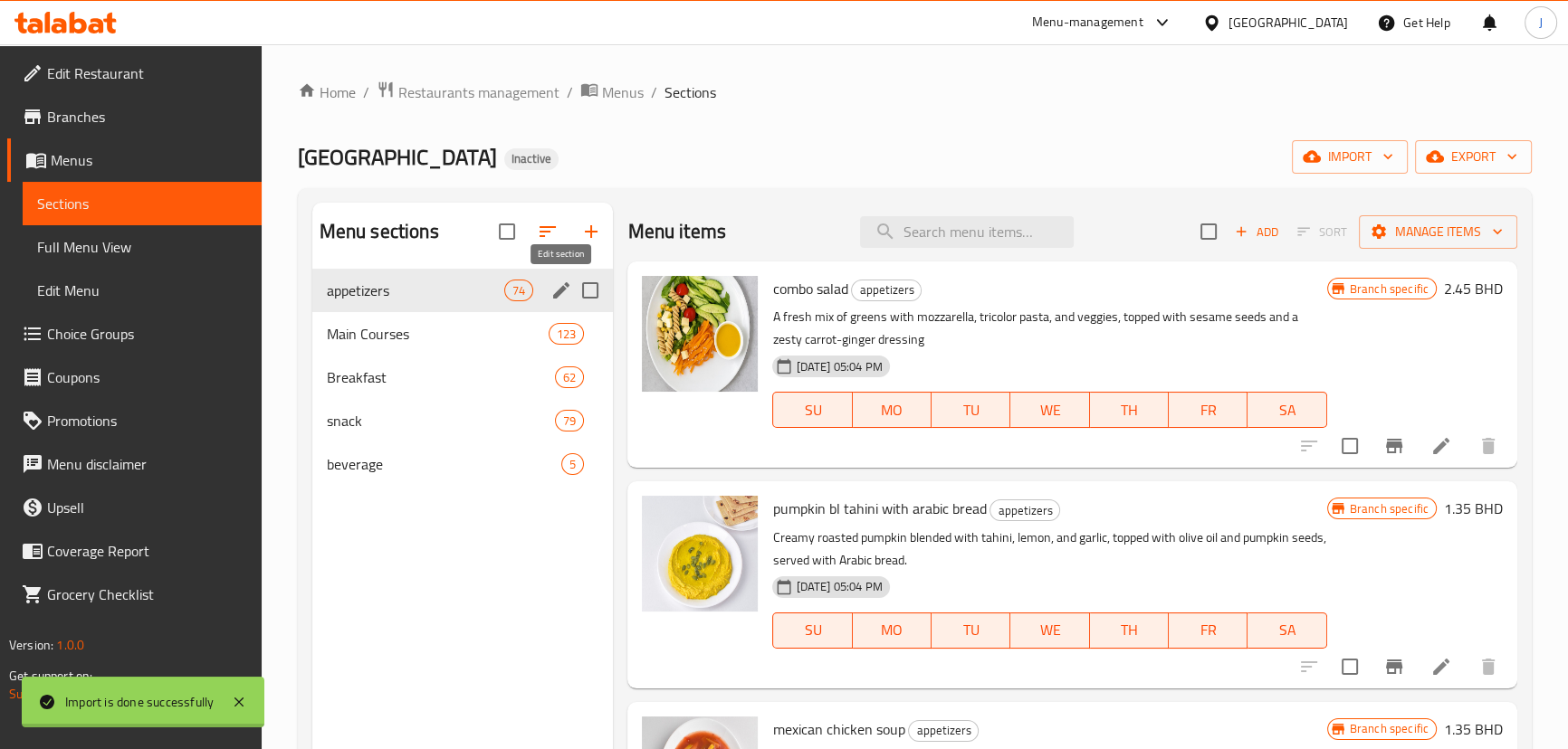
click at [565, 290] on icon "edit" at bounding box center [561, 291] width 17 height 17
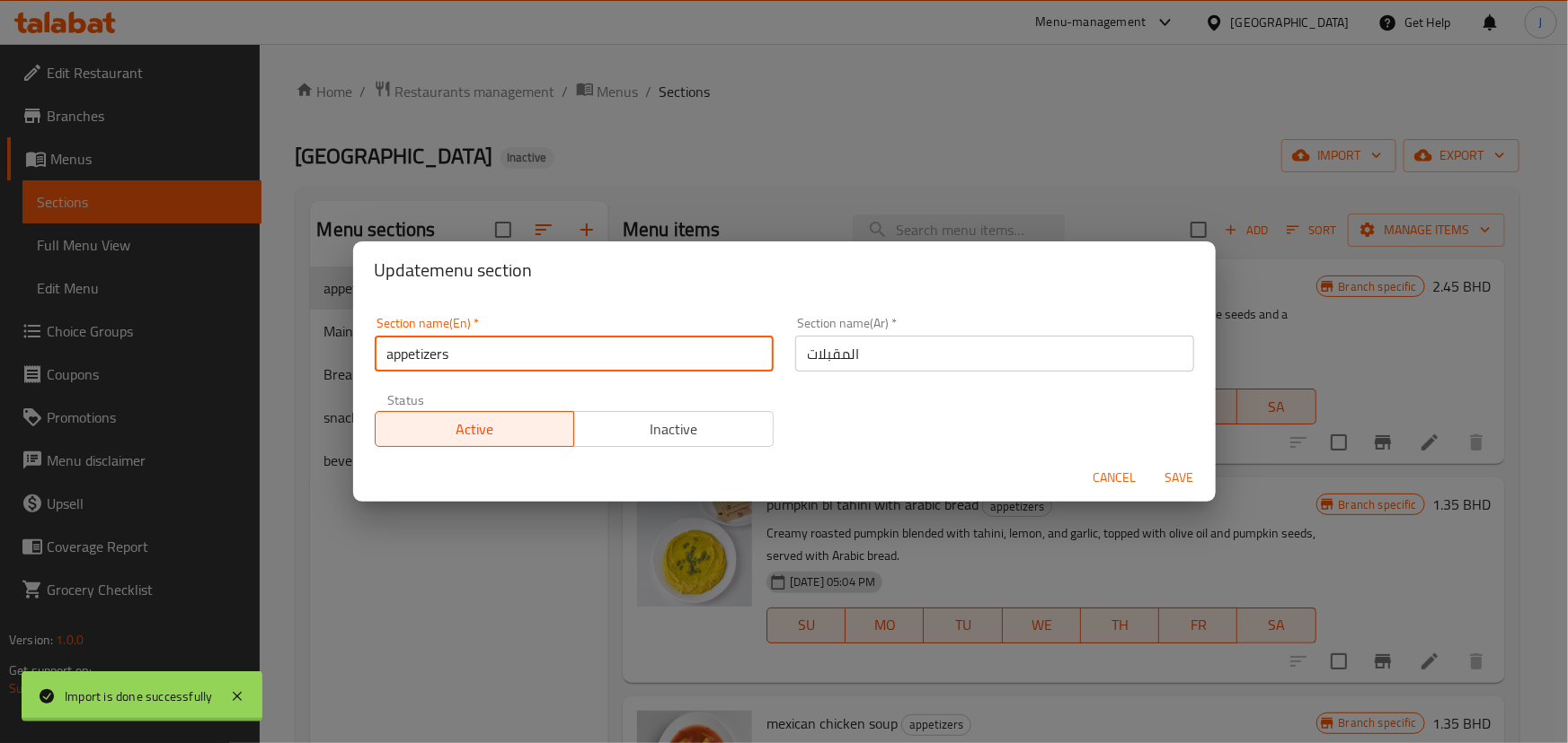
click at [393, 355] on input "appetizers" at bounding box center [574, 353] width 398 height 36
type input "Appetizers"
click at [1180, 471] on span "Save" at bounding box center [1179, 478] width 43 height 22
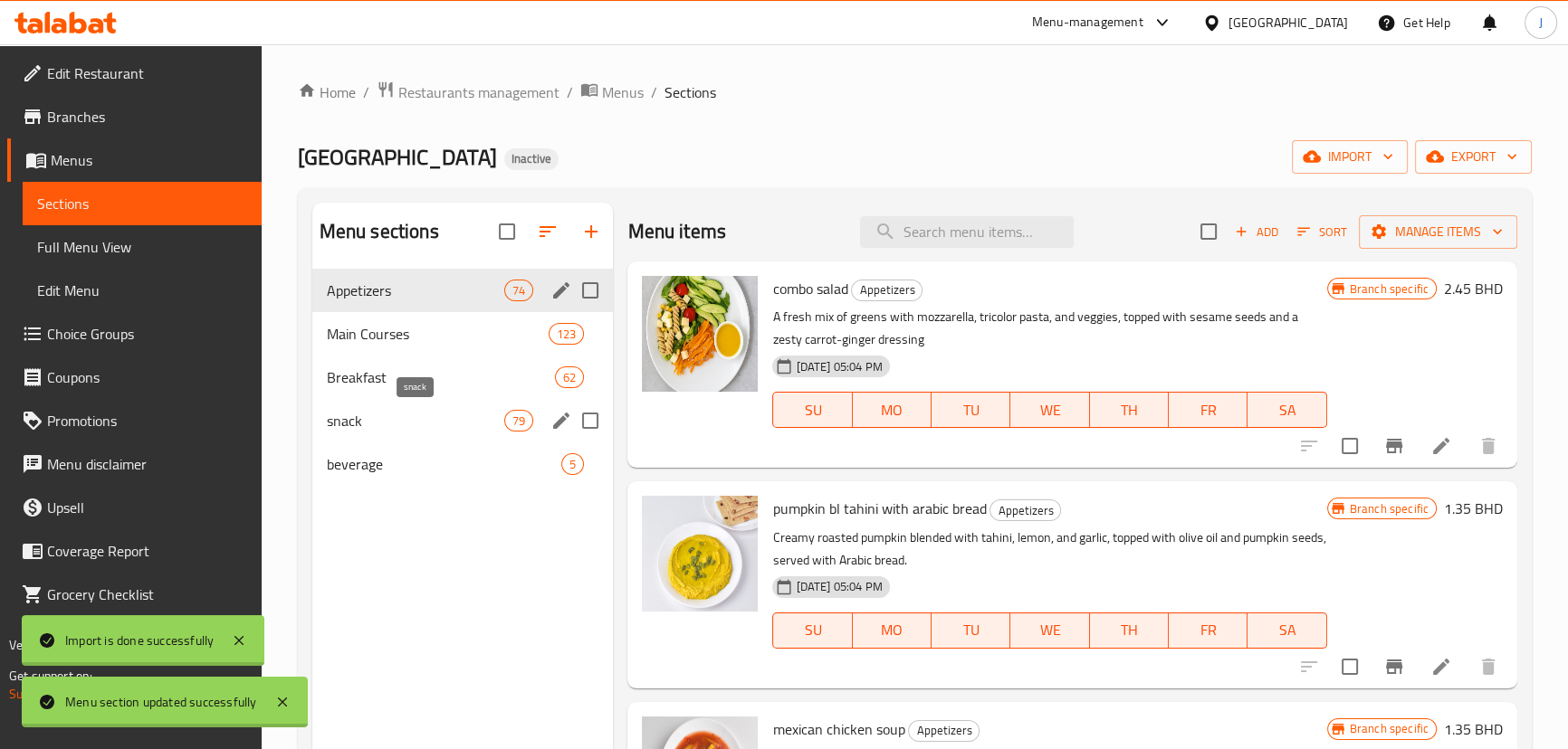
click at [365, 415] on span "snack" at bounding box center [416, 420] width 178 height 21
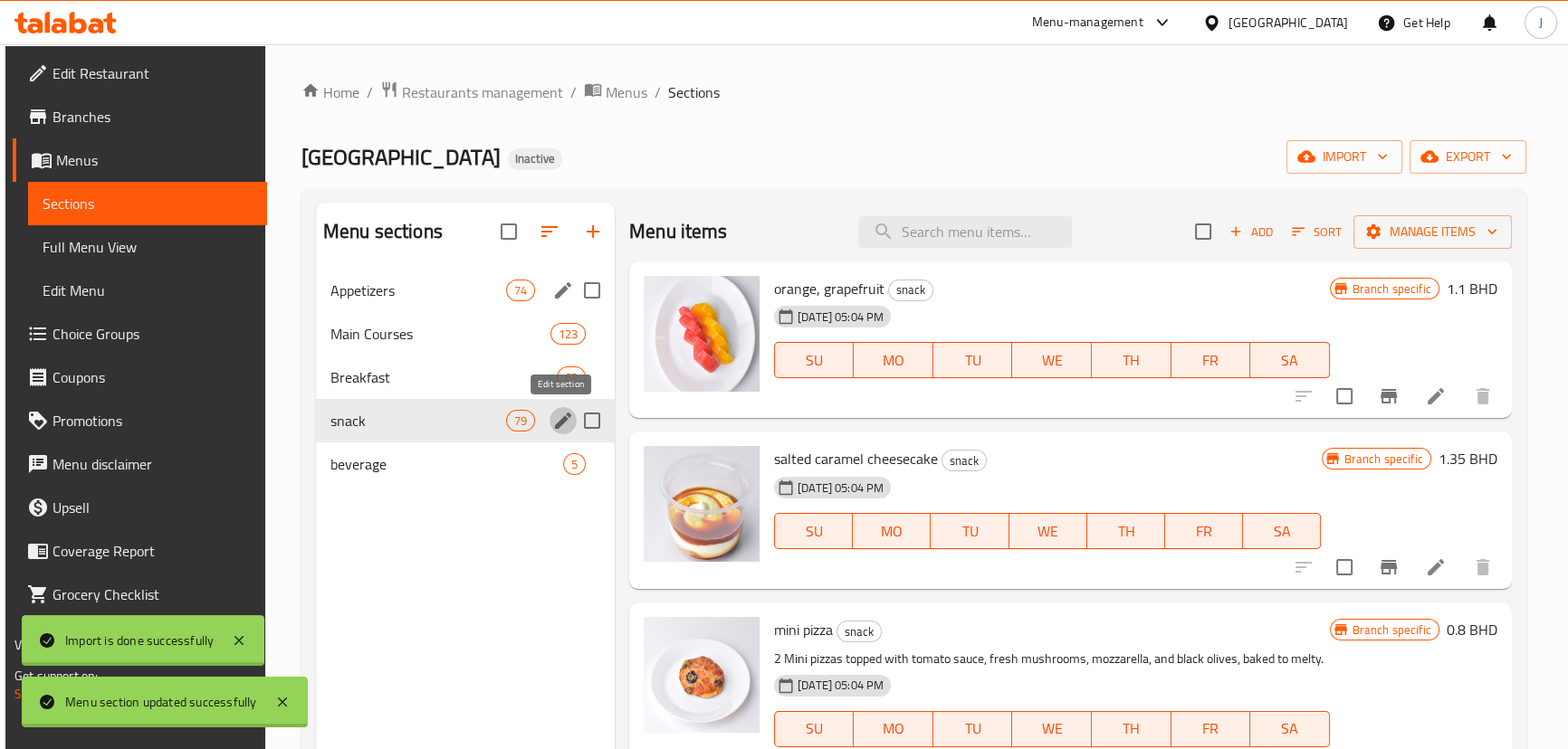
click at [564, 423] on icon "edit" at bounding box center [562, 420] width 21 height 21
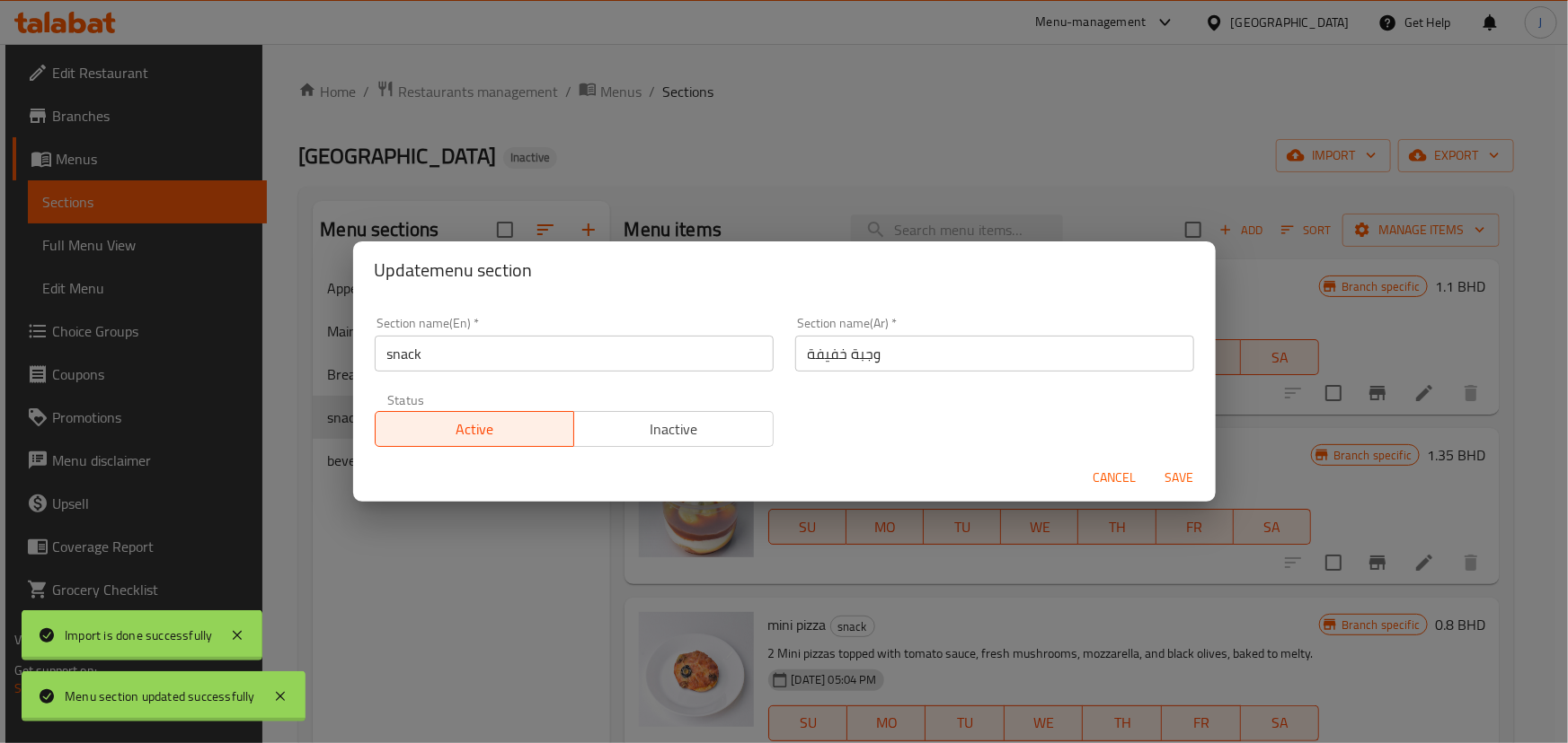
click at [388, 362] on input "snack" at bounding box center [574, 353] width 398 height 36
type input "Snack"
click at [1178, 484] on span "Save" at bounding box center [1179, 478] width 43 height 22
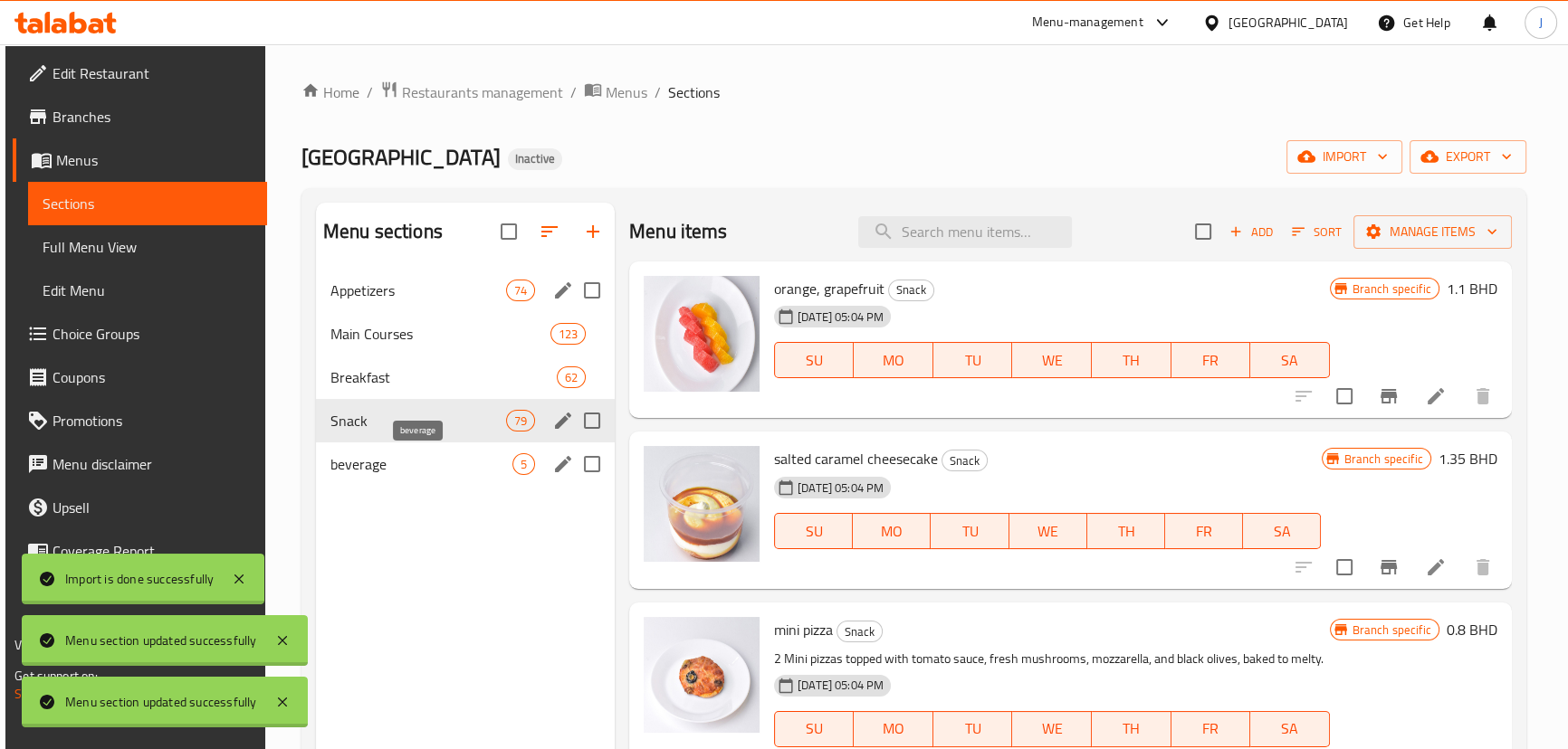
click at [427, 466] on span "beverage" at bounding box center [422, 464] width 182 height 21
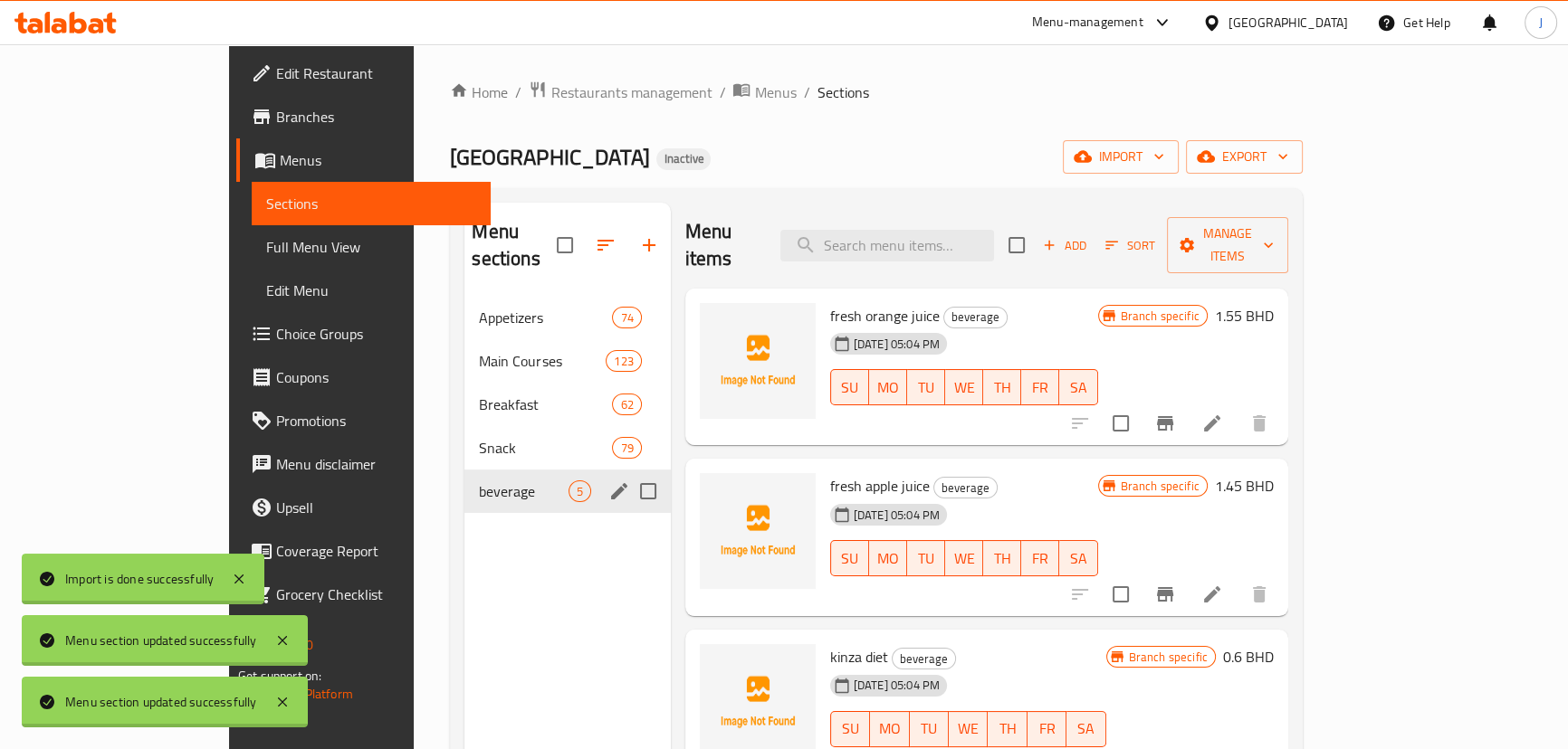
click at [606, 478] on div "Menu sections" at bounding box center [619, 491] width 27 height 27
click at [611, 483] on icon "edit" at bounding box center [619, 492] width 17 height 17
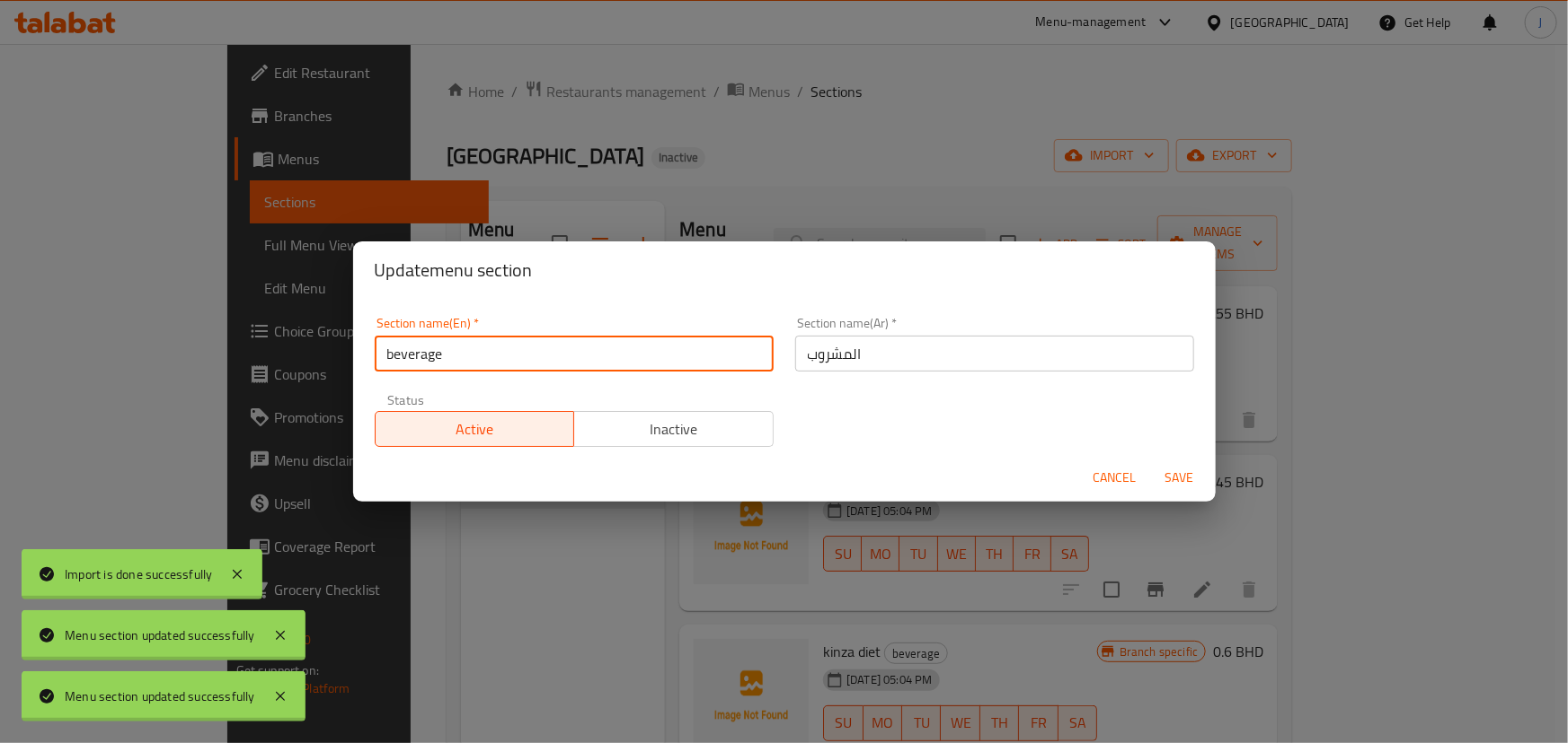
click at [389, 348] on input "beverage" at bounding box center [574, 353] width 398 height 36
type input "Beverages"
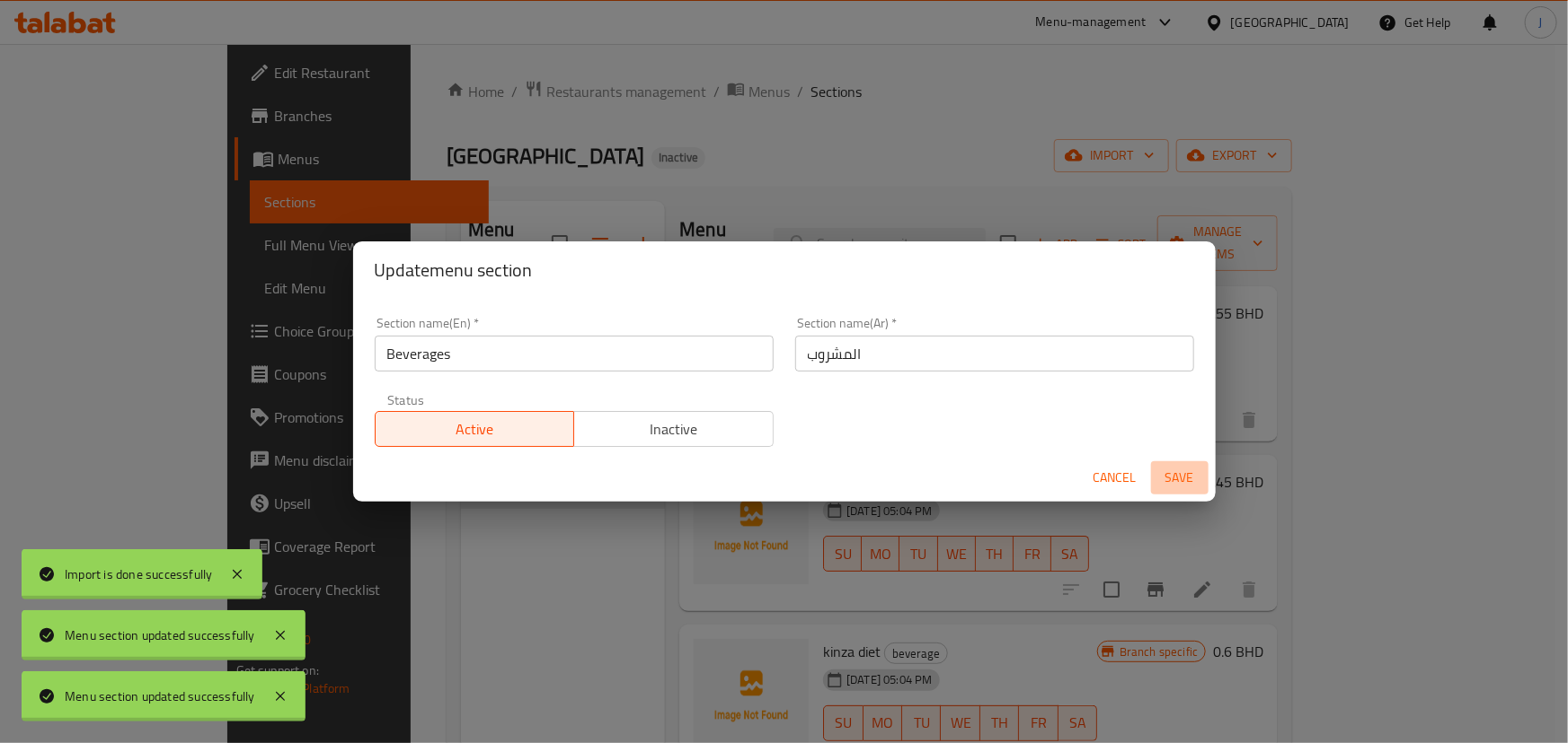
click at [1183, 478] on span "Save" at bounding box center [1179, 478] width 43 height 22
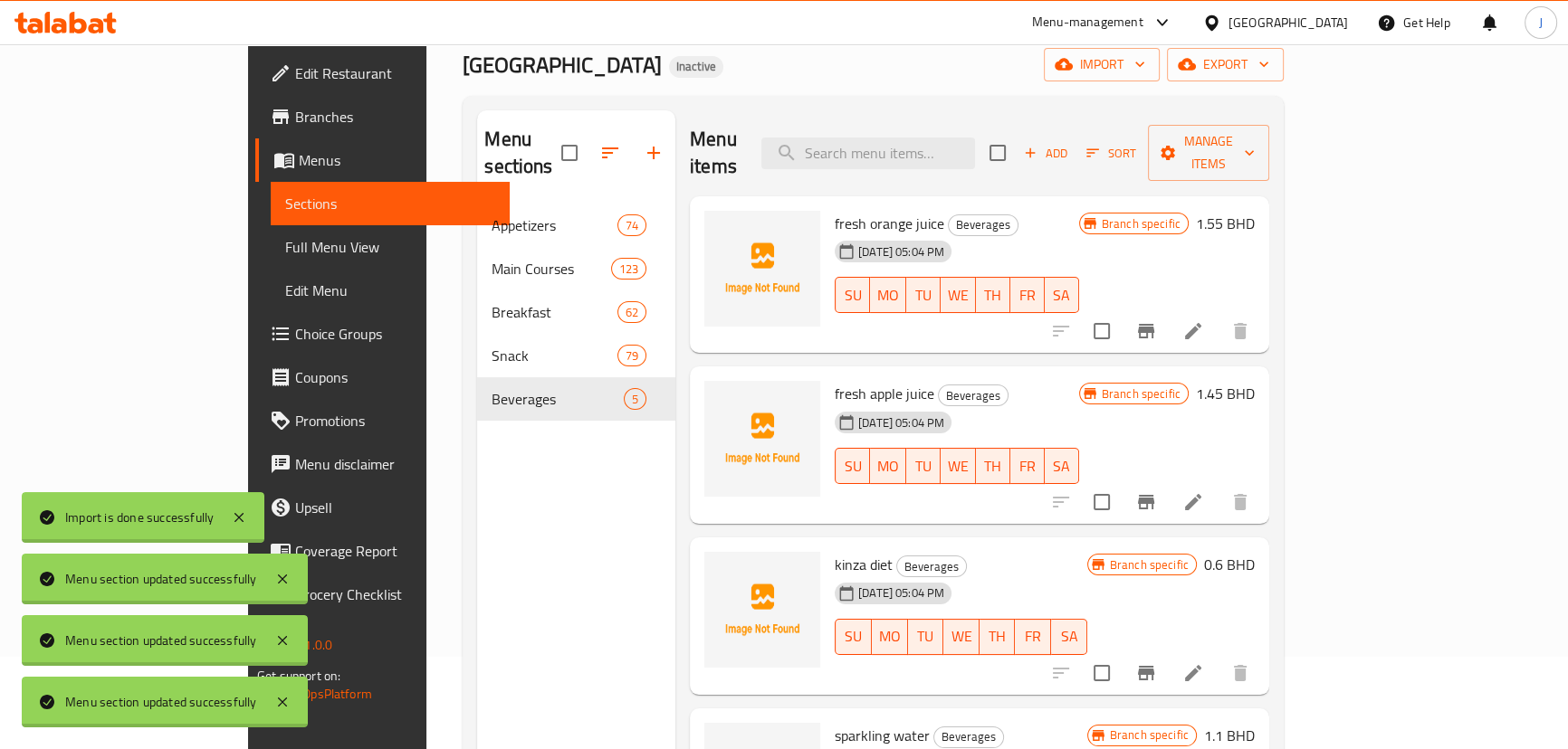
scroll to position [246, 0]
